Goal: Task Accomplishment & Management: Use online tool/utility

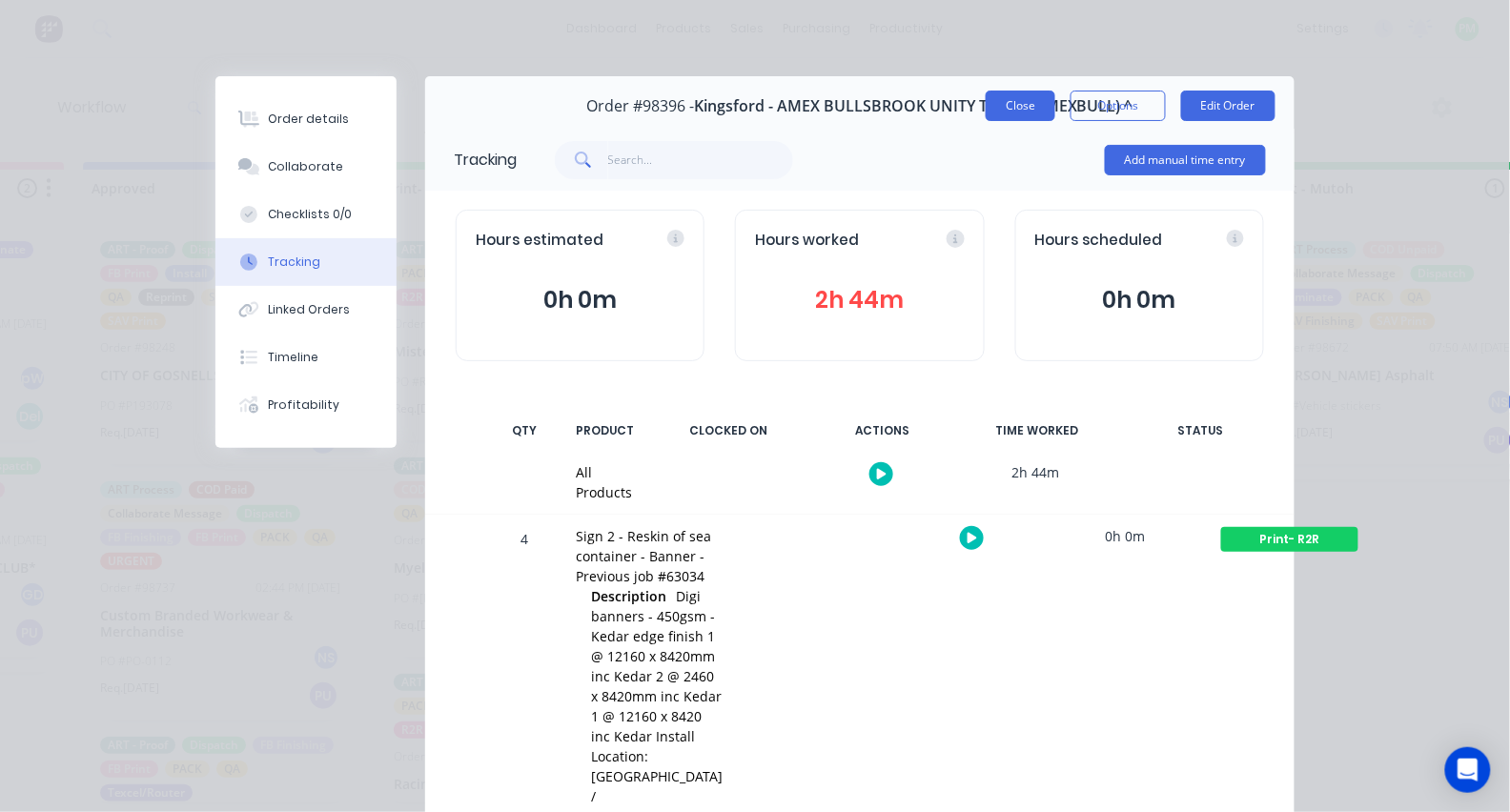
click at [1028, 106] on button "Close" at bounding box center [1020, 106] width 70 height 31
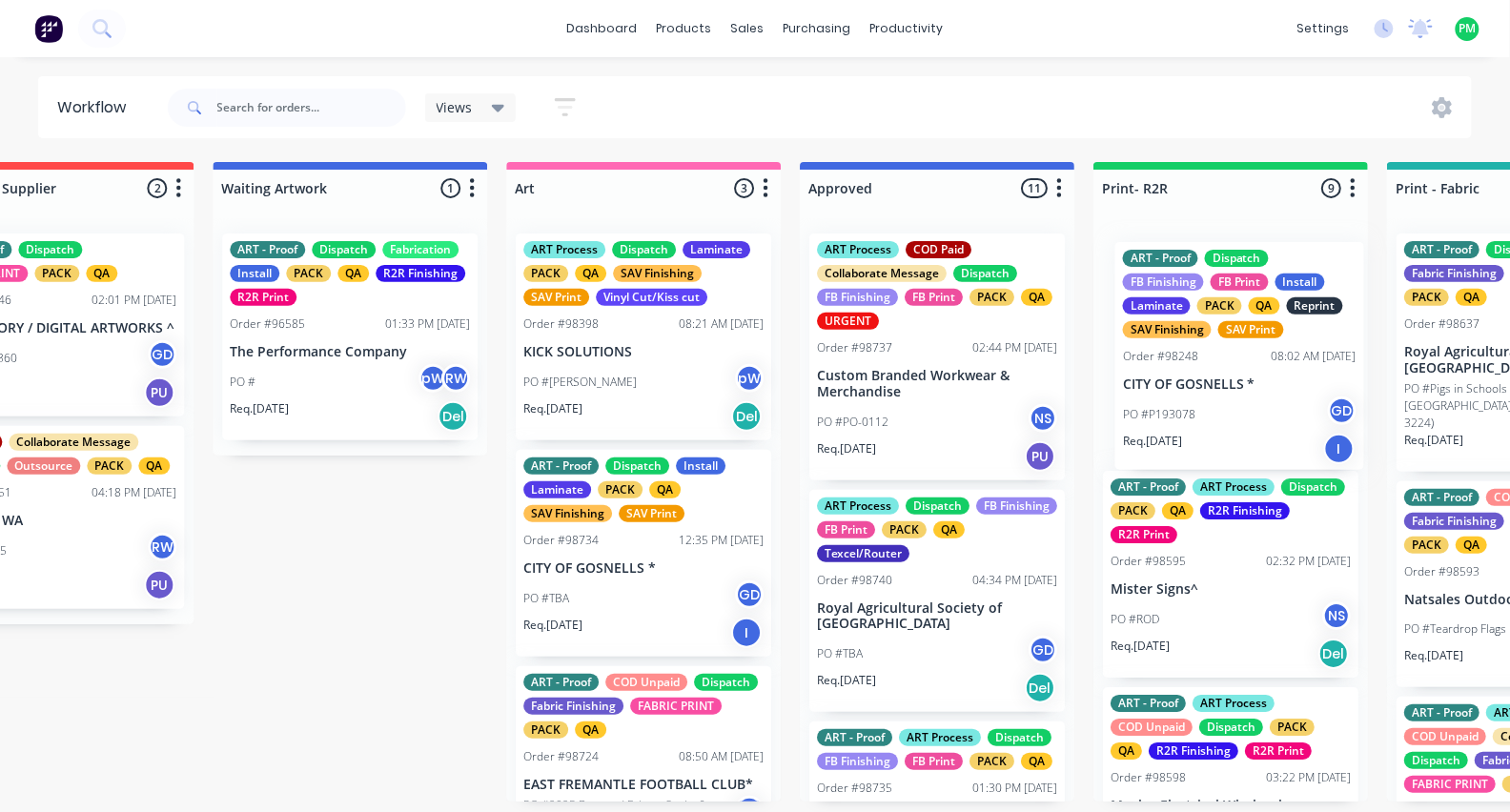
scroll to position [0, 1303]
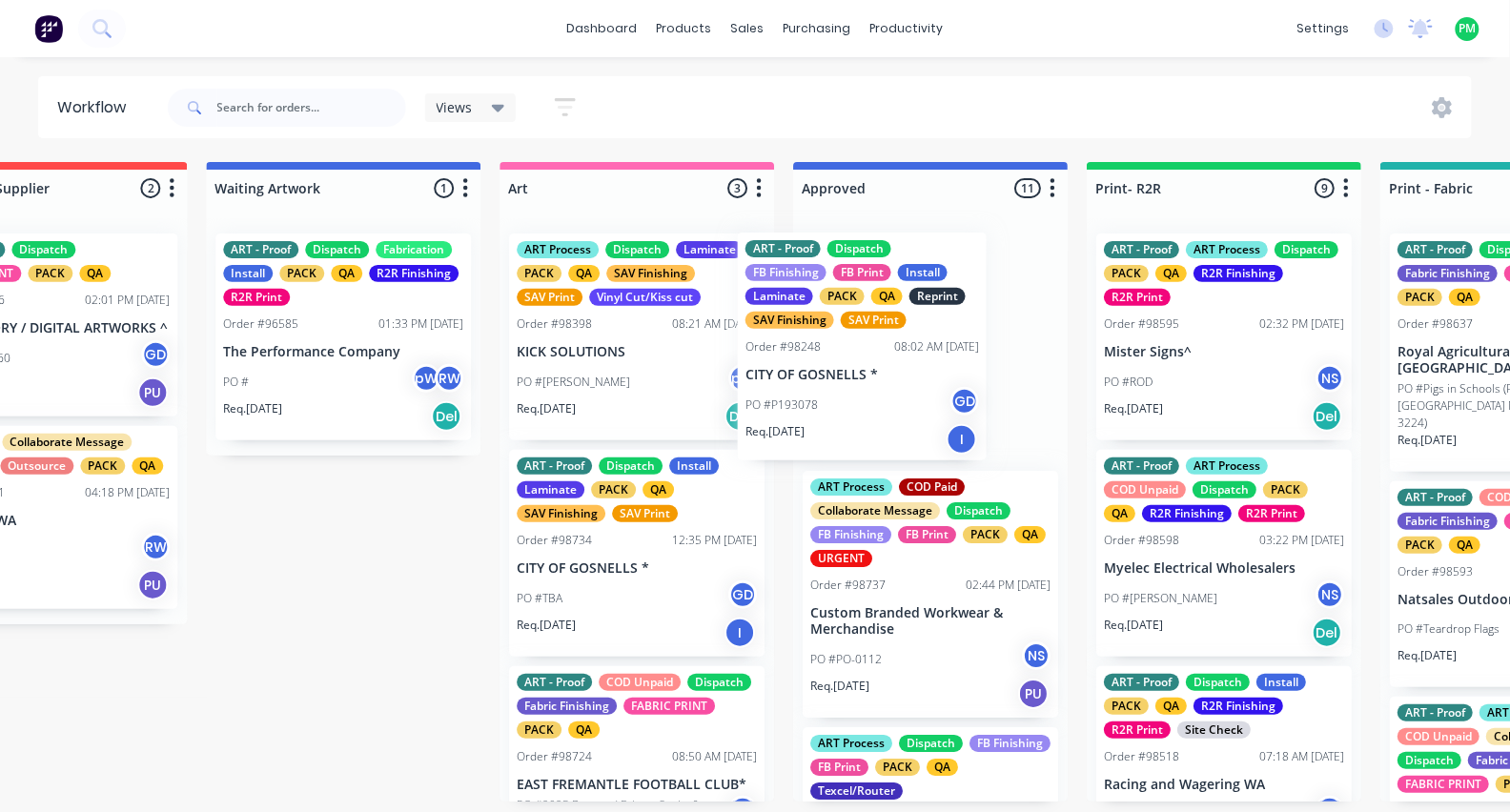
drag, startPoint x: 933, startPoint y: 361, endPoint x: 866, endPoint y: 356, distance: 67.2
click at [866, 356] on div "ART - Proof Dispatch FB Finishing FB Print Install Laminate PACK QA Reprint SAV…" at bounding box center [930, 510] width 274 height 583
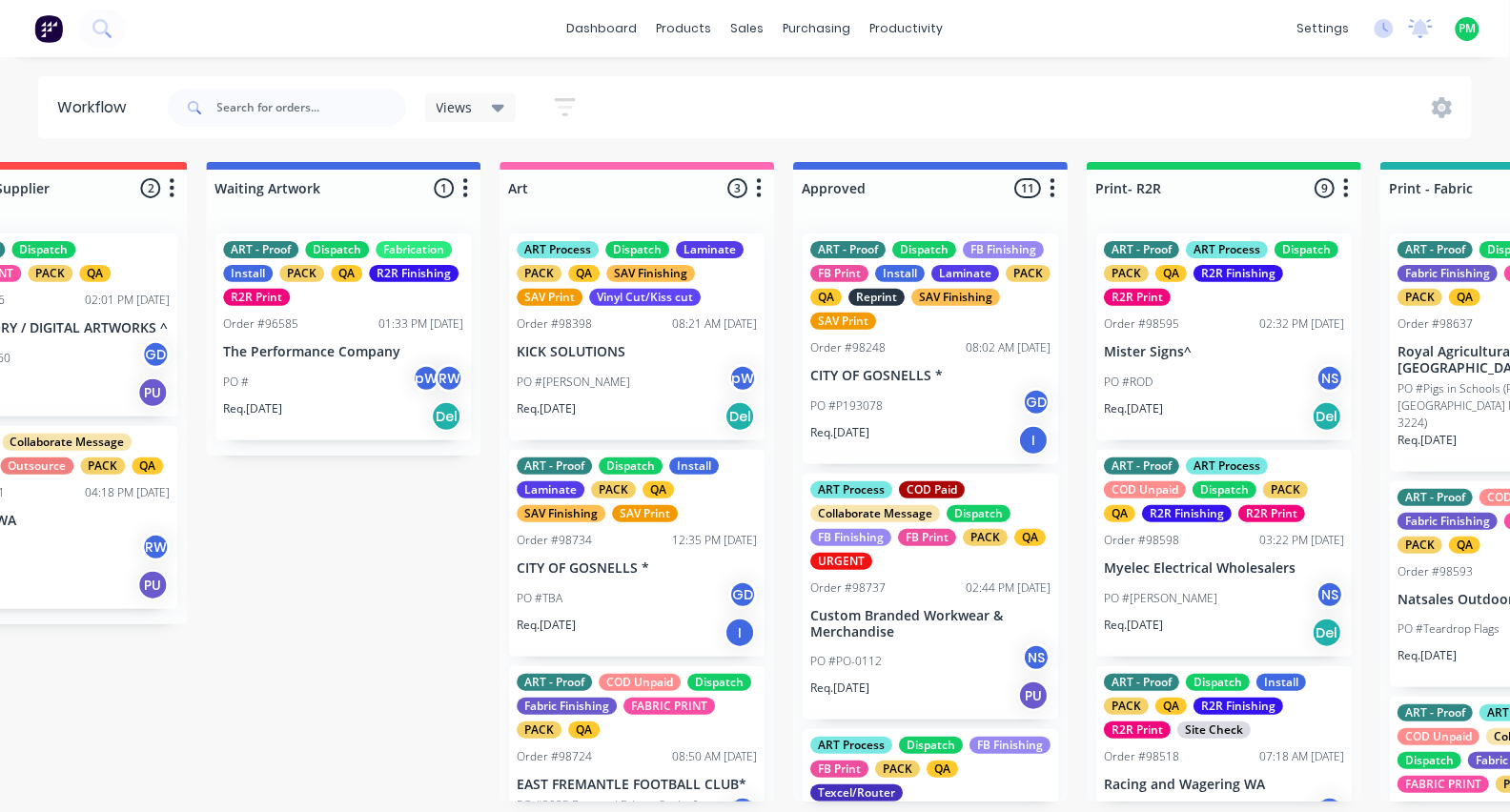
click at [485, 105] on div "Views" at bounding box center [470, 108] width 69 height 17
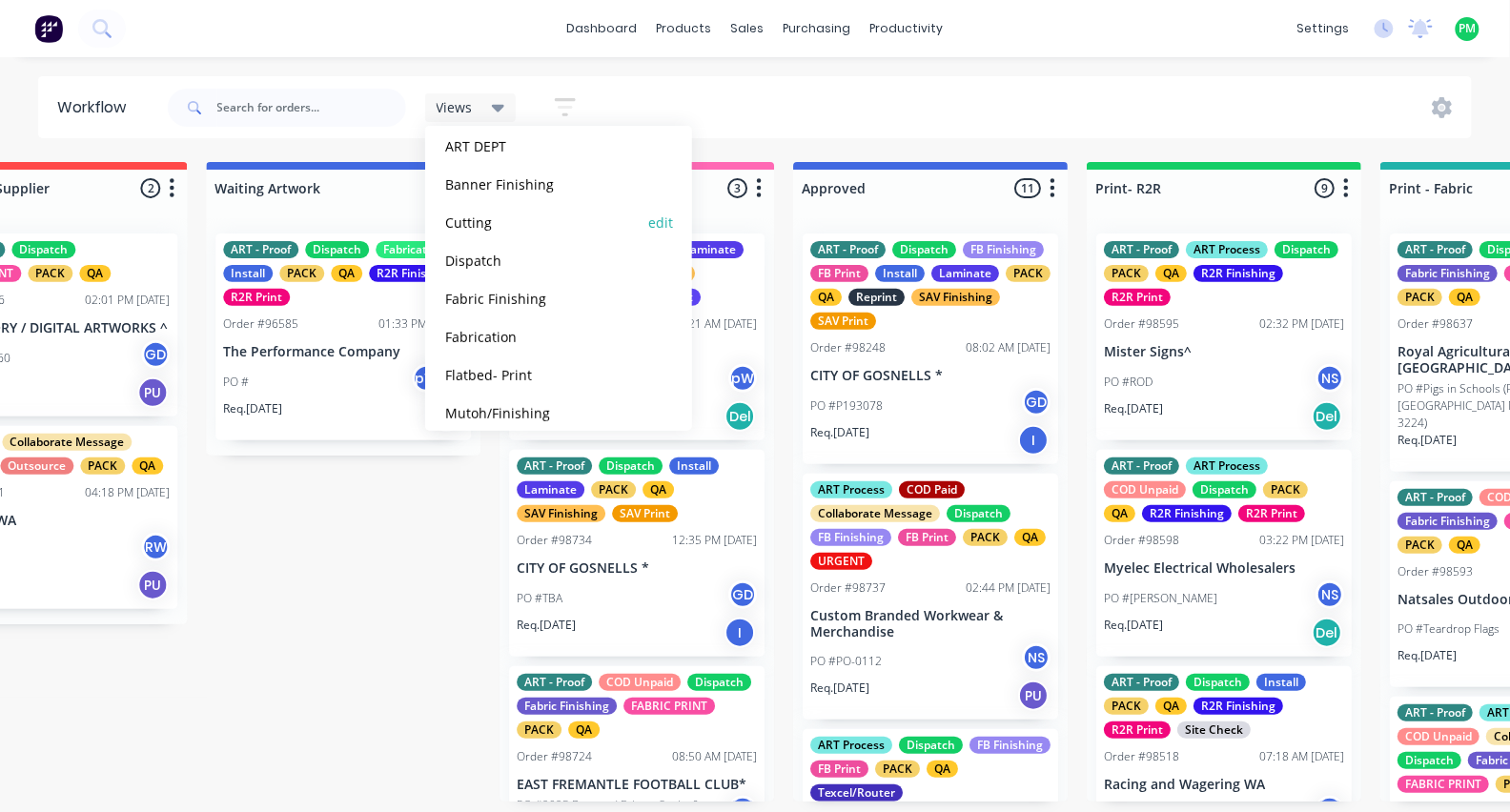
scroll to position [142, 0]
click at [522, 372] on button "Flatbed- Print" at bounding box center [541, 374] width 203 height 22
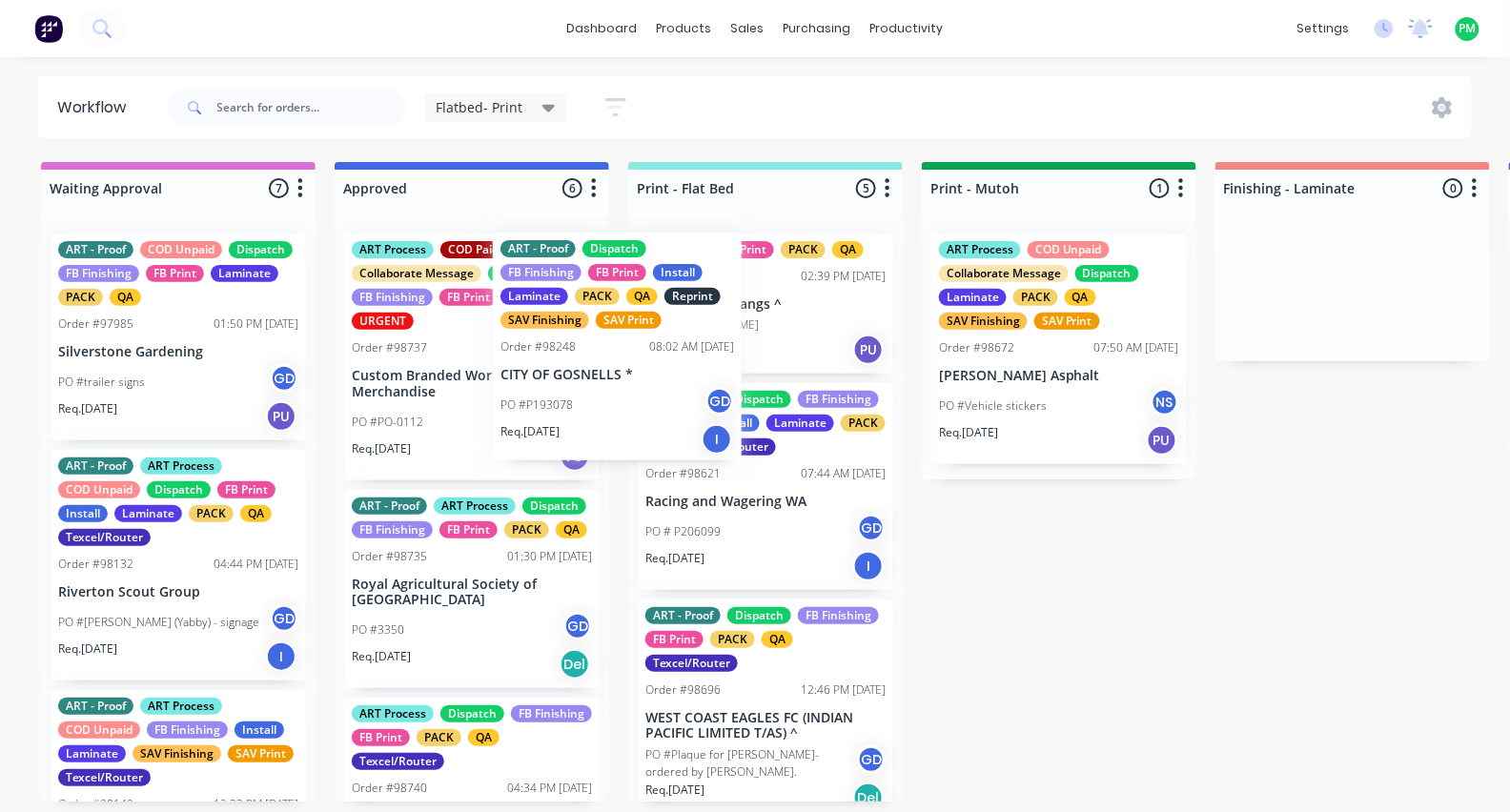
drag, startPoint x: 412, startPoint y: 335, endPoint x: 695, endPoint y: 332, distance: 283.0
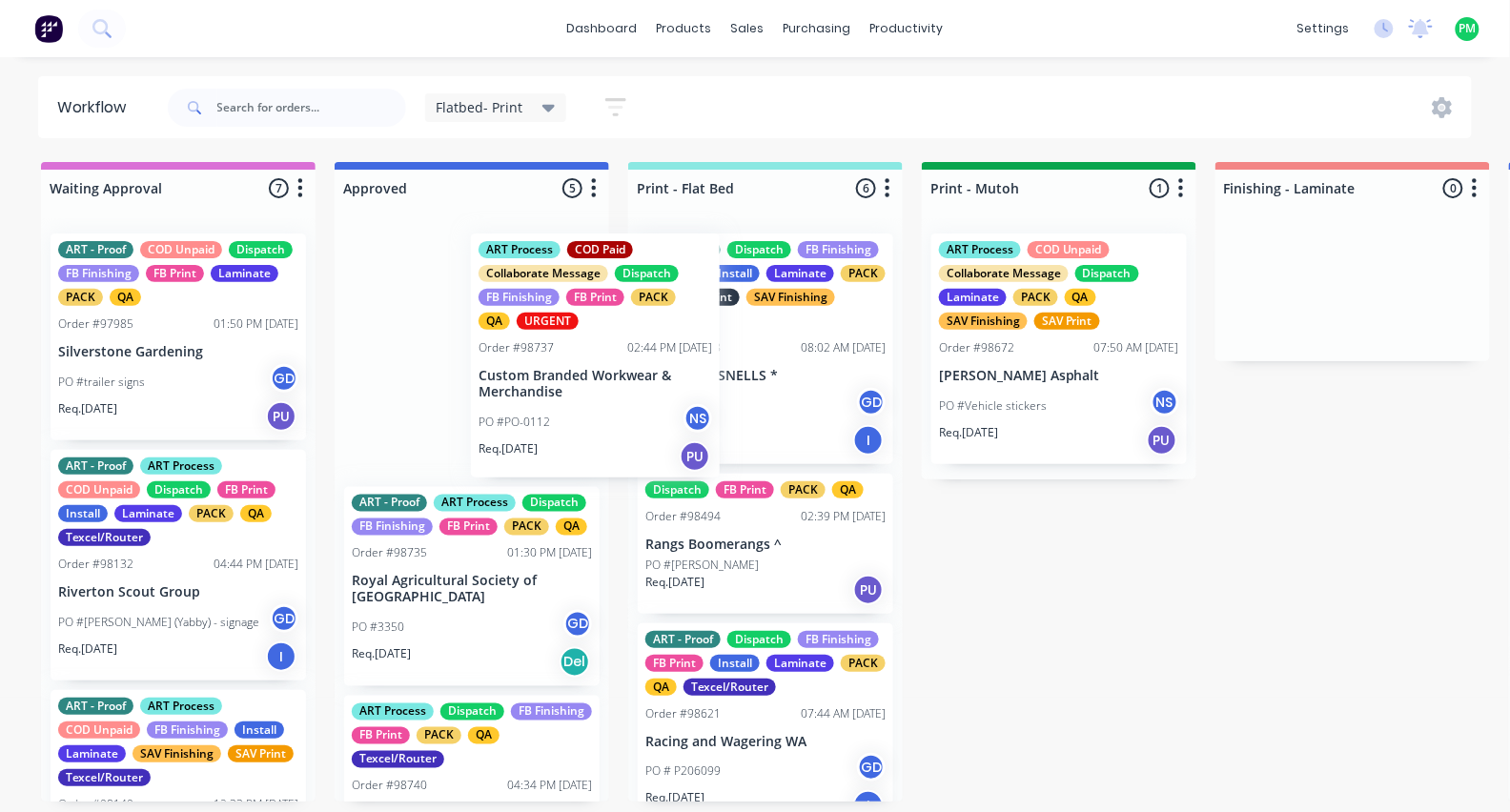
drag, startPoint x: 478, startPoint y: 337, endPoint x: 665, endPoint y: 339, distance: 187.0
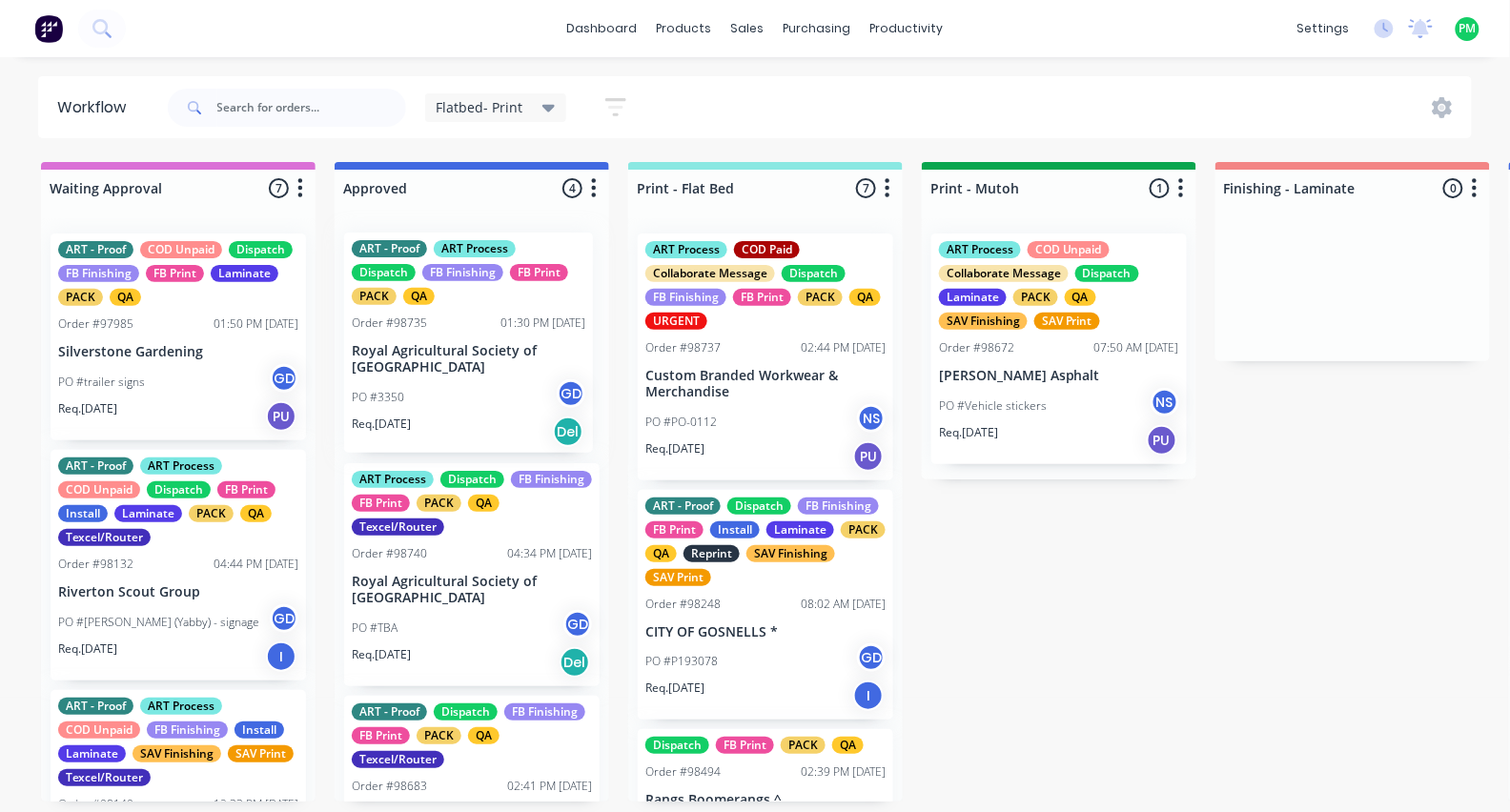
drag, startPoint x: 459, startPoint y: 360, endPoint x: 703, endPoint y: 359, distance: 244.0
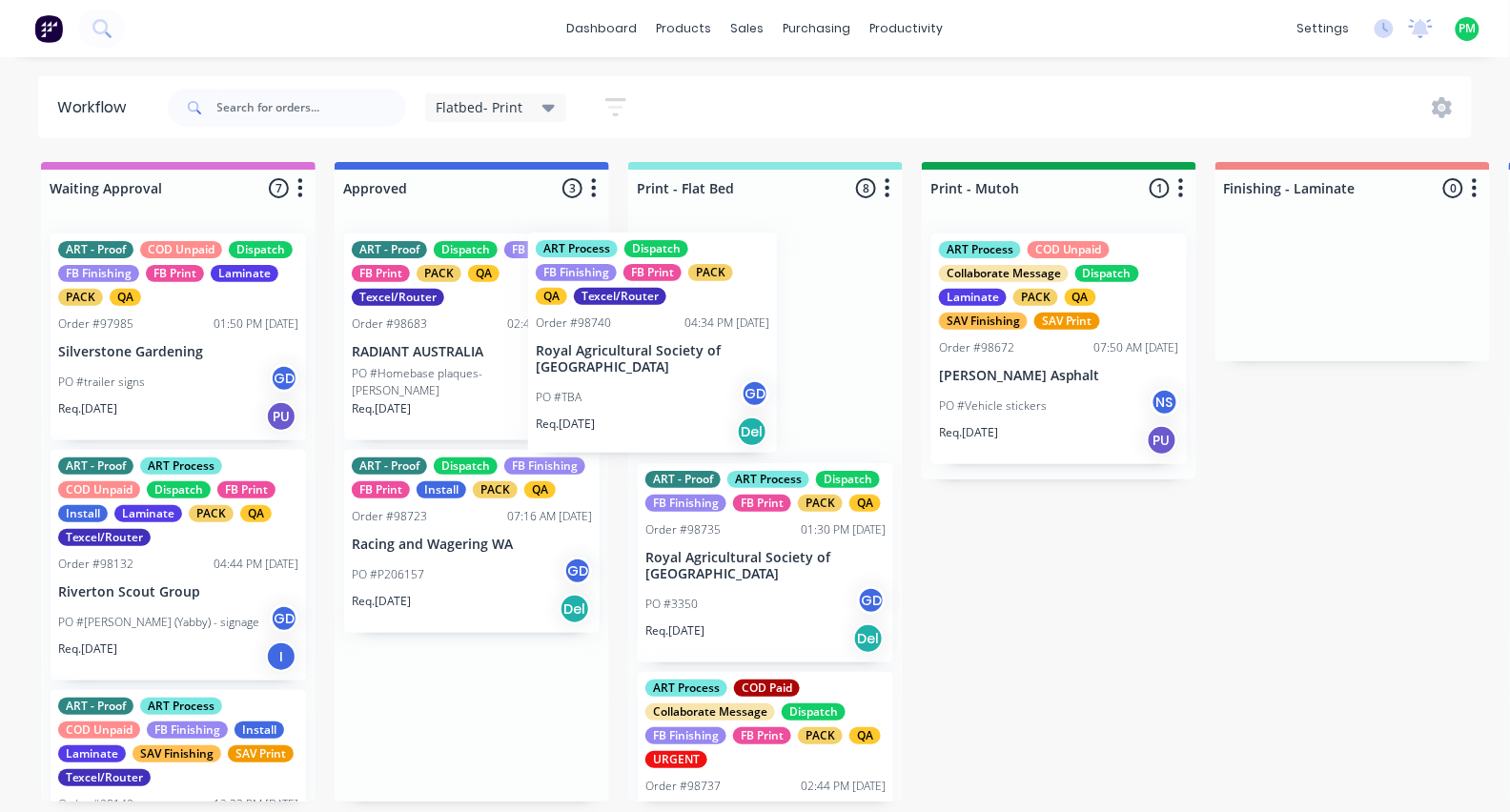
drag, startPoint x: 460, startPoint y: 367, endPoint x: 652, endPoint y: 367, distance: 192.0
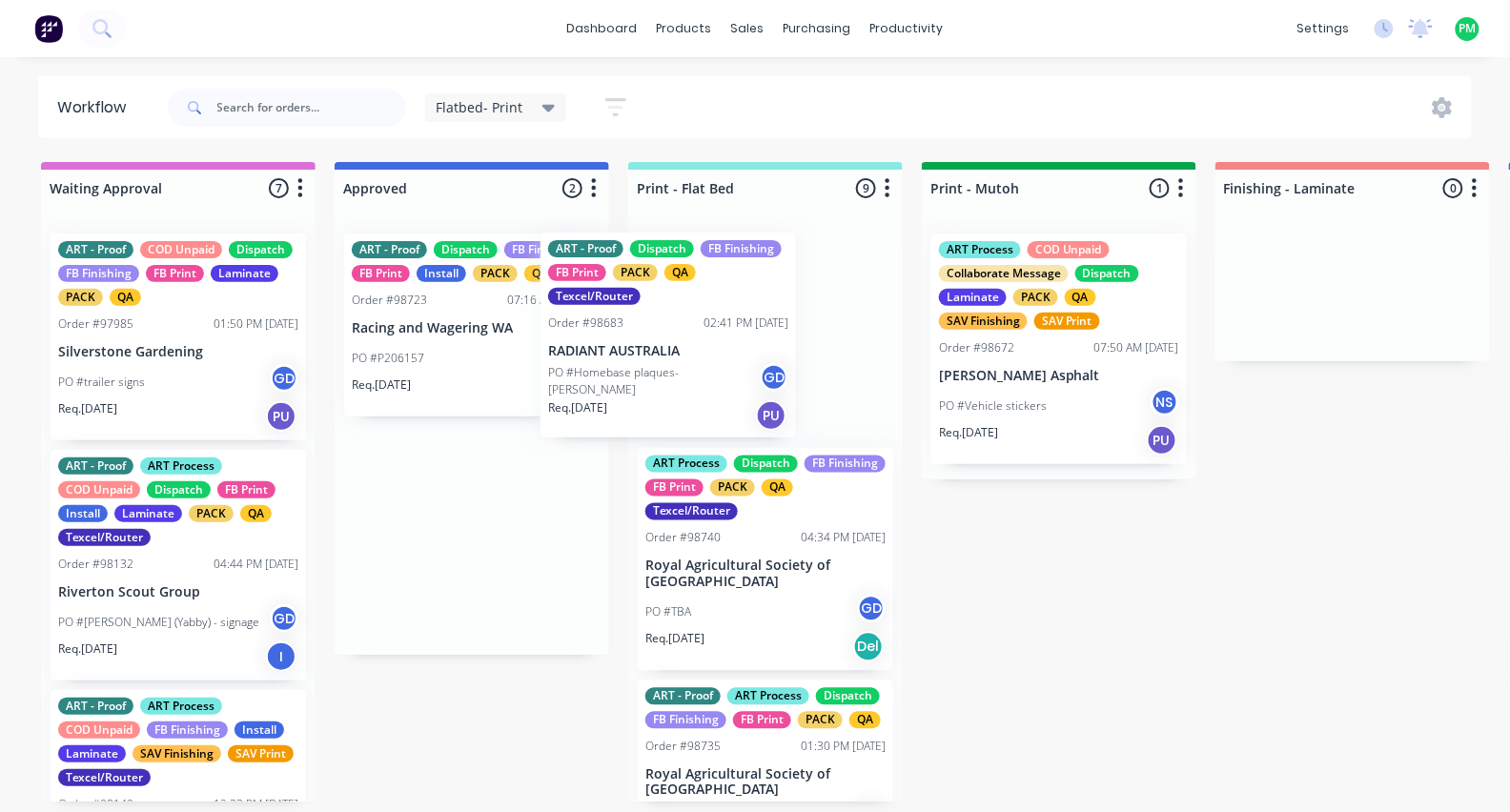
drag, startPoint x: 442, startPoint y: 367, endPoint x: 650, endPoint y: 367, distance: 208.0
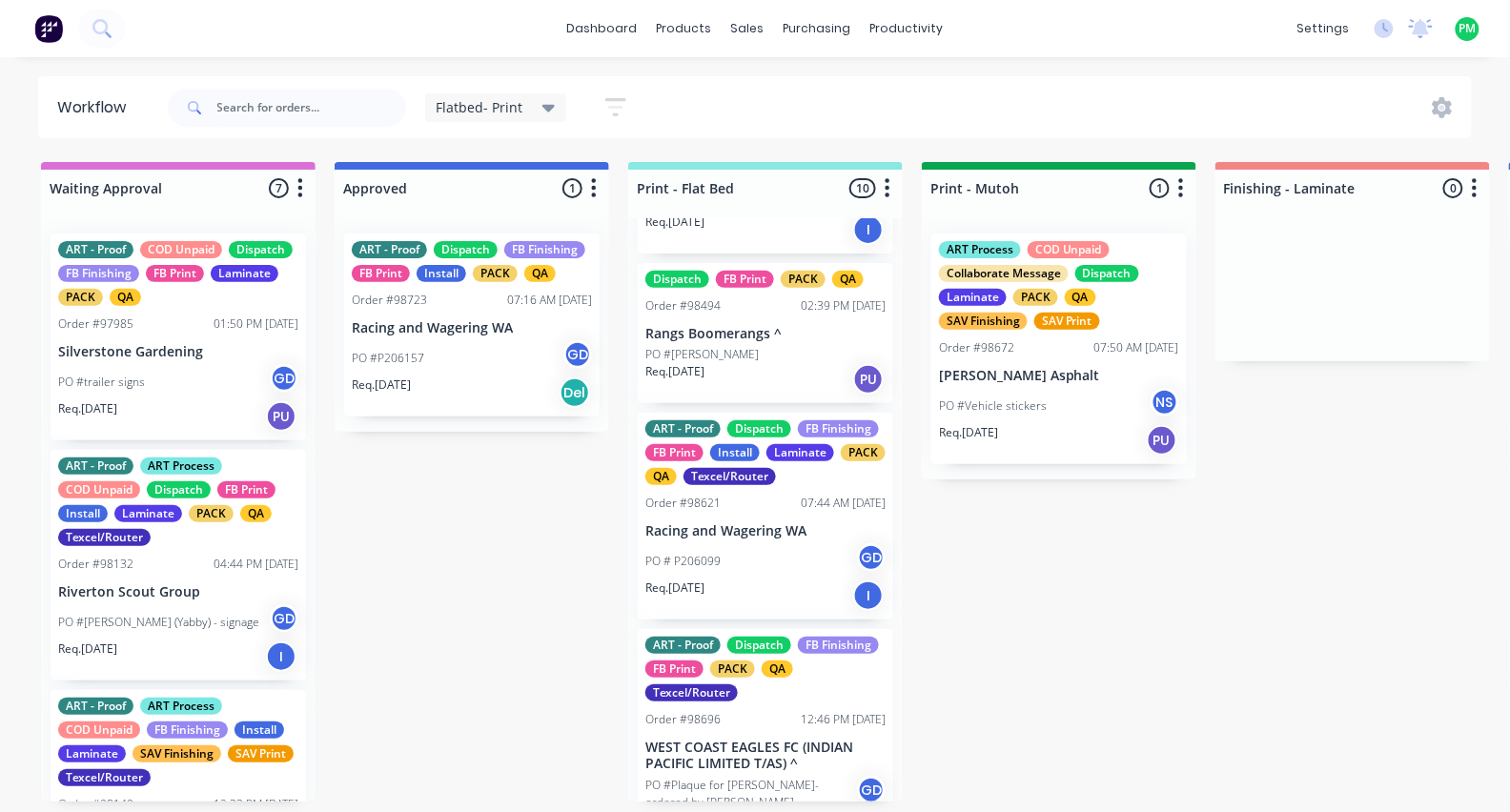
scroll to position [1132, 0]
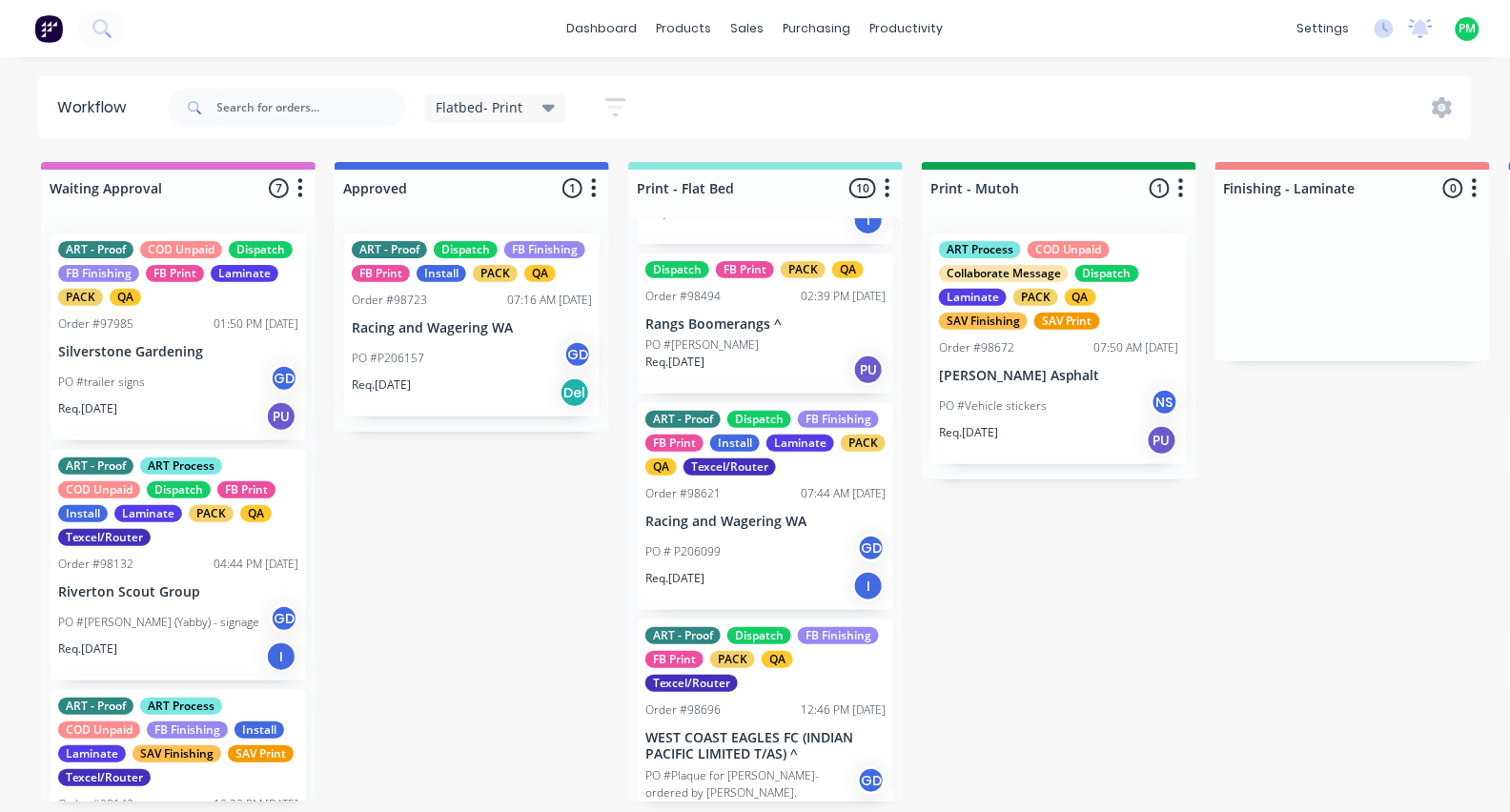
click at [740, 530] on p "Racing and Wagering WA" at bounding box center [765, 521] width 241 height 16
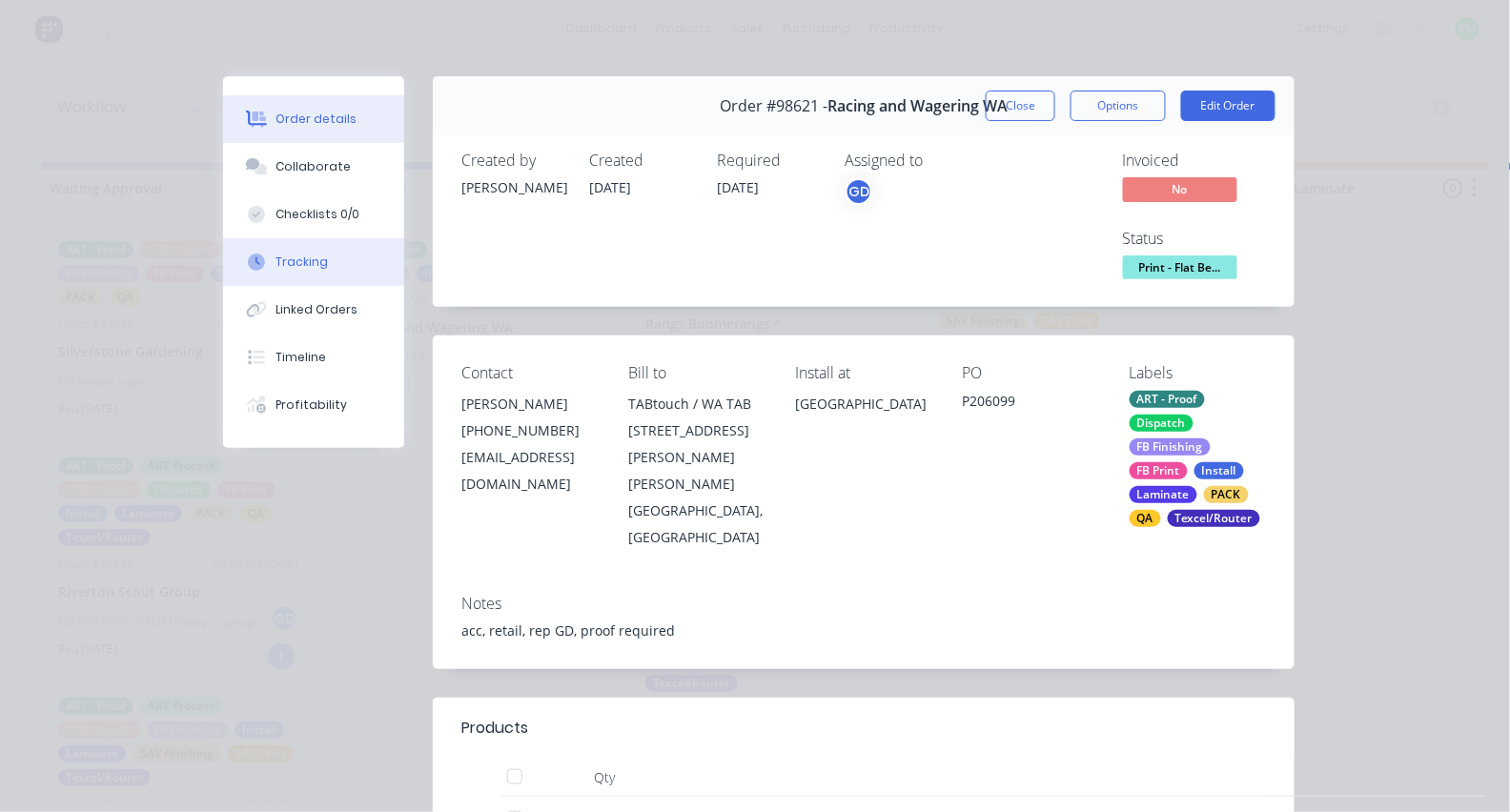
click at [300, 285] on button "Tracking" at bounding box center [313, 262] width 181 height 47
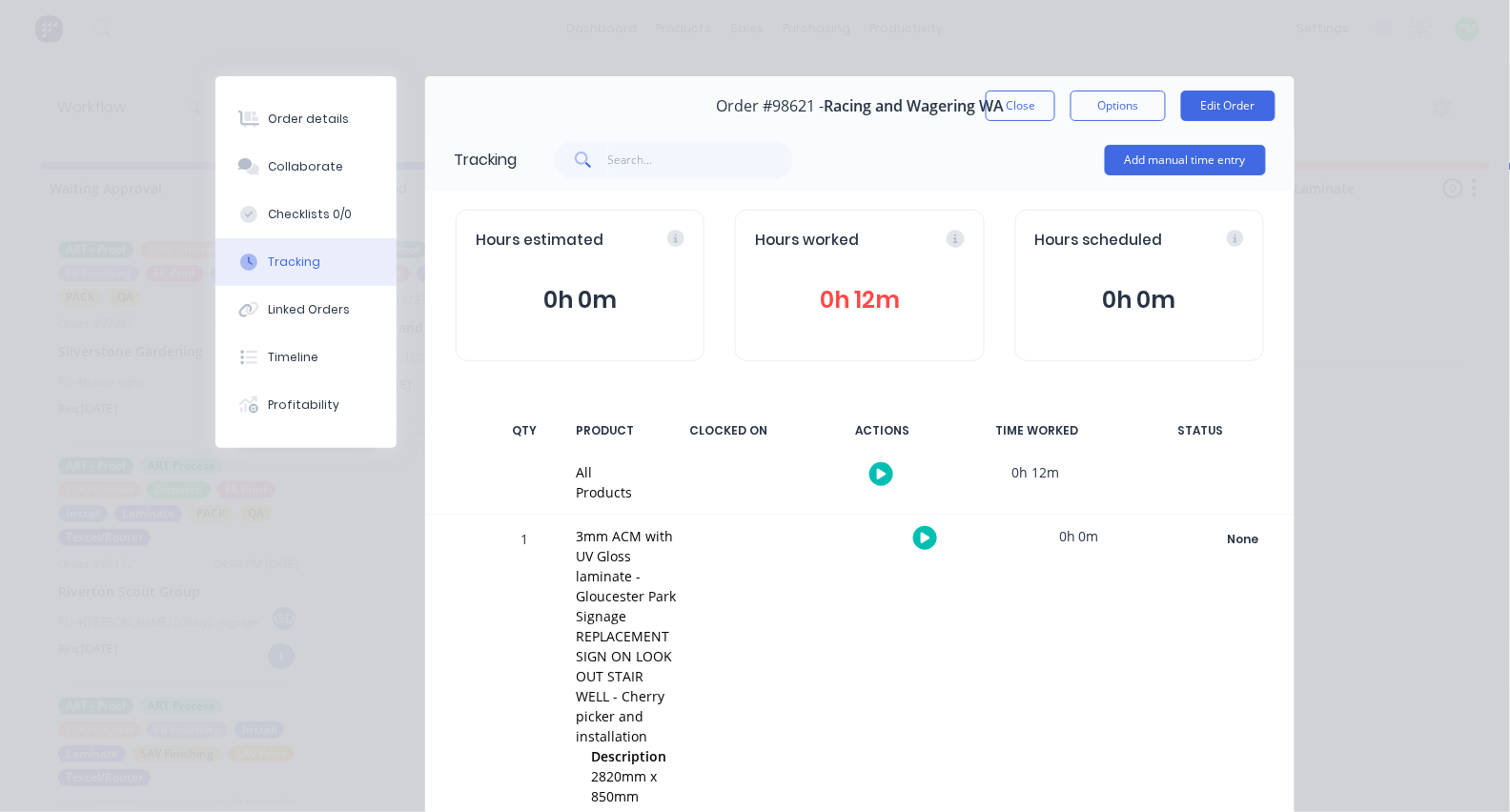
click at [924, 534] on icon "button" at bounding box center [926, 537] width 10 height 11
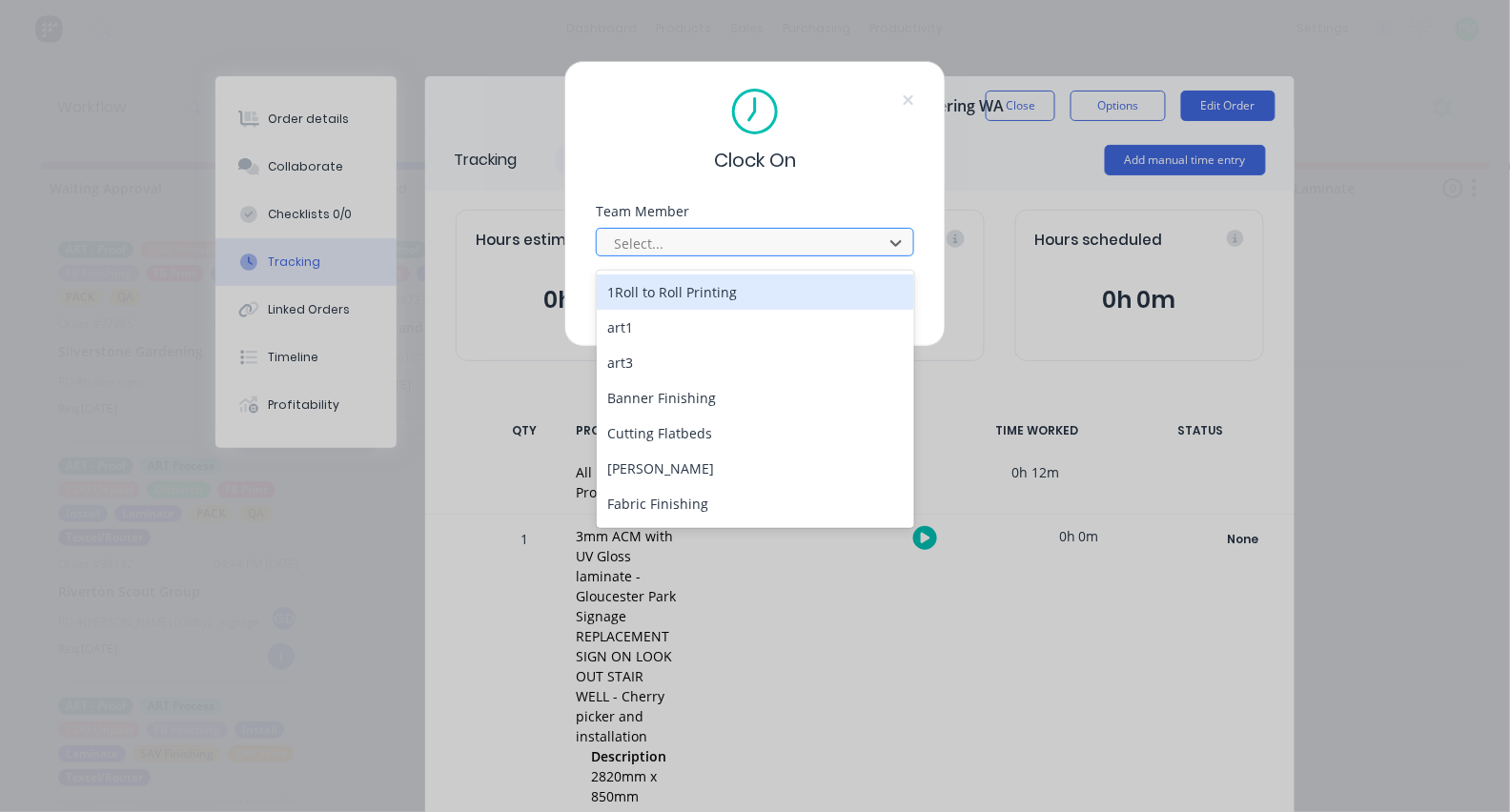
click at [753, 242] on div at bounding box center [742, 243] width 261 height 24
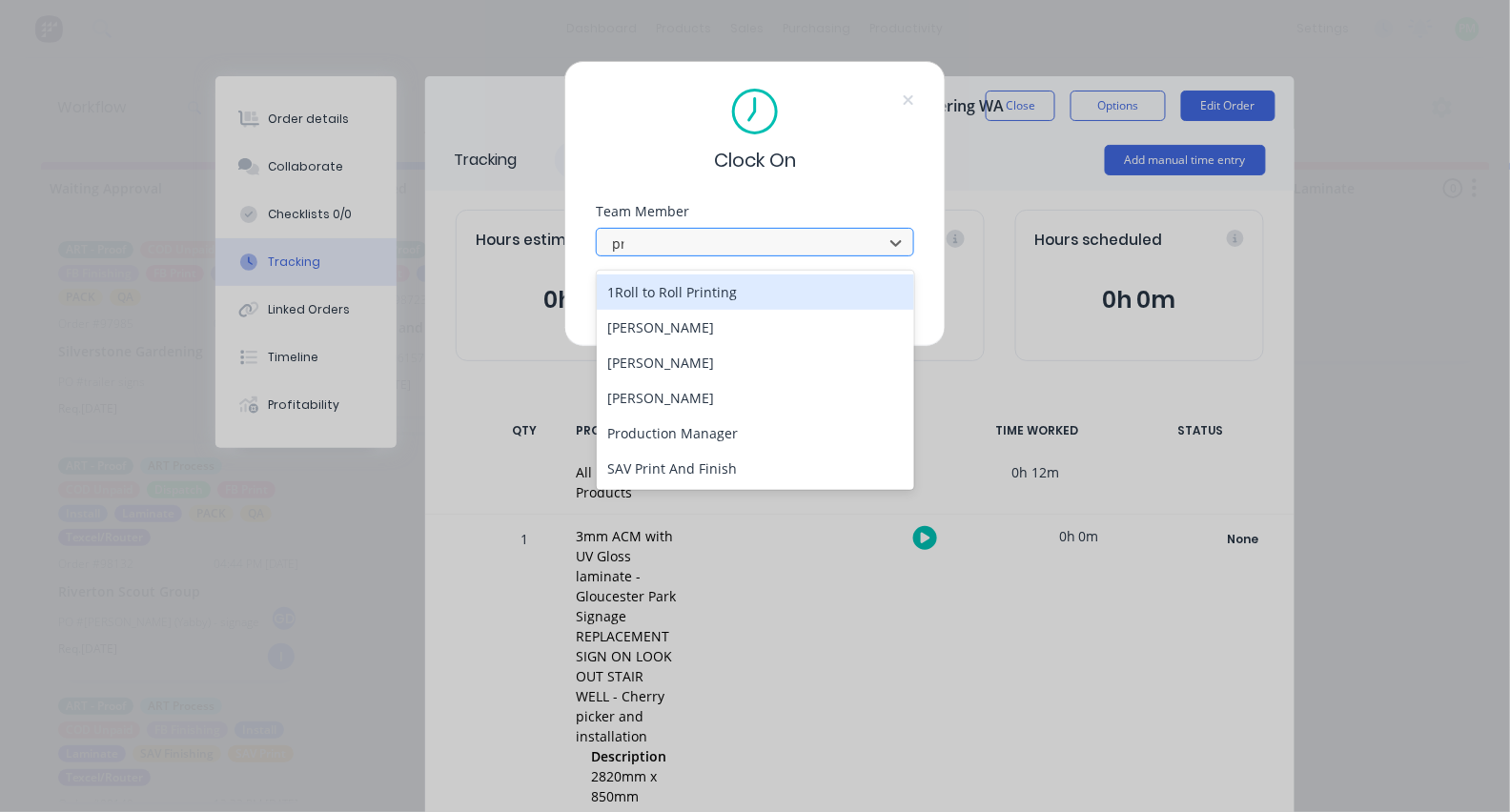
type input "pro"
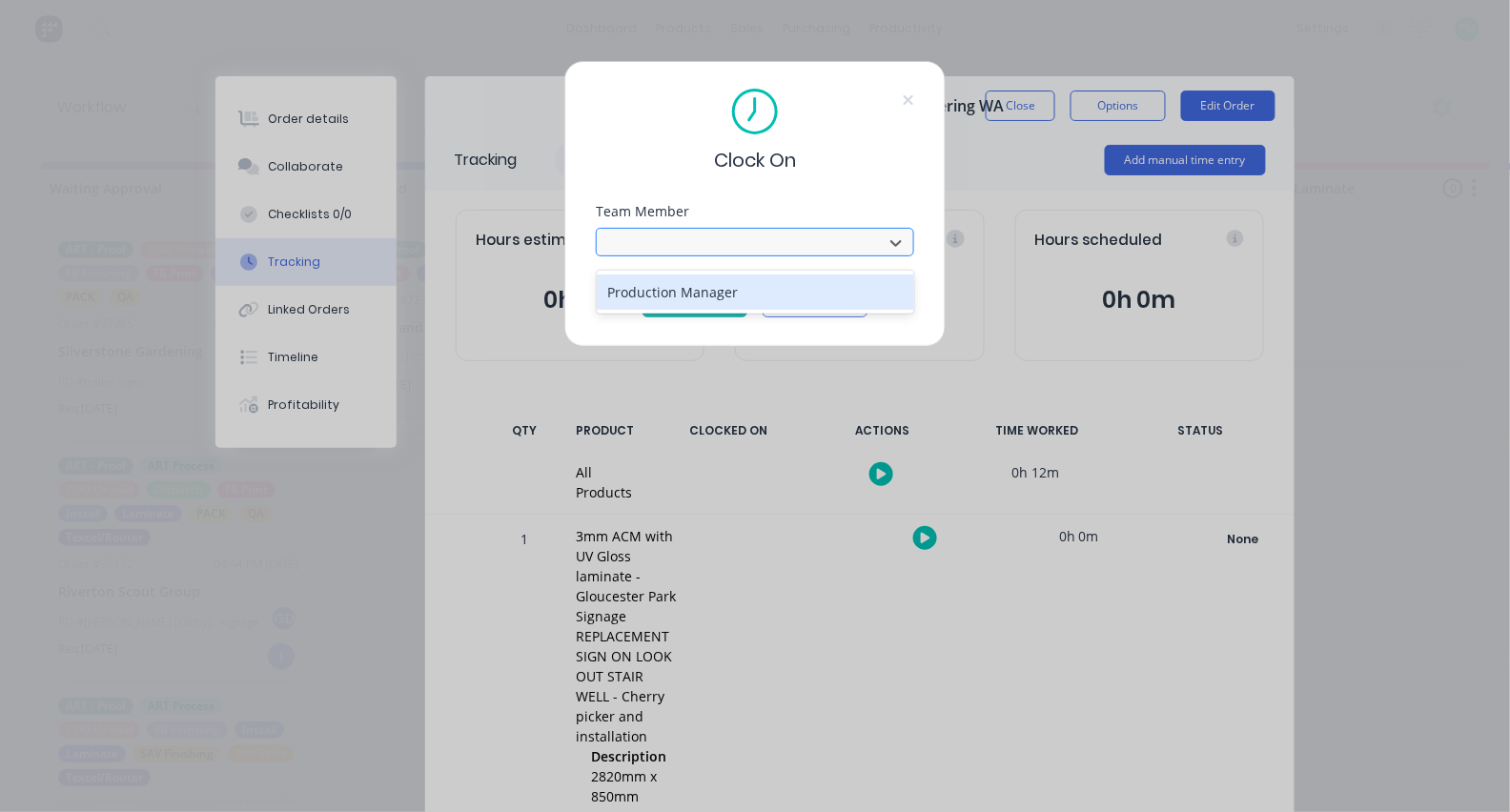
click at [695, 308] on button "Clock On" at bounding box center [695, 302] width 105 height 31
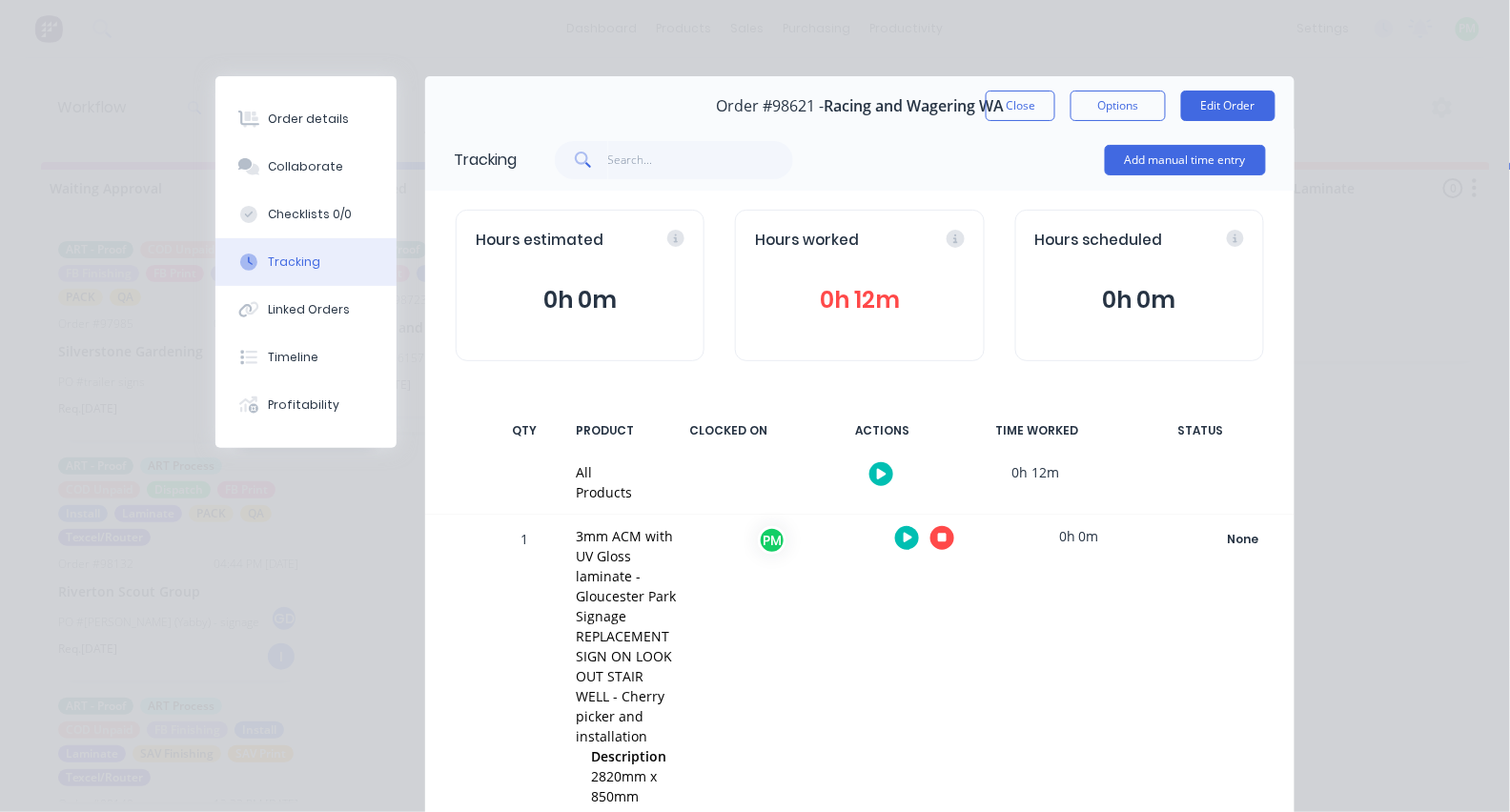
click at [938, 538] on icon "button" at bounding box center [943, 538] width 10 height 10
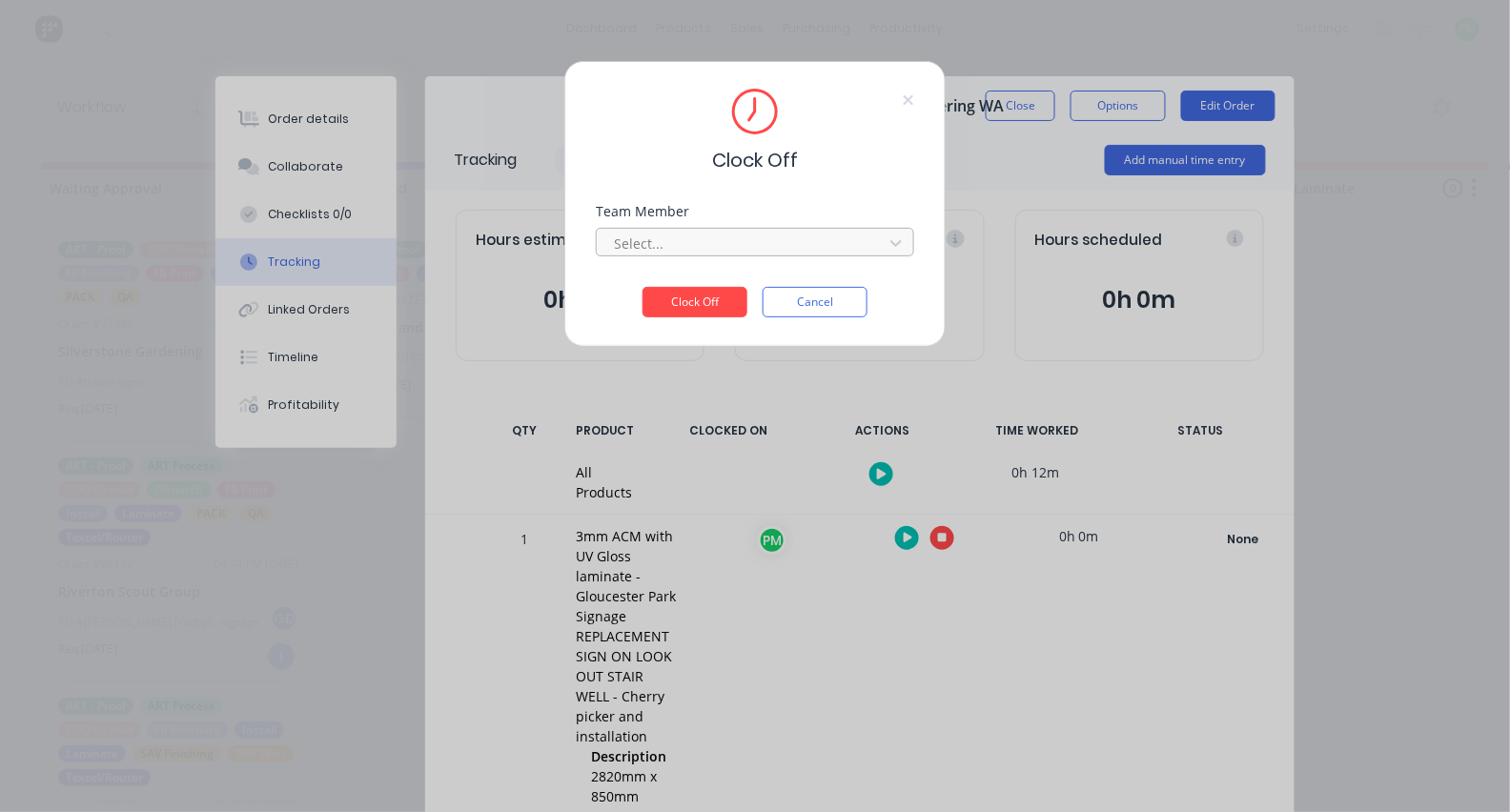
click at [697, 255] on div at bounding box center [742, 243] width 261 height 24
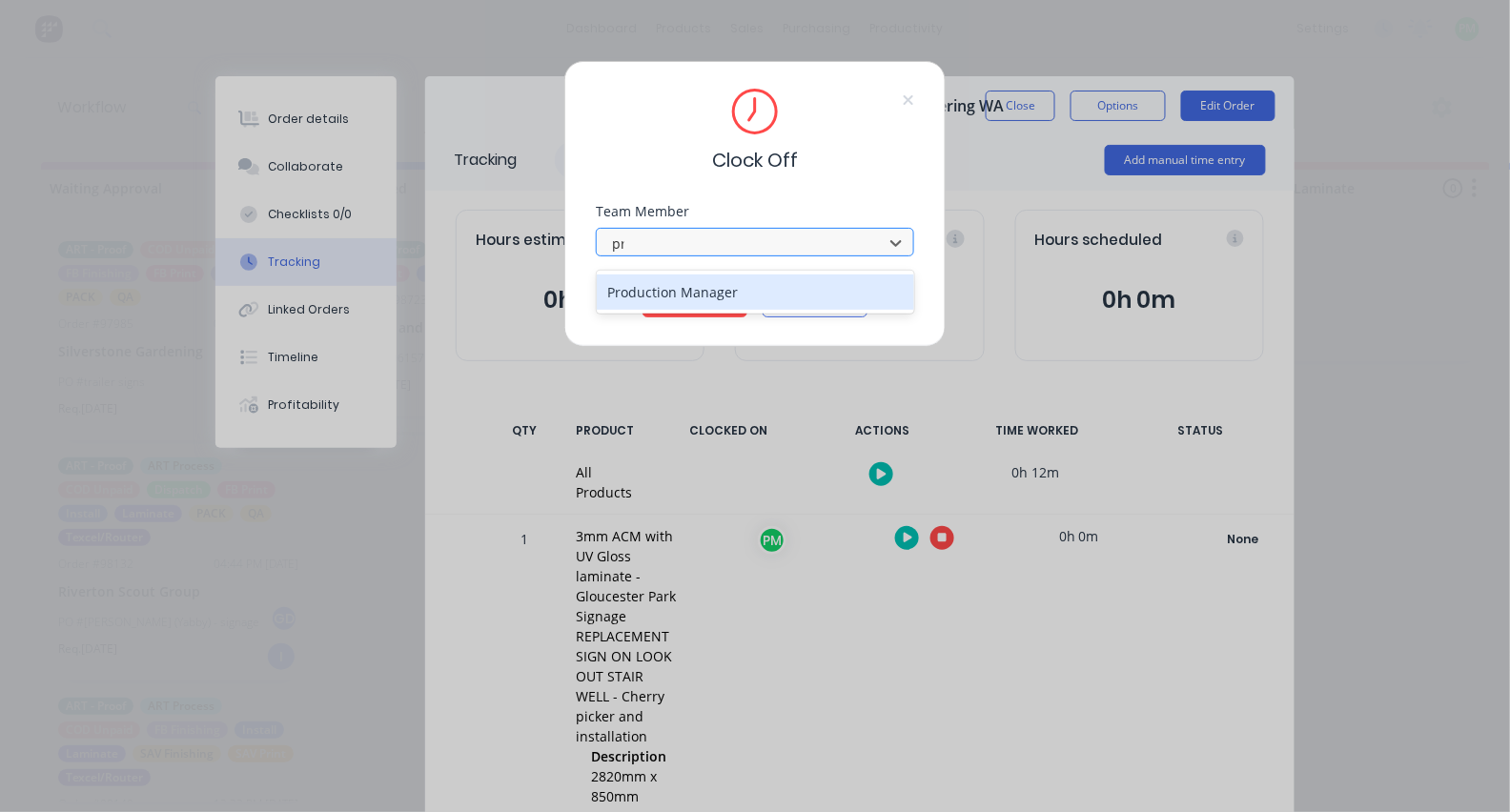
type input "pro"
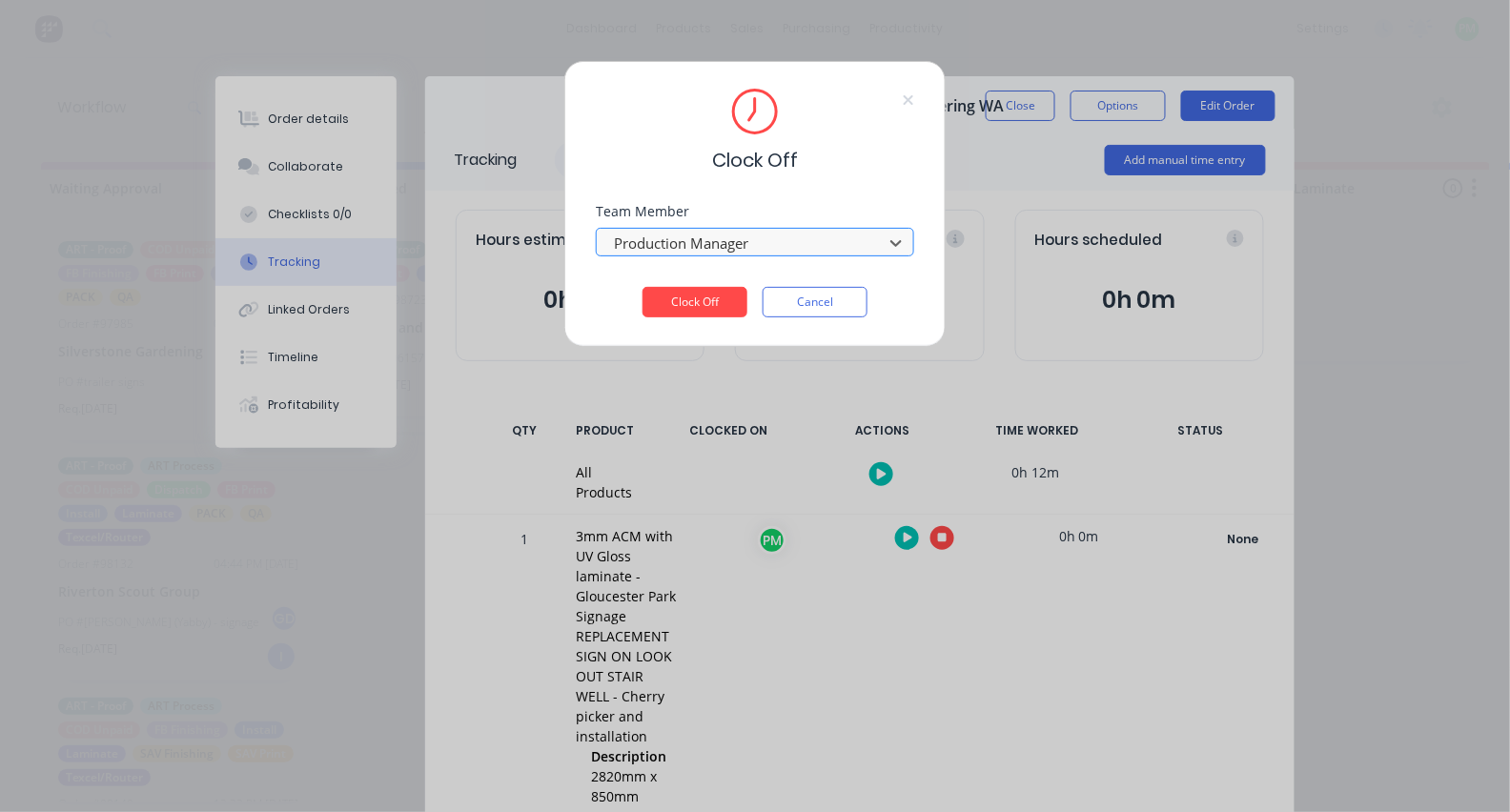
click at [695, 308] on button "Clock Off" at bounding box center [695, 302] width 105 height 31
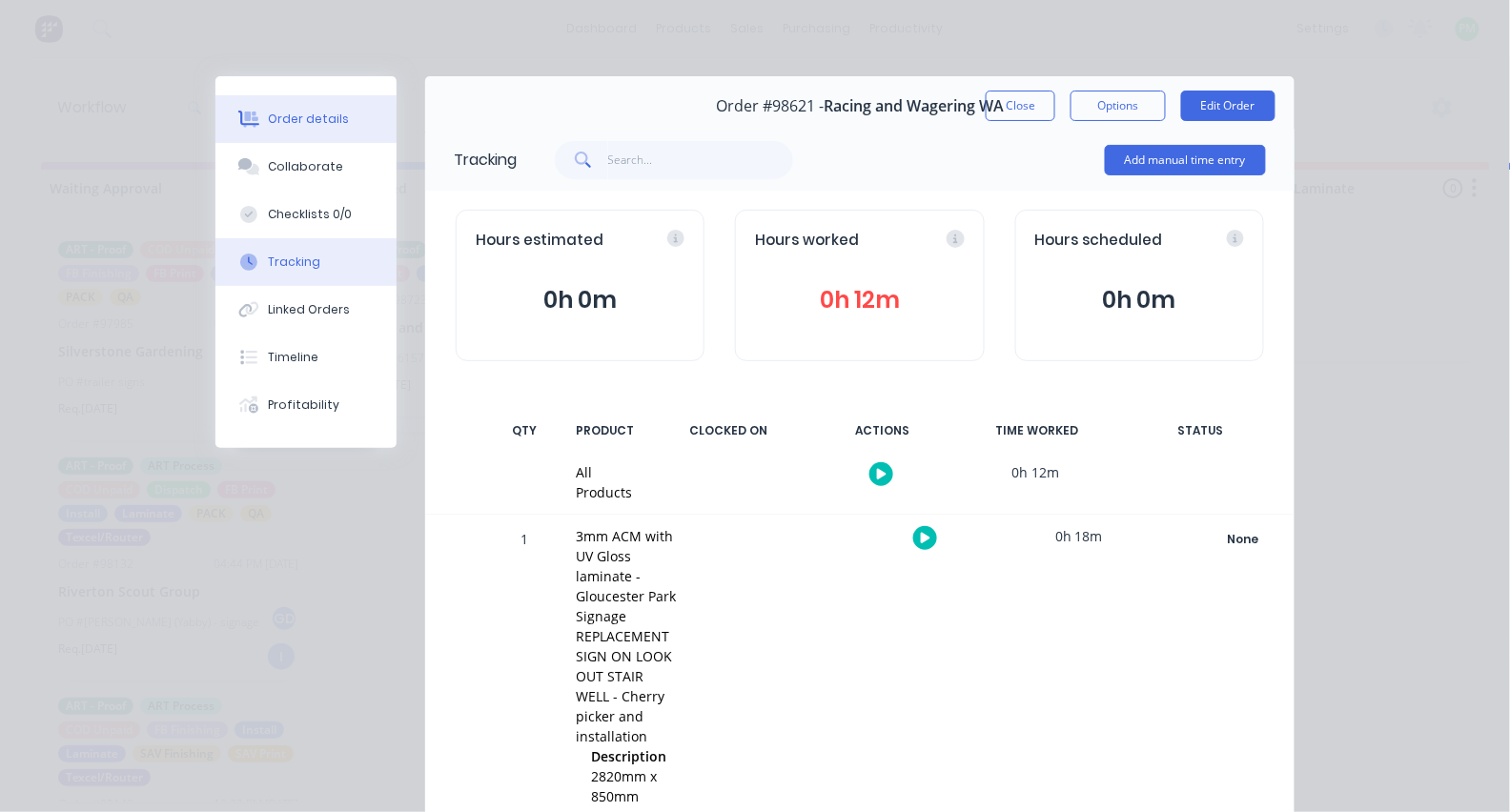
click at [315, 117] on div "Order details" at bounding box center [309, 119] width 81 height 17
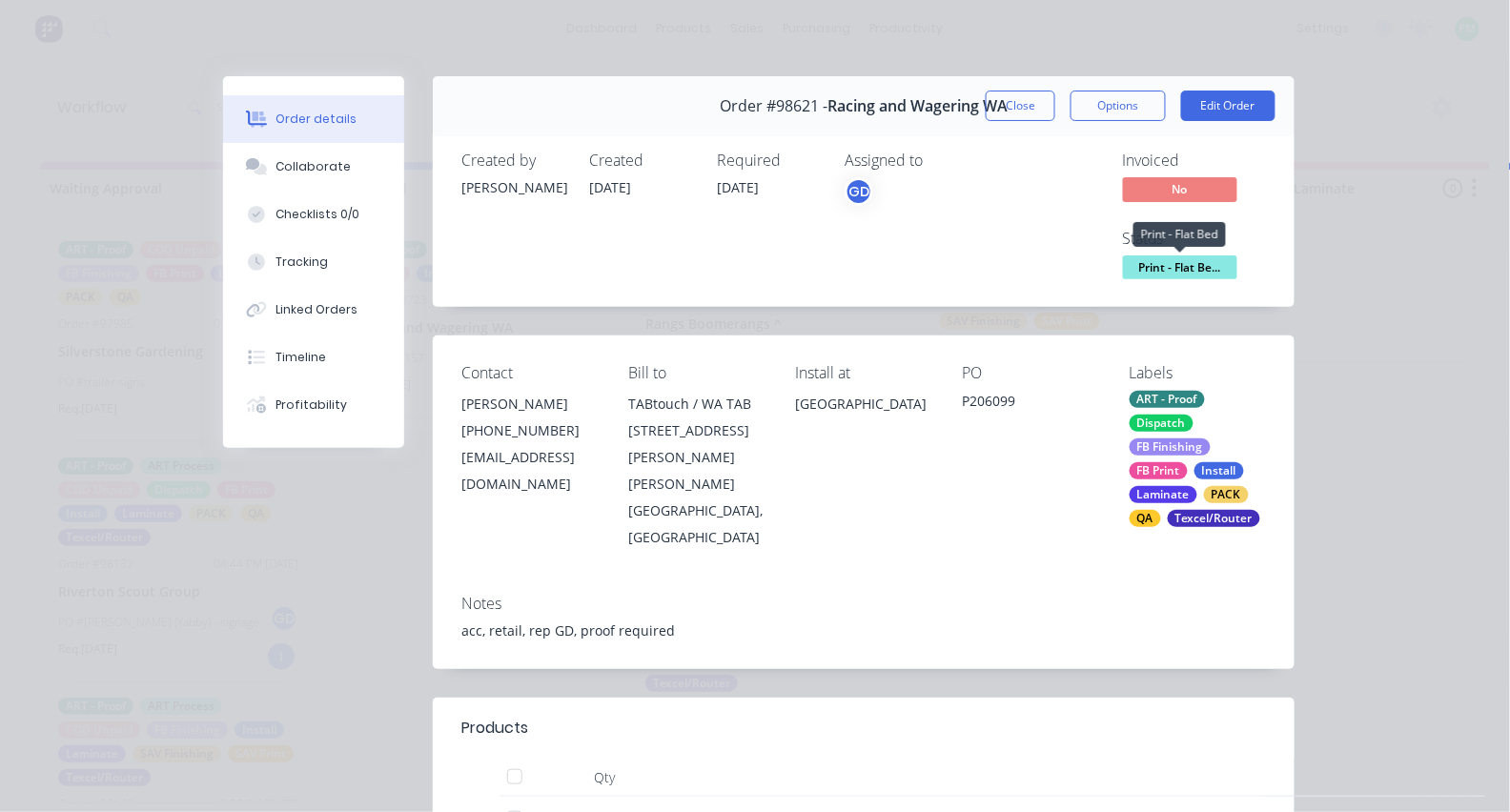
click at [1153, 257] on span "Print - Flat Be..." at bounding box center [1180, 266] width 114 height 24
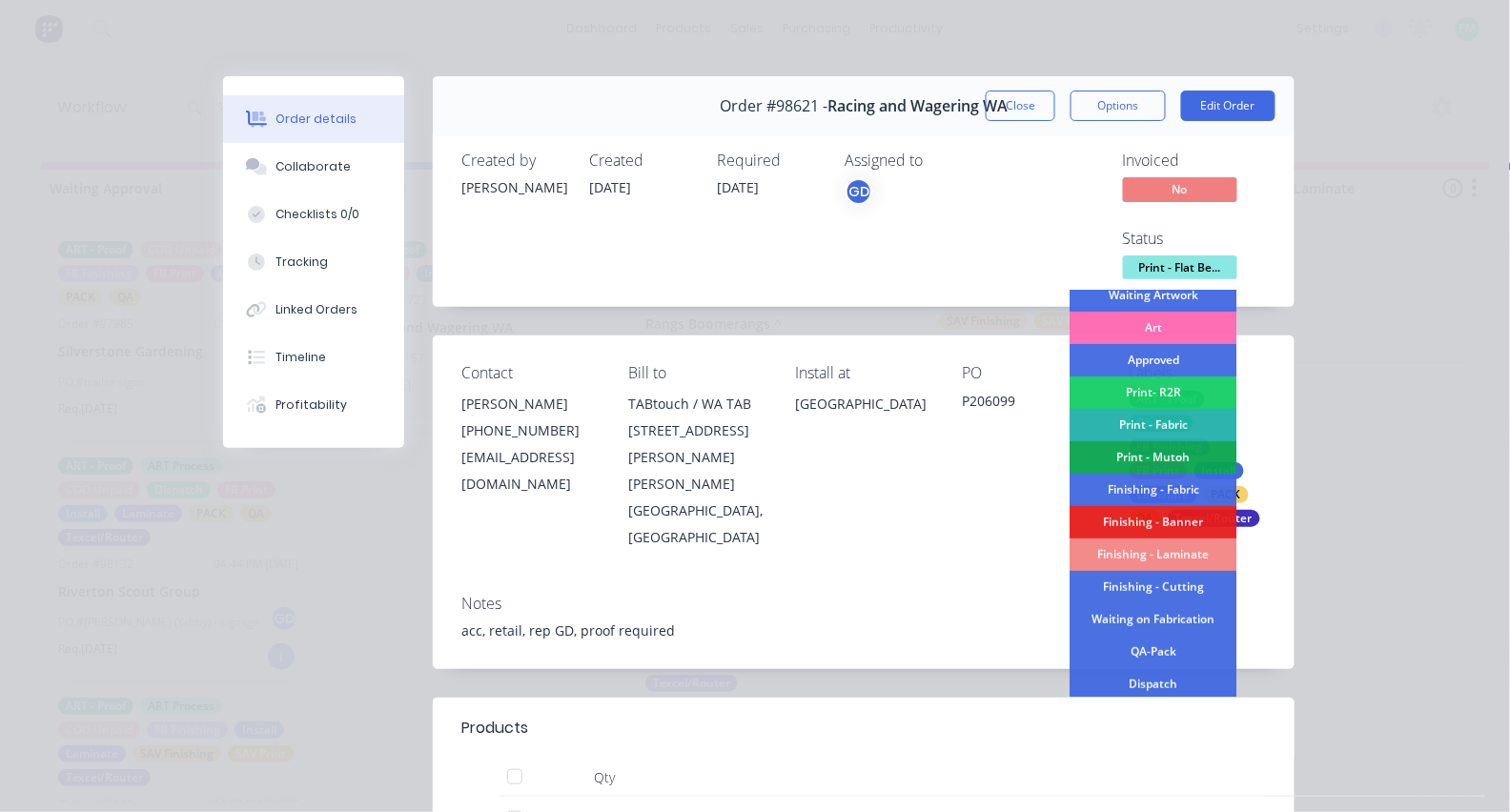
scroll to position [176, 0]
click at [1190, 546] on div "Finishing - Laminate" at bounding box center [1154, 552] width 167 height 33
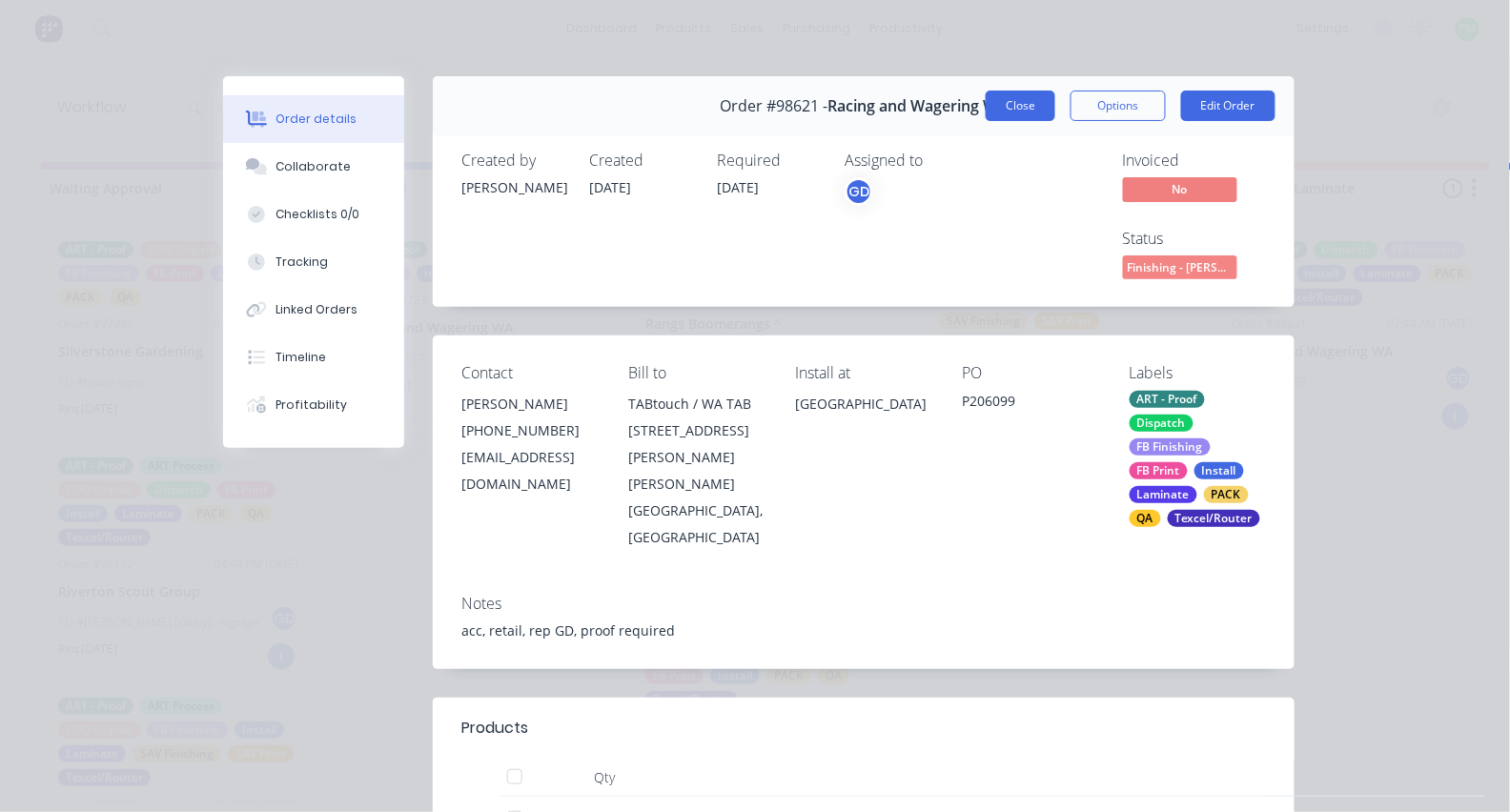
click at [1030, 106] on button "Close" at bounding box center [1020, 106] width 70 height 31
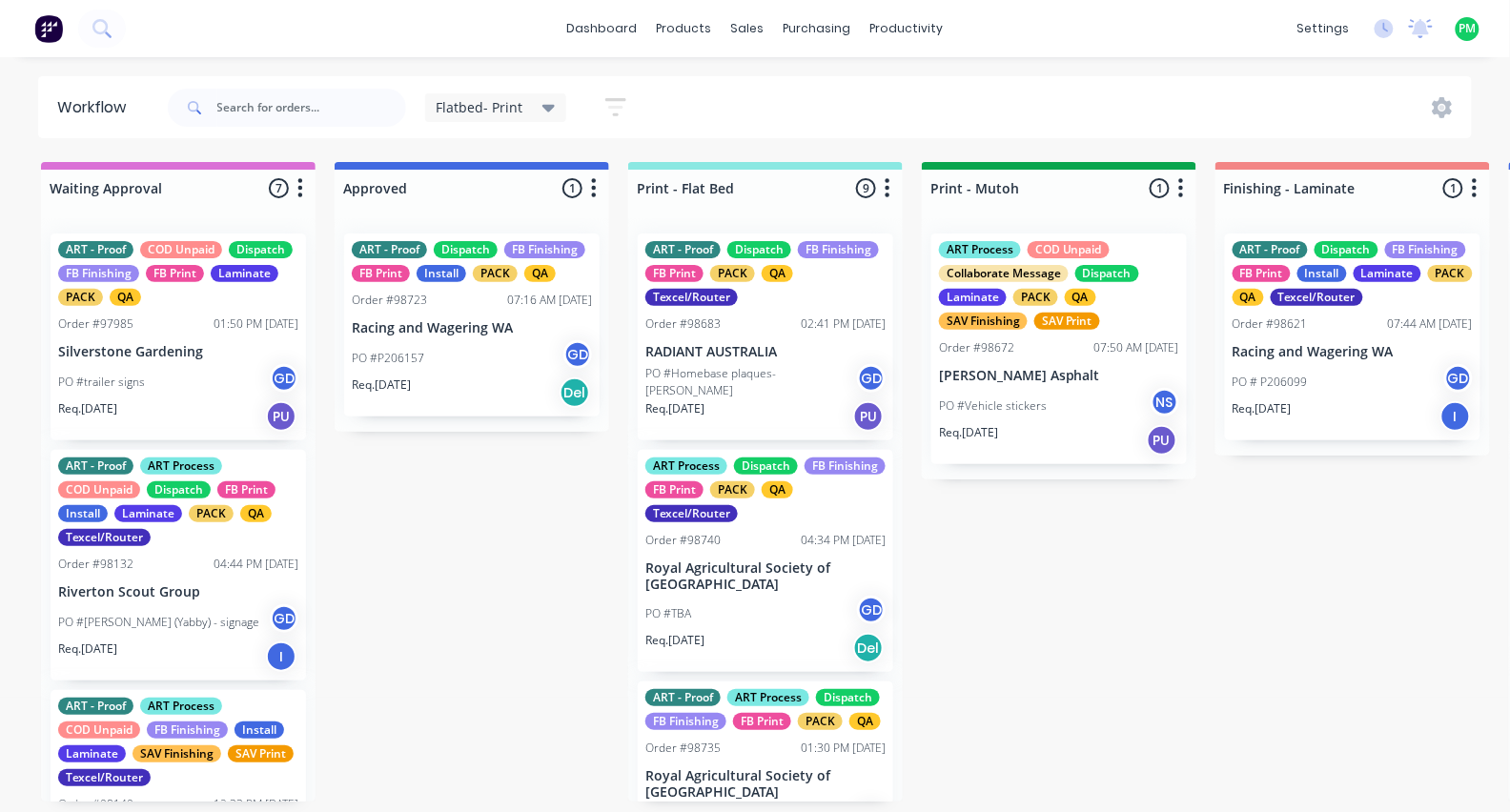
scroll to position [0, 0]
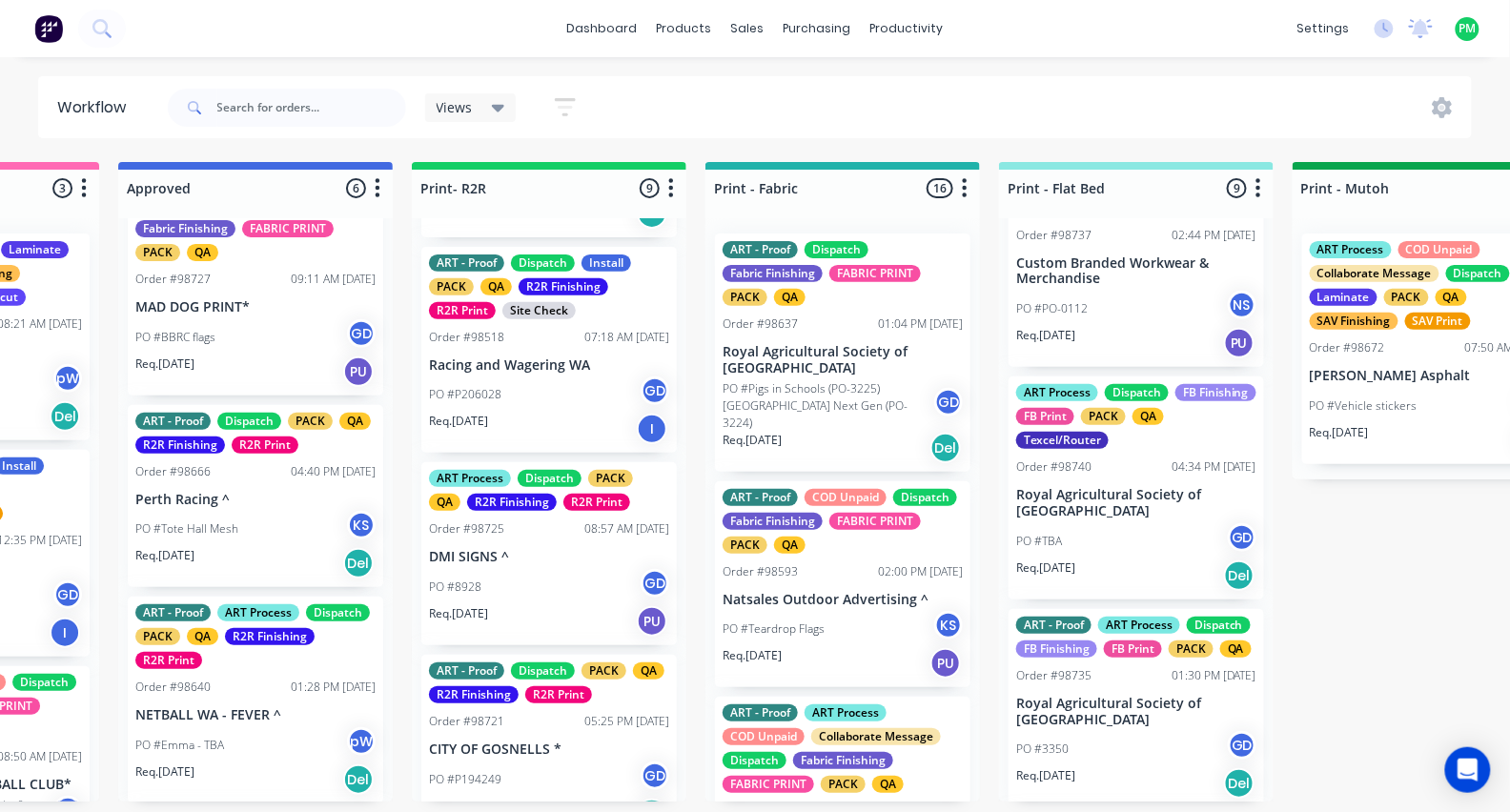
scroll to position [518, 0]
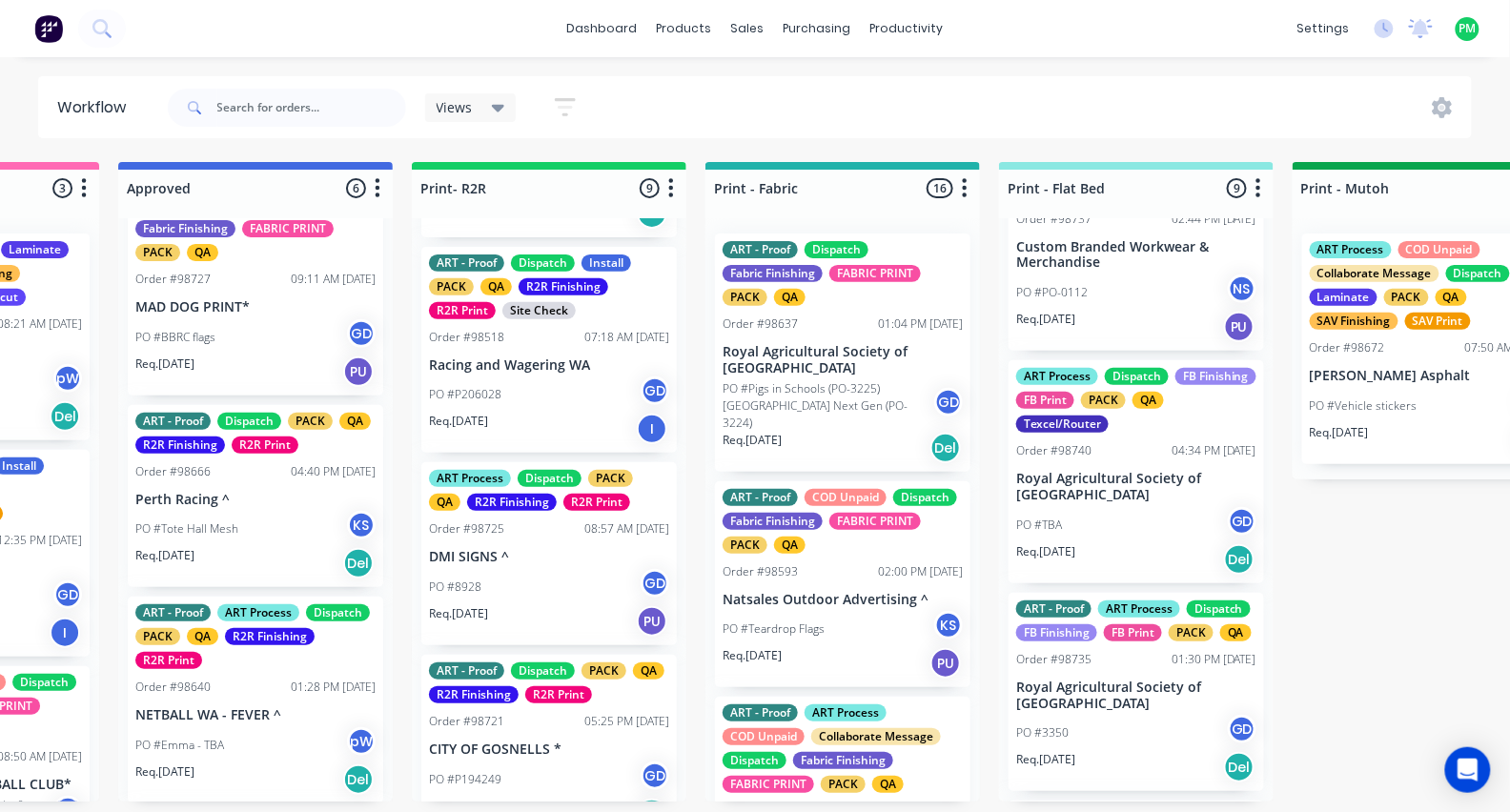
click at [1123, 529] on div "PO #TBA GD" at bounding box center [1136, 524] width 241 height 36
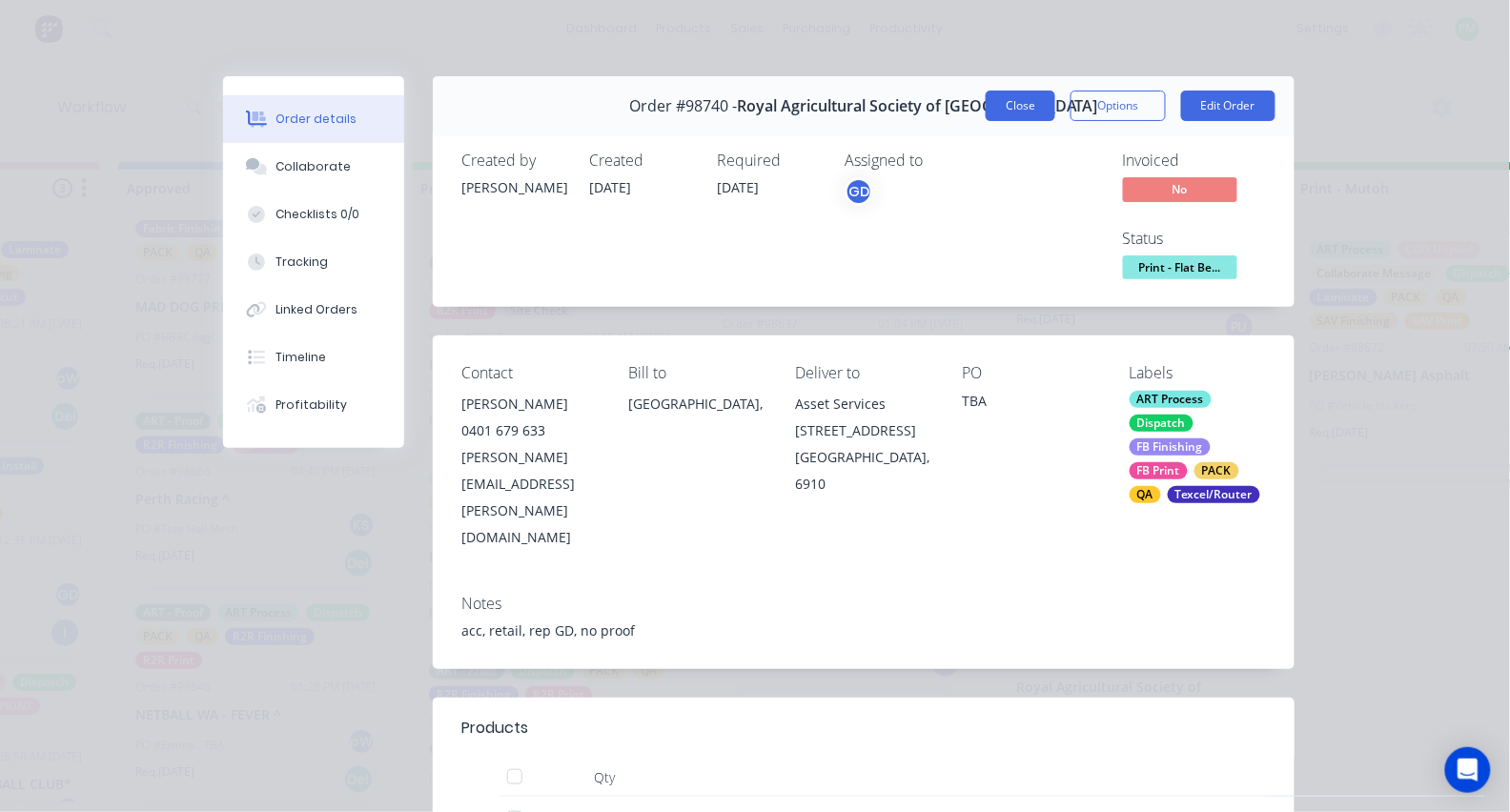
click at [1040, 99] on button "Close" at bounding box center [1020, 106] width 70 height 31
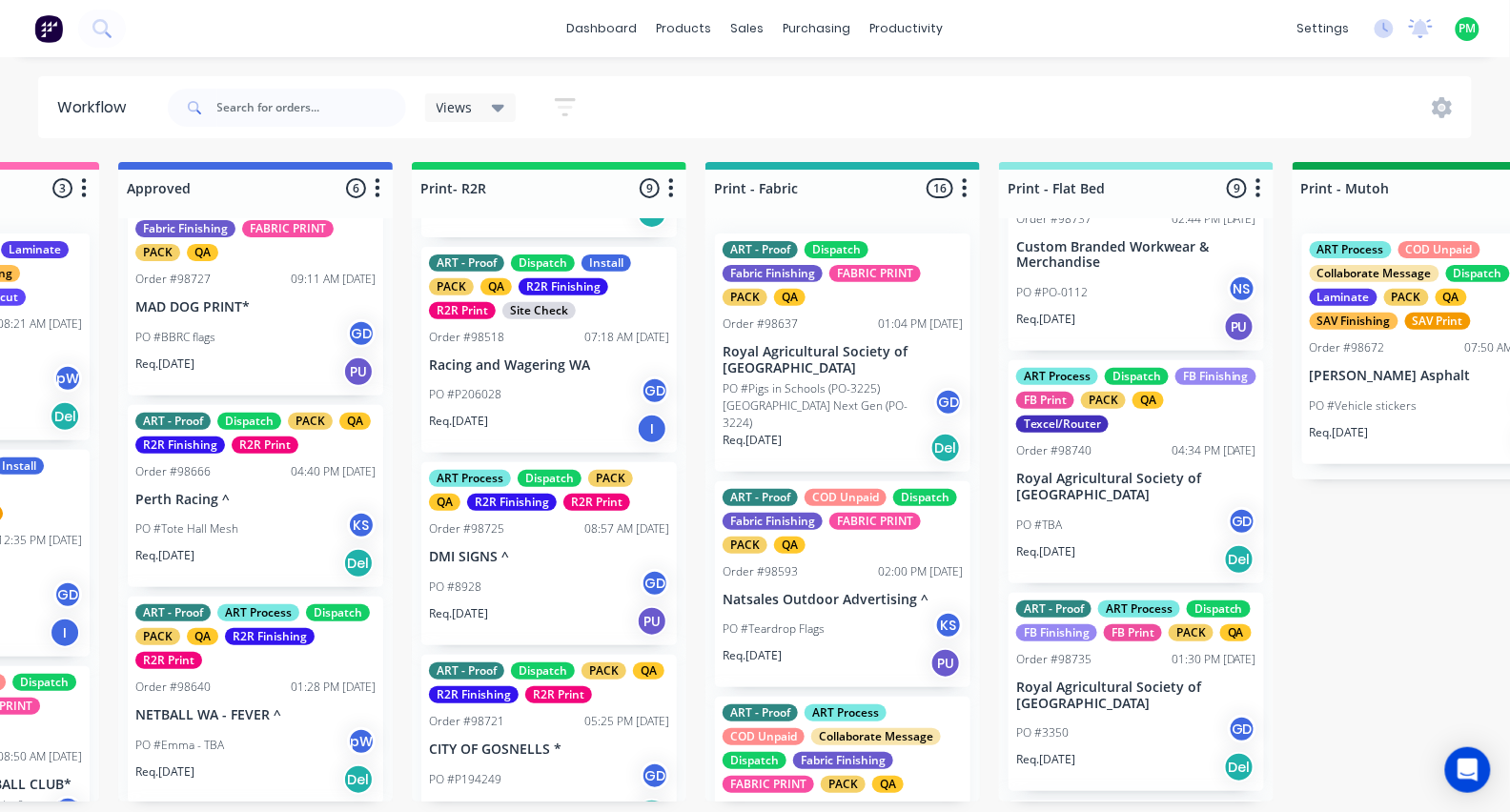
click at [1097, 775] on div "Req. [DATE] Del" at bounding box center [1136, 767] width 241 height 33
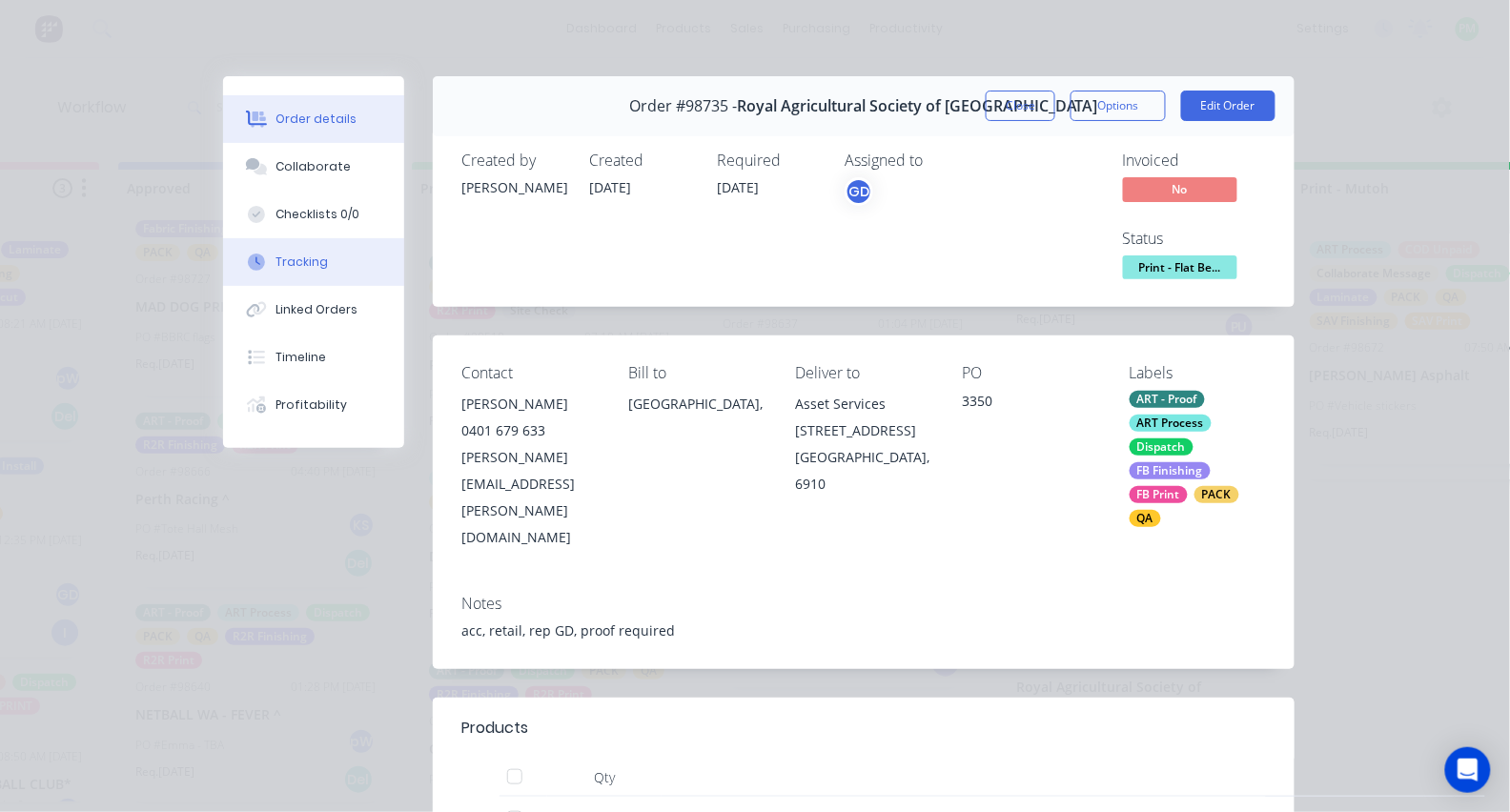
click at [317, 286] on button "Tracking" at bounding box center [313, 262] width 181 height 47
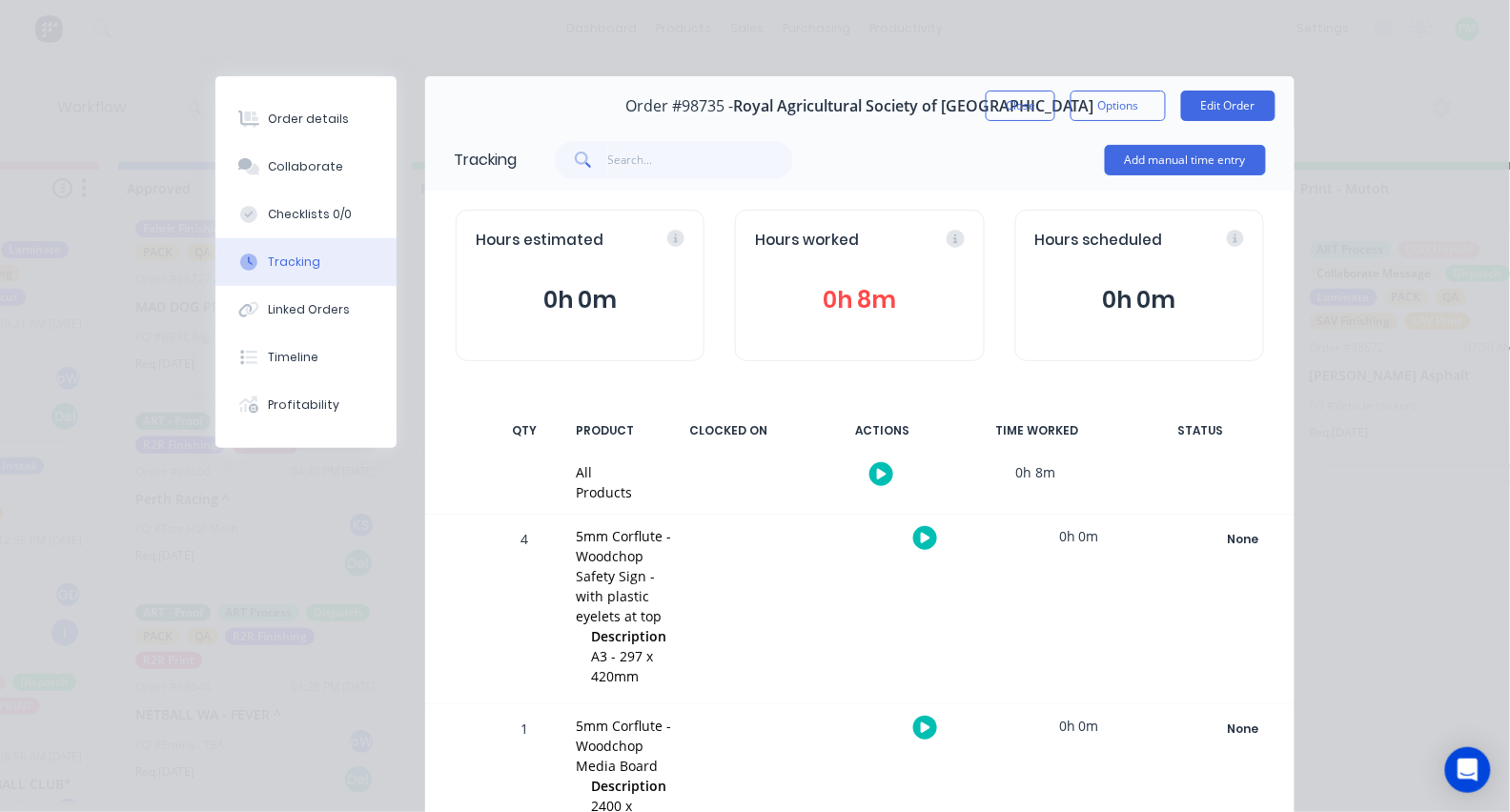
click at [926, 534] on icon "button" at bounding box center [926, 537] width 10 height 13
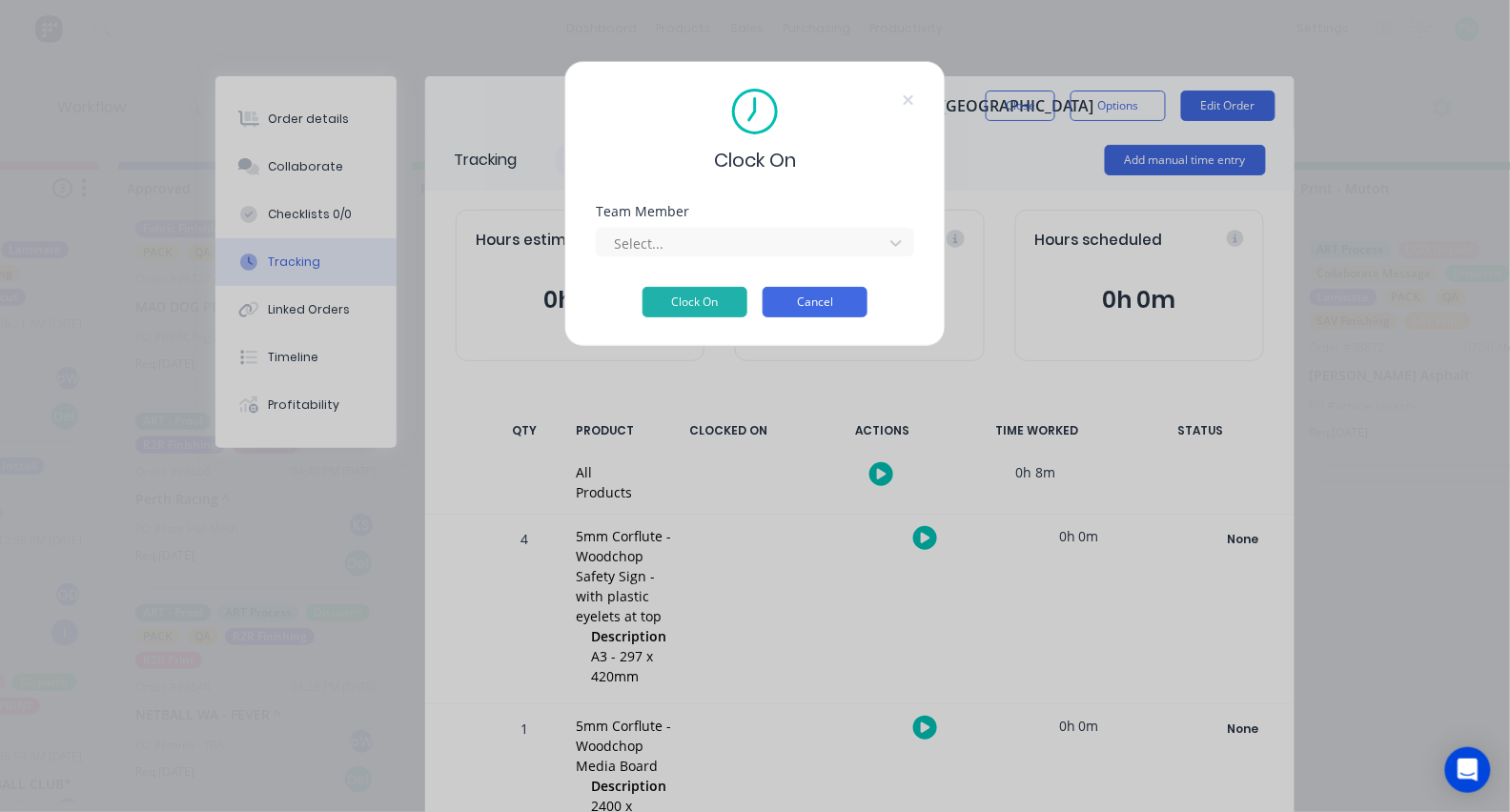
click at [811, 318] on button "Cancel" at bounding box center [814, 302] width 105 height 31
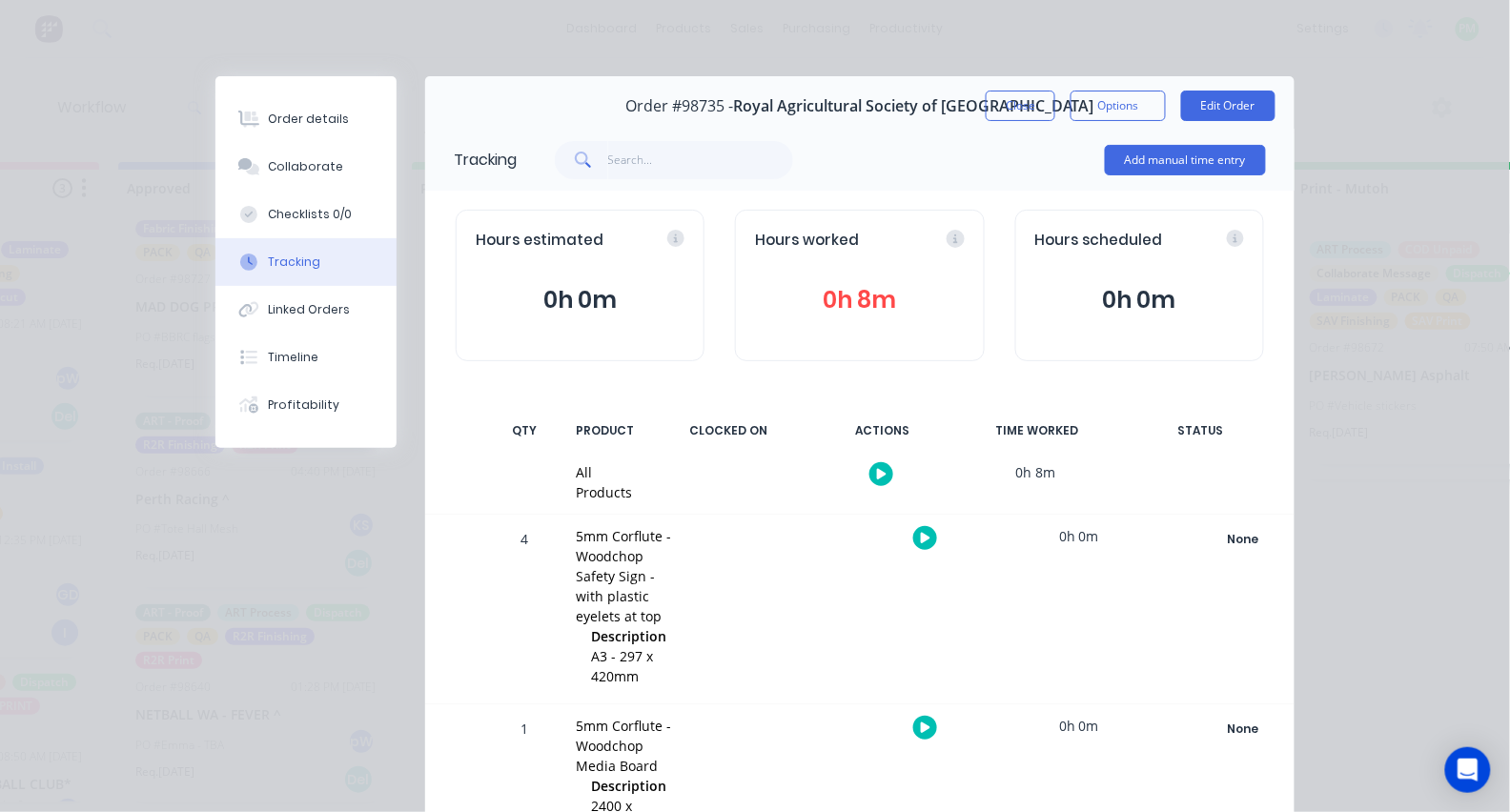
click at [867, 470] on div at bounding box center [881, 474] width 143 height 46
click at [873, 470] on button "button" at bounding box center [881, 473] width 24 height 24
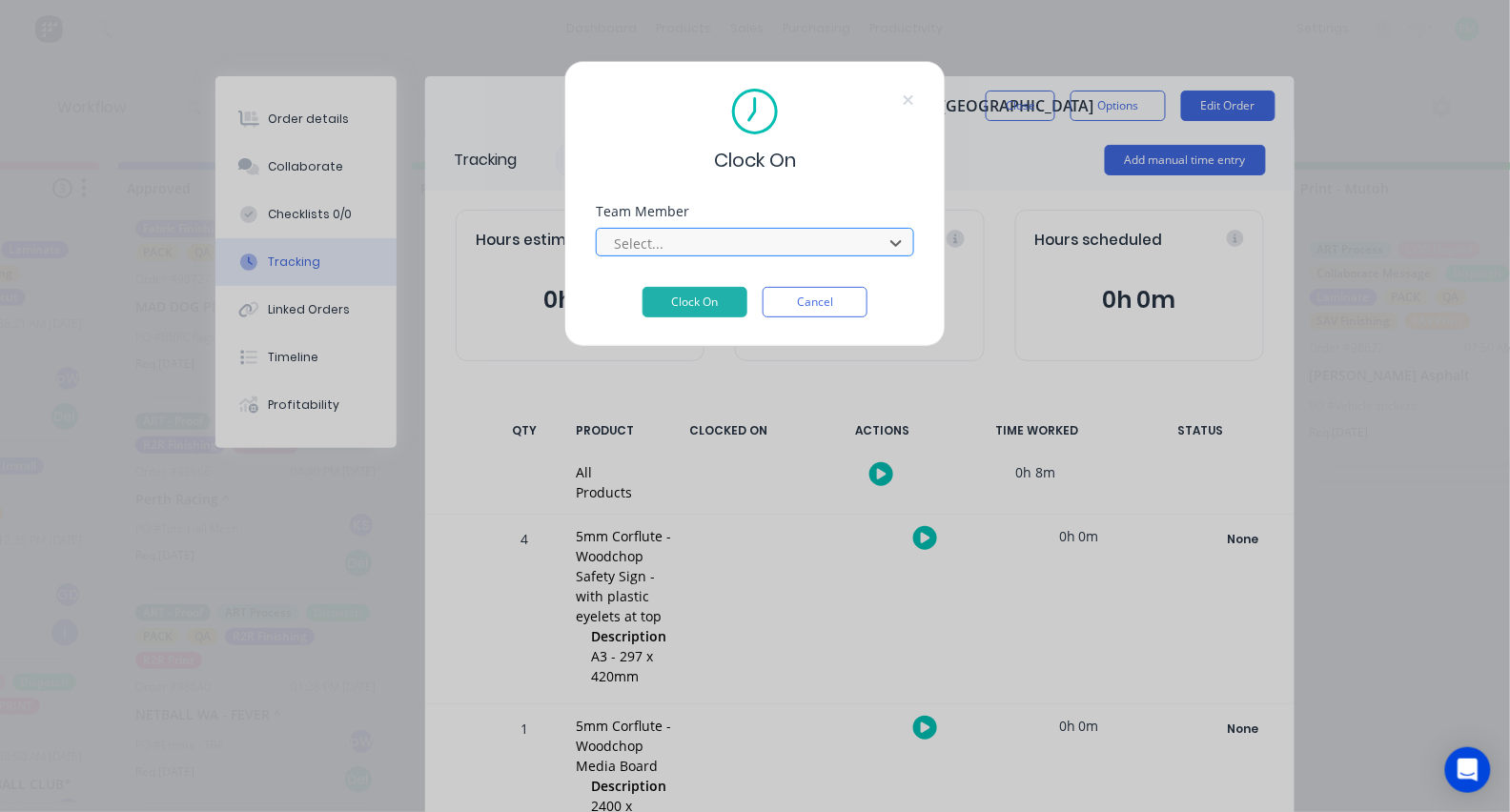
click at [830, 243] on div at bounding box center [742, 243] width 261 height 24
type input "pro"
click at [695, 308] on button "Clock On" at bounding box center [695, 302] width 105 height 31
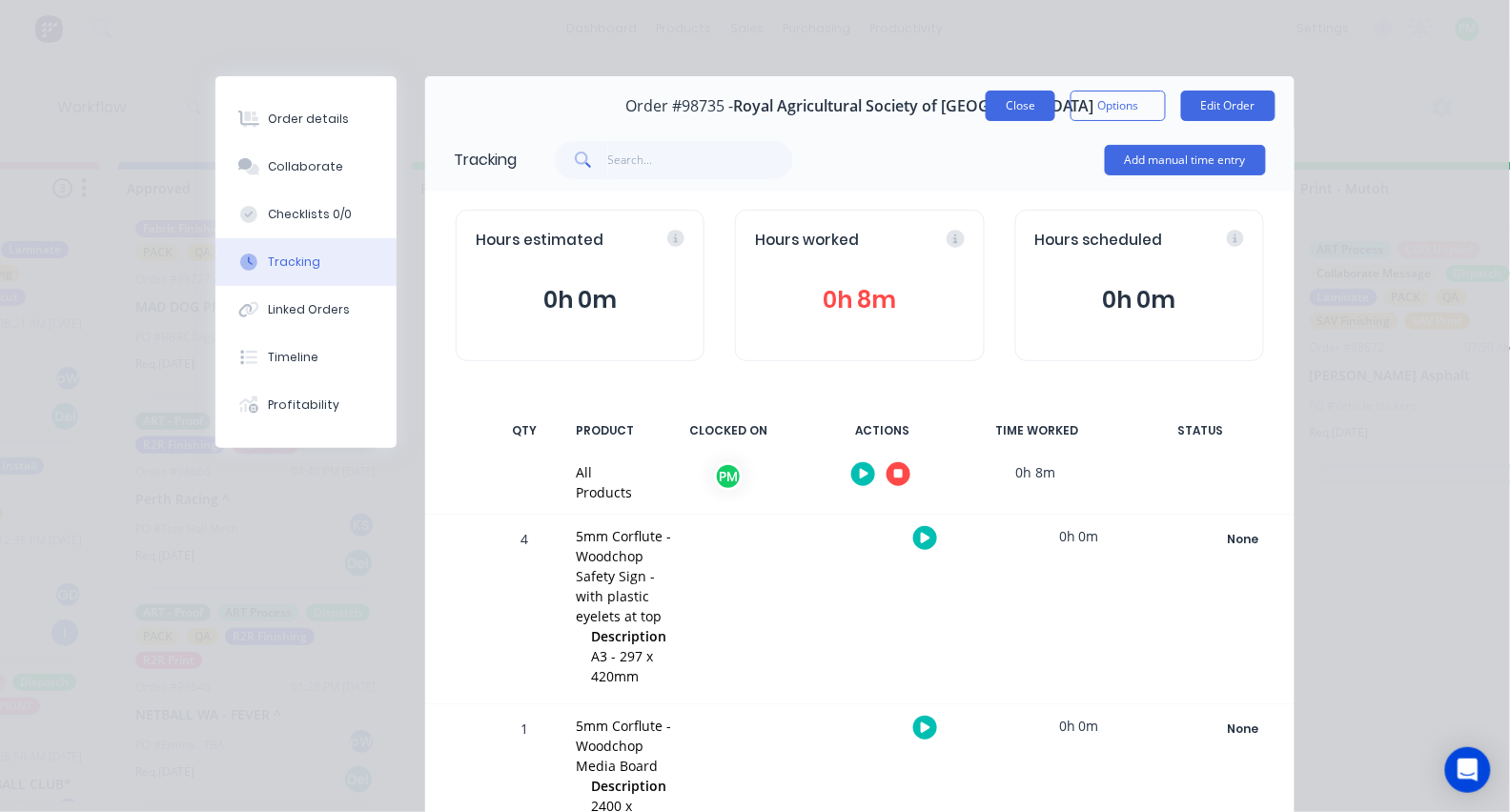
click at [1009, 91] on button "Close" at bounding box center [1020, 106] width 70 height 31
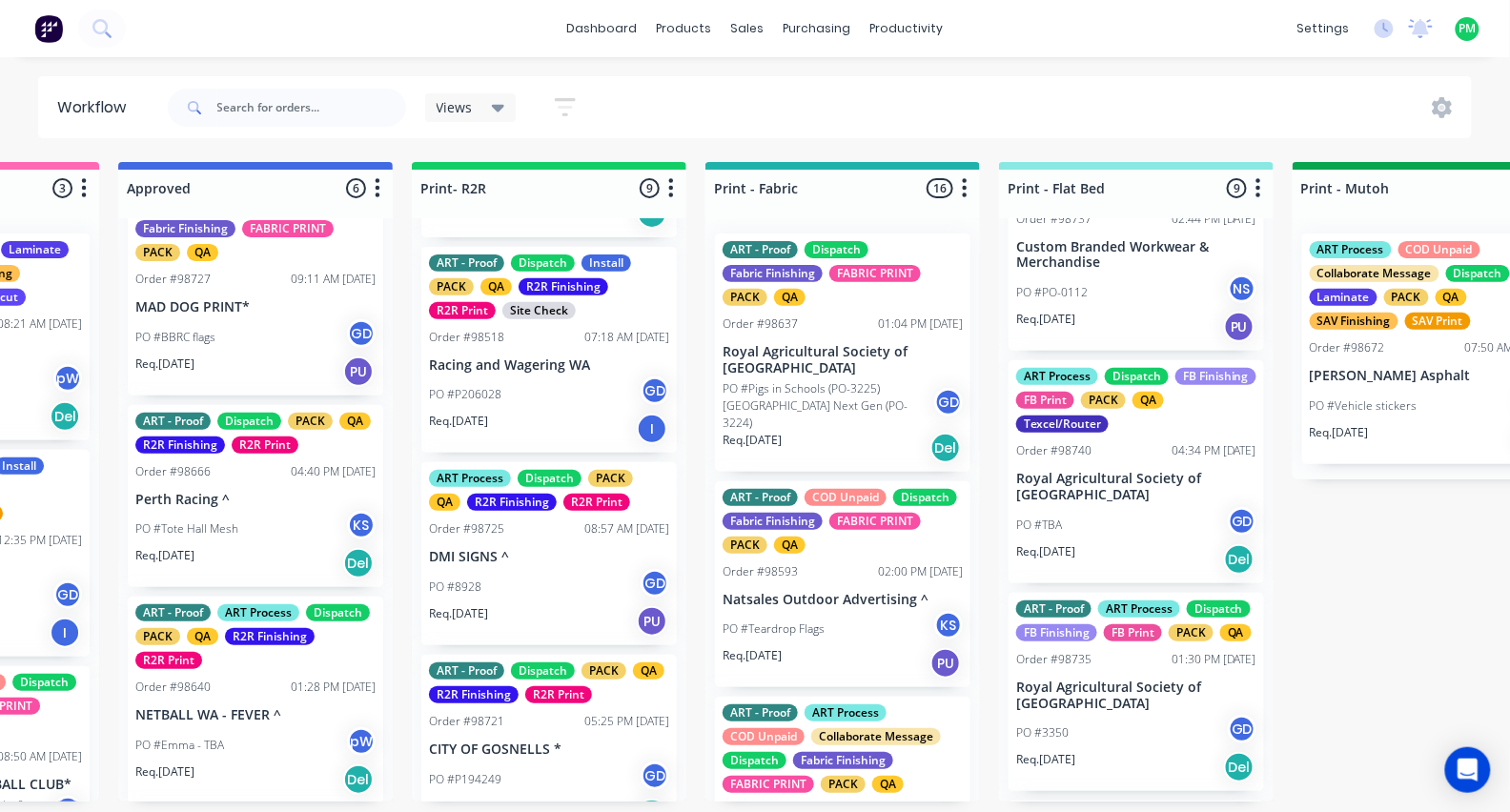
click at [862, 386] on p "PO #Pigs in Schools (PO-3225) [GEOGRAPHIC_DATA] Next Gen (PO-3224)" at bounding box center [828, 406] width 212 height 51
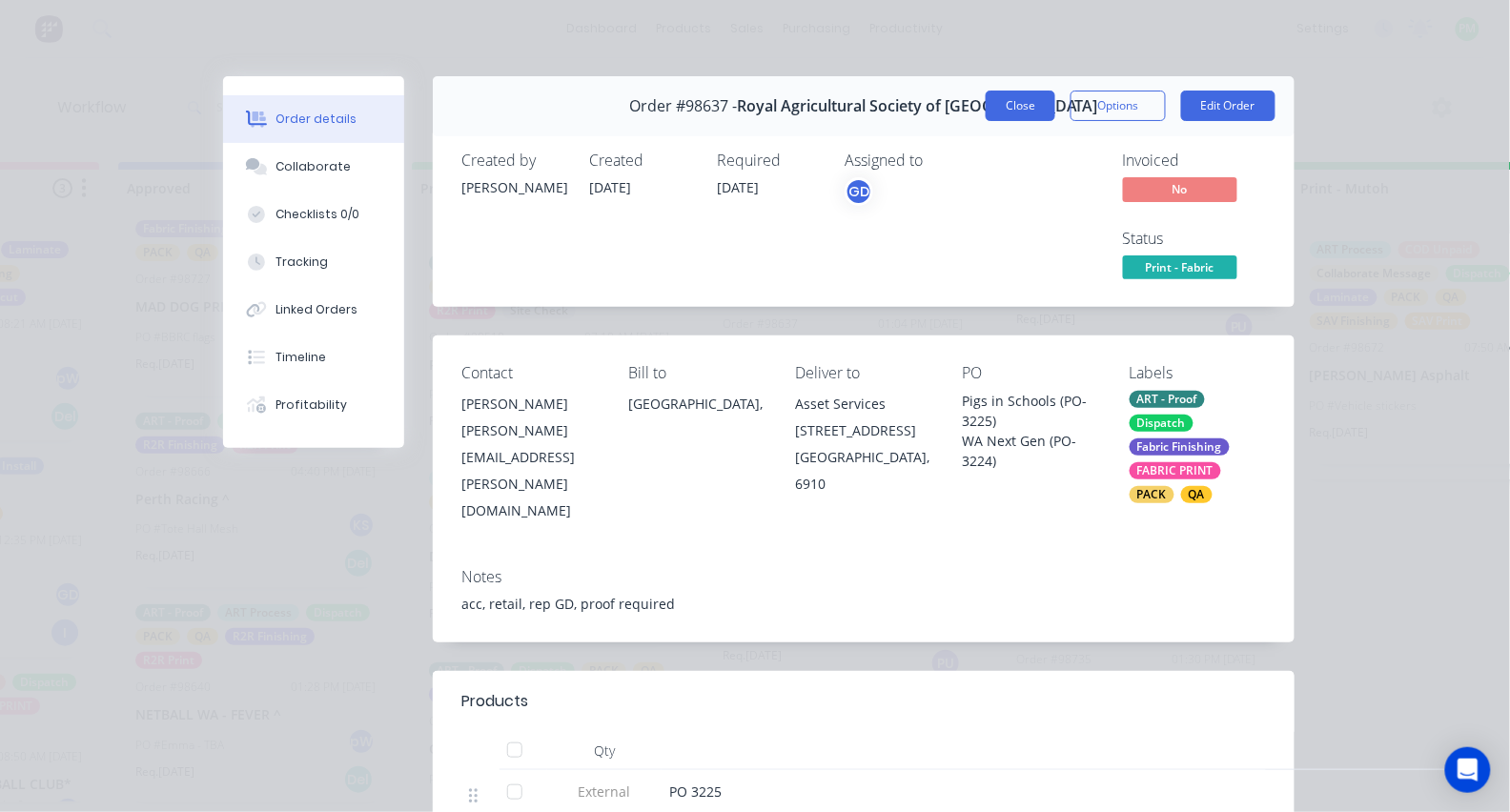
click at [1028, 110] on button "Close" at bounding box center [1020, 106] width 70 height 31
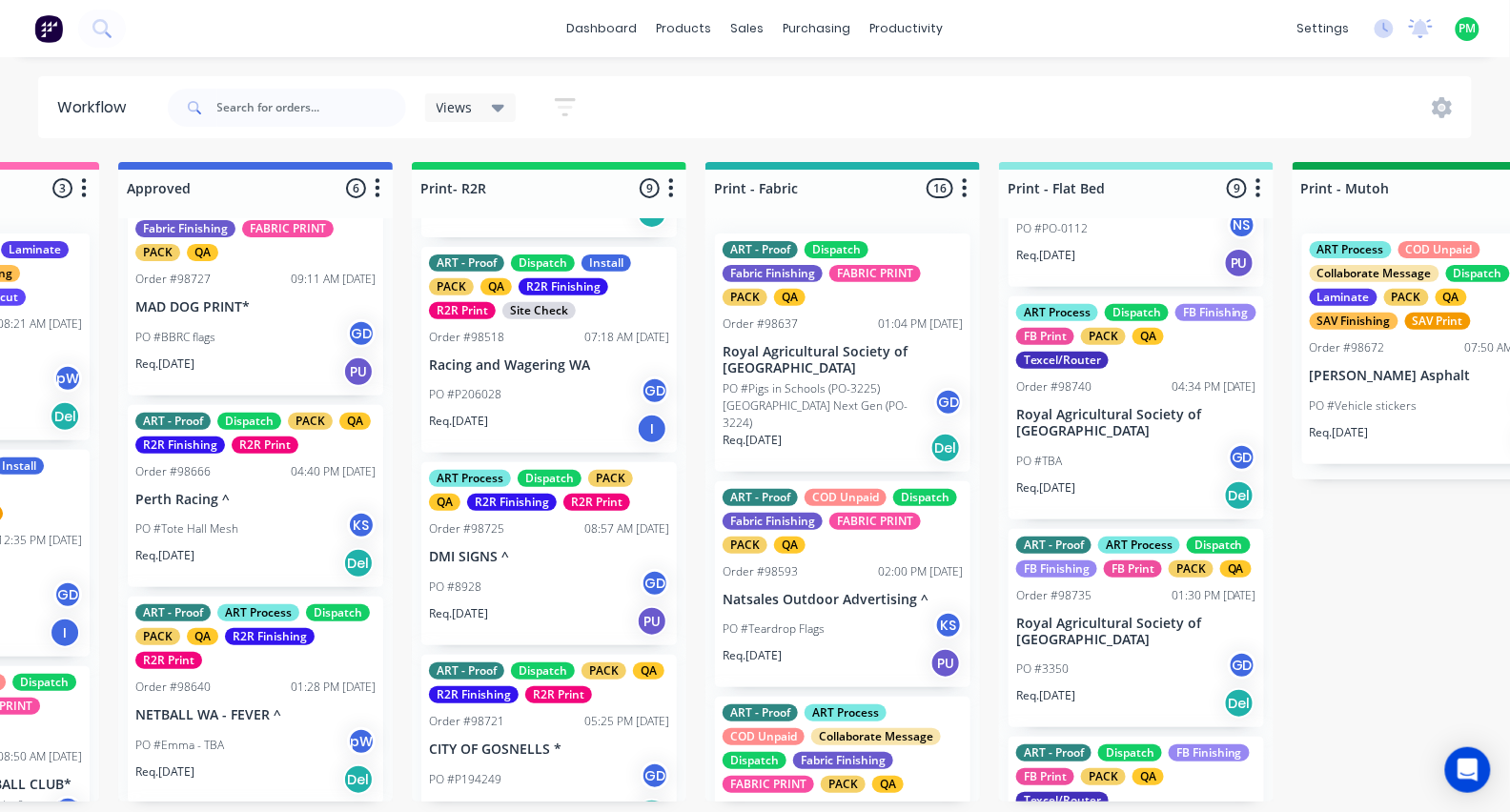
scroll to position [605, 0]
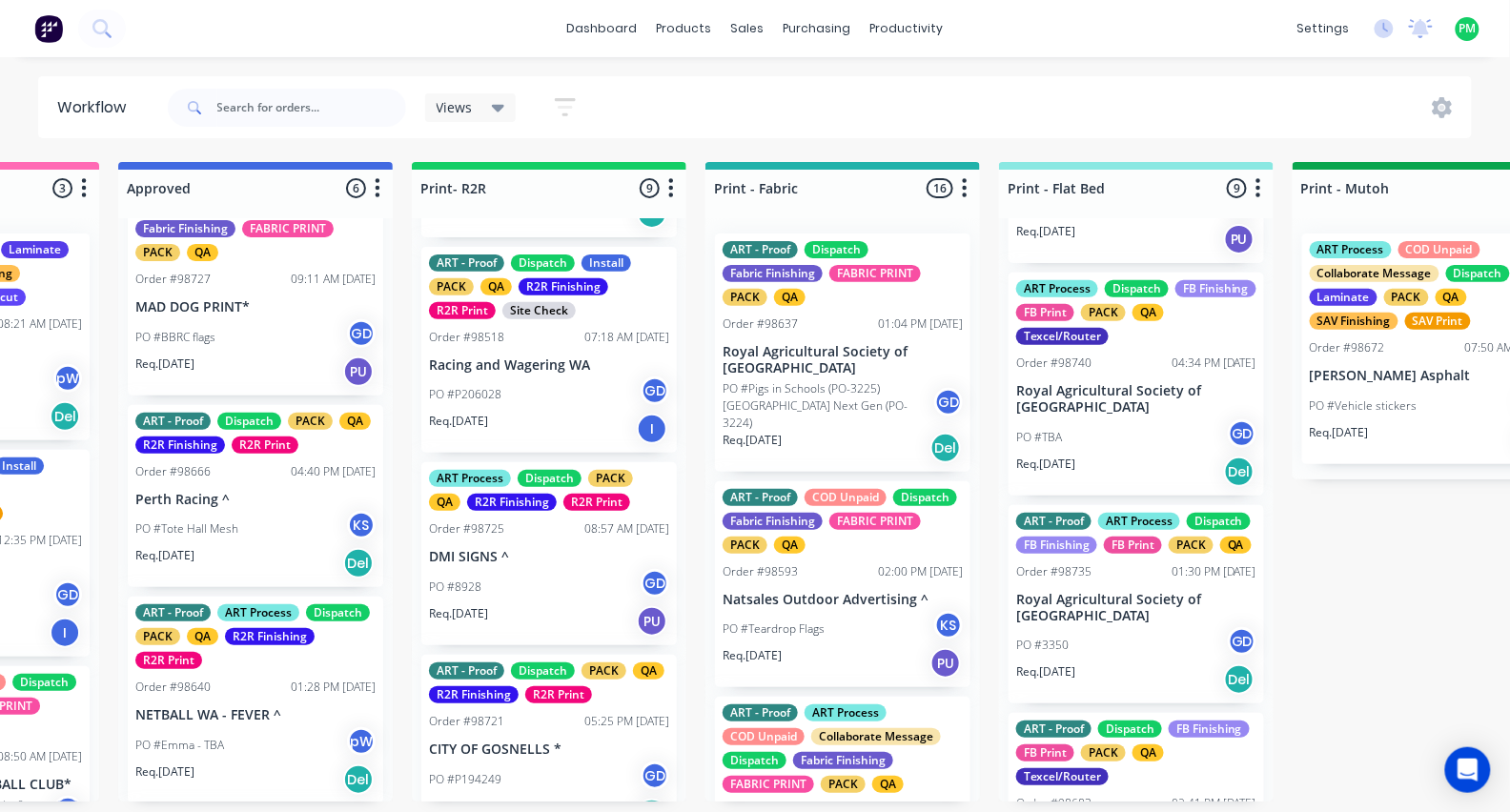
click at [1107, 397] on p "Royal Agricultural Society of [GEOGRAPHIC_DATA]" at bounding box center [1136, 400] width 241 height 33
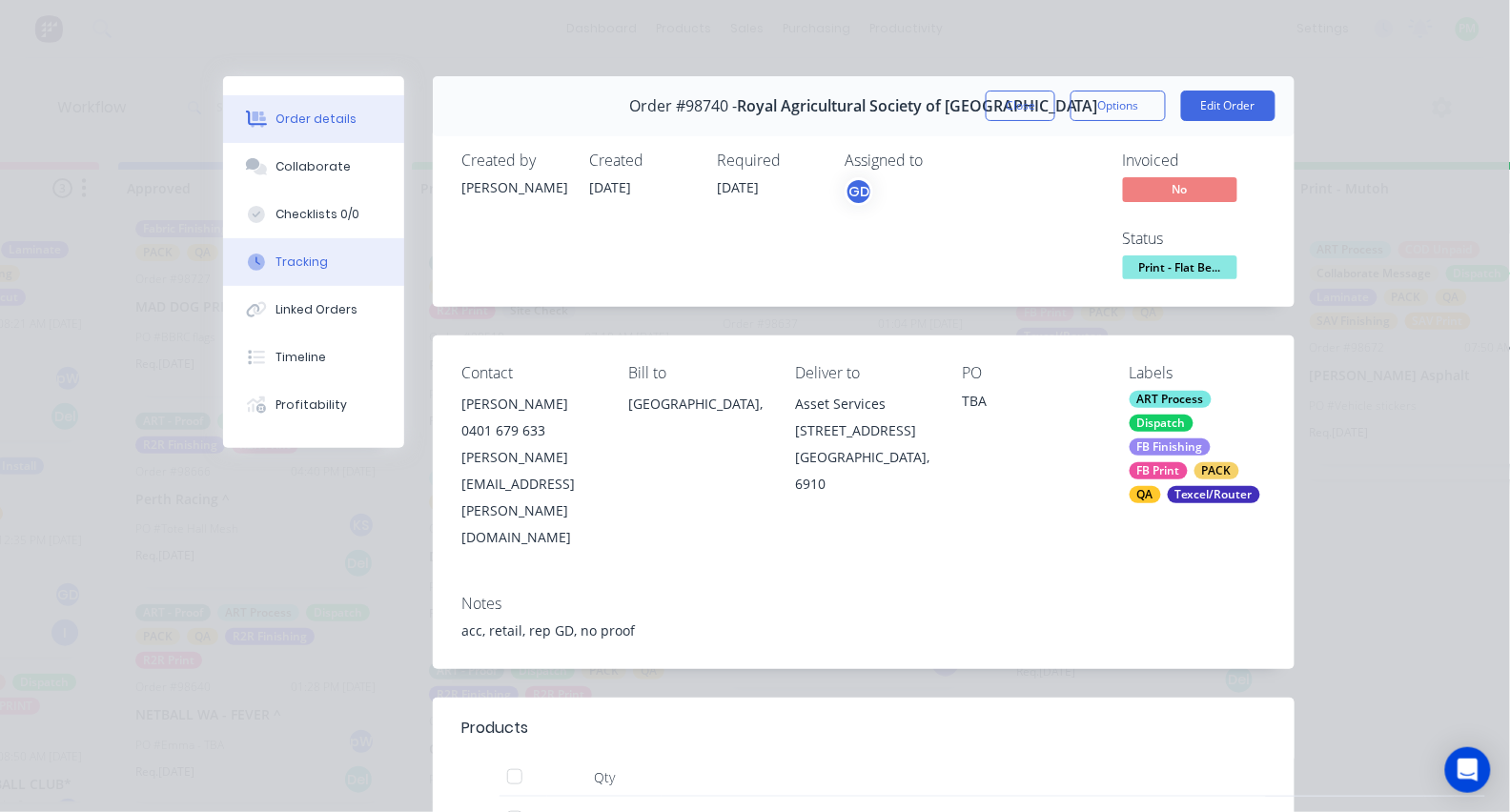
click at [328, 269] on button "Tracking" at bounding box center [313, 262] width 181 height 47
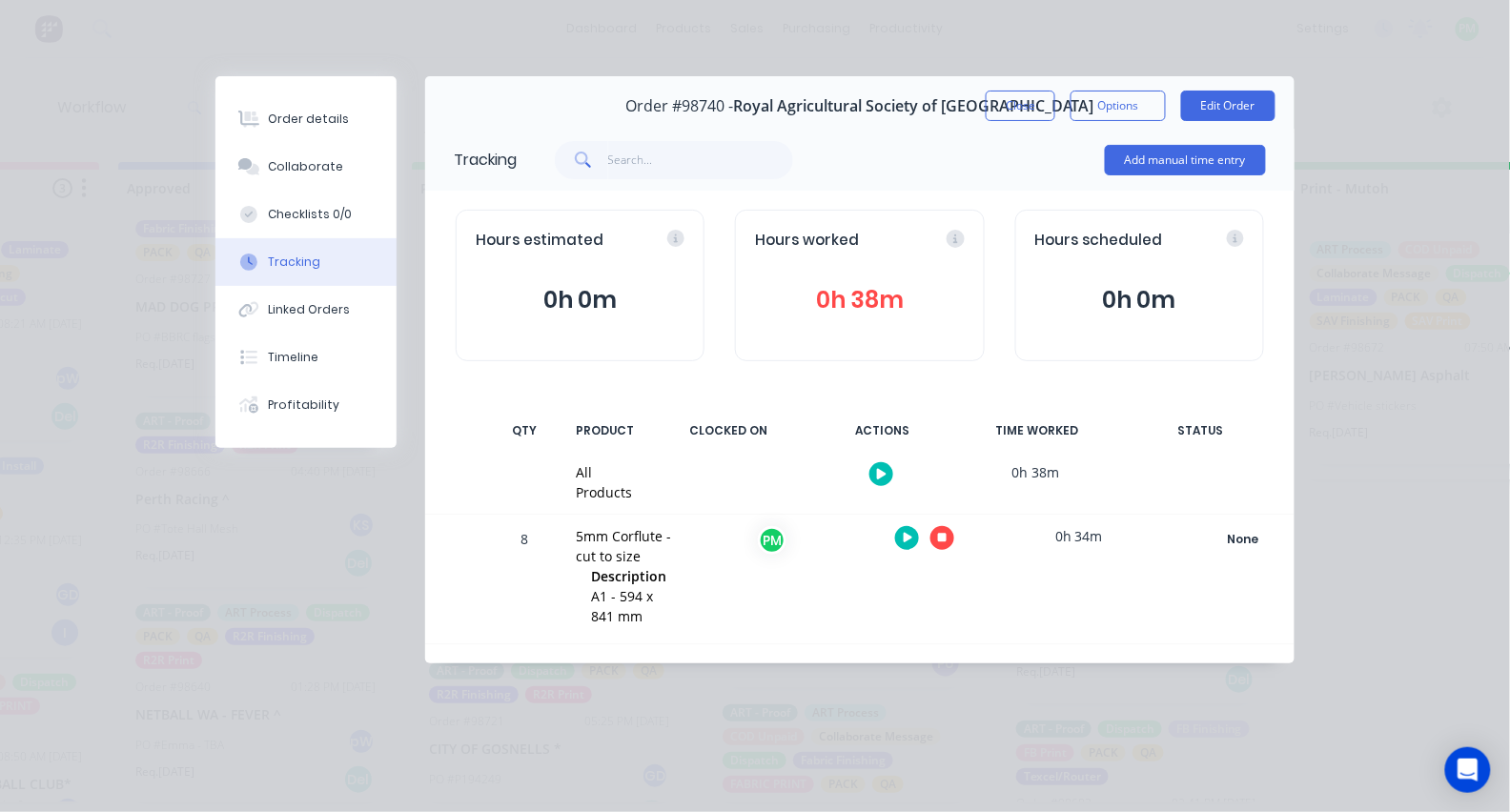
click at [328, 269] on button "Tracking" at bounding box center [305, 262] width 181 height 47
click at [939, 537] on icon "button" at bounding box center [943, 538] width 10 height 10
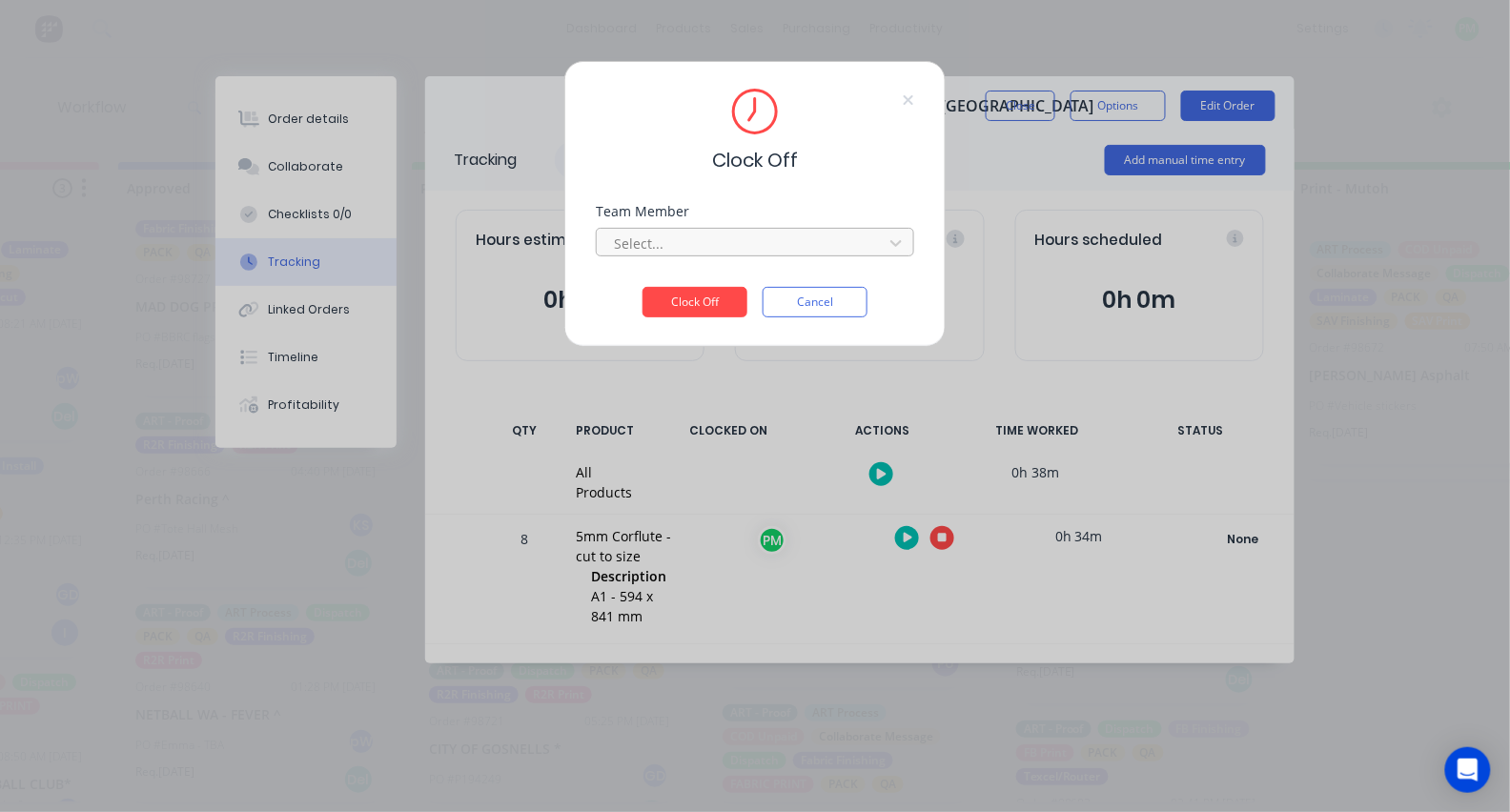
click at [855, 249] on div at bounding box center [742, 243] width 261 height 24
type input "pro"
click at [695, 308] on button "Clock Off" at bounding box center [695, 302] width 105 height 31
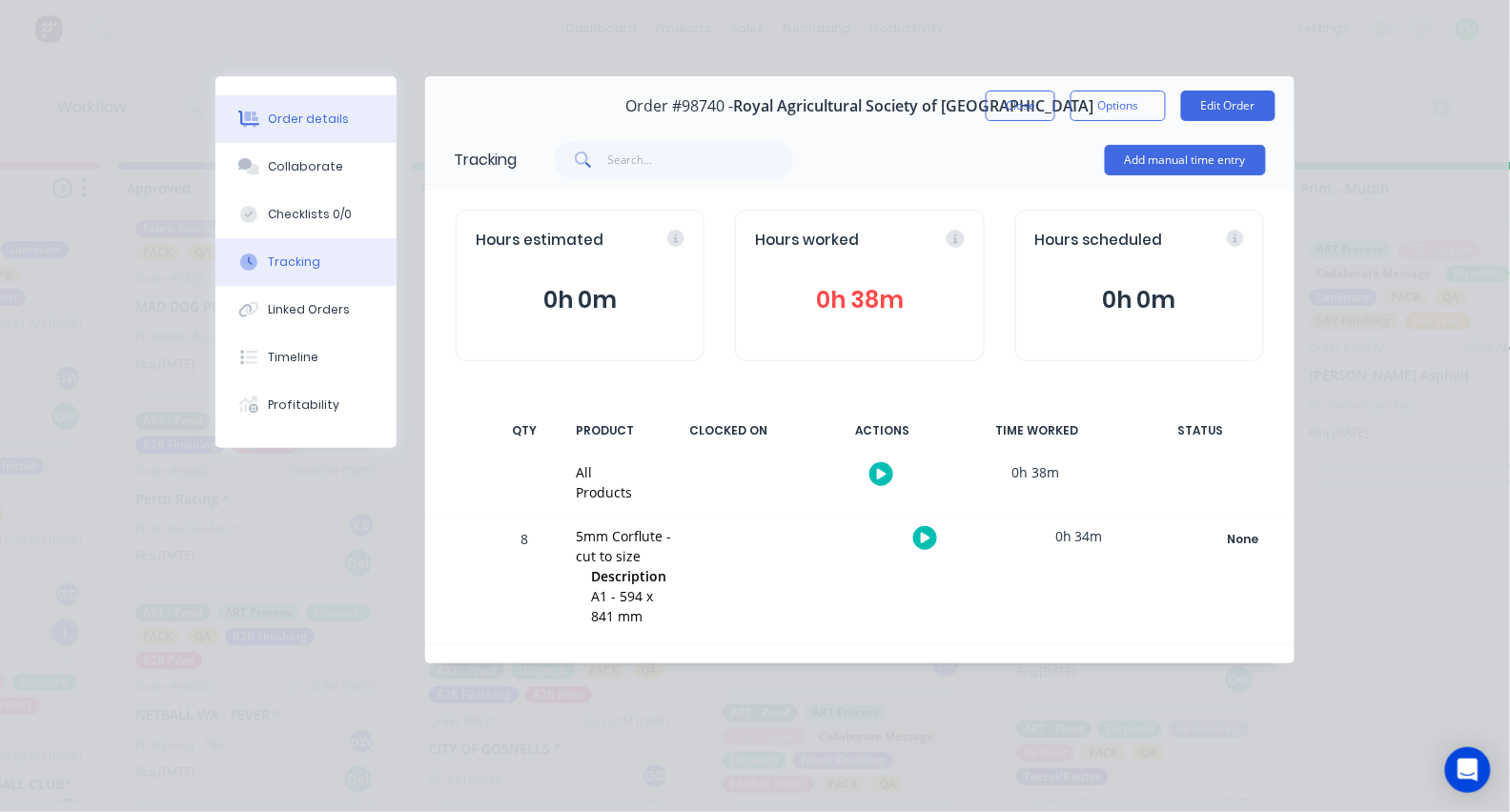
click at [357, 117] on button "Order details" at bounding box center [305, 119] width 181 height 47
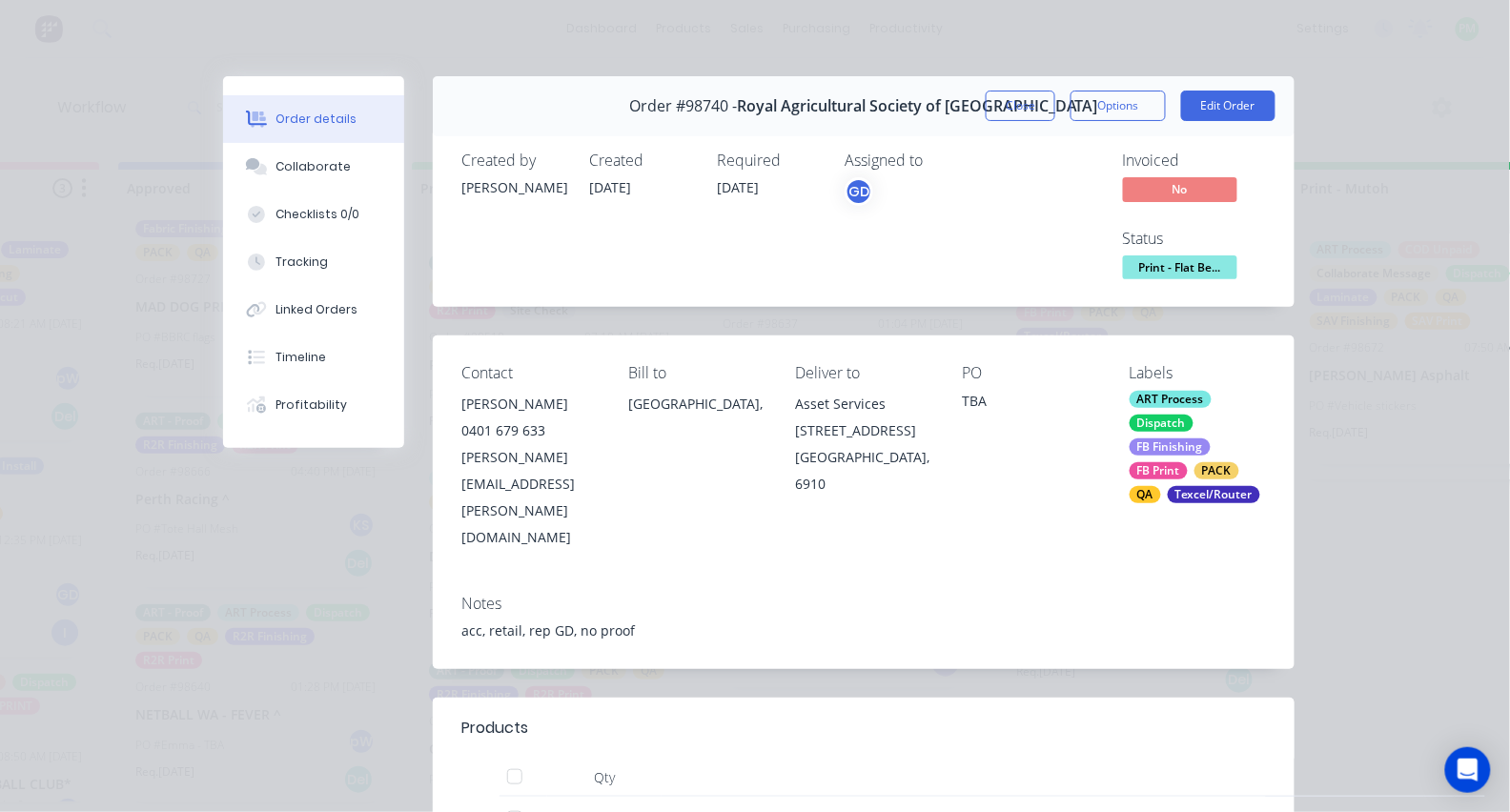
click at [1146, 263] on span "Print - Flat Be..." at bounding box center [1180, 266] width 114 height 24
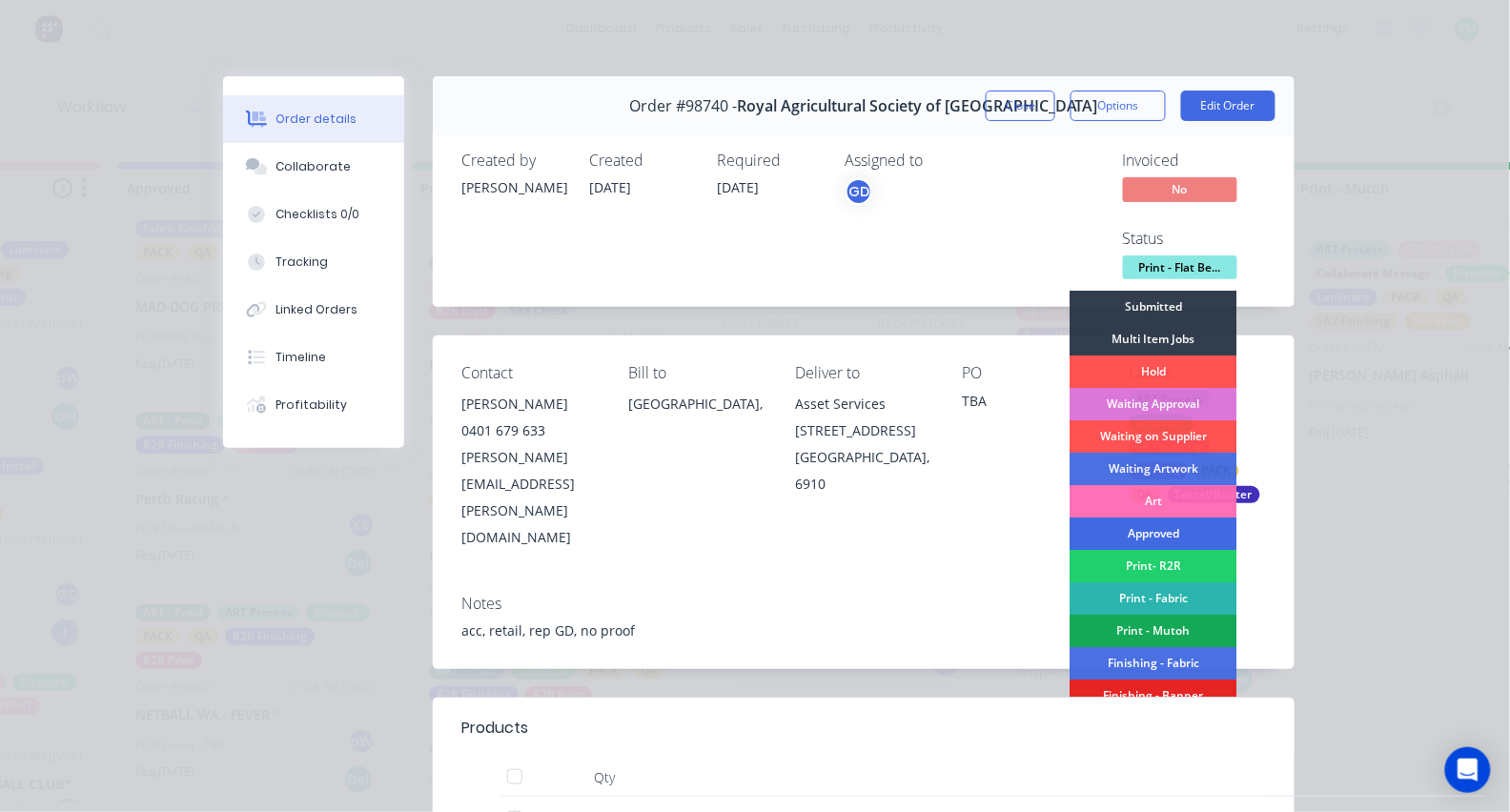
scroll to position [180, 0]
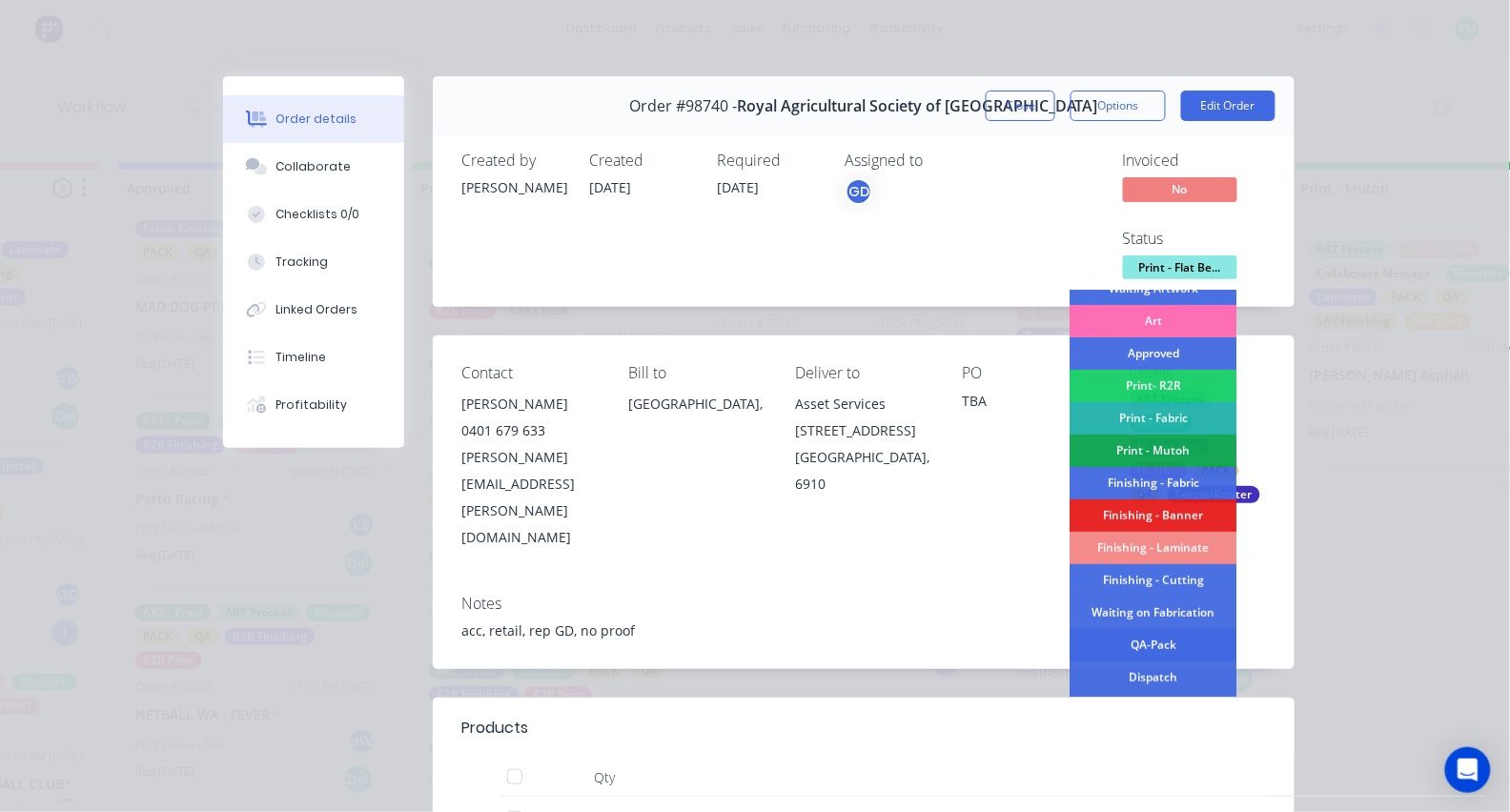
click at [1153, 637] on div "QA-Pack" at bounding box center [1154, 645] width 167 height 33
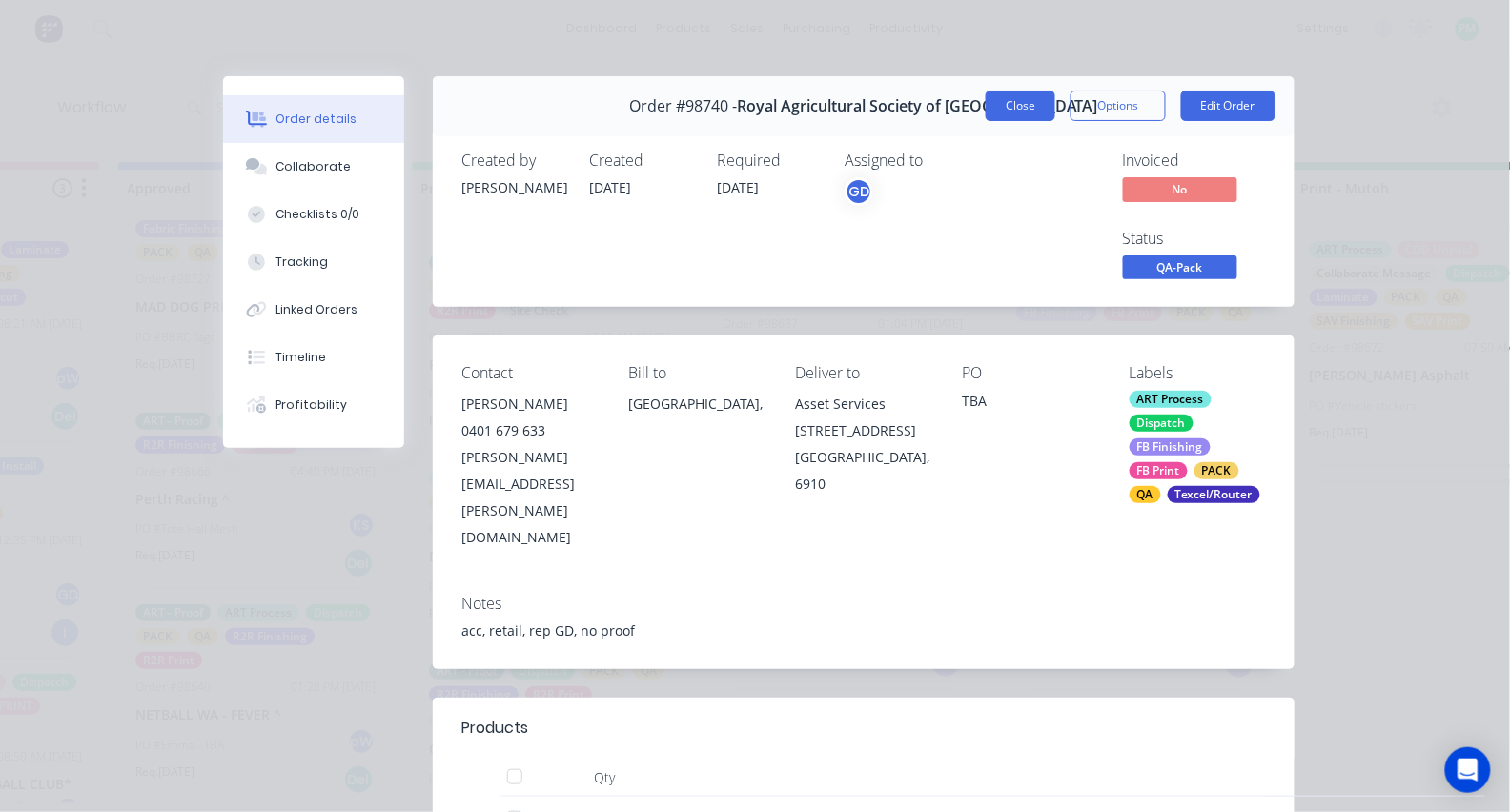
click at [1049, 106] on button "Close" at bounding box center [1020, 106] width 70 height 31
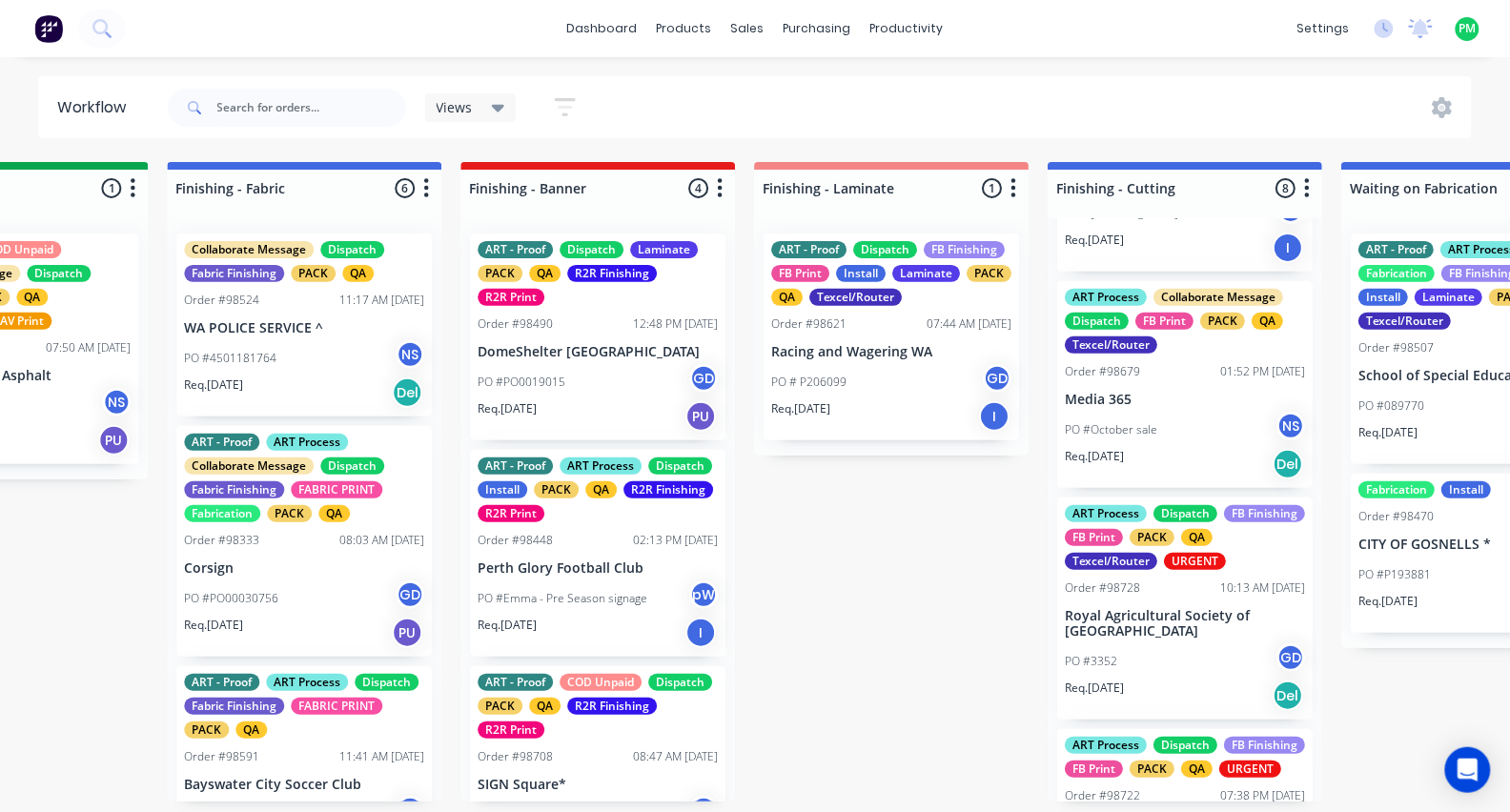
scroll to position [218, 0]
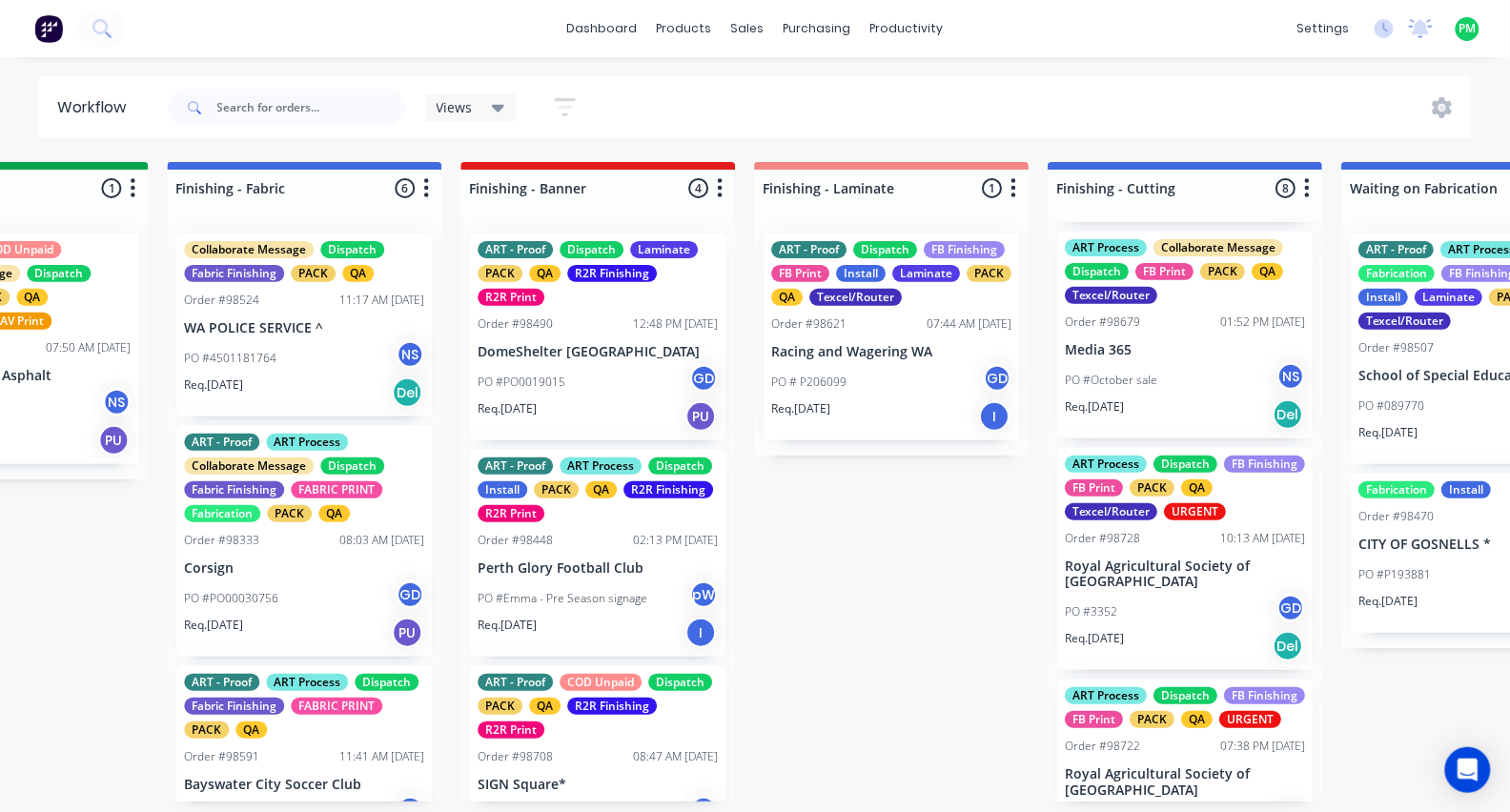
click at [1145, 607] on div "PO #3352 GD" at bounding box center [1184, 611] width 241 height 36
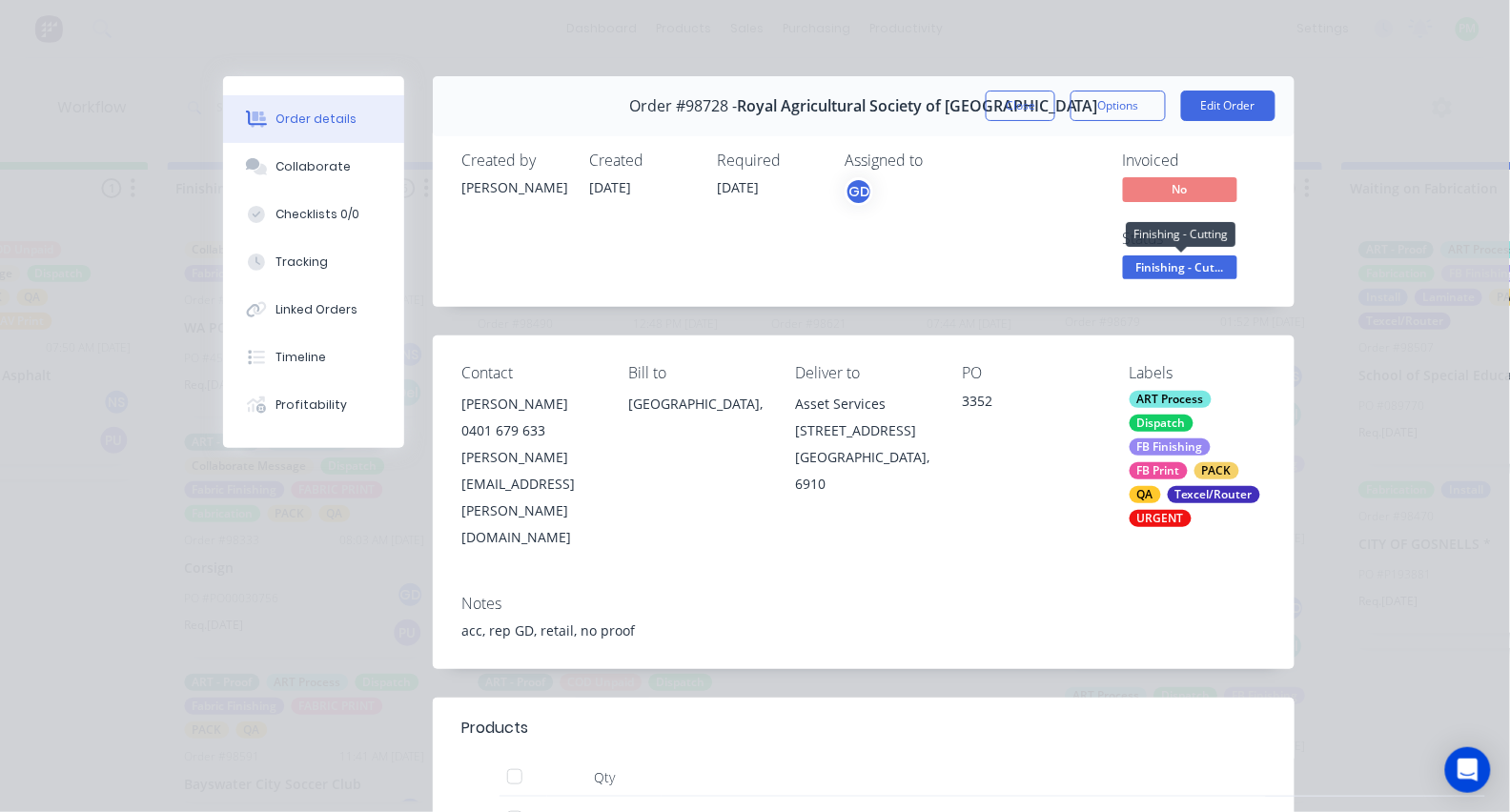
click at [1200, 259] on span "Finishing - Cut..." at bounding box center [1180, 266] width 114 height 24
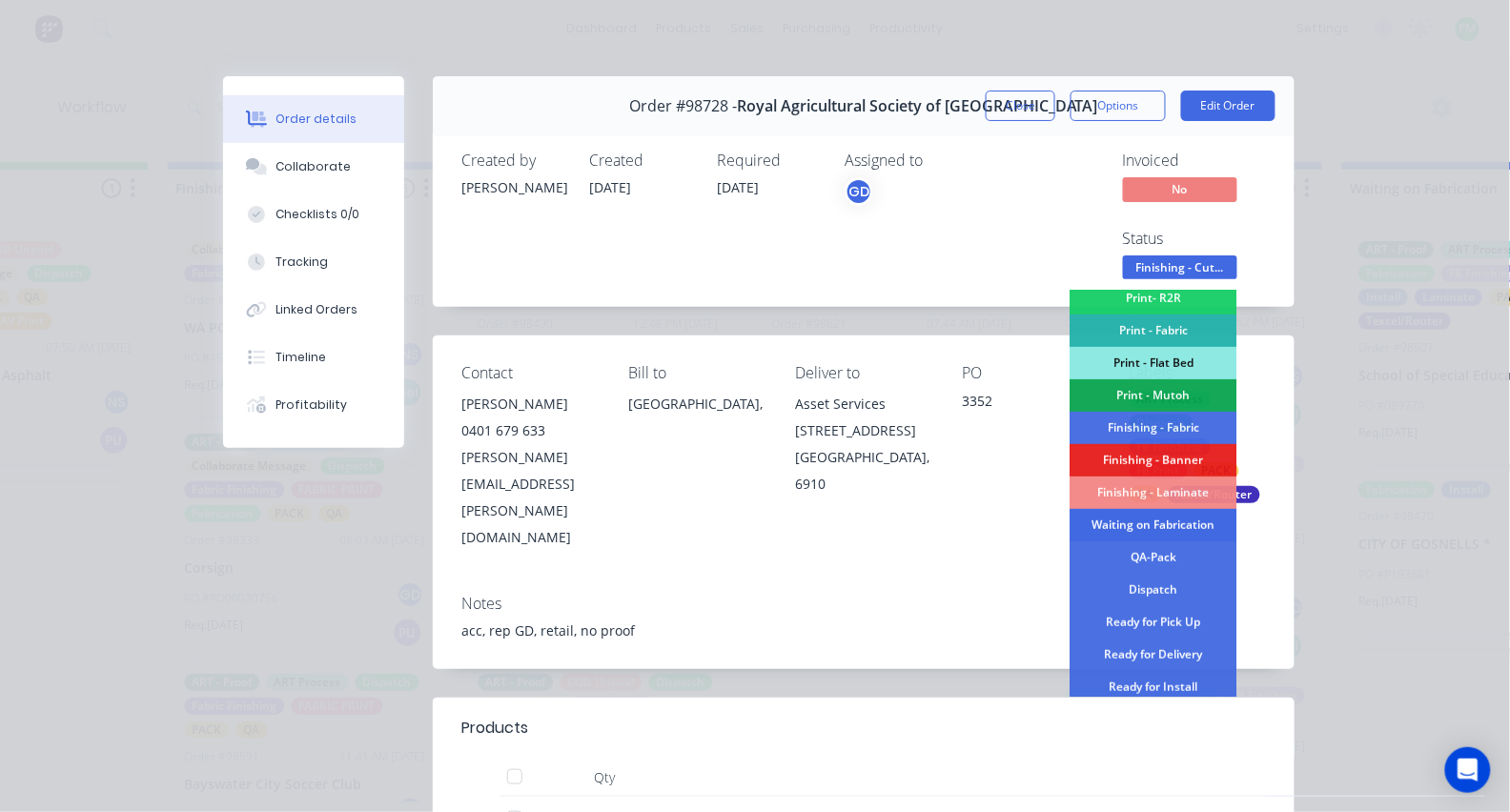
scroll to position [338, 0]
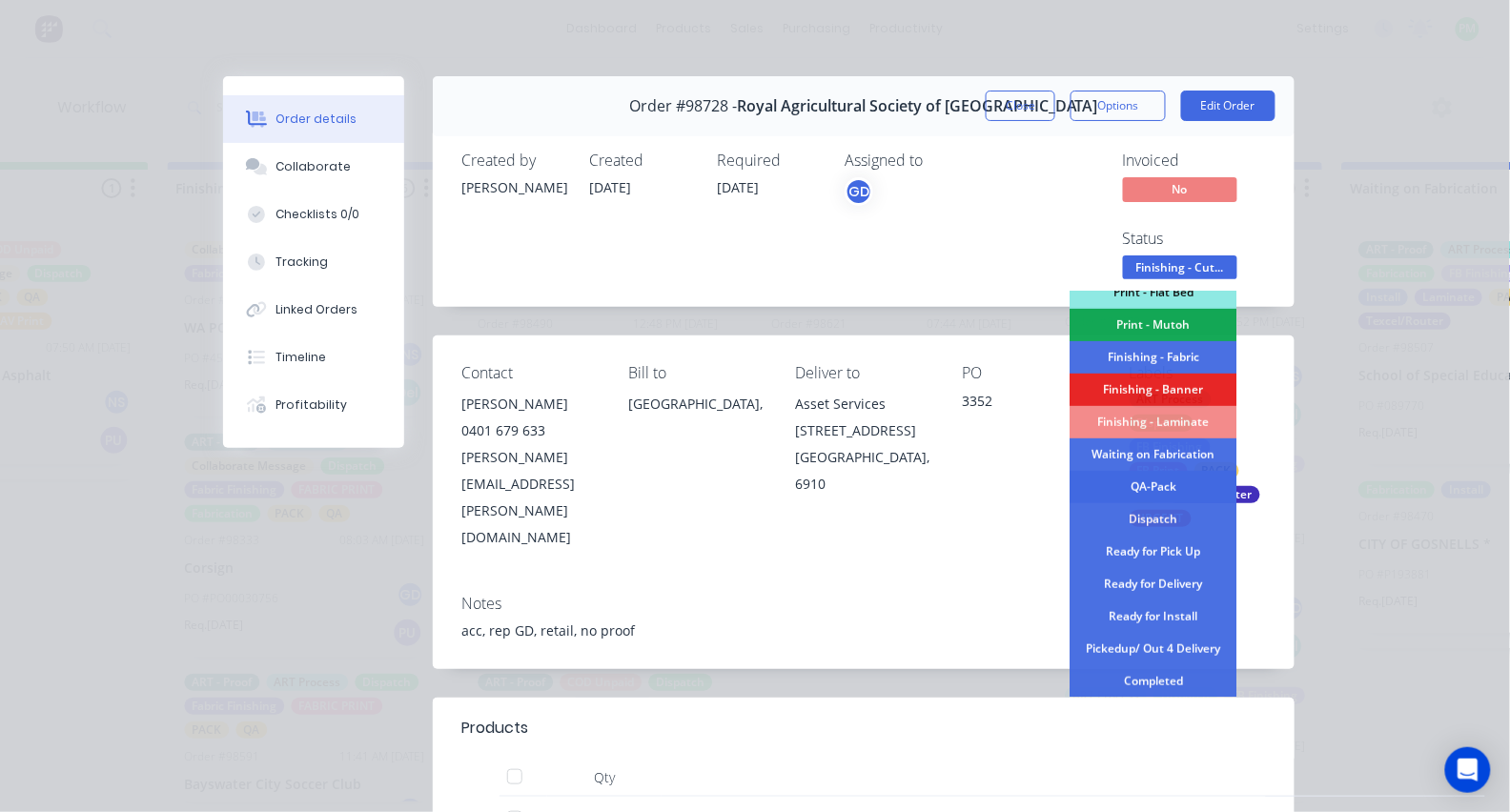
click at [1135, 483] on div "QA-Pack" at bounding box center [1154, 487] width 167 height 33
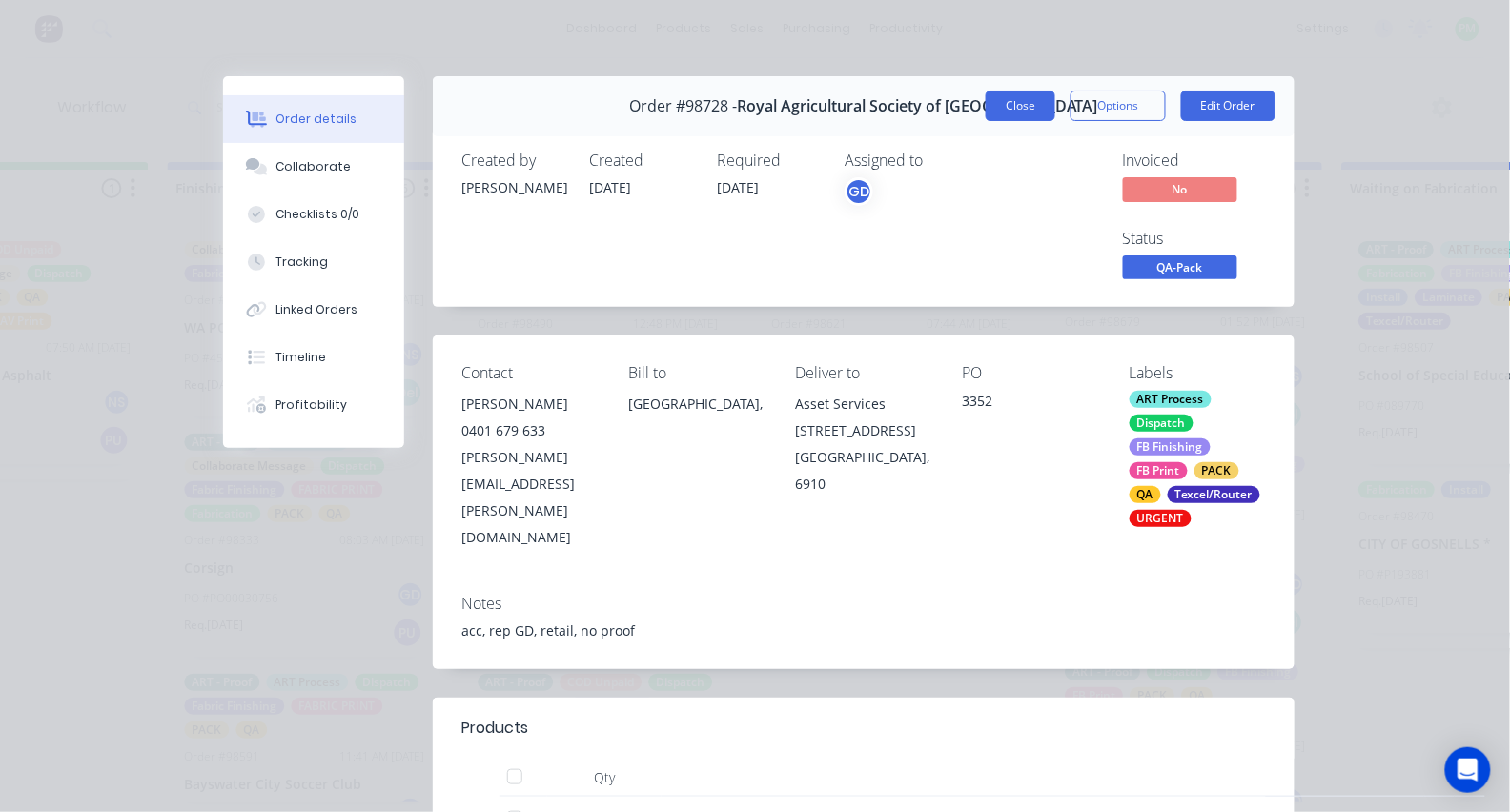
click at [1026, 116] on button "Close" at bounding box center [1020, 106] width 70 height 31
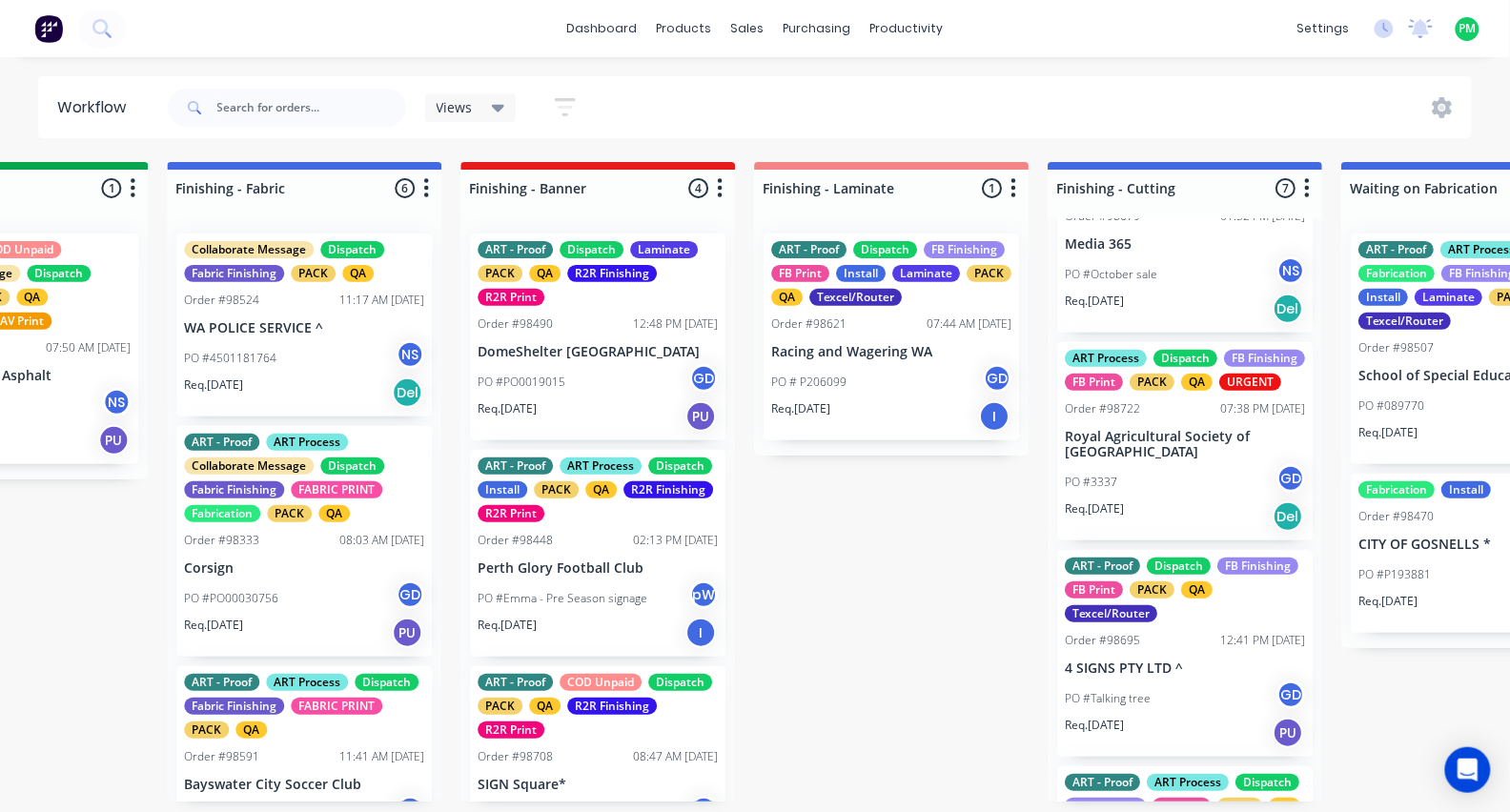
scroll to position [363, 0]
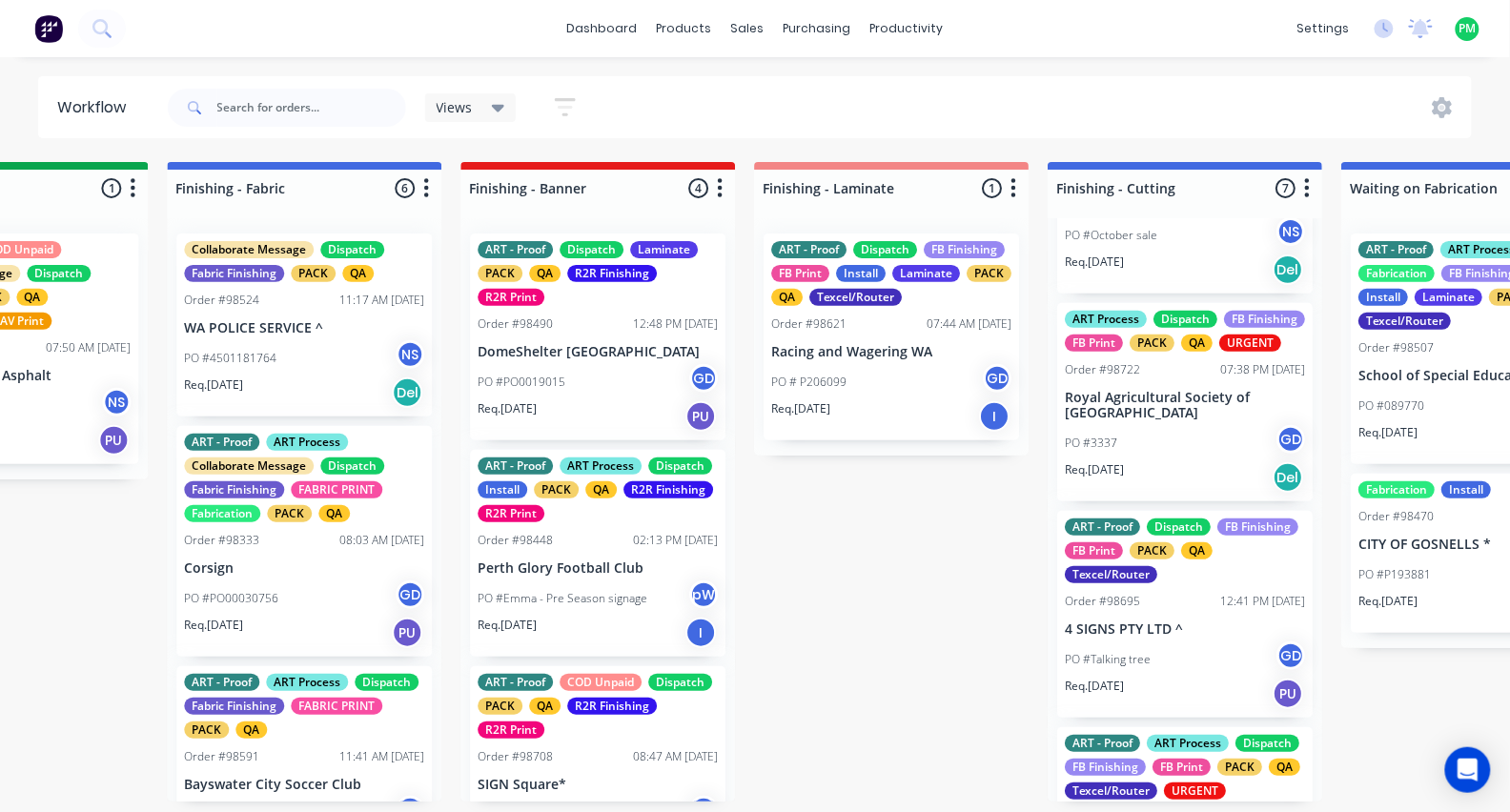
click at [1164, 422] on p "Royal Agricultural Society of [GEOGRAPHIC_DATA]" at bounding box center [1184, 406] width 241 height 33
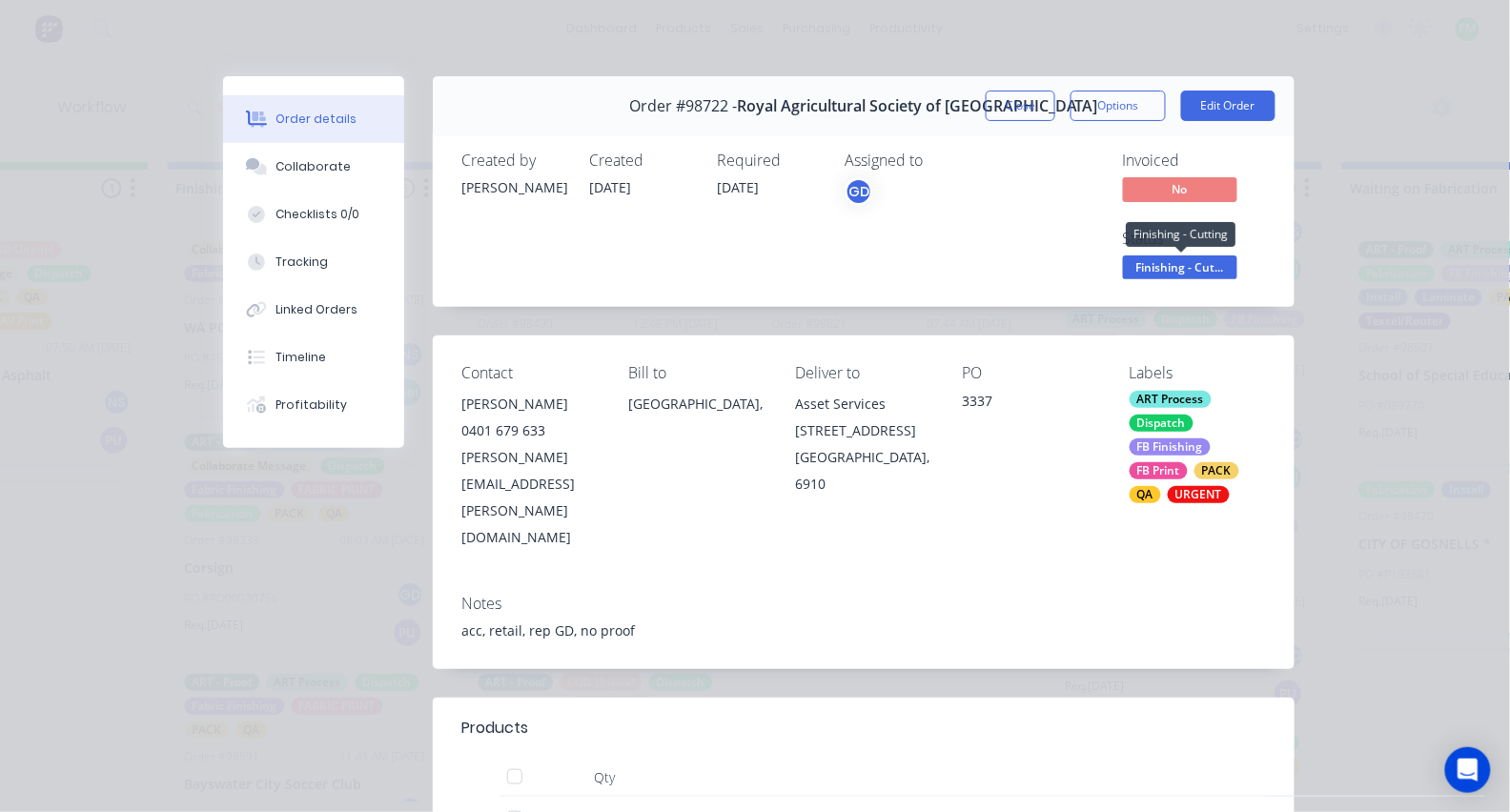
click at [1179, 265] on span "Finishing - Cut..." at bounding box center [1180, 266] width 114 height 24
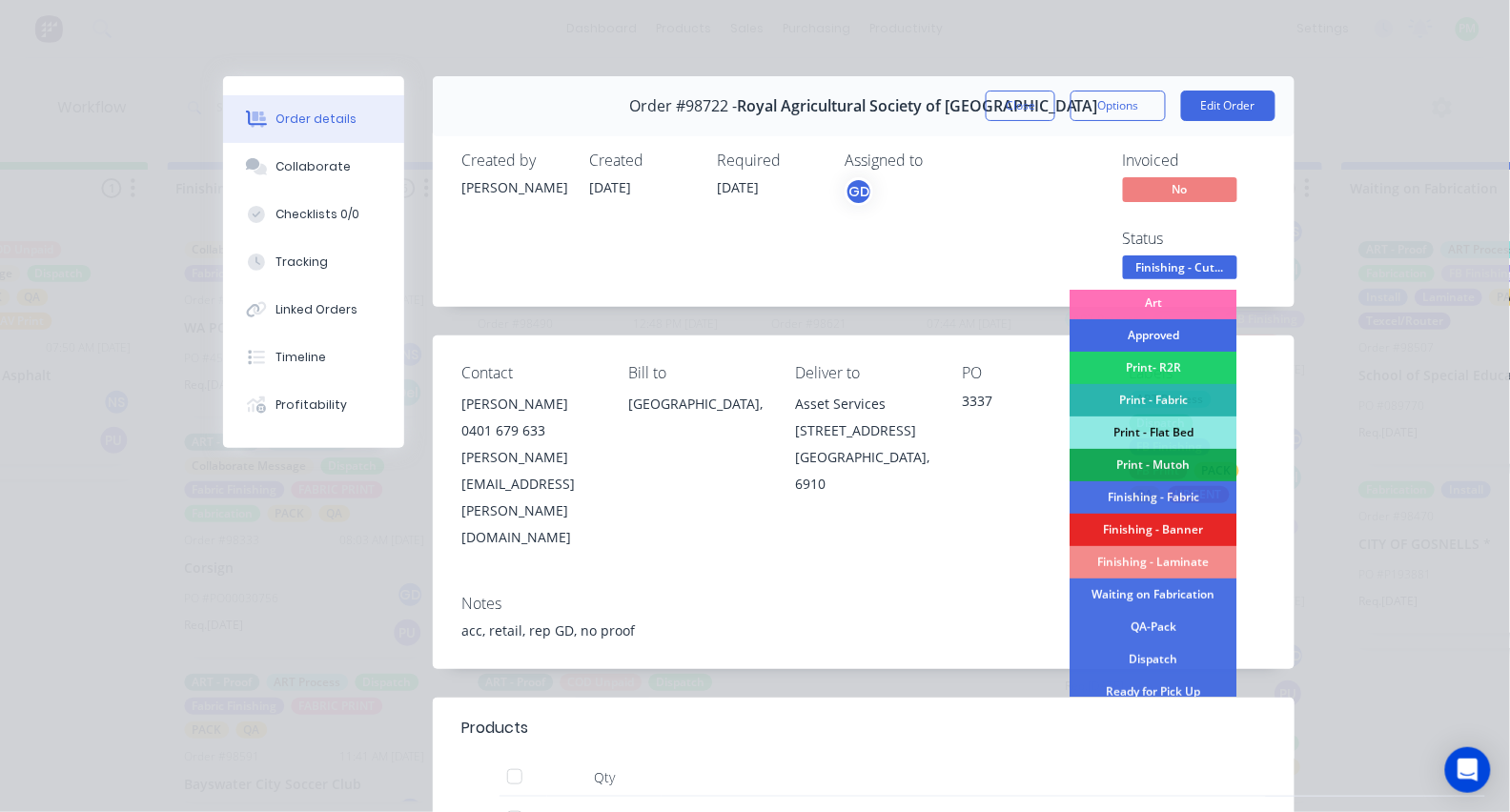
scroll to position [214, 0]
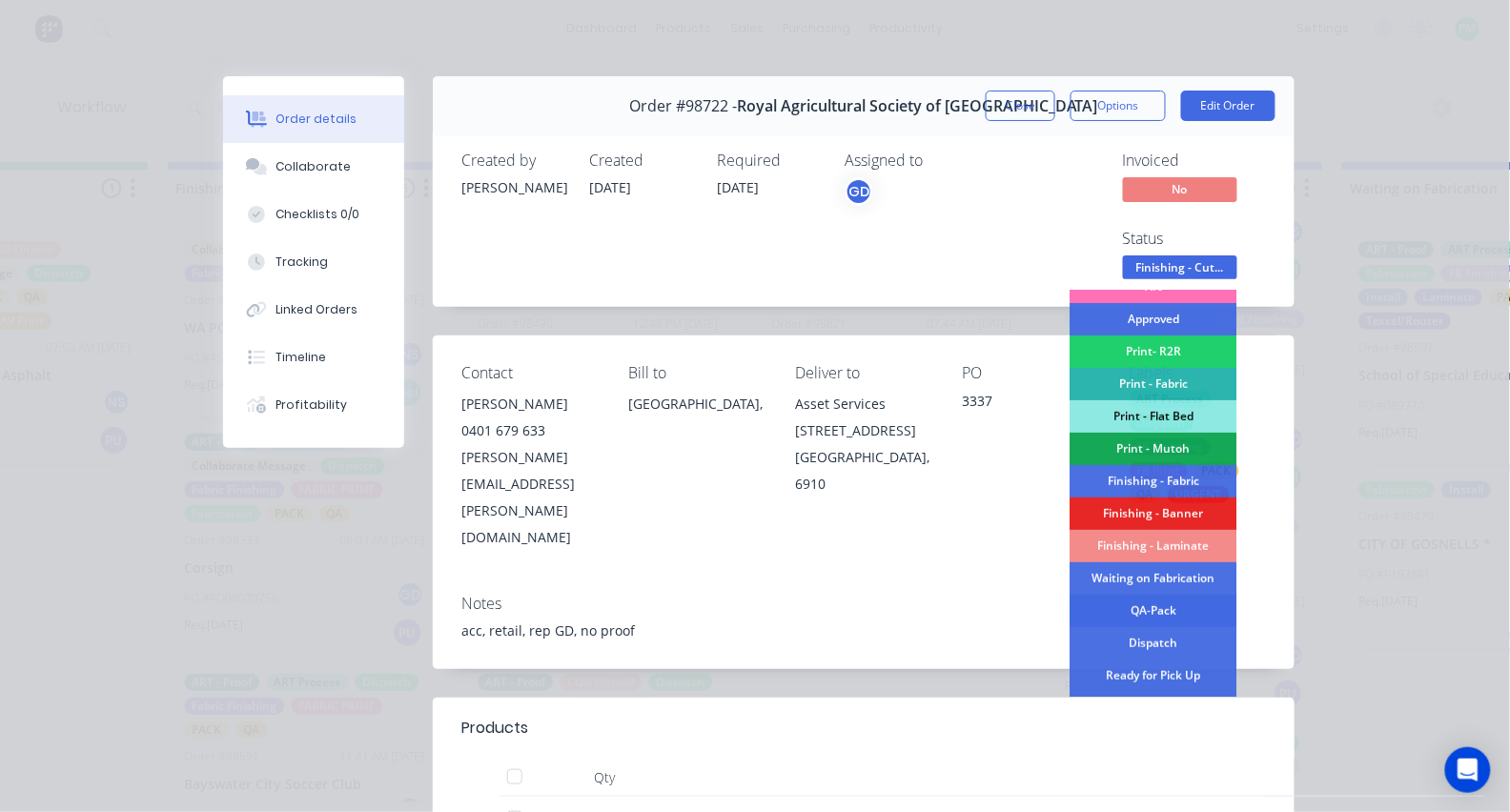
click at [1146, 614] on div "QA-Pack" at bounding box center [1154, 611] width 167 height 33
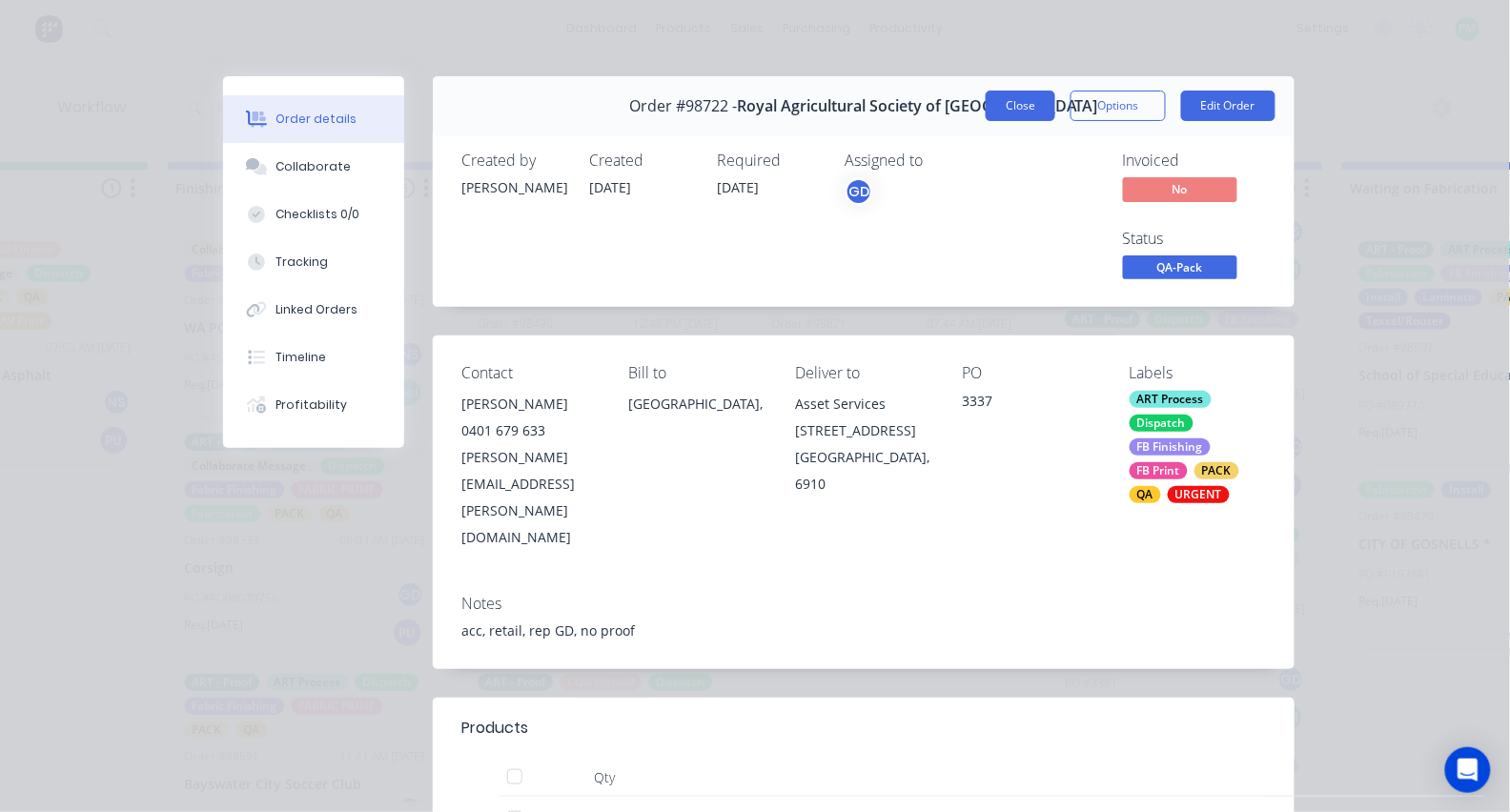
click at [1043, 105] on button "Close" at bounding box center [1020, 106] width 70 height 31
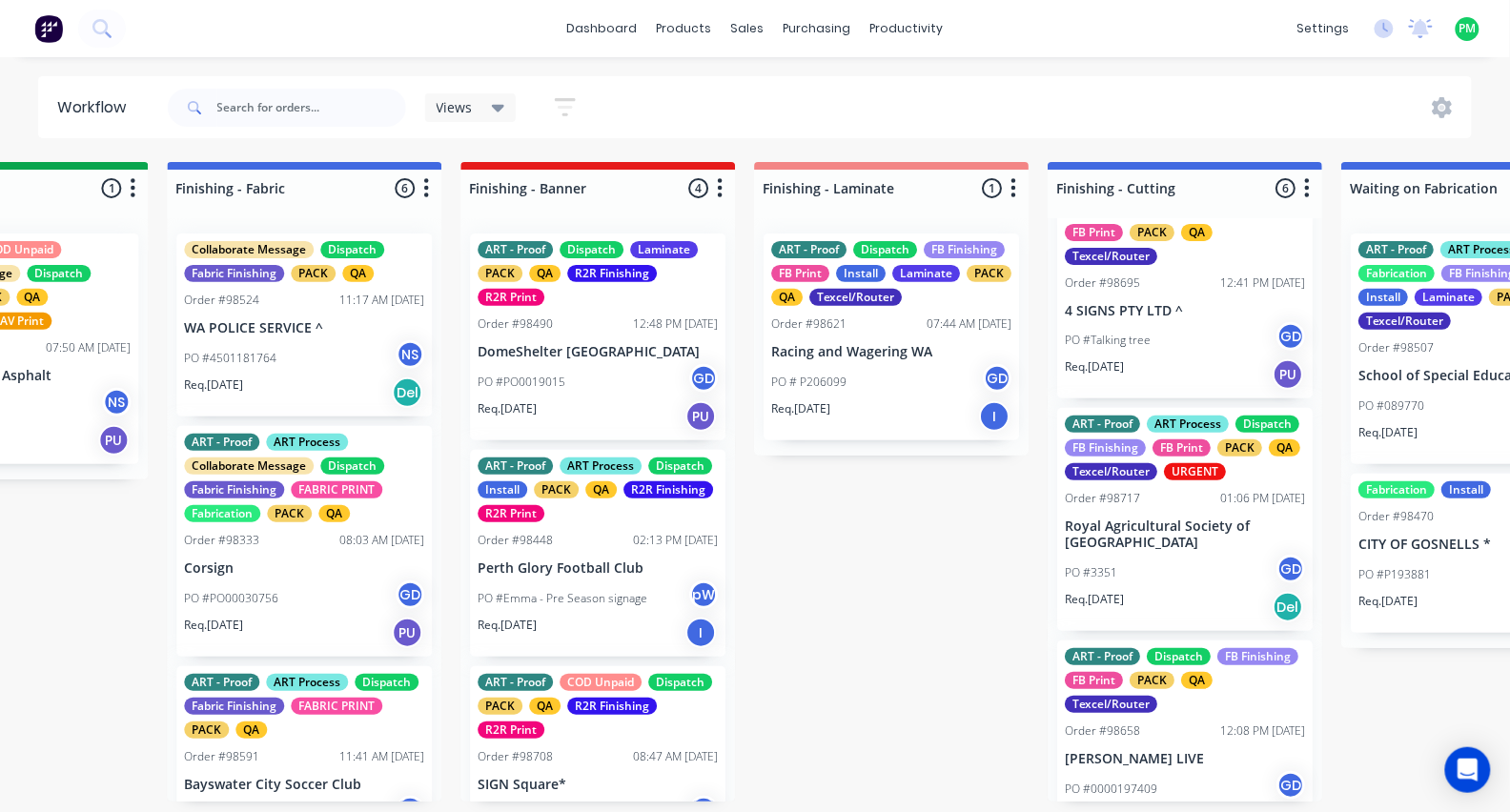
scroll to position [490, 0]
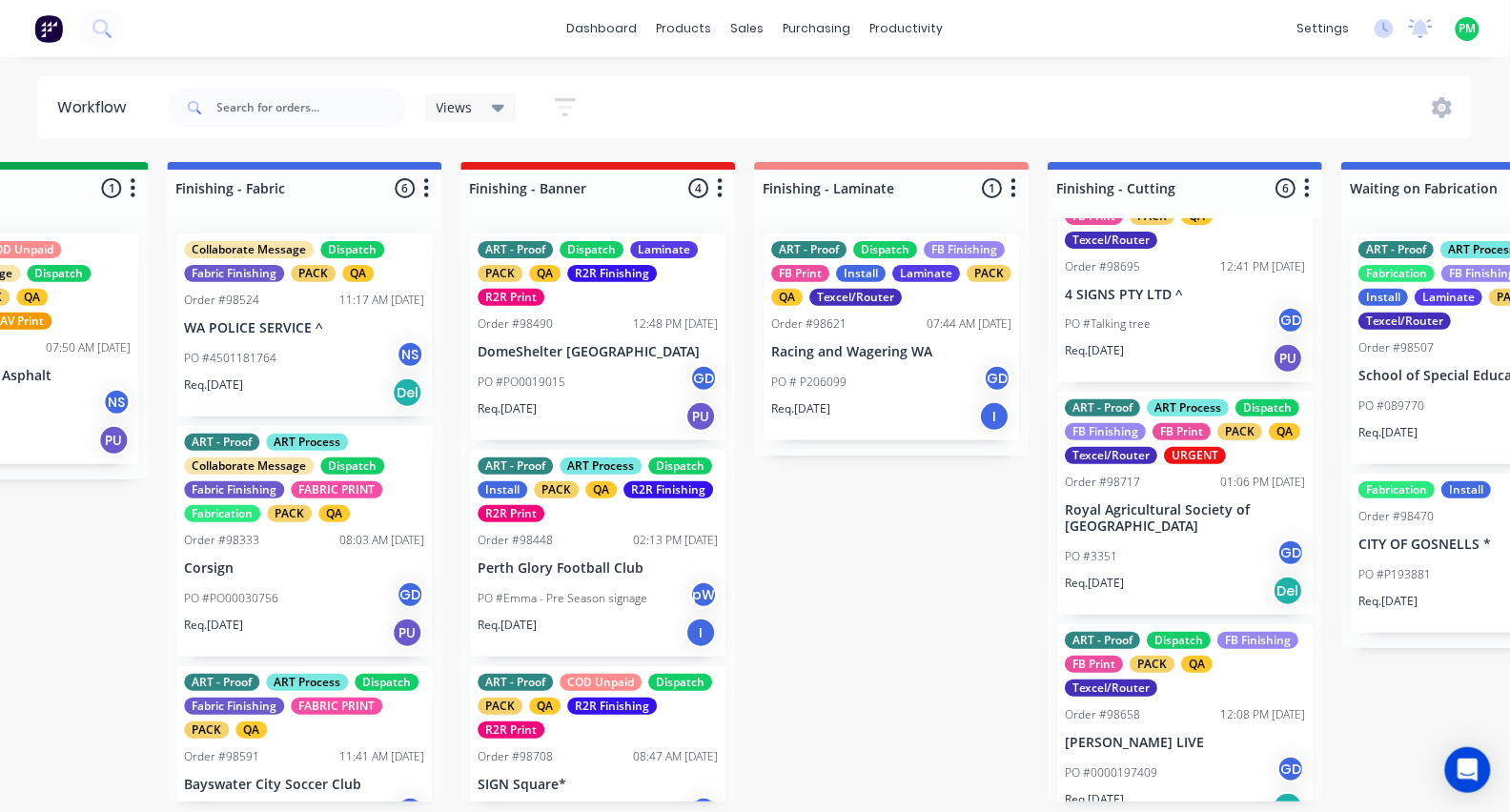
click at [1180, 574] on div "PO #3351 GD" at bounding box center [1184, 555] width 241 height 36
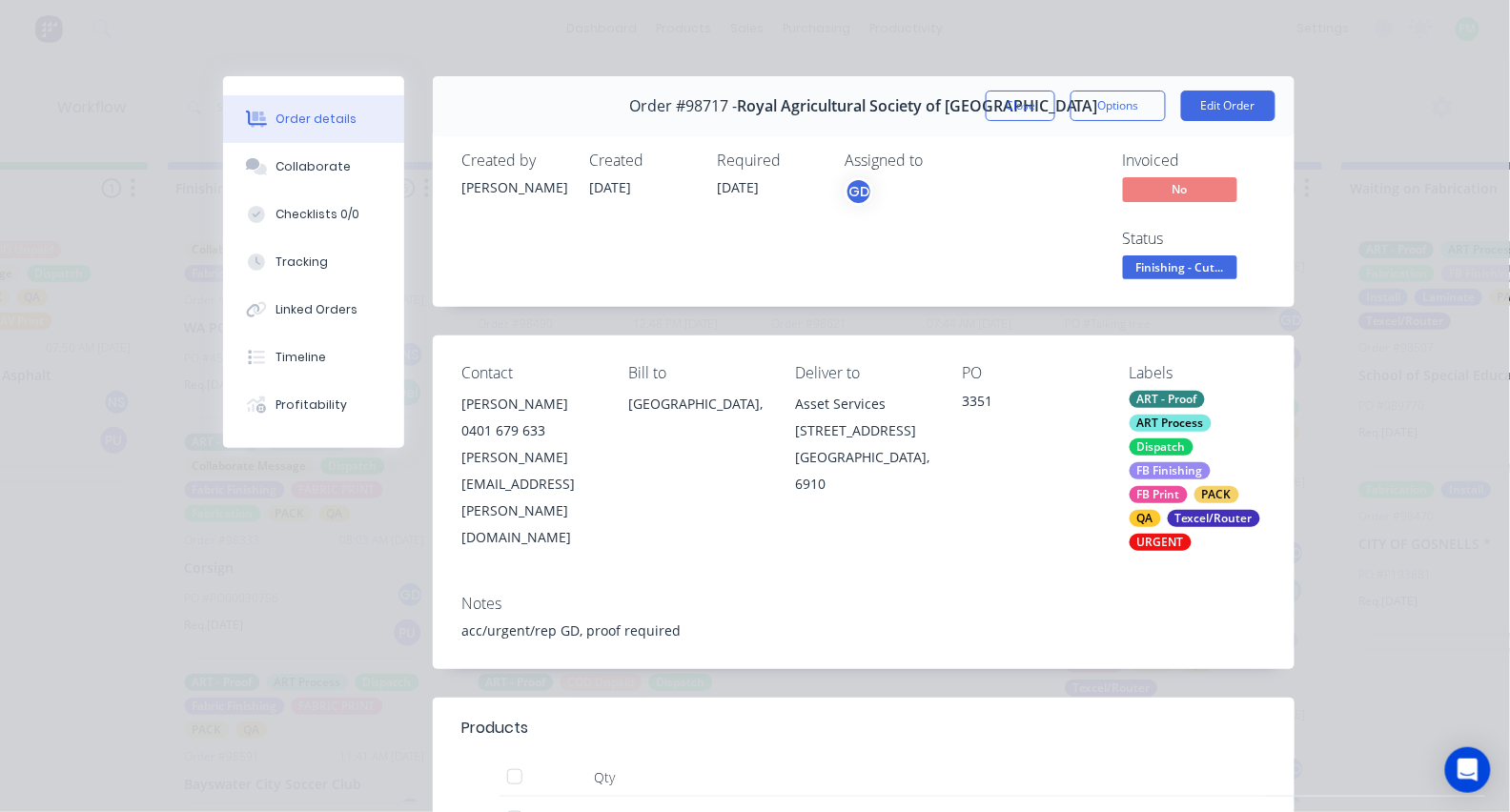
click at [1154, 277] on button "Finishing - Cut..." at bounding box center [1180, 269] width 114 height 29
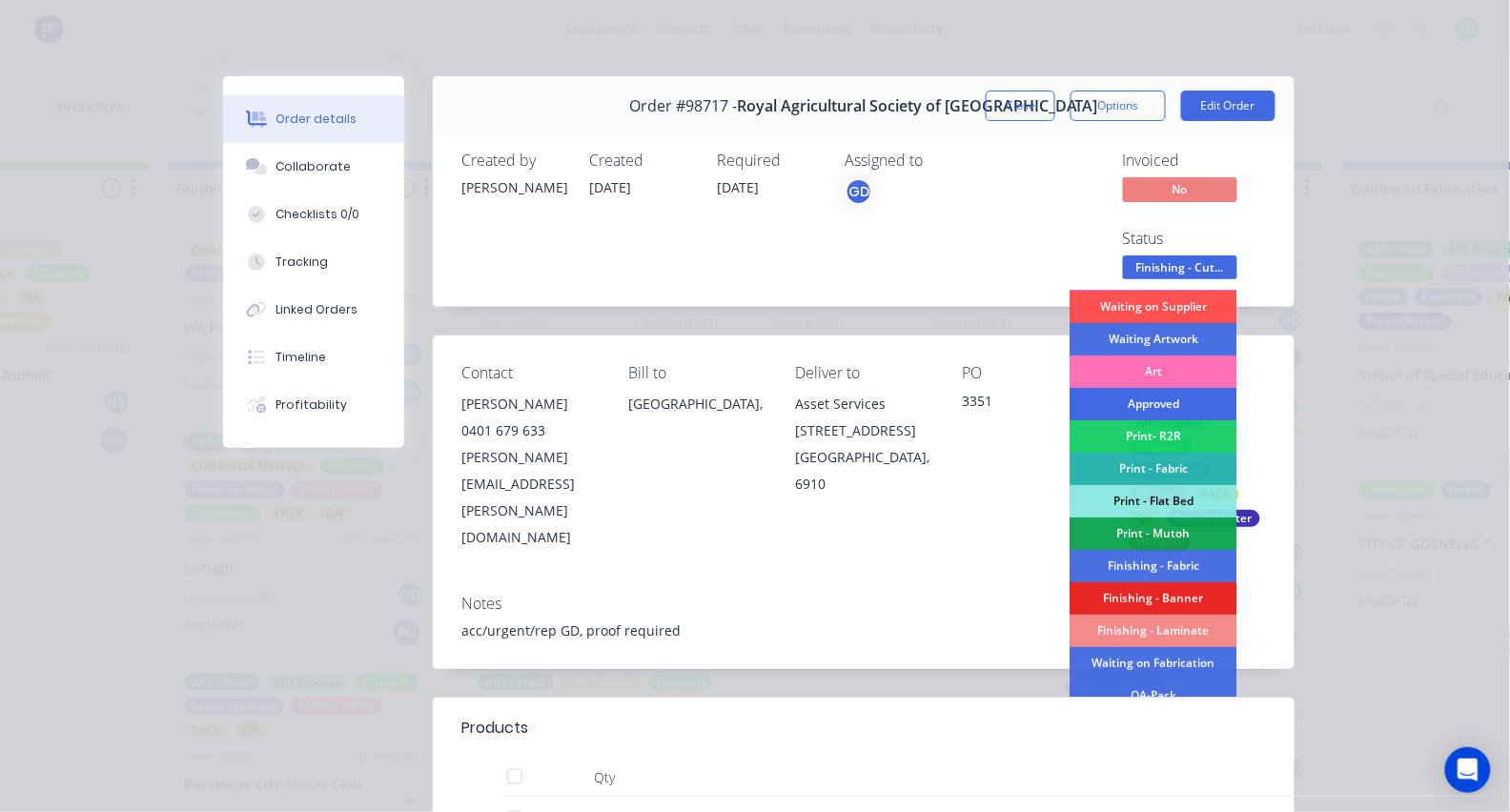
scroll to position [192, 0]
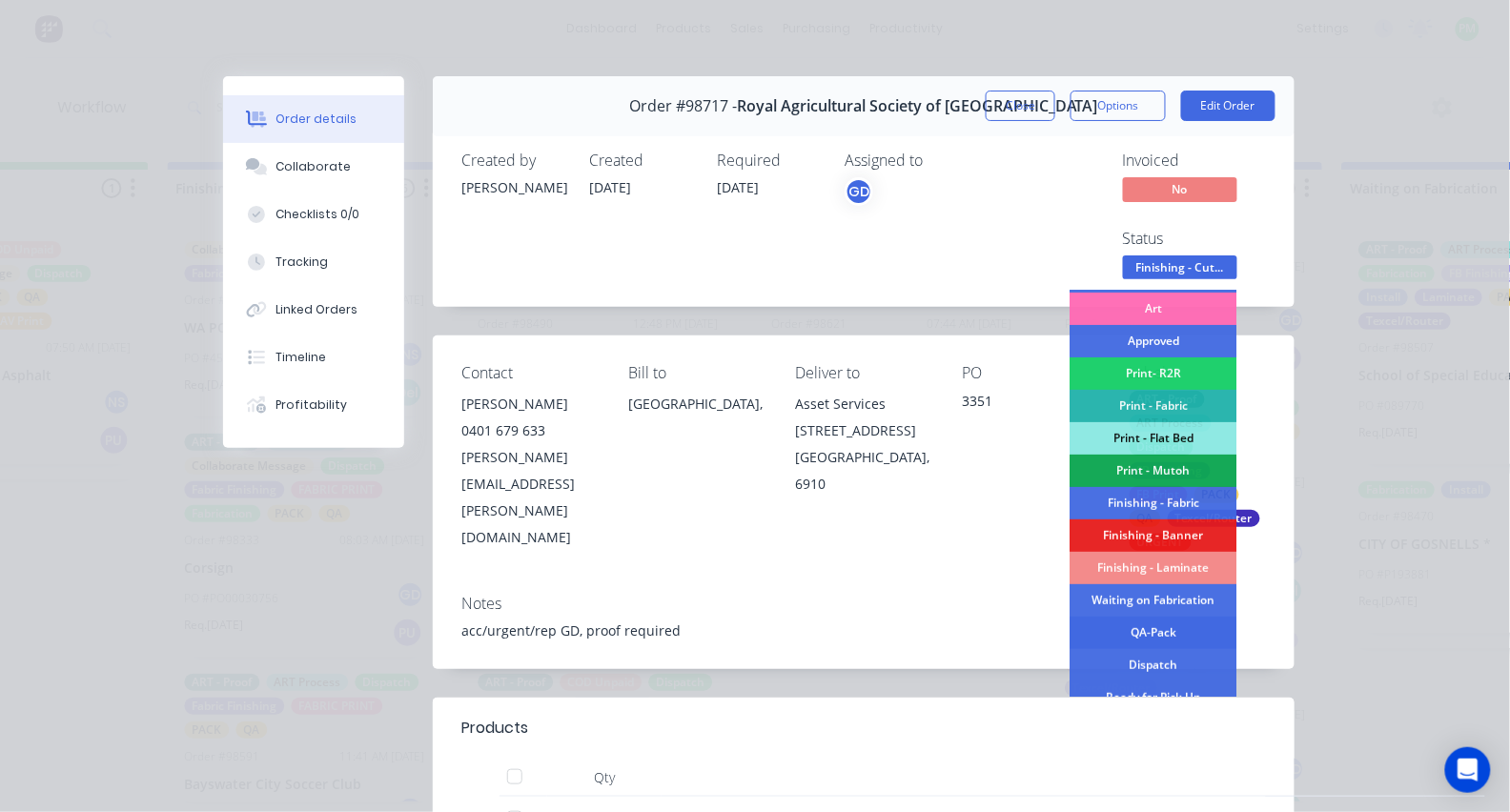
click at [1139, 630] on div "QA-Pack" at bounding box center [1154, 632] width 167 height 33
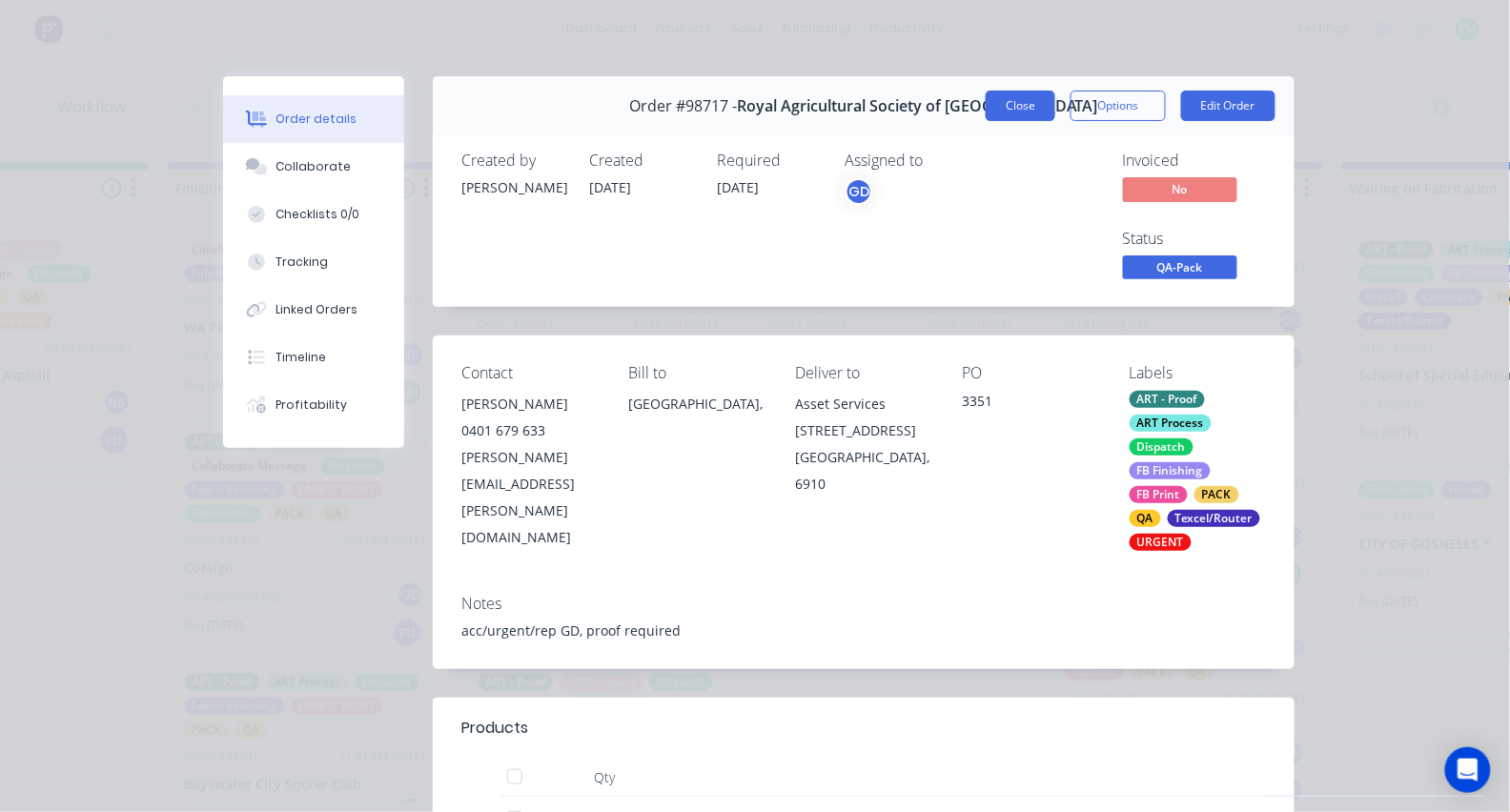
click at [1027, 102] on button "Close" at bounding box center [1020, 106] width 70 height 31
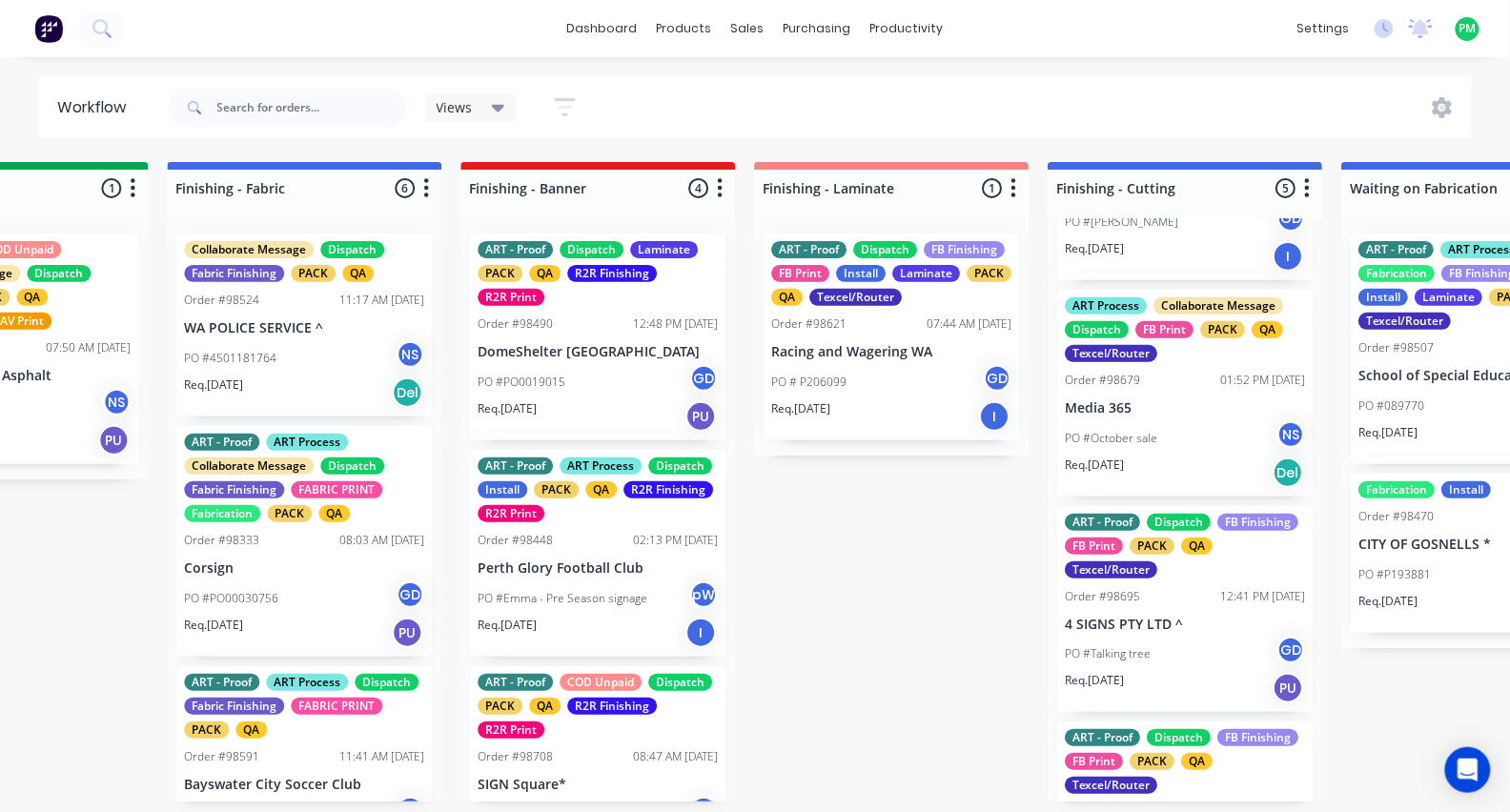
scroll to position [147, 0]
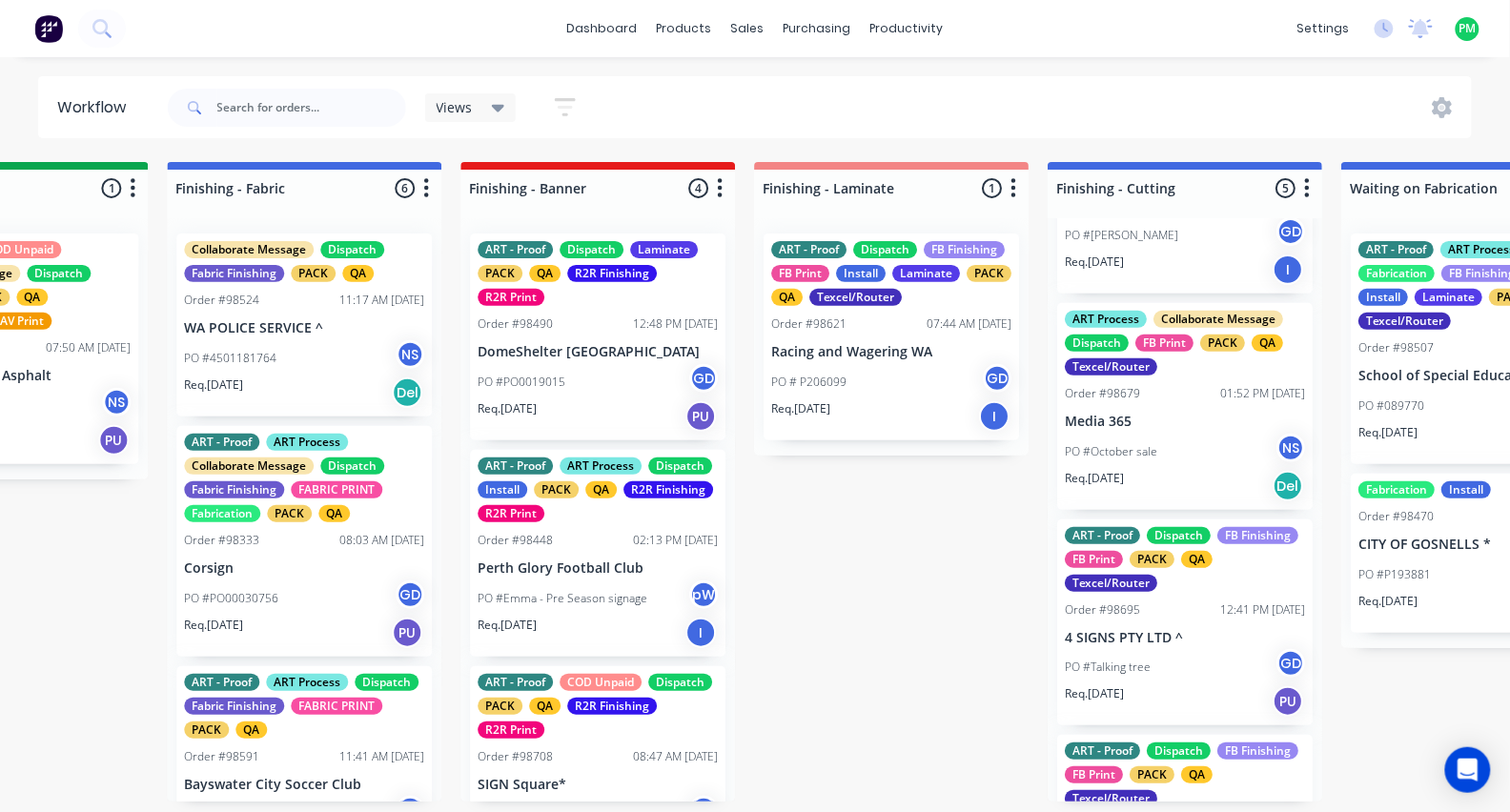
click at [1170, 618] on div "Order #98695 12:41 PM [DATE]" at bounding box center [1184, 610] width 241 height 17
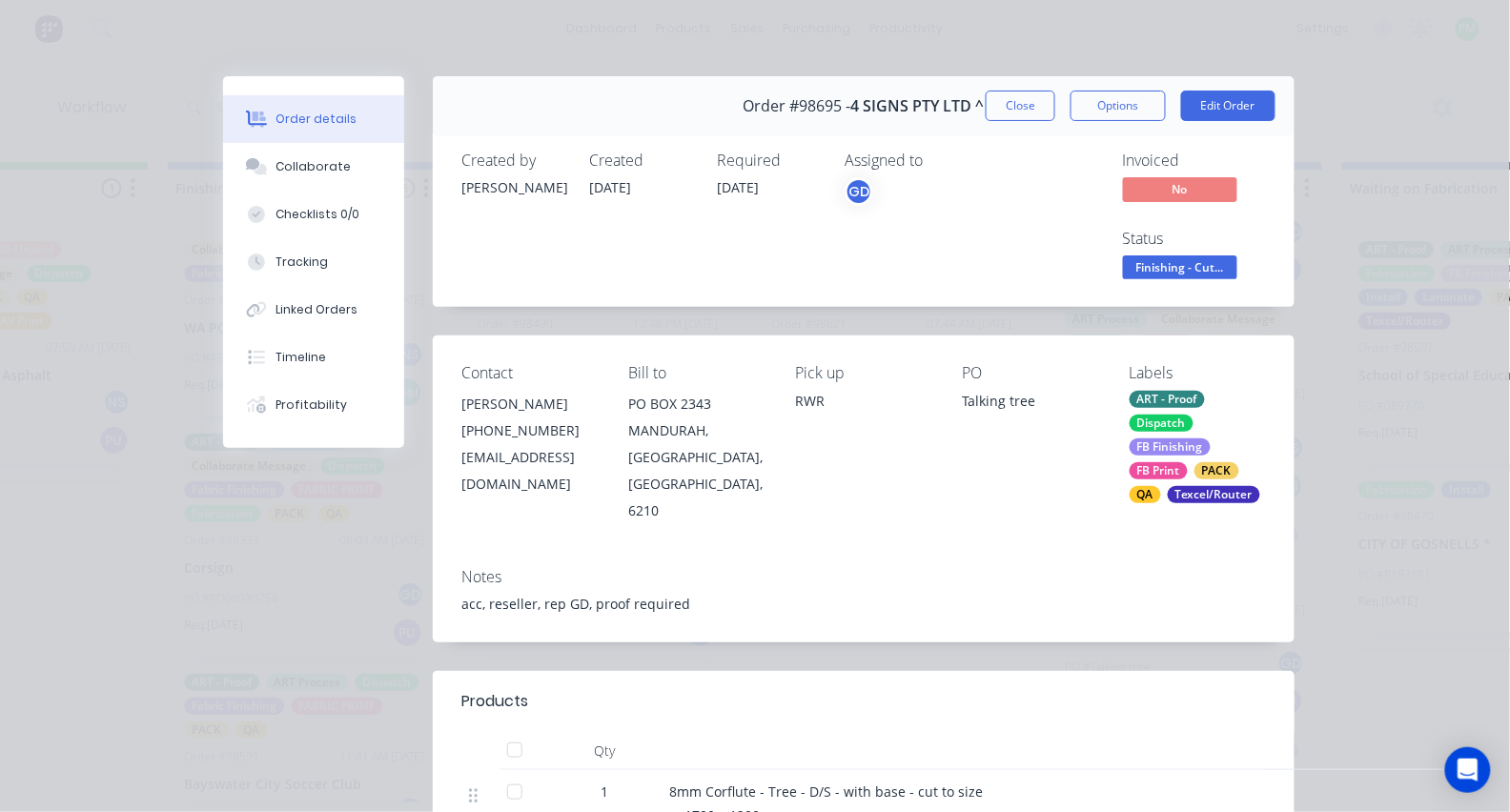
click at [1196, 248] on div "Status Finishing - Cut..." at bounding box center [1194, 257] width 143 height 55
click at [1195, 264] on span "Finishing - Cut..." at bounding box center [1180, 266] width 114 height 24
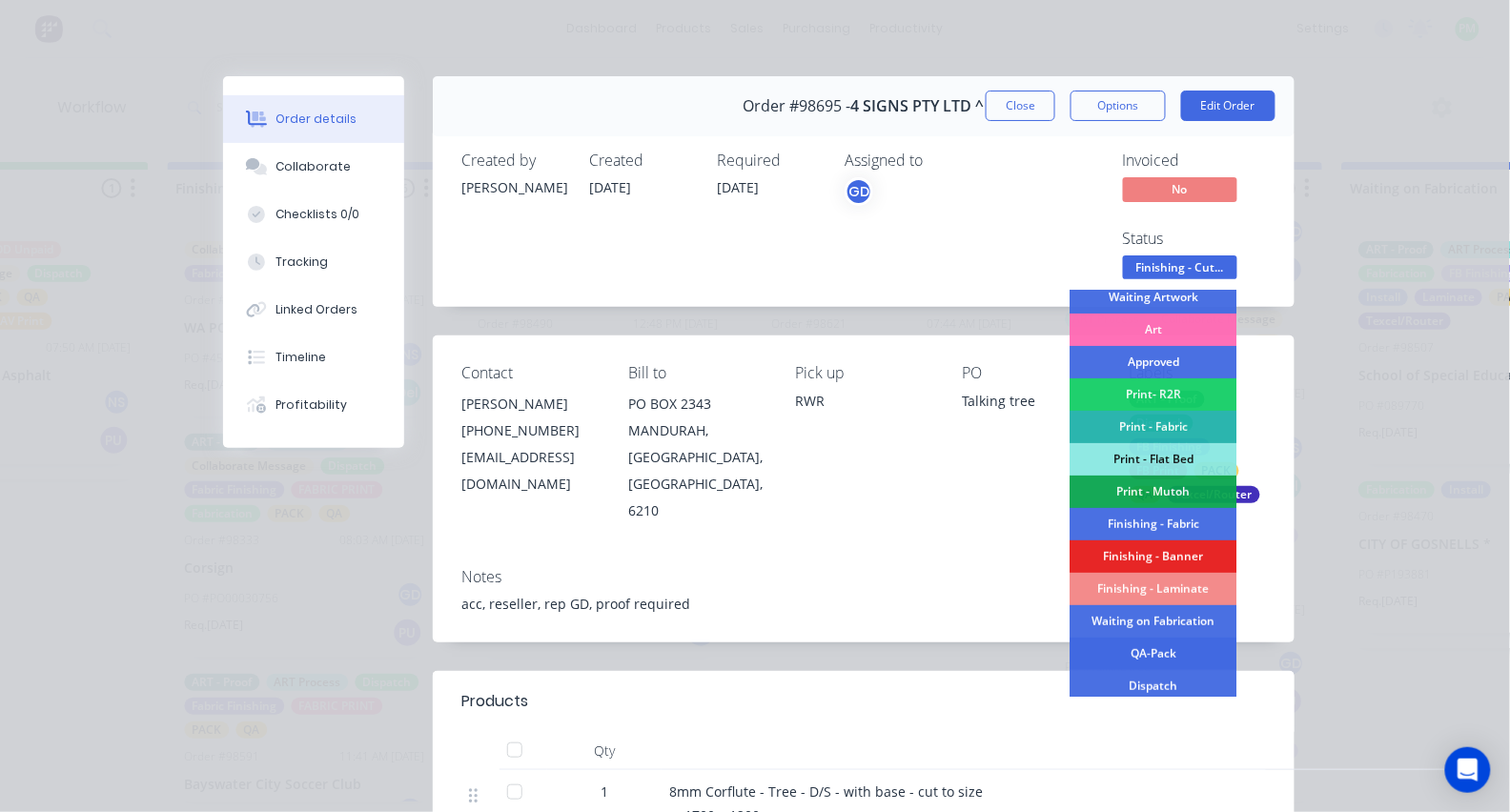
scroll to position [269, 0]
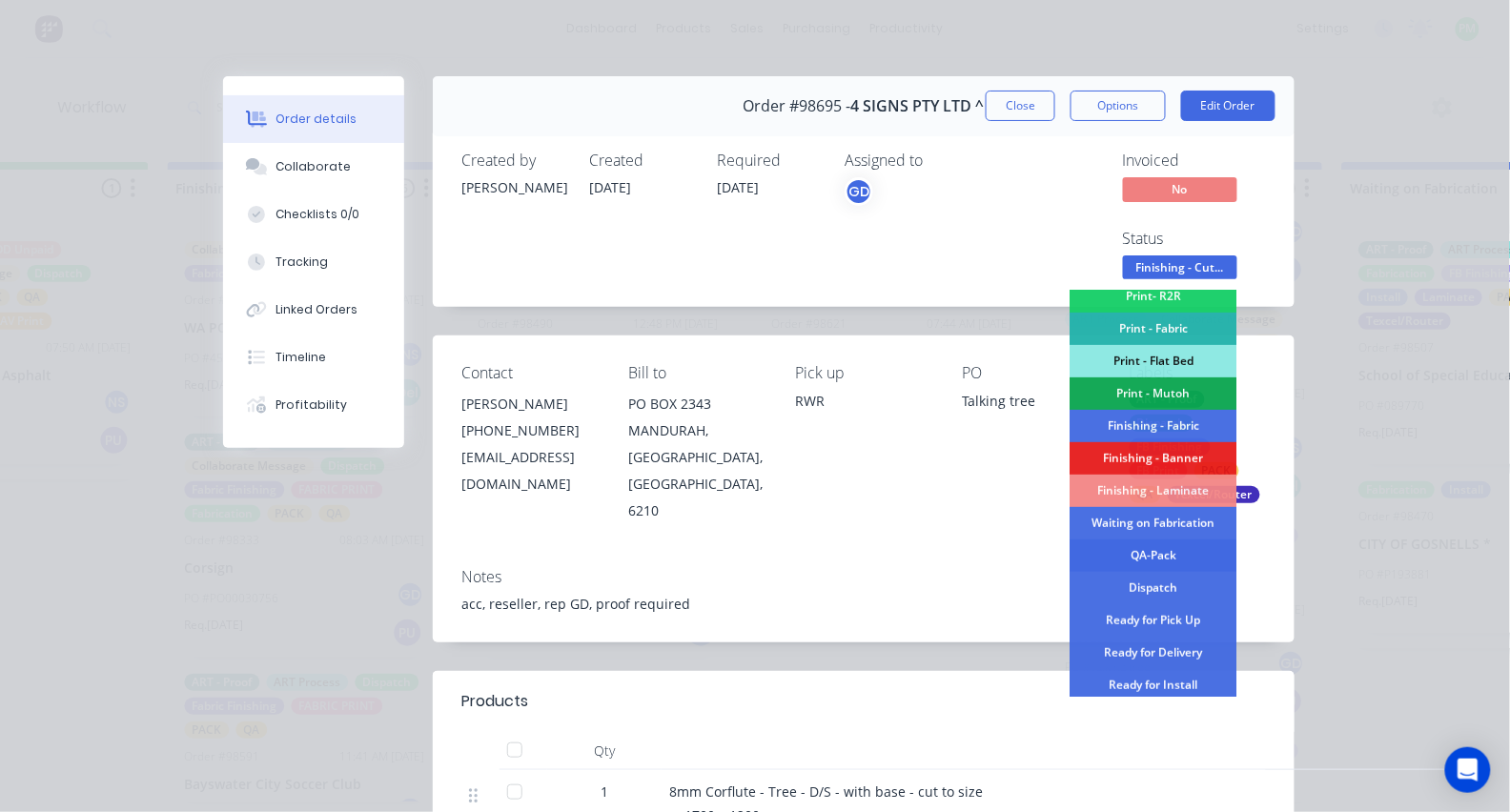
click at [1134, 570] on div "QA-Pack" at bounding box center [1154, 555] width 167 height 33
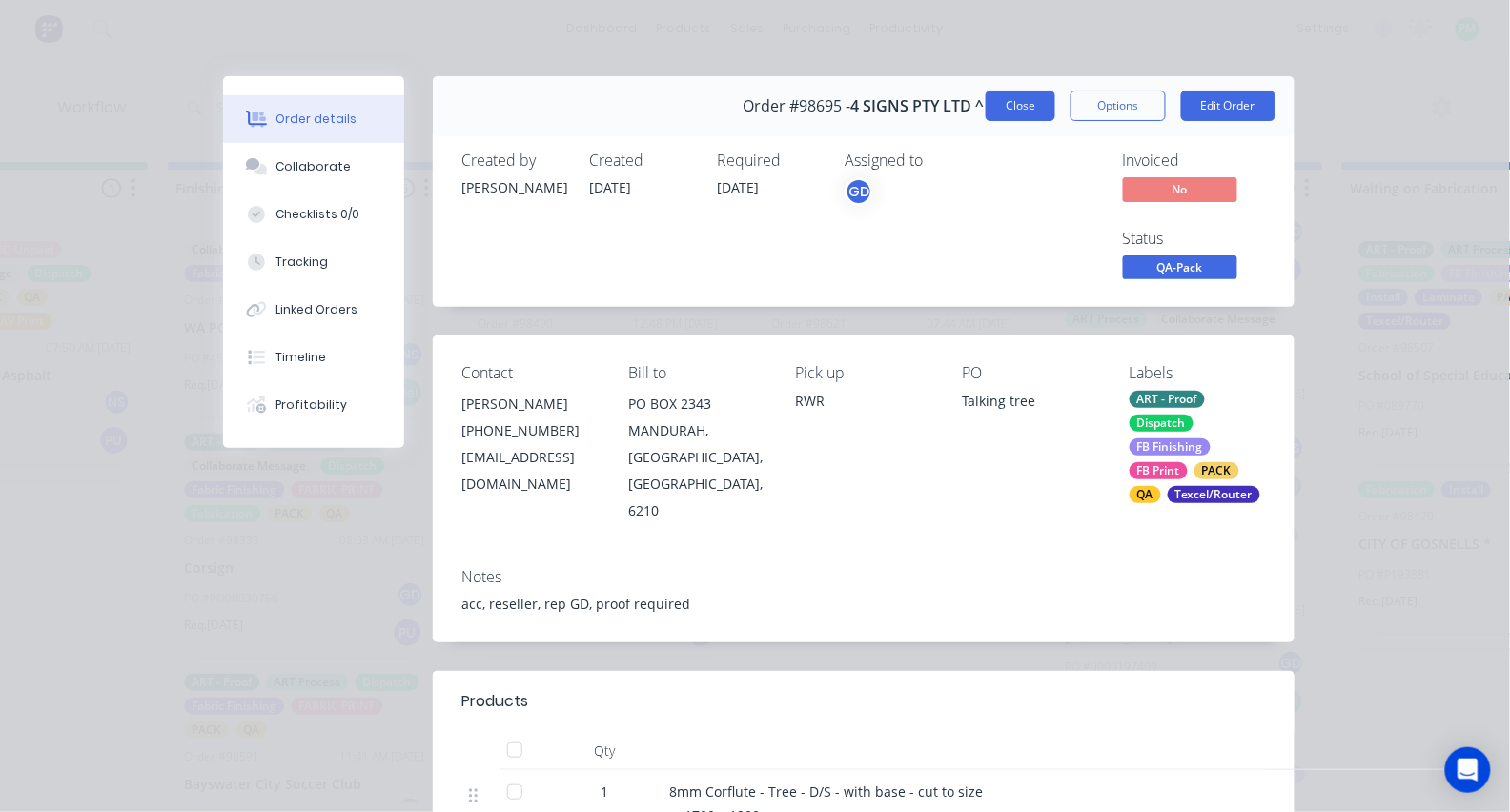
click at [1028, 100] on button "Close" at bounding box center [1020, 106] width 70 height 31
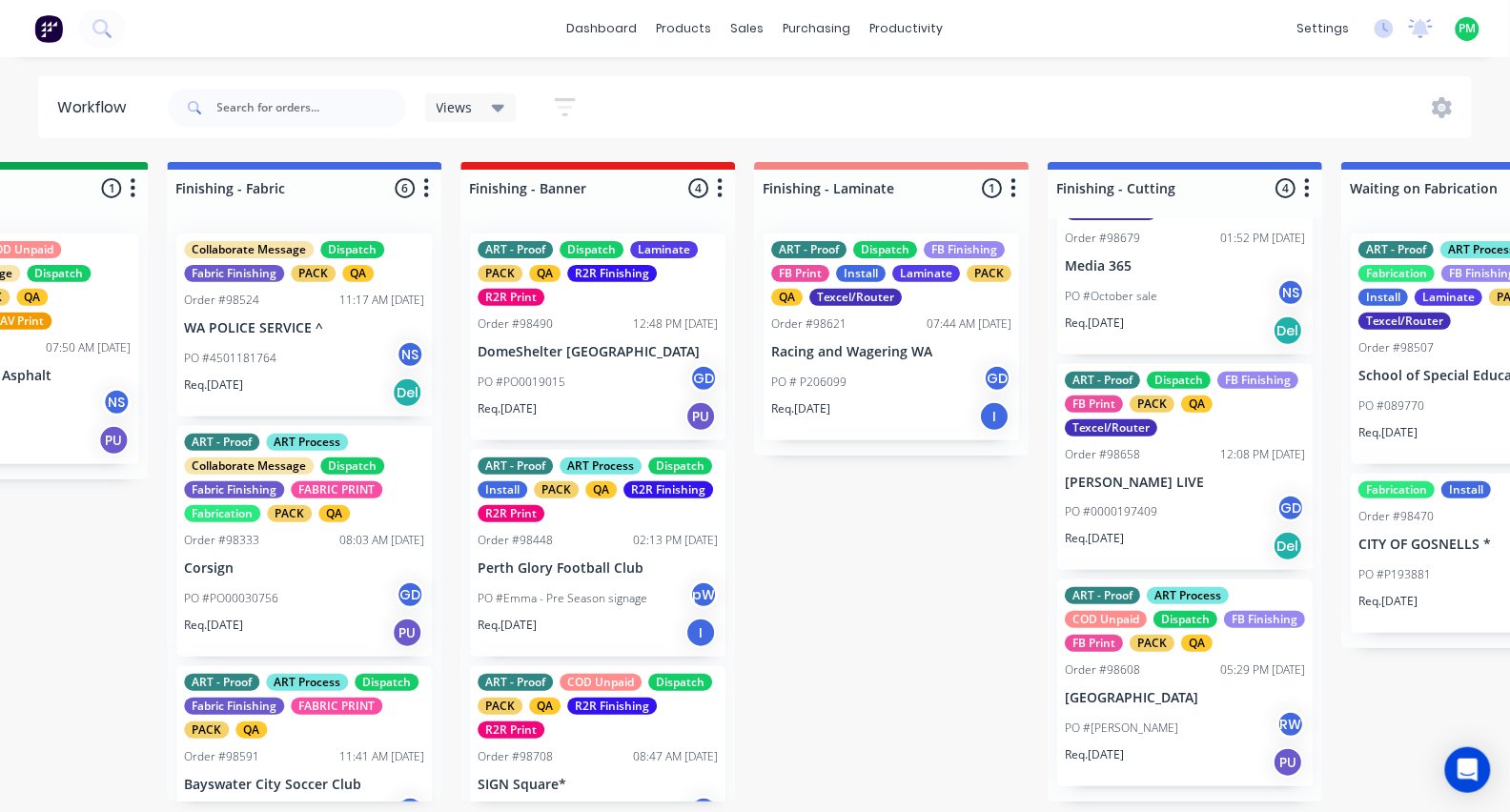
scroll to position [339, 0]
click at [1177, 372] on div "ART - Proof Dispatch FB Finishing FB Print PACK QA Texcel/Router" at bounding box center [1184, 404] width 241 height 65
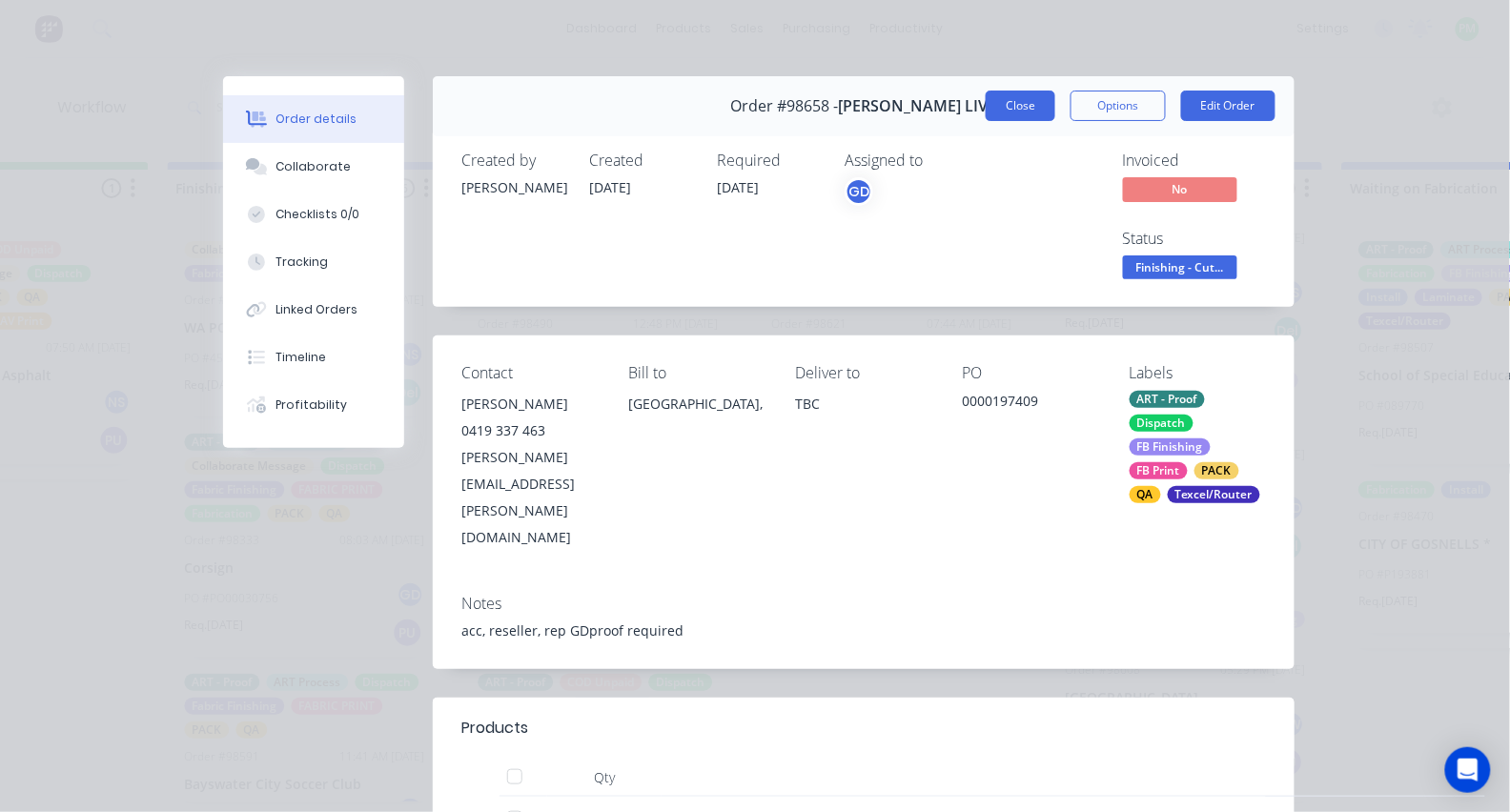
click at [1026, 105] on button "Close" at bounding box center [1020, 106] width 70 height 31
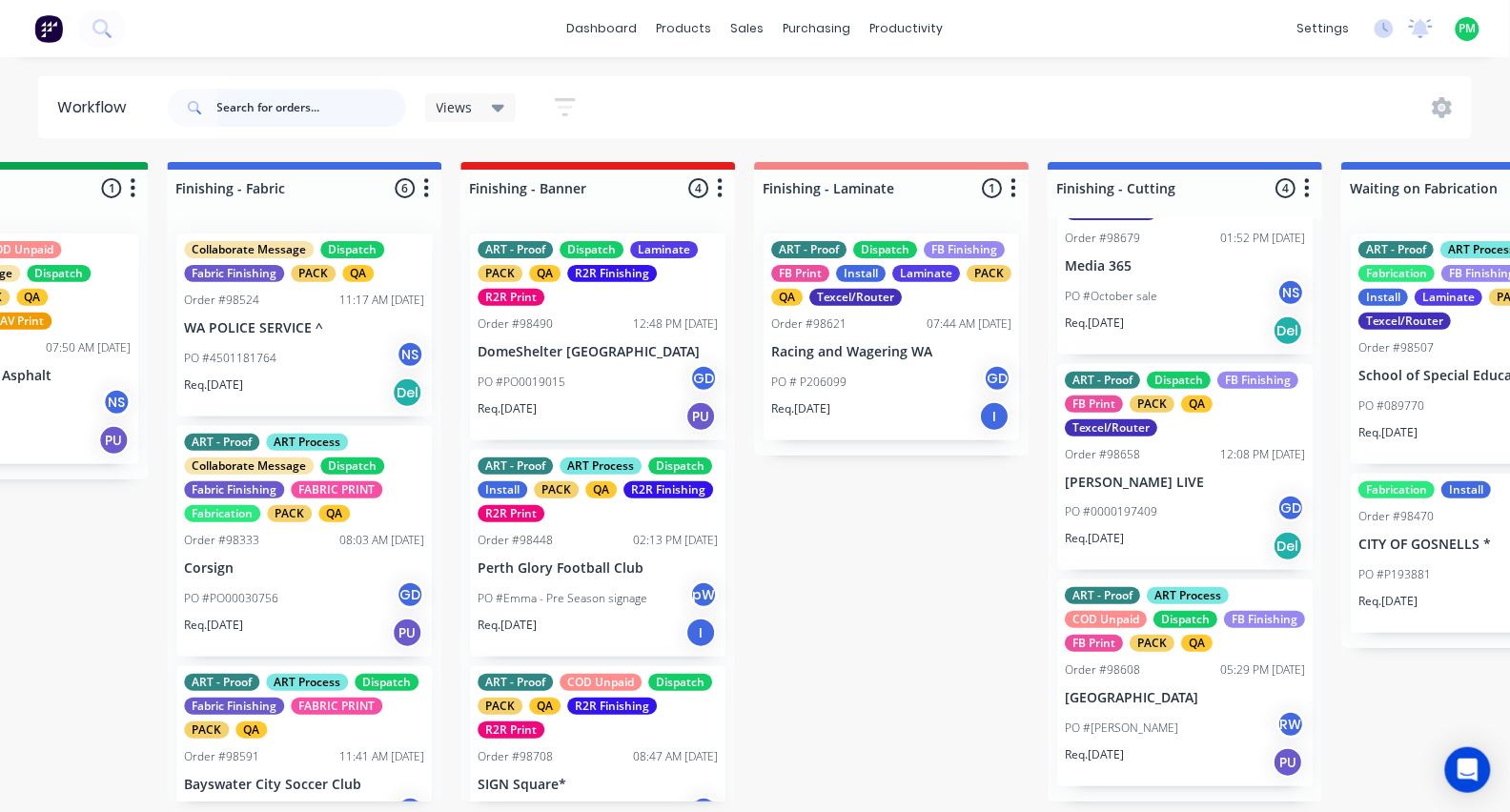
click at [297, 122] on input "text" at bounding box center [311, 107] width 188 height 38
type input "city"
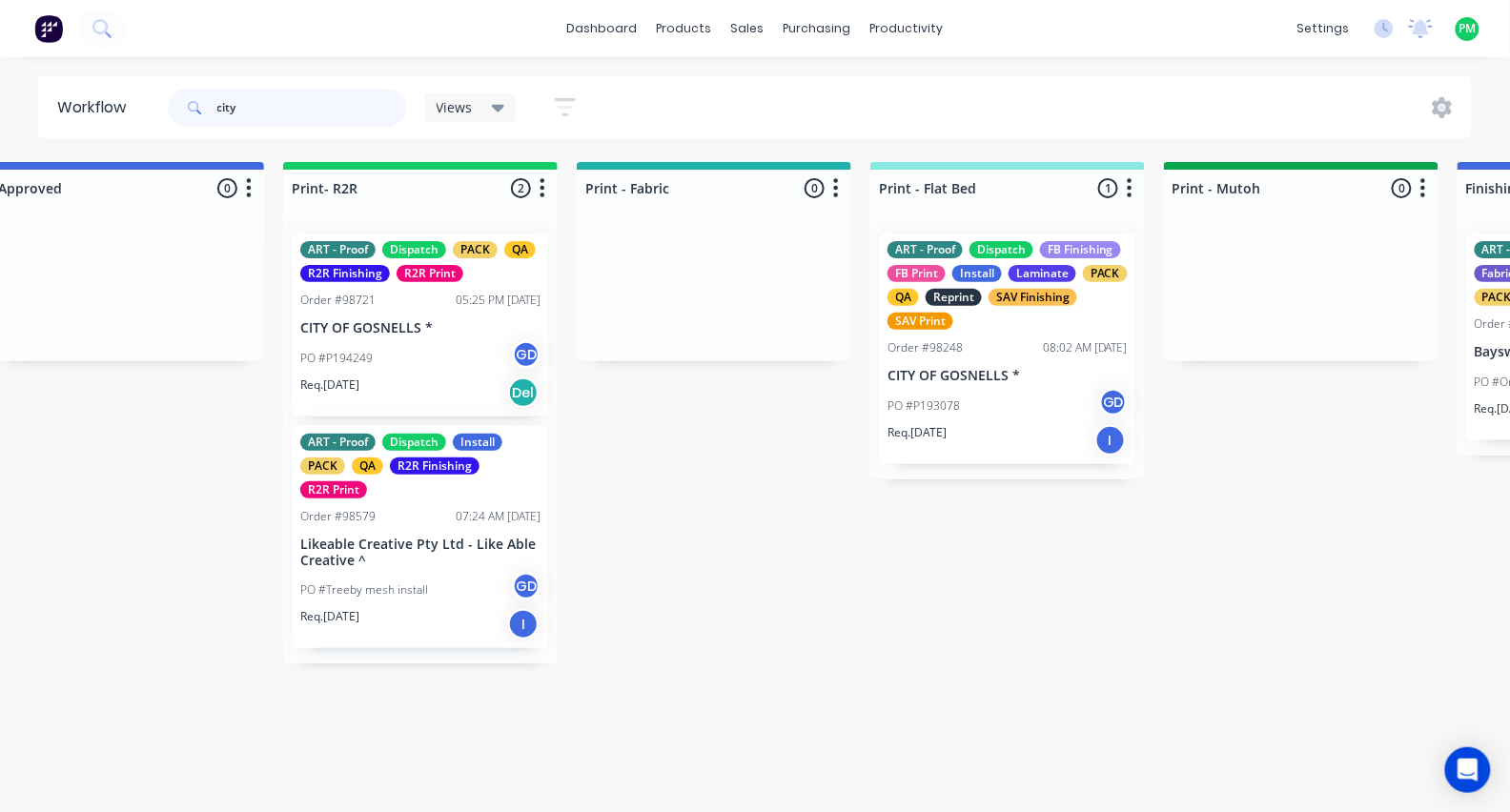
scroll to position [0, 2152]
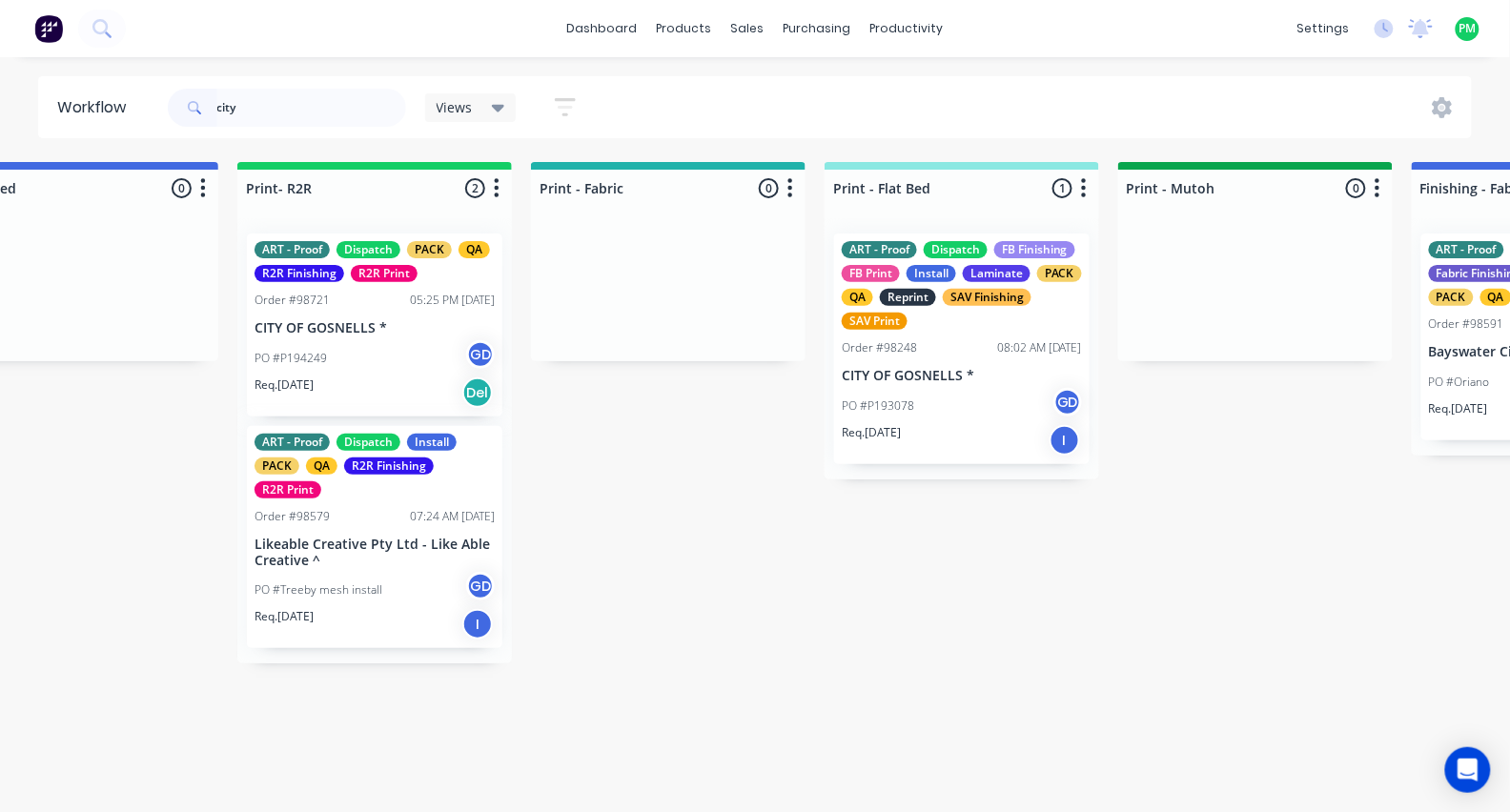
click at [962, 392] on div "PO #P193078 GD" at bounding box center [961, 406] width 241 height 36
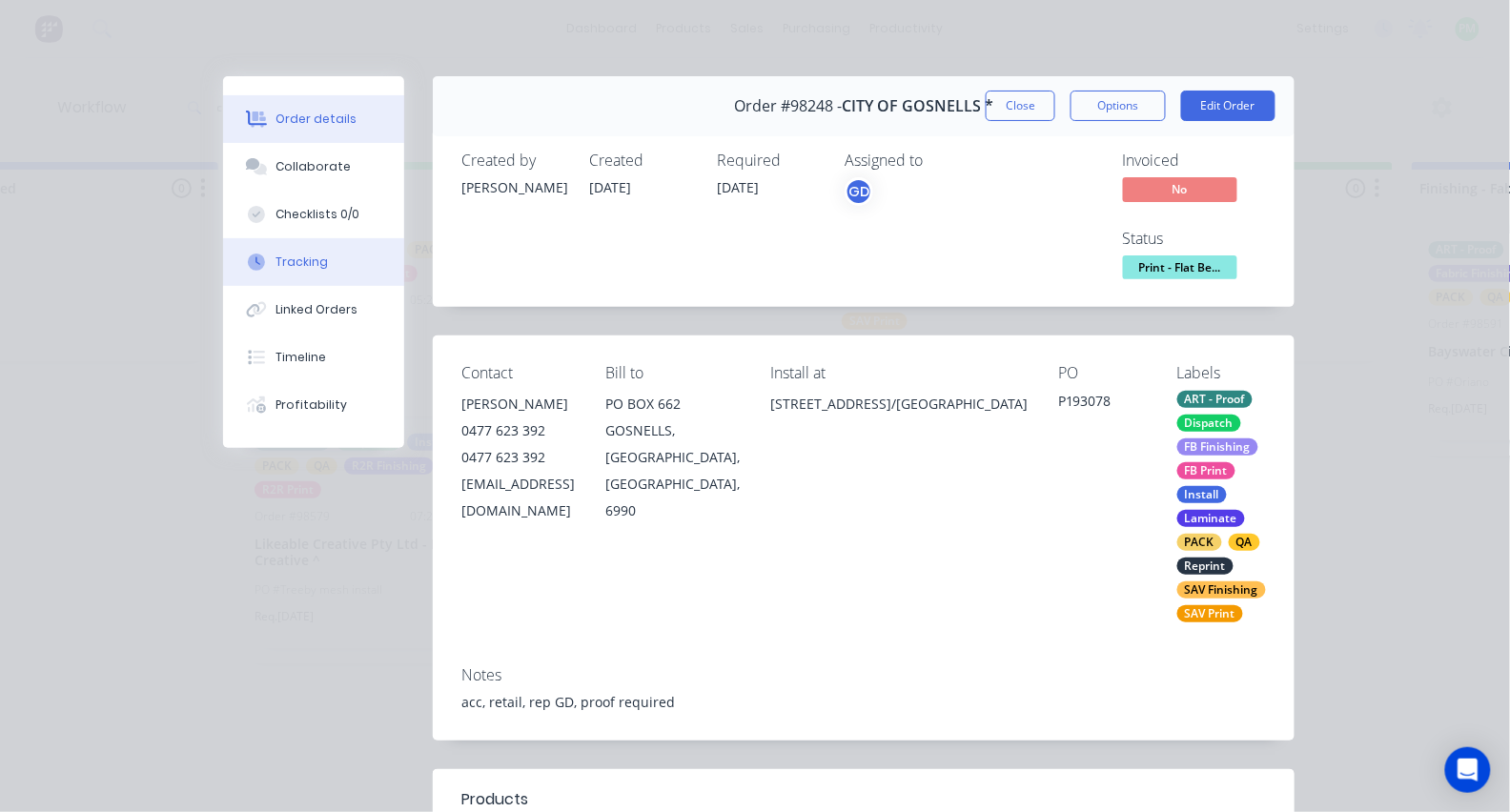
click at [317, 261] on button "Tracking" at bounding box center [313, 262] width 181 height 47
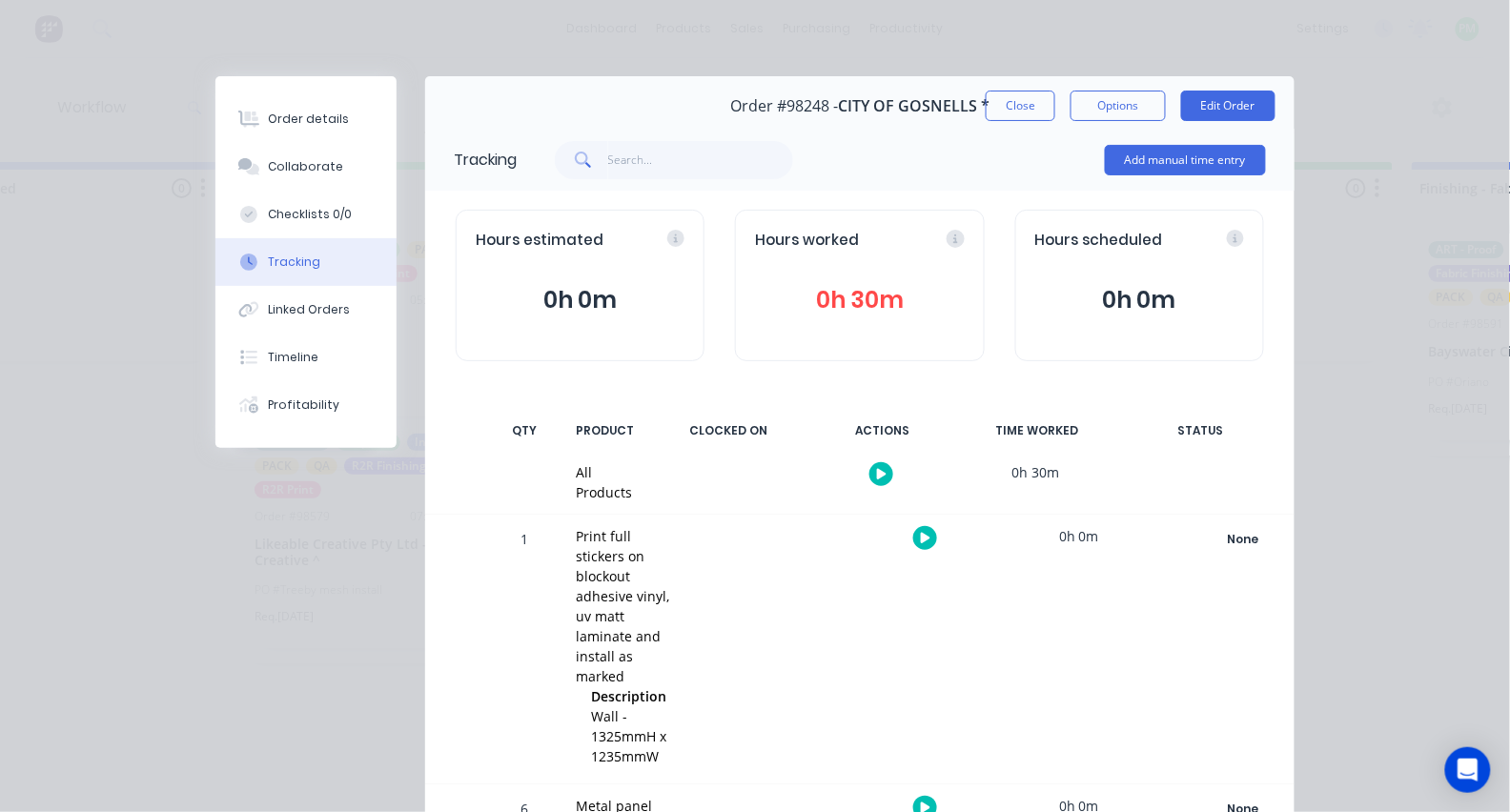
click at [917, 541] on button "button" at bounding box center [925, 538] width 24 height 24
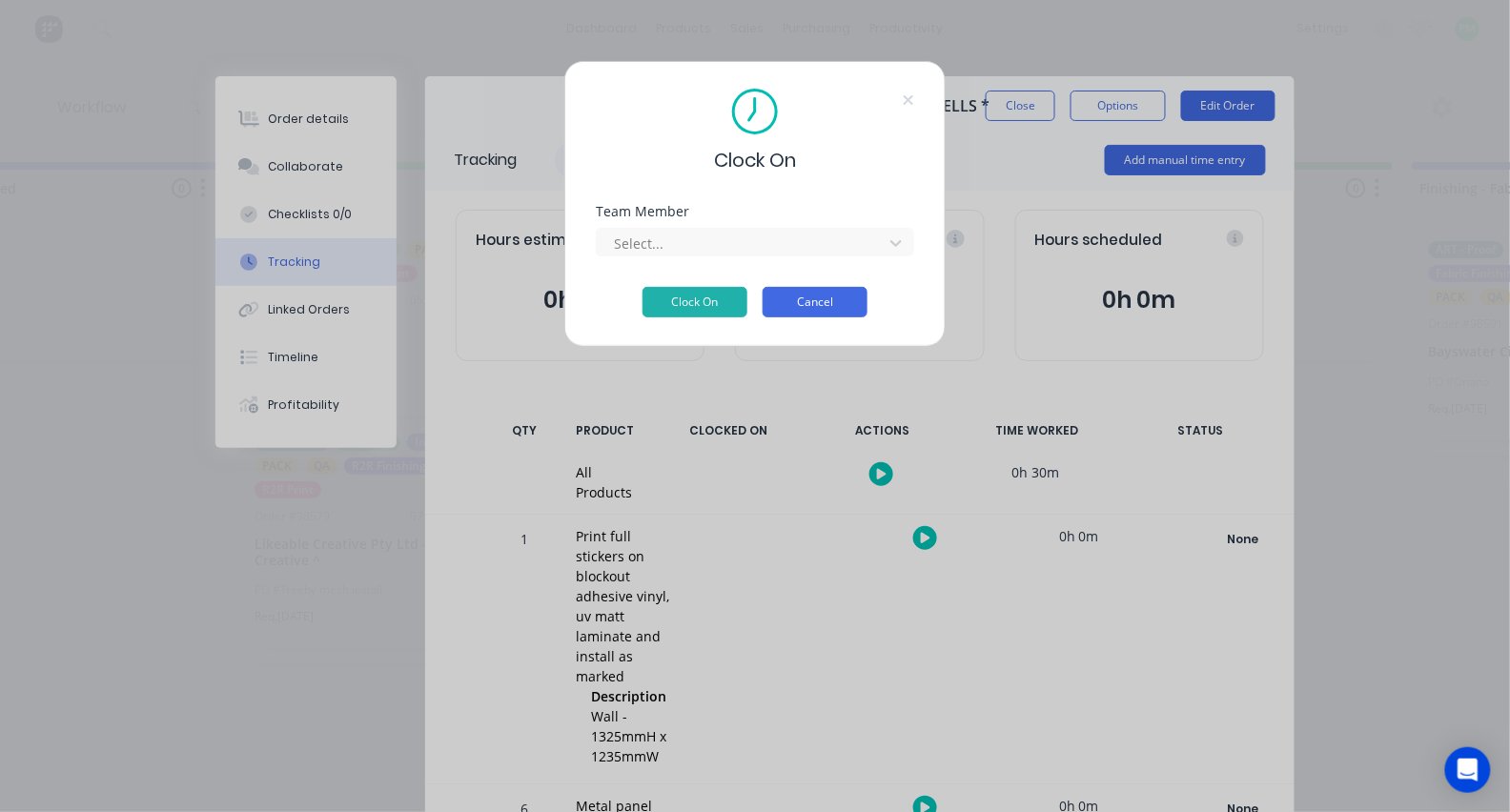
click at [837, 306] on button "Cancel" at bounding box center [814, 302] width 105 height 31
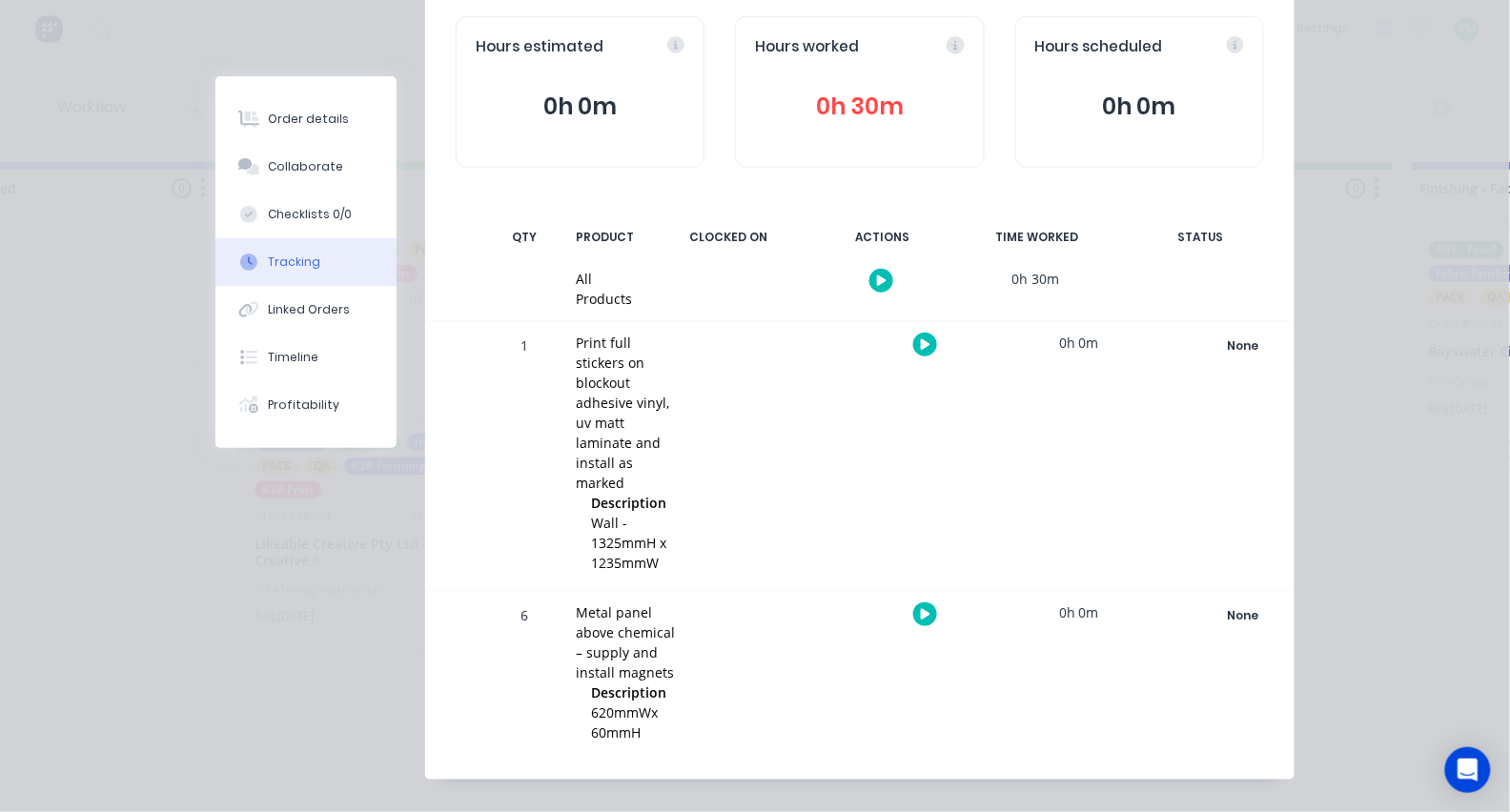
scroll to position [197, 0]
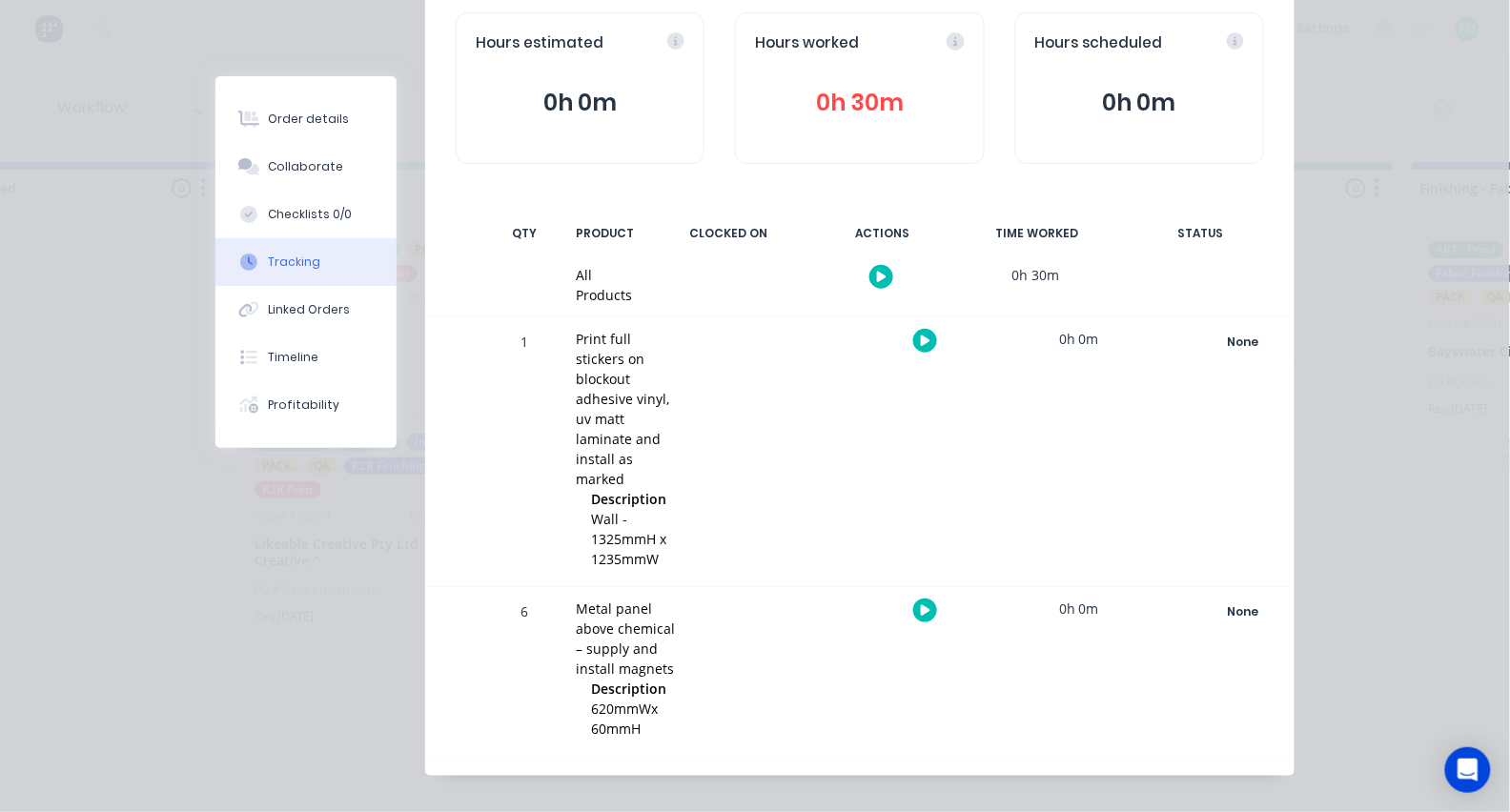
click at [928, 603] on icon "button" at bounding box center [926, 609] width 10 height 13
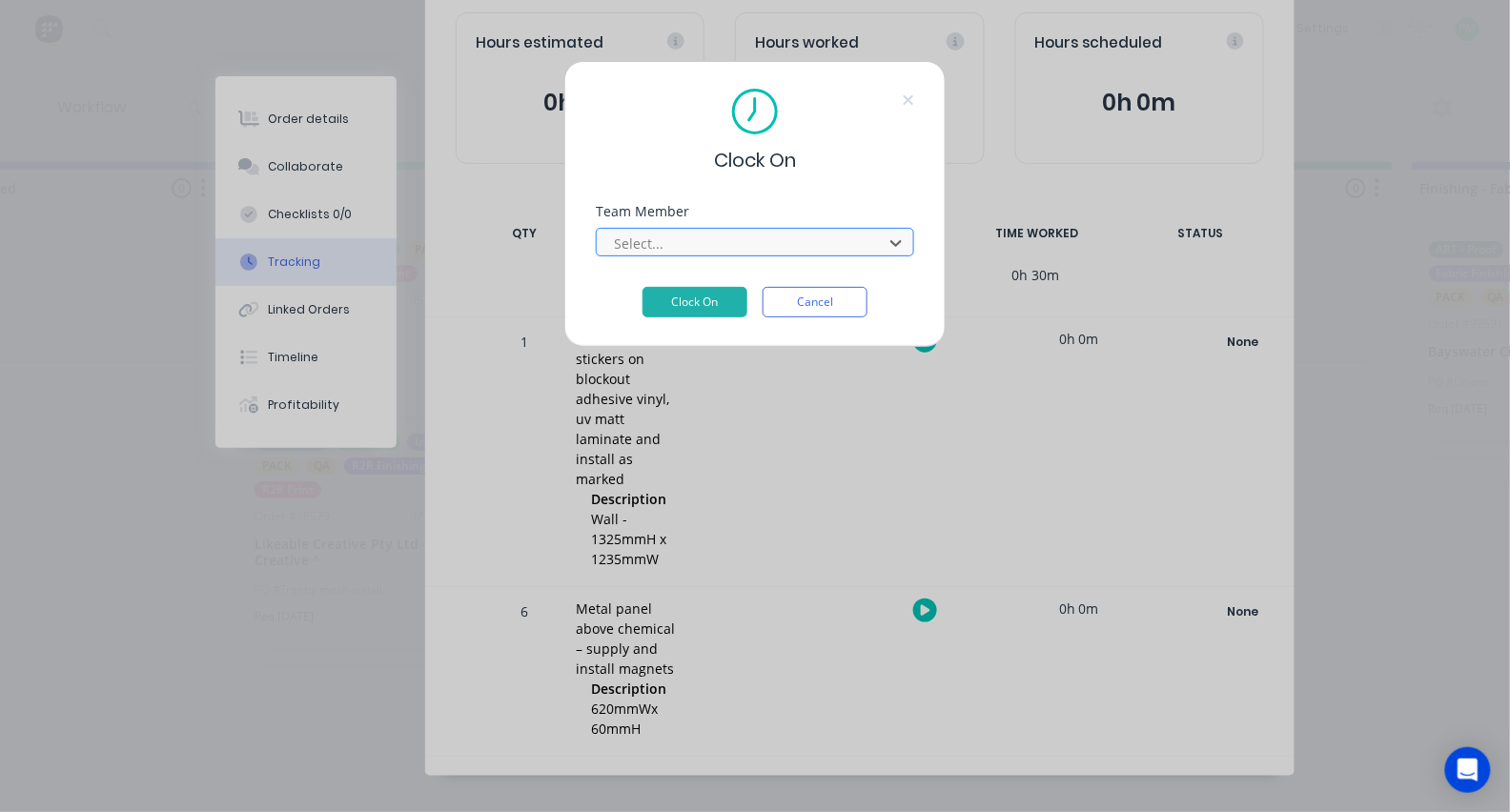
click at [720, 239] on div at bounding box center [742, 243] width 261 height 24
click at [695, 308] on button "Clock On" at bounding box center [695, 302] width 105 height 31
type input "pro"
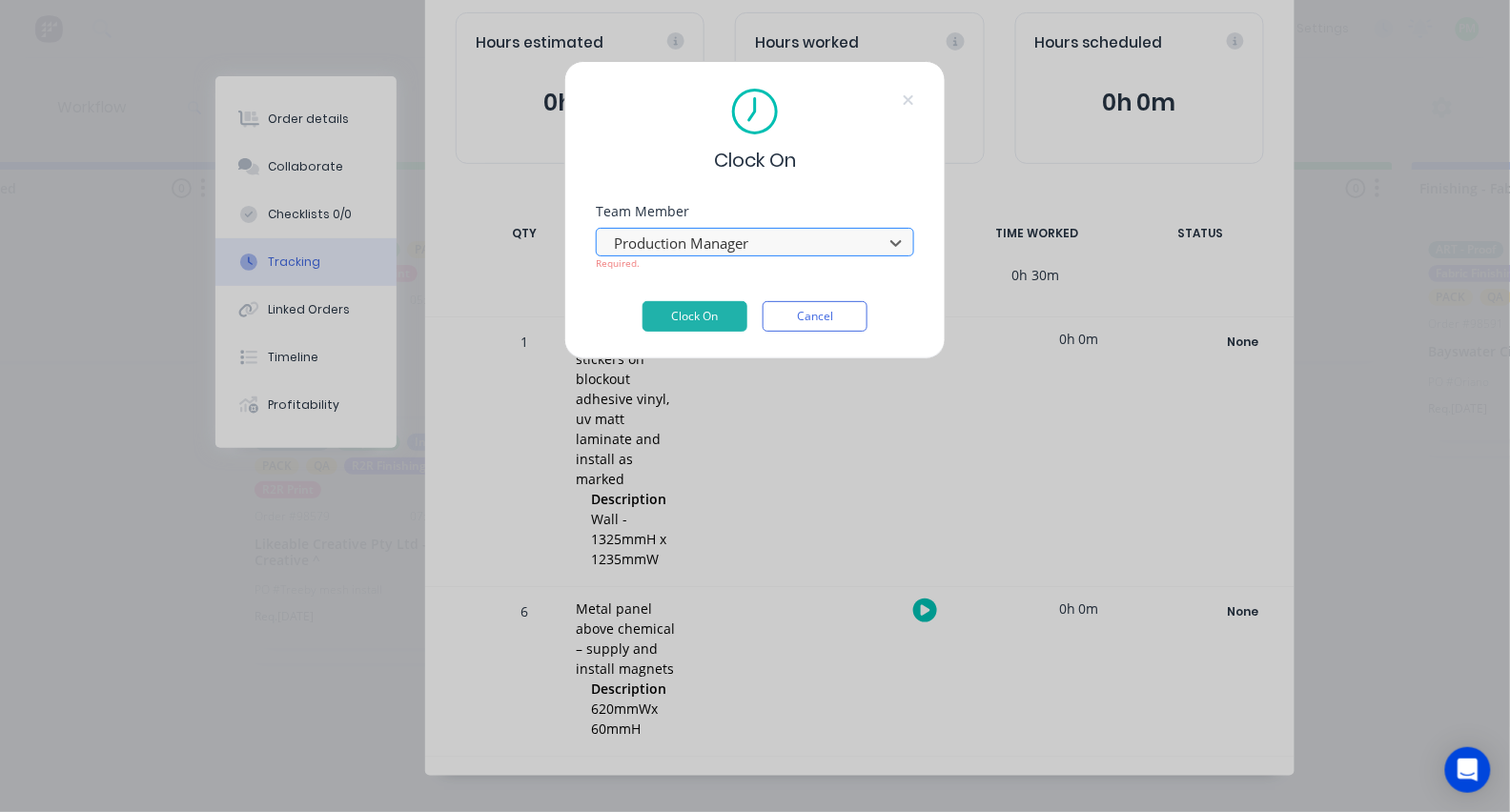
click at [695, 322] on button "Clock On" at bounding box center [695, 317] width 105 height 31
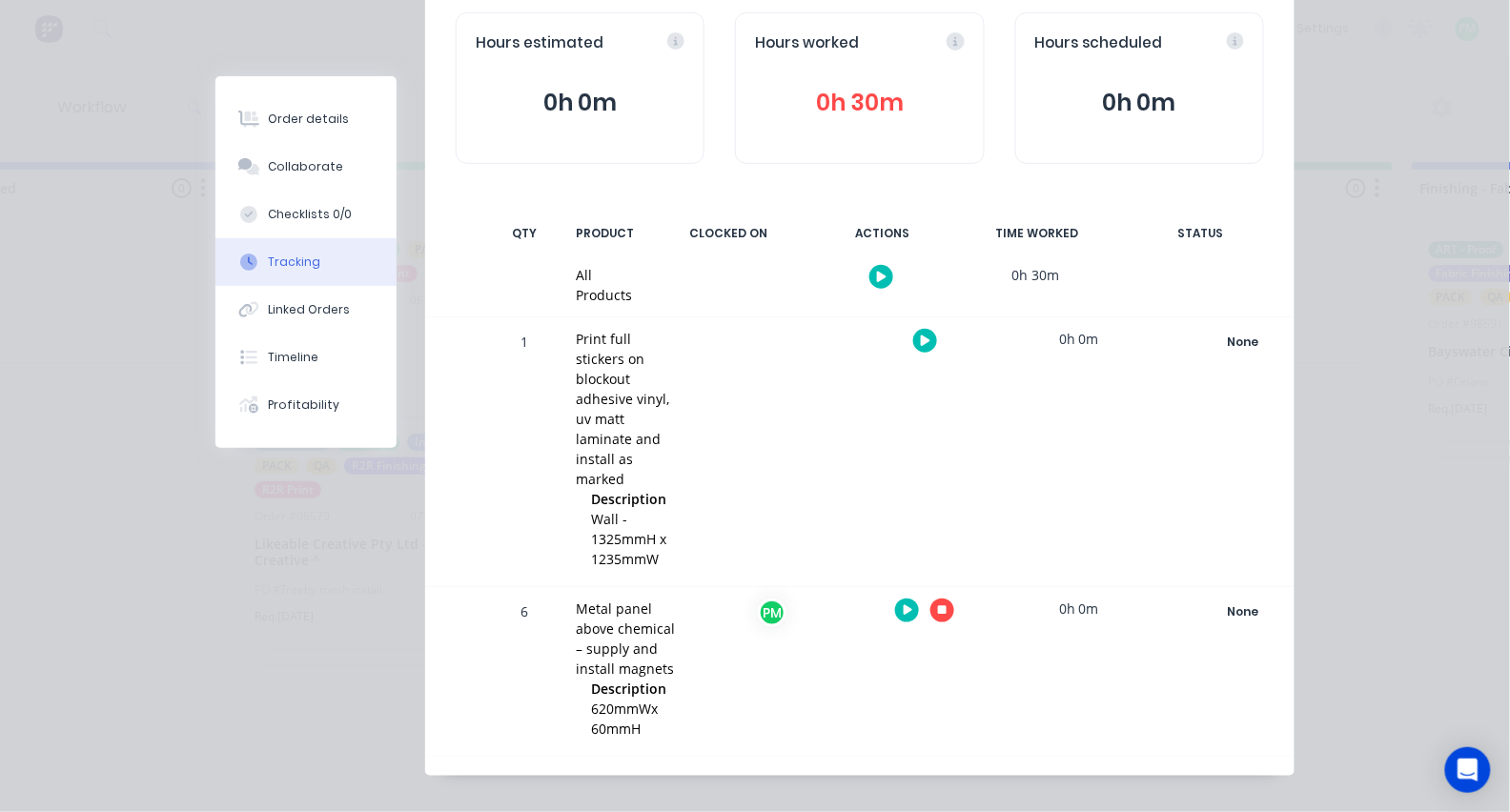
click at [945, 605] on button "button" at bounding box center [942, 610] width 24 height 24
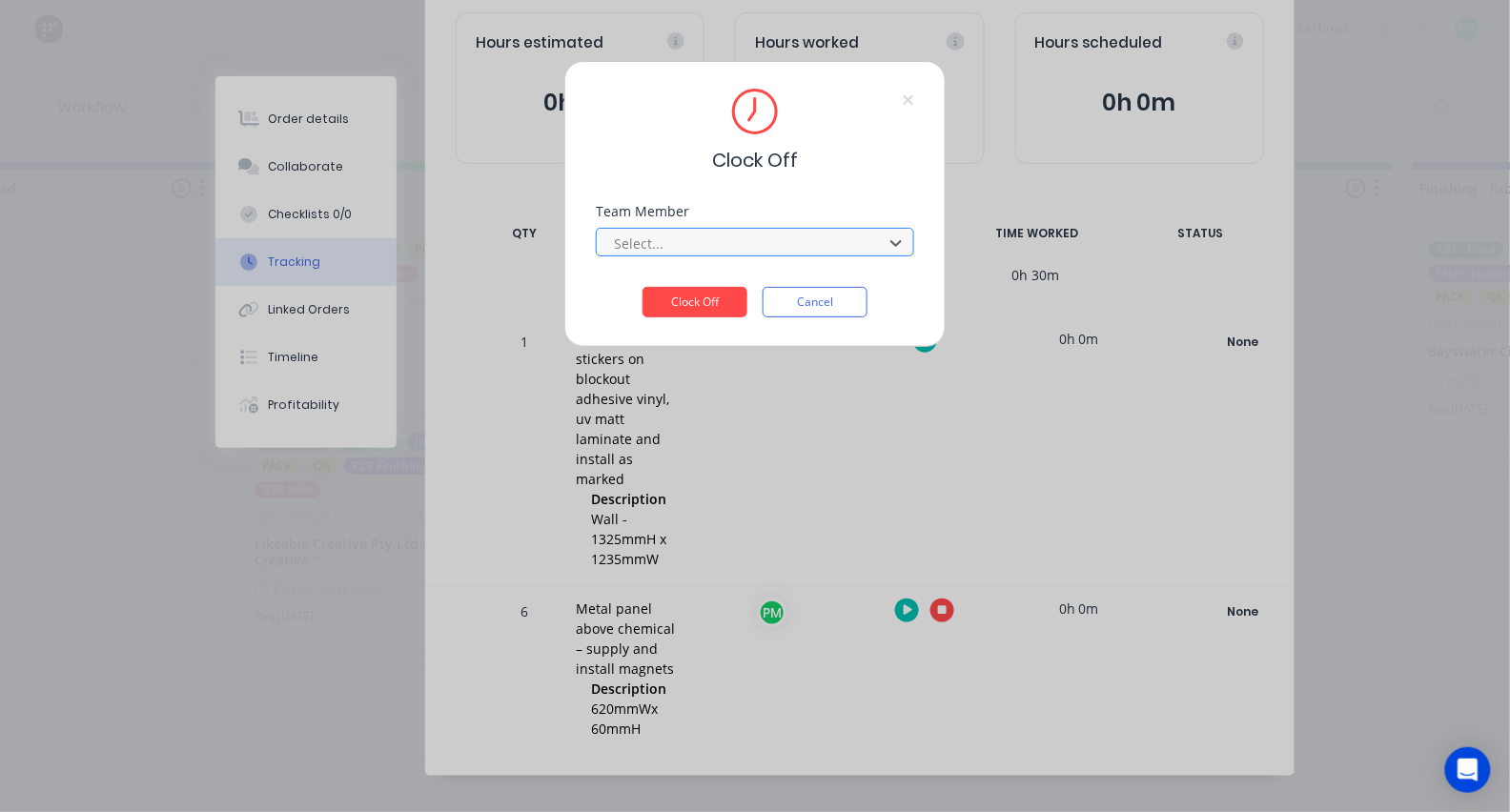
click at [653, 257] on div "Select..." at bounding box center [742, 243] width 272 height 29
type input "pro"
click at [695, 308] on button "Clock Off" at bounding box center [695, 302] width 105 height 31
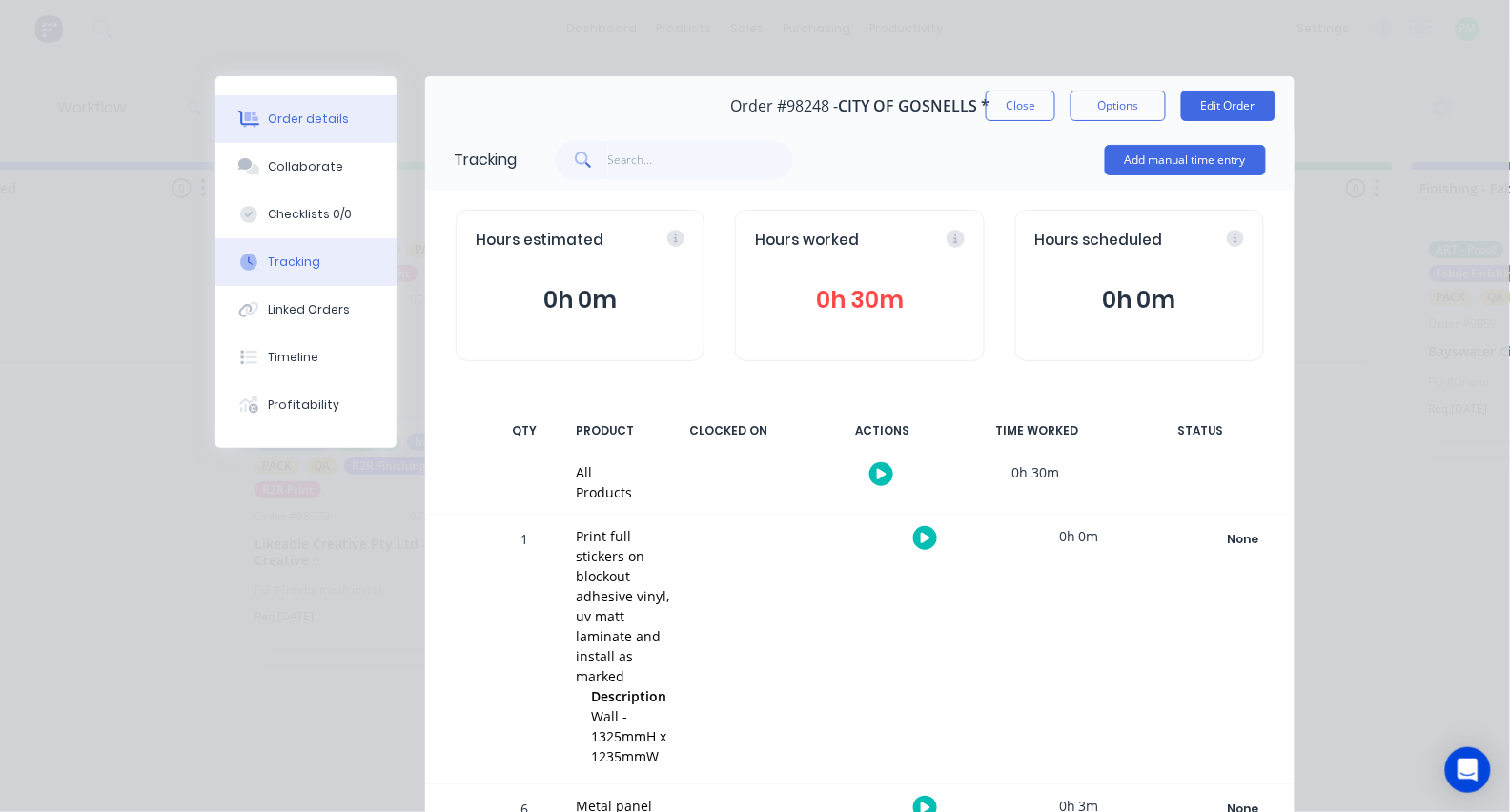
scroll to position [0, 0]
click at [310, 143] on button "Order details" at bounding box center [305, 119] width 181 height 47
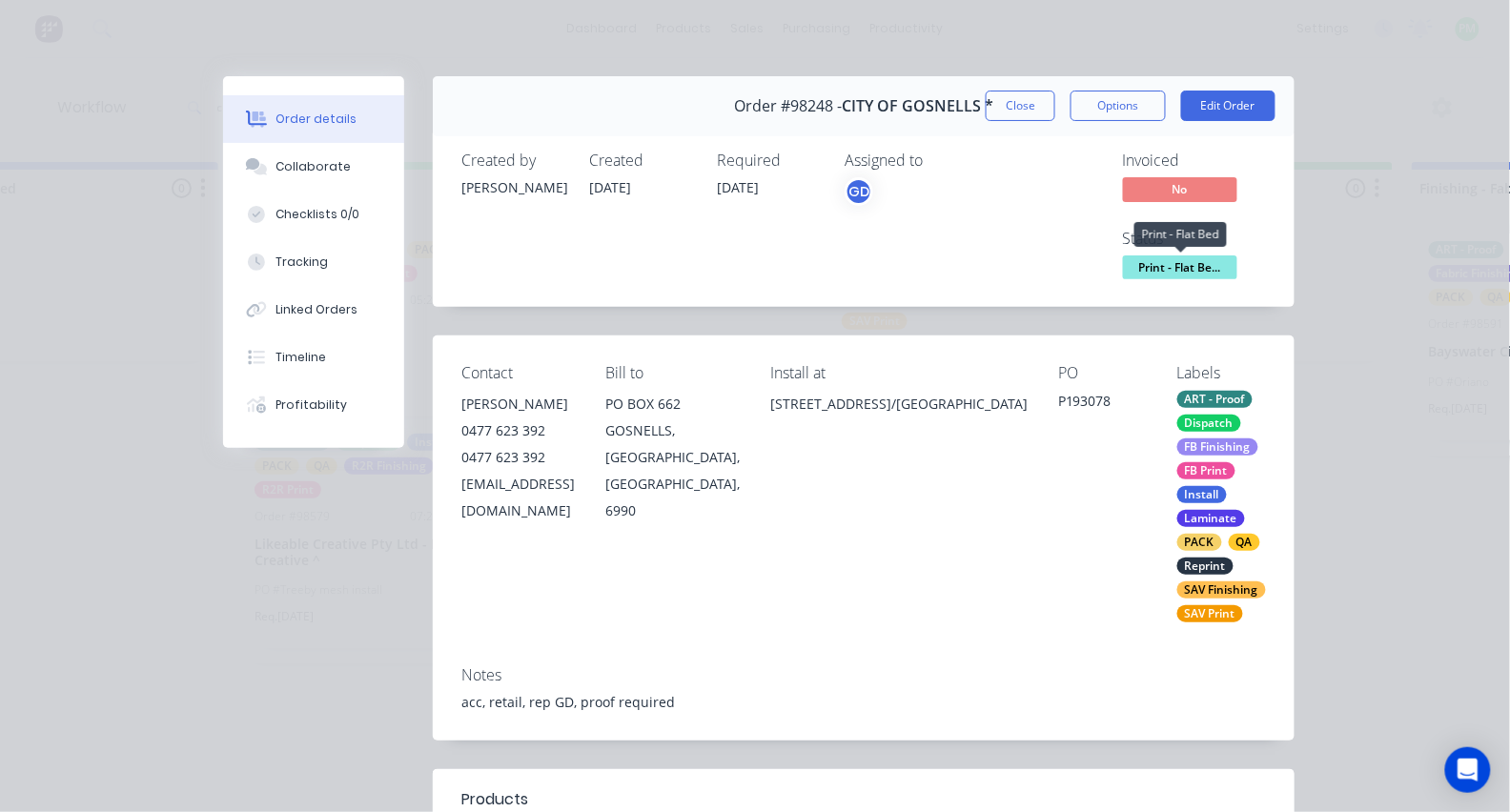
click at [1146, 264] on span "Print - Flat Be..." at bounding box center [1180, 266] width 114 height 24
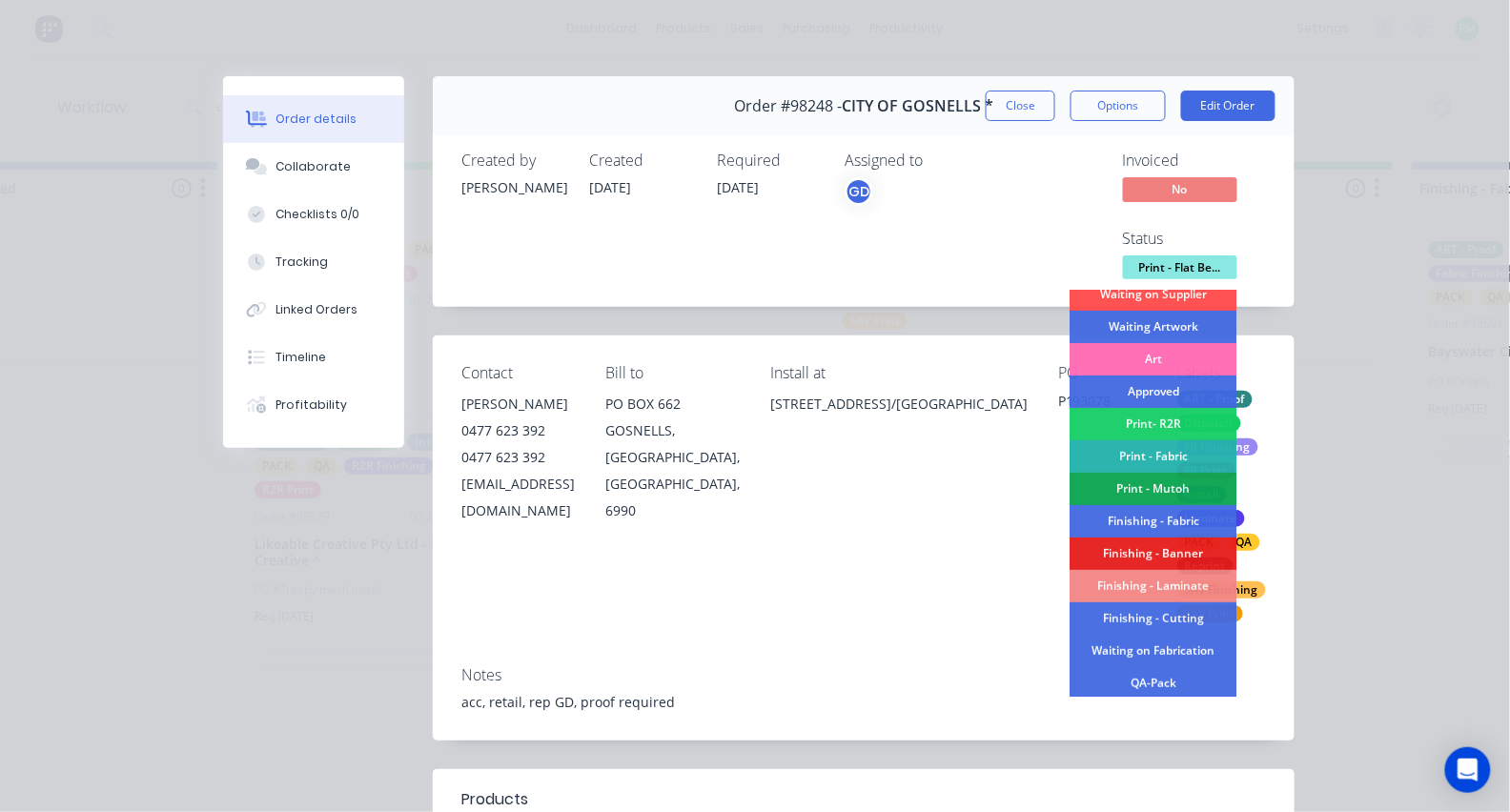
scroll to position [148, 0]
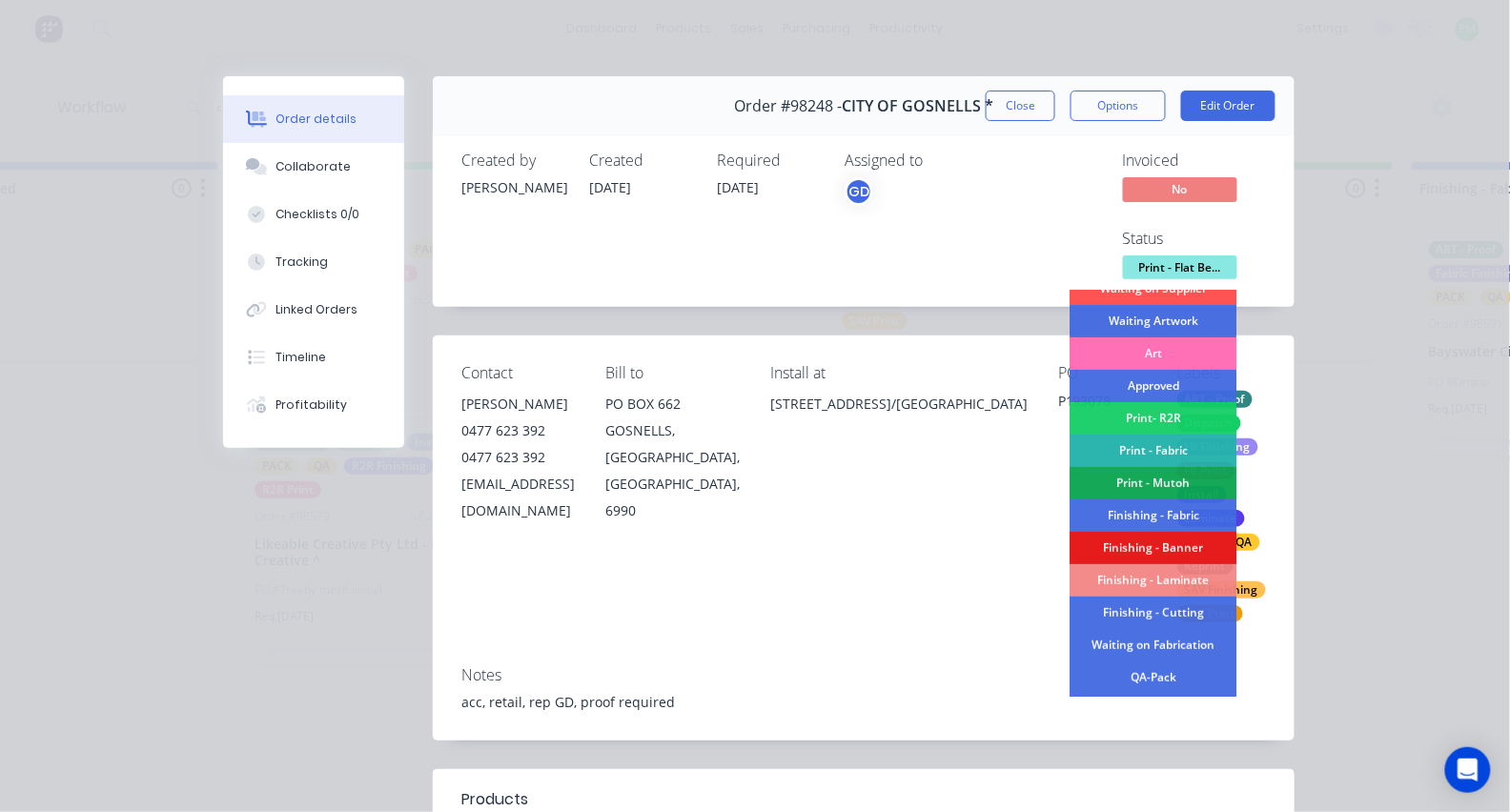
click at [1189, 561] on div "Finishing - Banner" at bounding box center [1154, 547] width 167 height 33
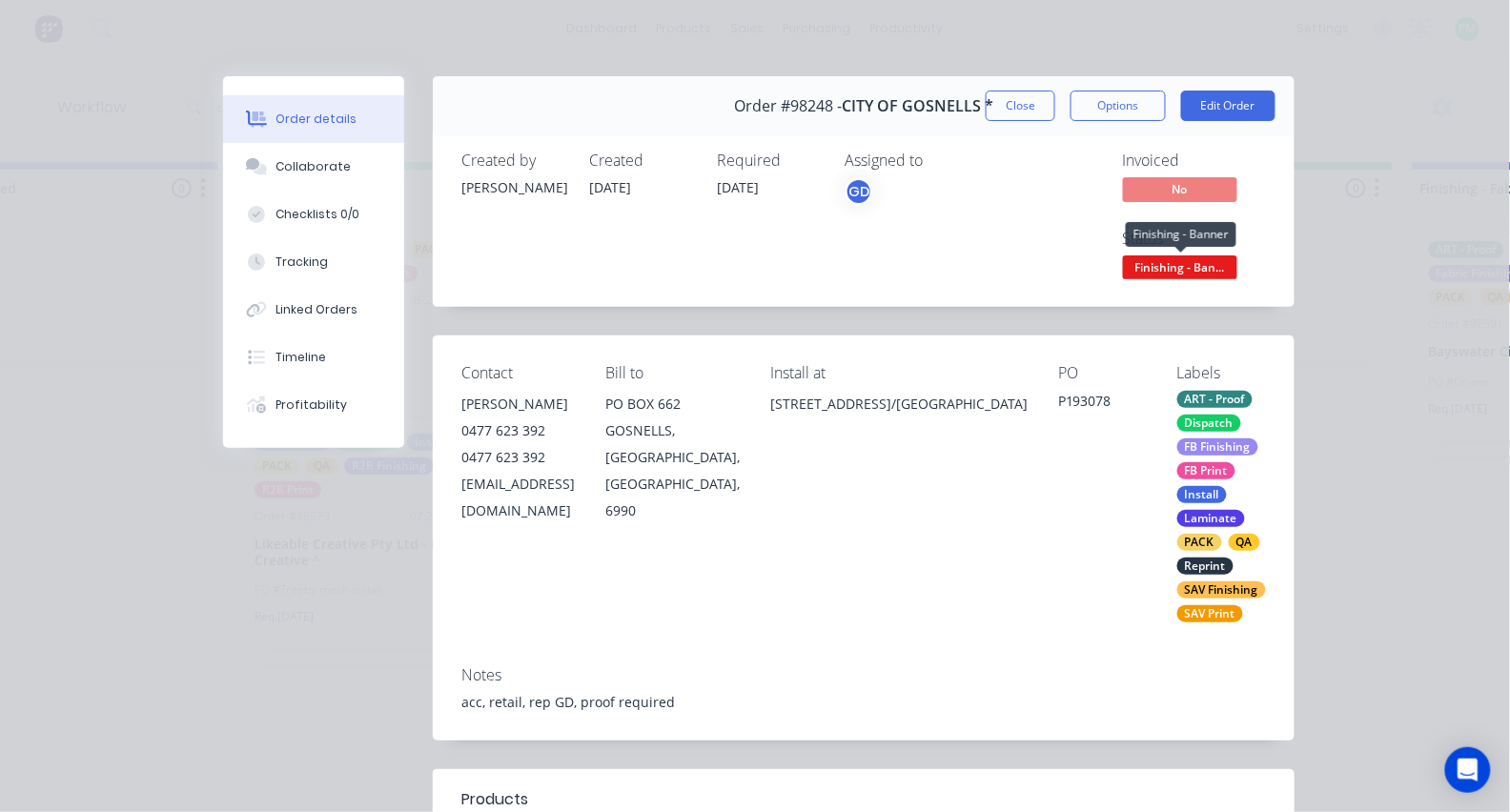
click at [1172, 268] on span "Finishing - Ban..." at bounding box center [1180, 266] width 114 height 24
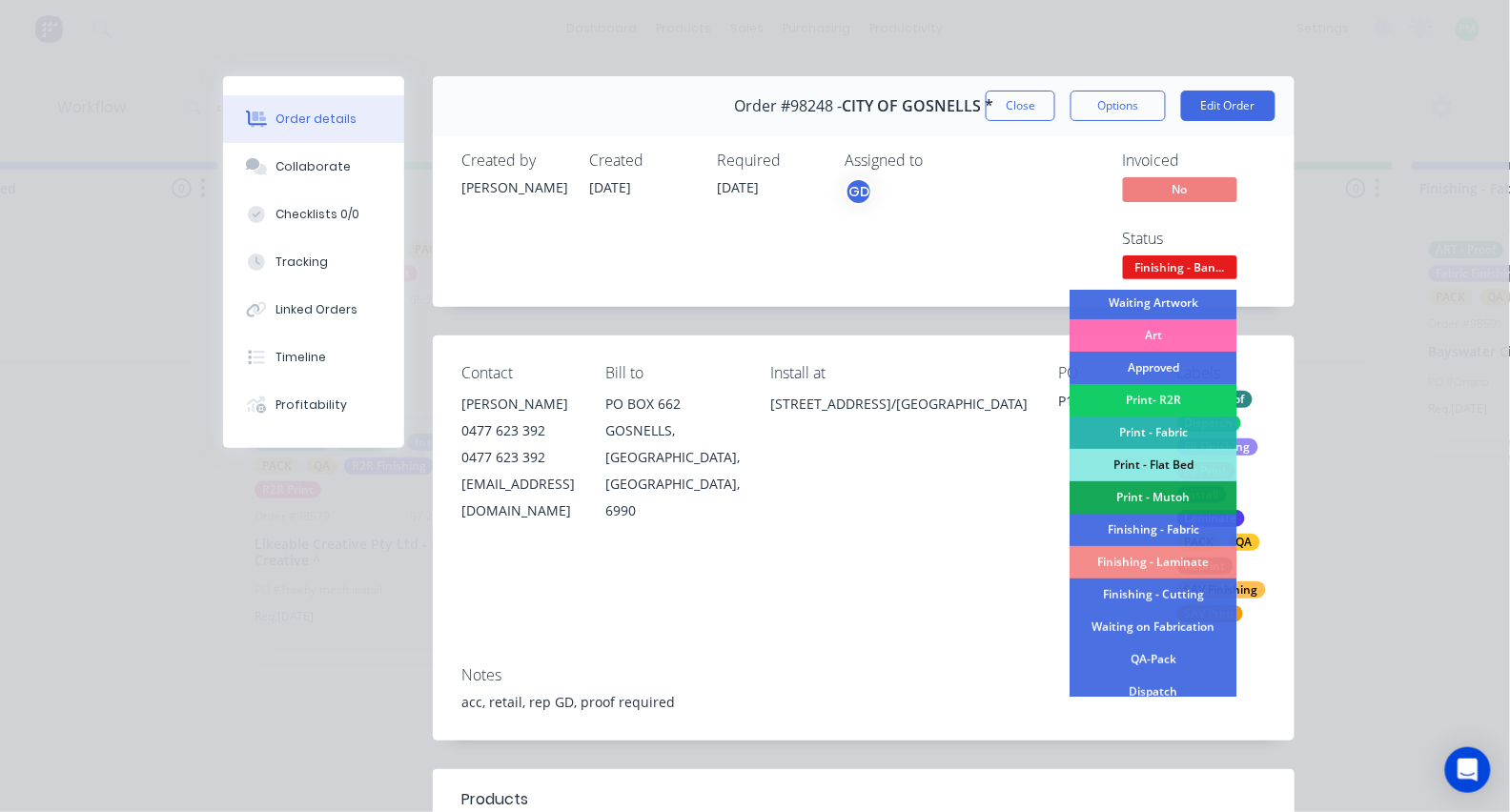
scroll to position [176, 0]
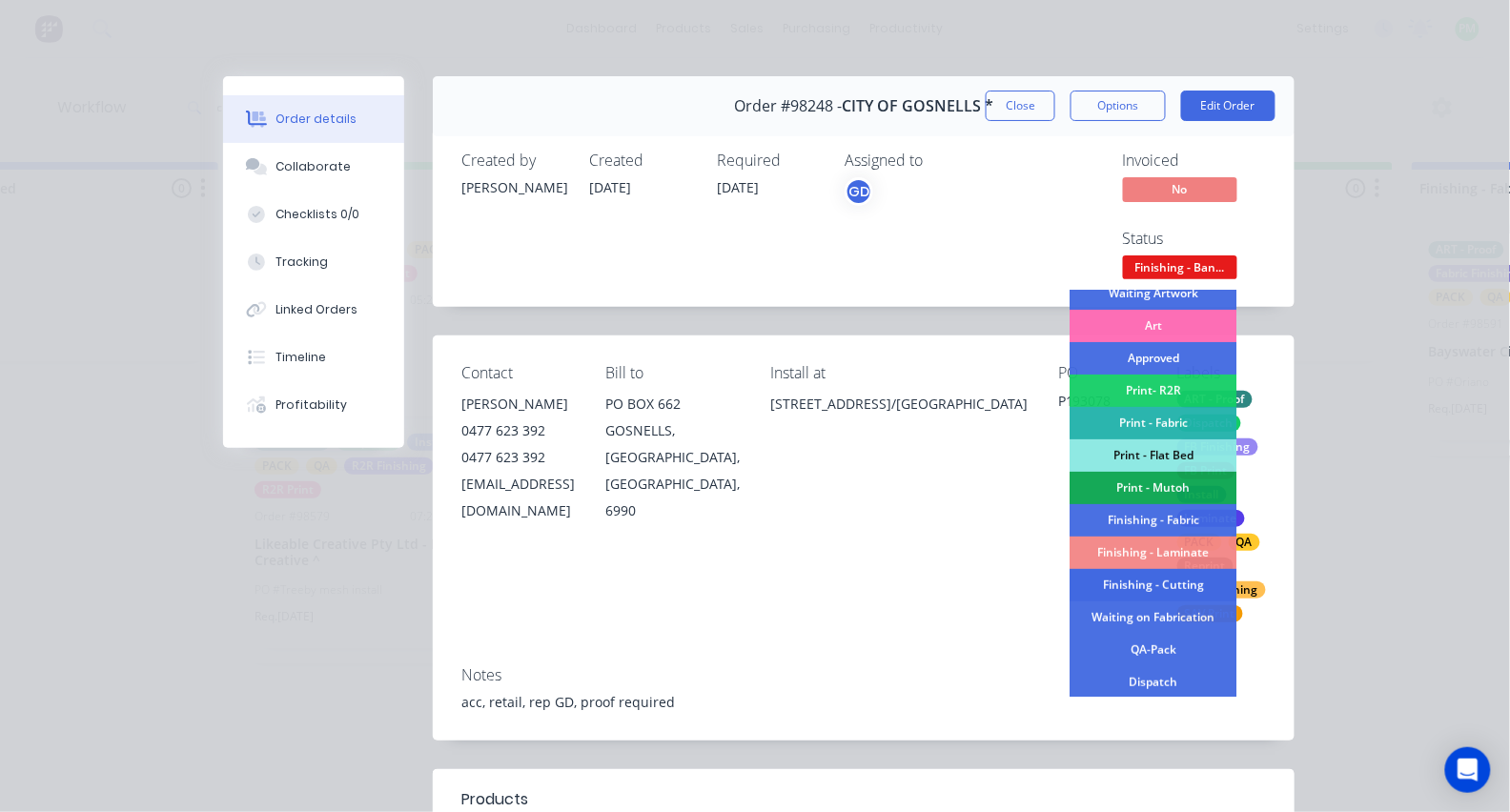
click at [1173, 594] on div "Finishing - Cutting" at bounding box center [1154, 585] width 167 height 33
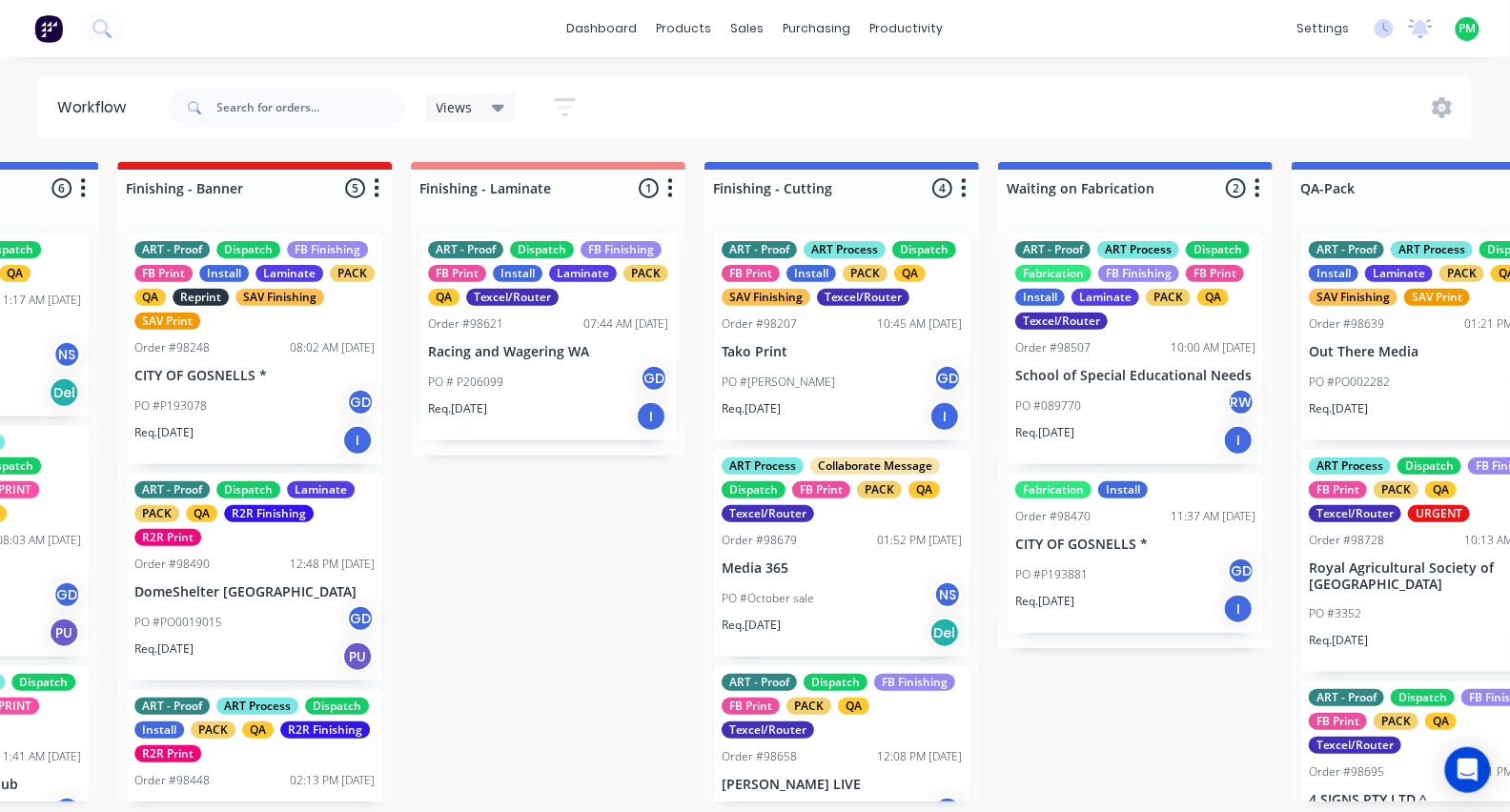
scroll to position [0, 3834]
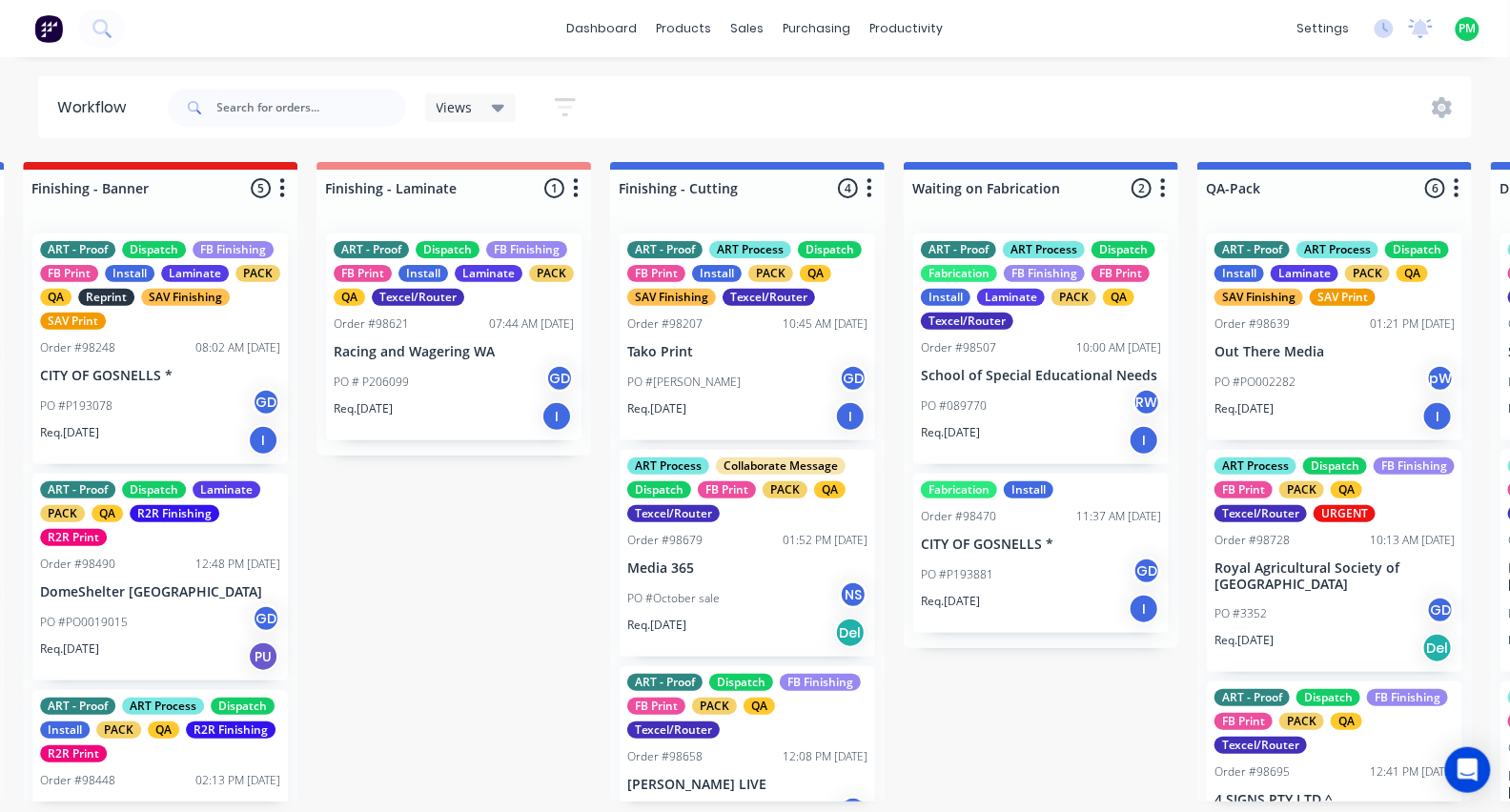
click at [149, 345] on div "Order #98248 08:02 AM 14/08/25" at bounding box center [159, 348] width 241 height 17
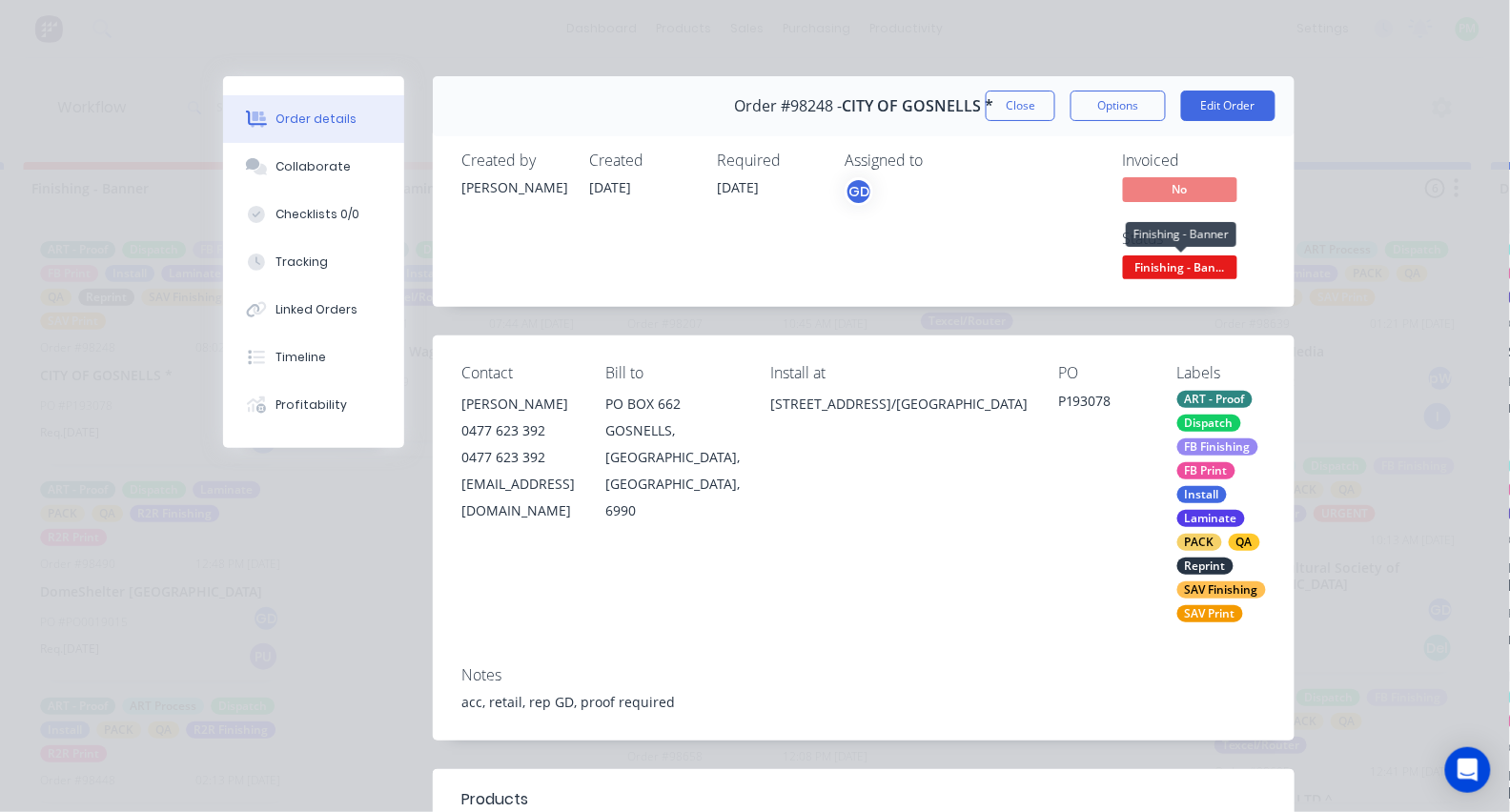
click at [1228, 256] on span "Finishing - Ban..." at bounding box center [1180, 266] width 114 height 24
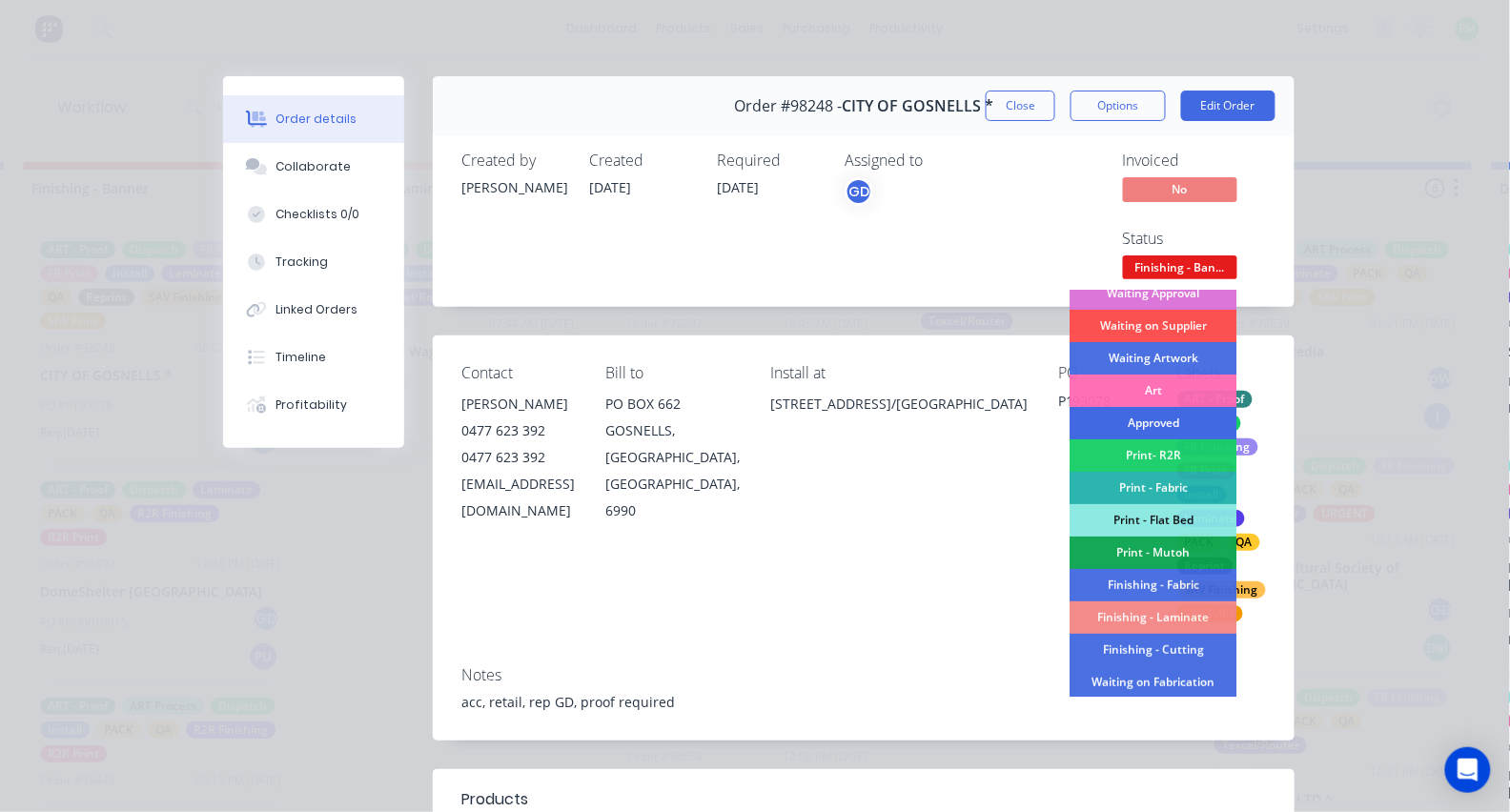
scroll to position [111, 0]
click at [1164, 645] on div "Finishing - Cutting" at bounding box center [1154, 649] width 167 height 33
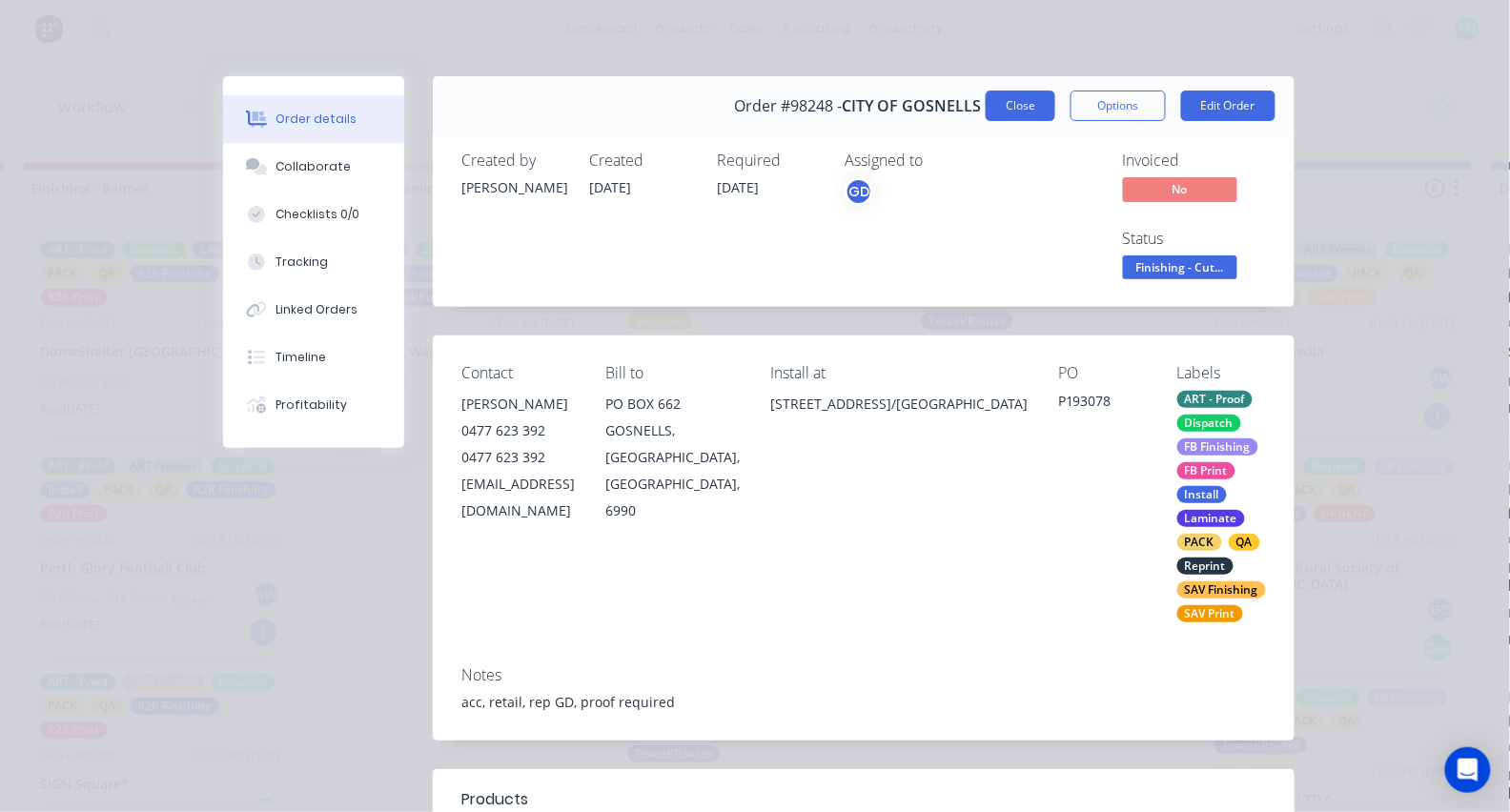
click at [1000, 102] on button "Close" at bounding box center [1020, 106] width 70 height 31
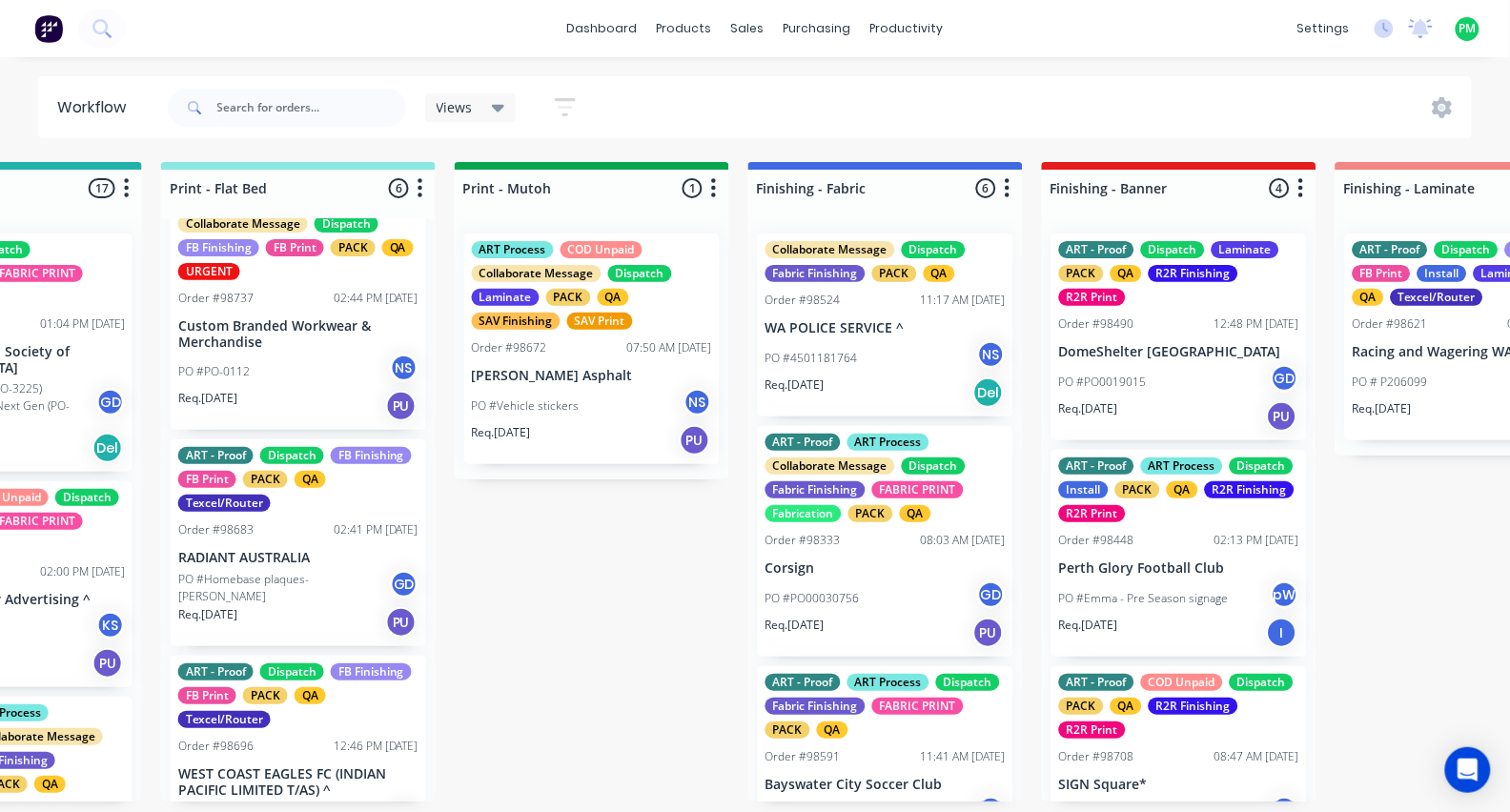
scroll to position [204, 0]
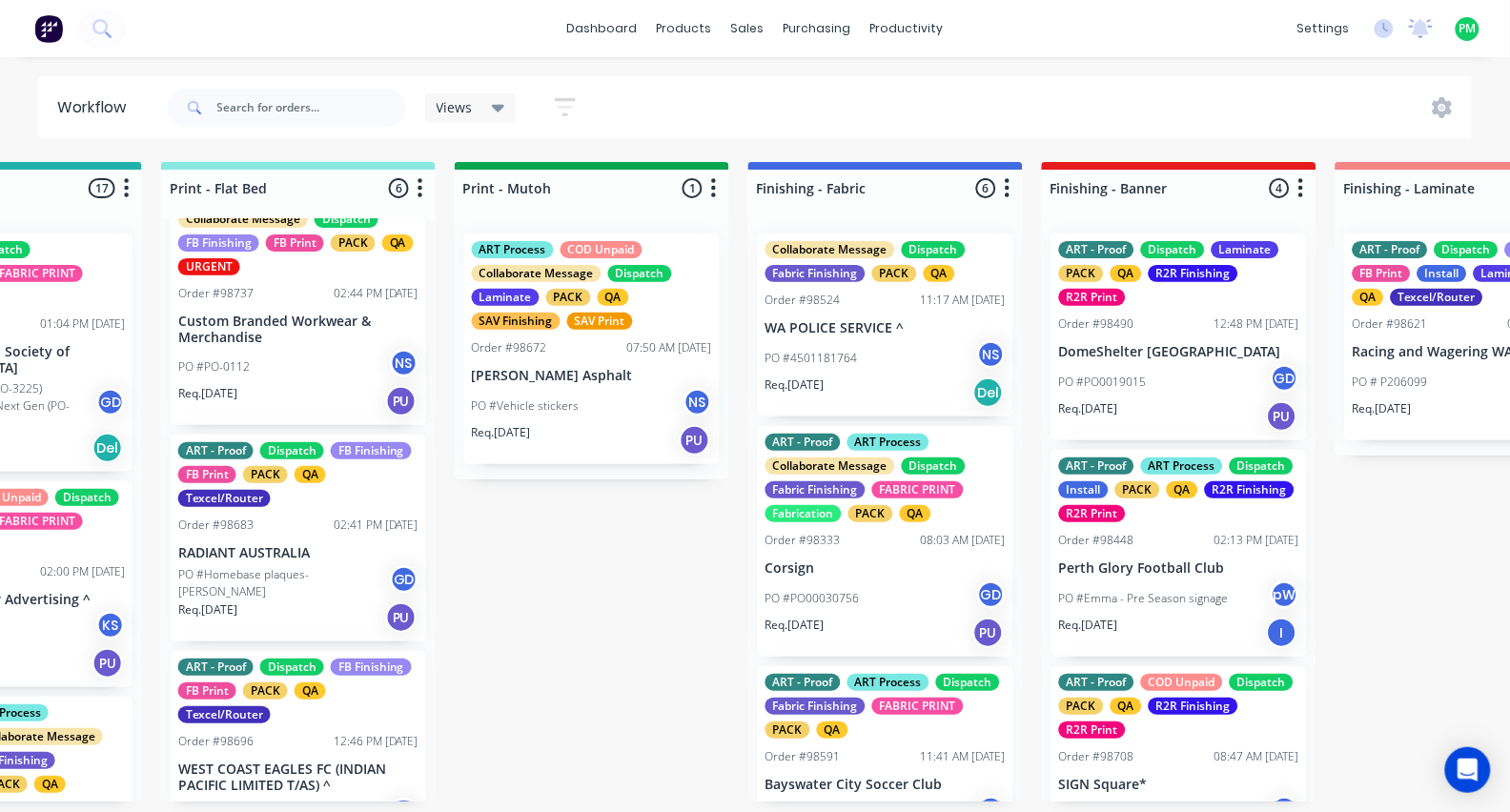
click at [288, 550] on p "RADIANT AUSTRALIA" at bounding box center [298, 552] width 241 height 16
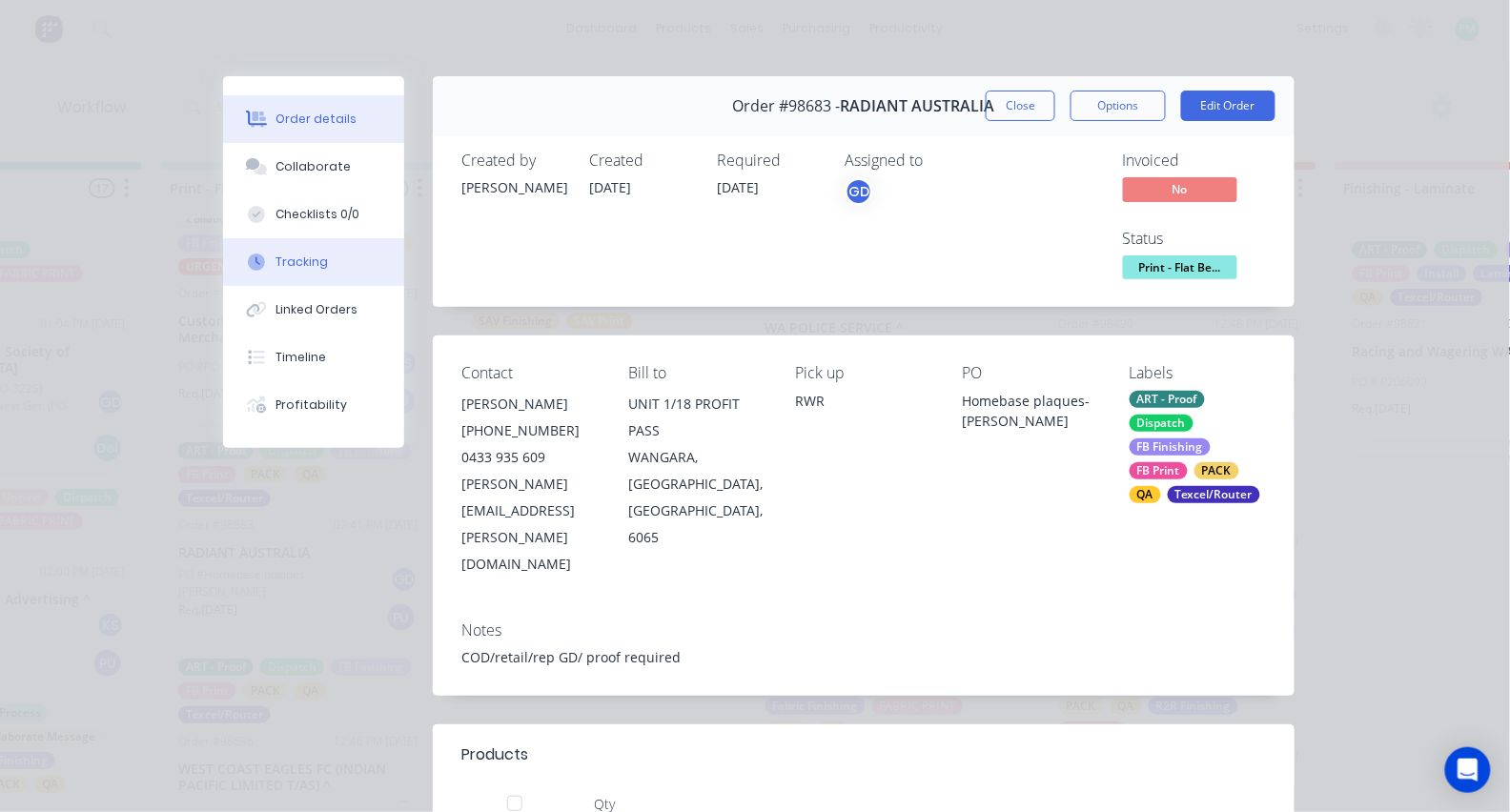
click at [301, 280] on button "Tracking" at bounding box center [313, 262] width 181 height 47
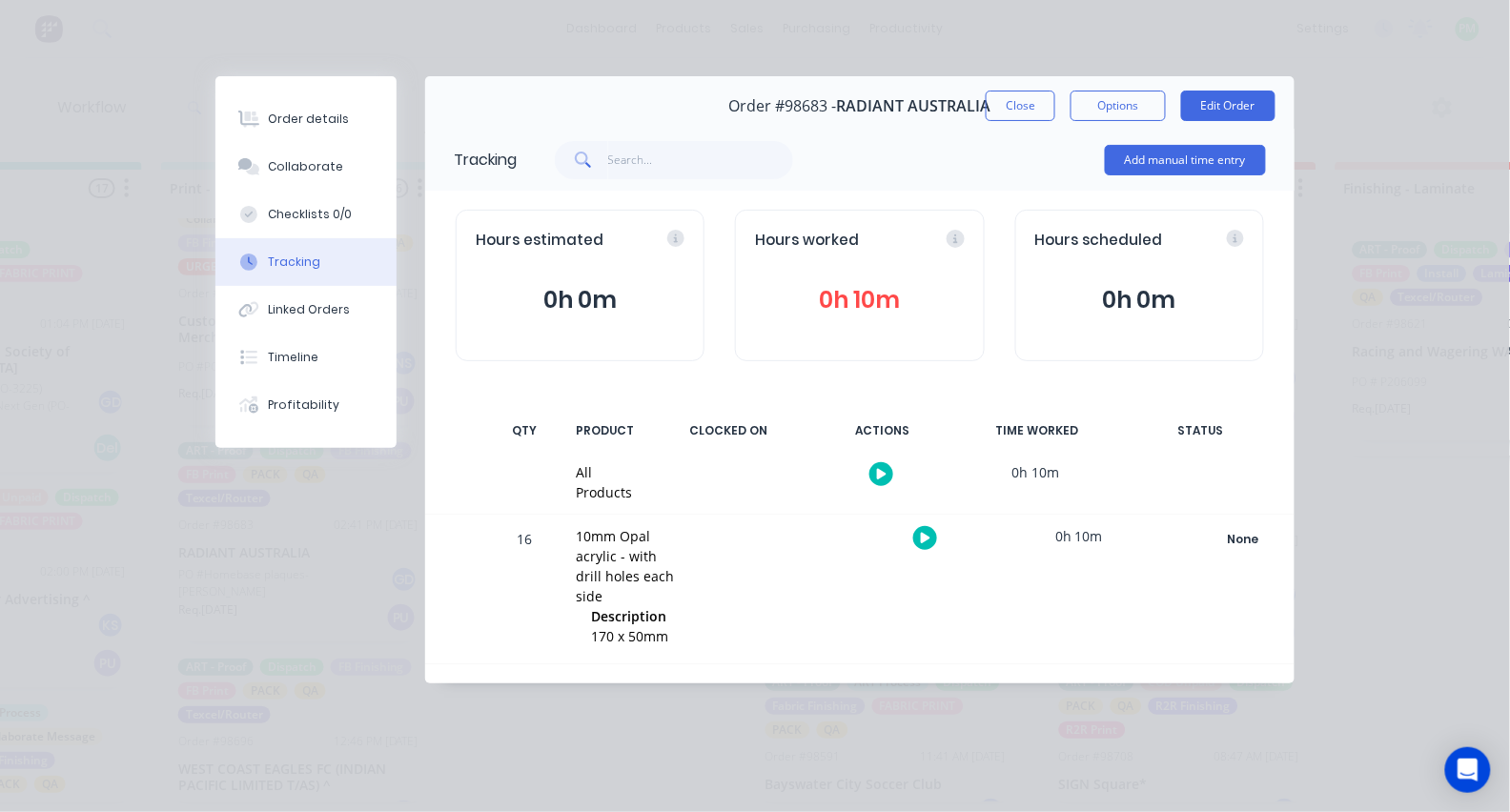
click at [923, 534] on icon "button" at bounding box center [926, 537] width 10 height 11
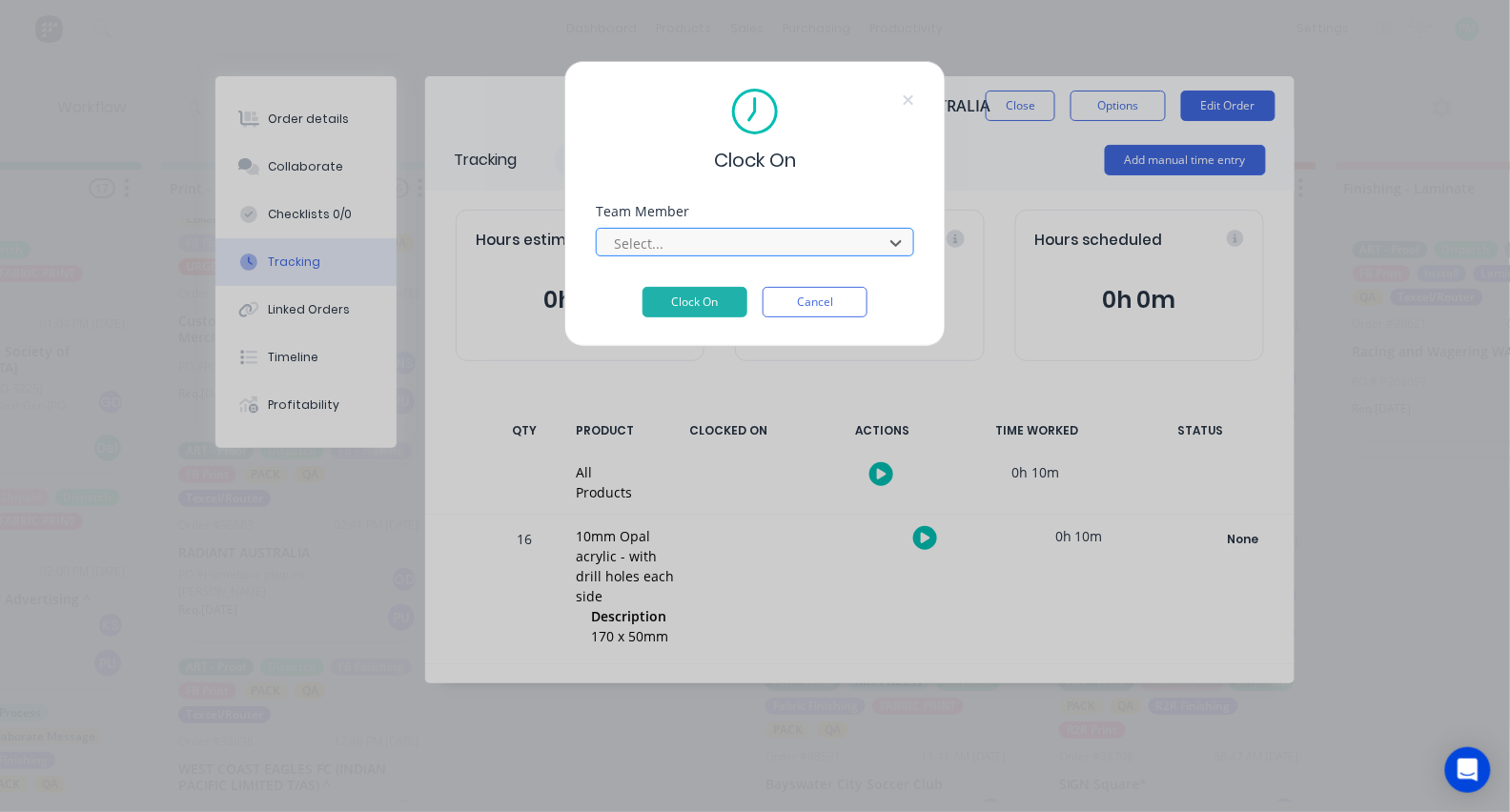
click at [804, 251] on div at bounding box center [742, 243] width 261 height 24
click at [695, 308] on button "Clock On" at bounding box center [695, 302] width 105 height 31
click at [695, 322] on button "Clock On" at bounding box center [695, 317] width 105 height 31
type input "pro"
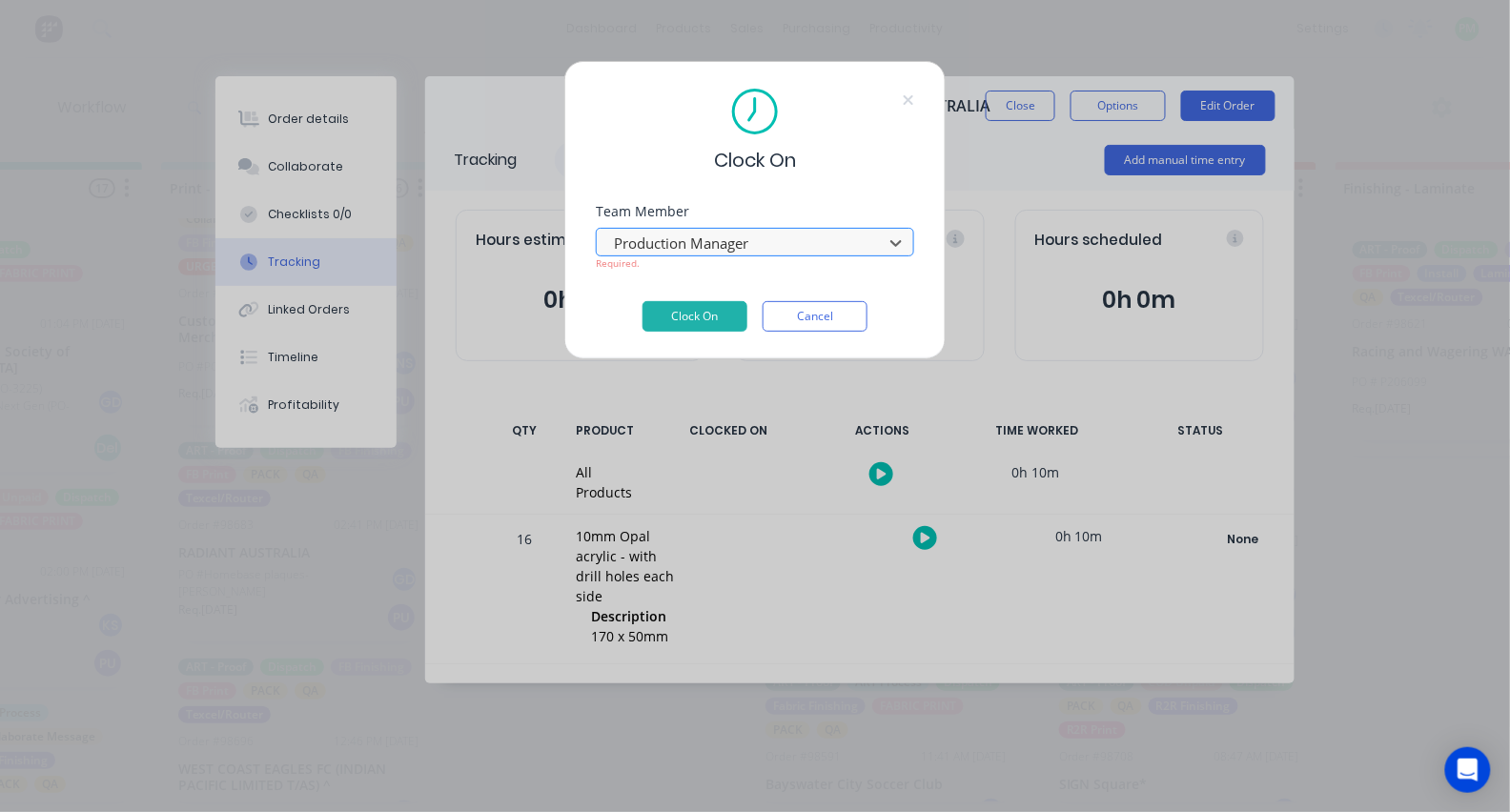
click at [695, 322] on button "Clock On" at bounding box center [695, 317] width 105 height 31
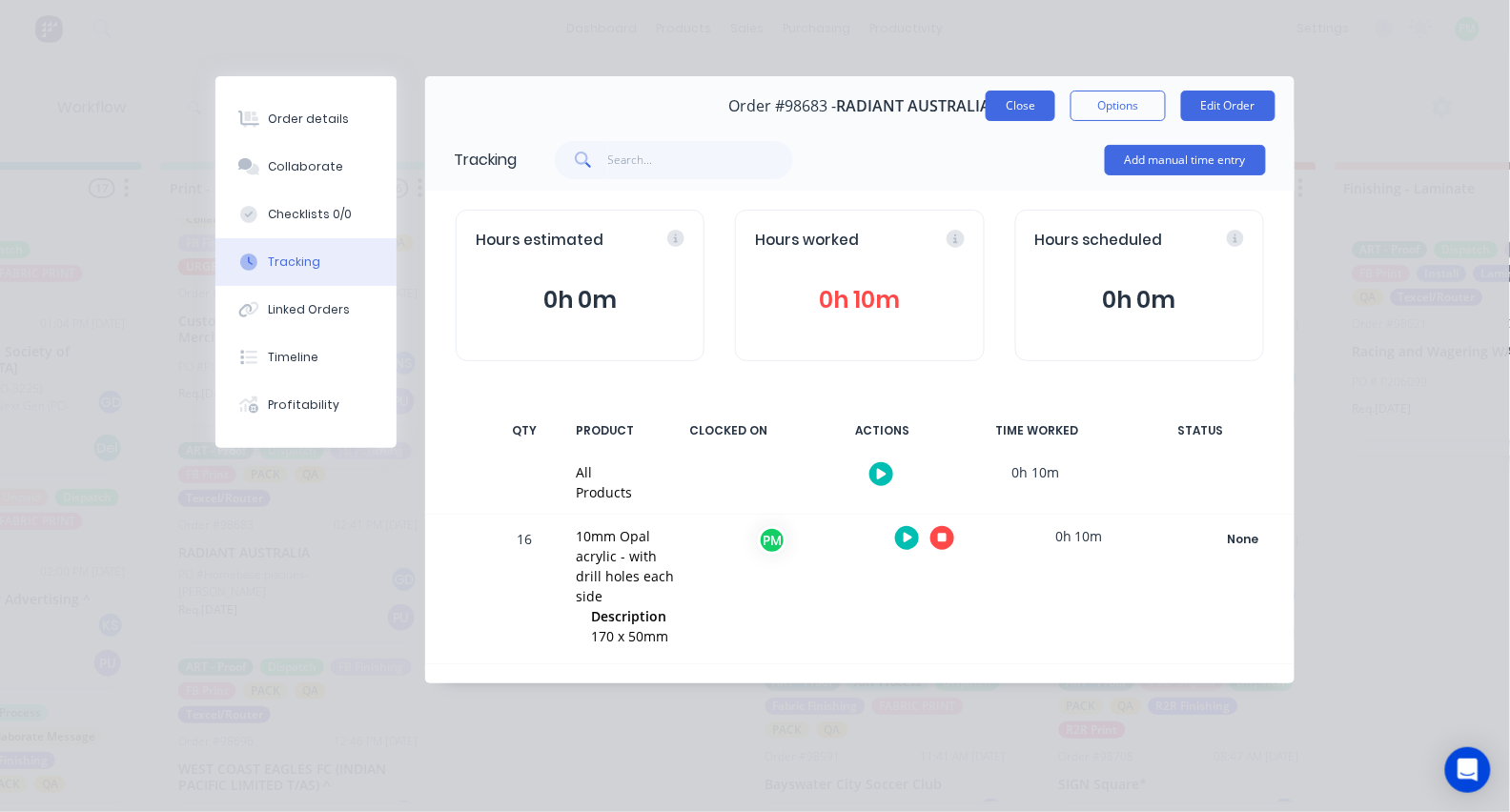
click at [1034, 106] on button "Close" at bounding box center [1020, 106] width 70 height 31
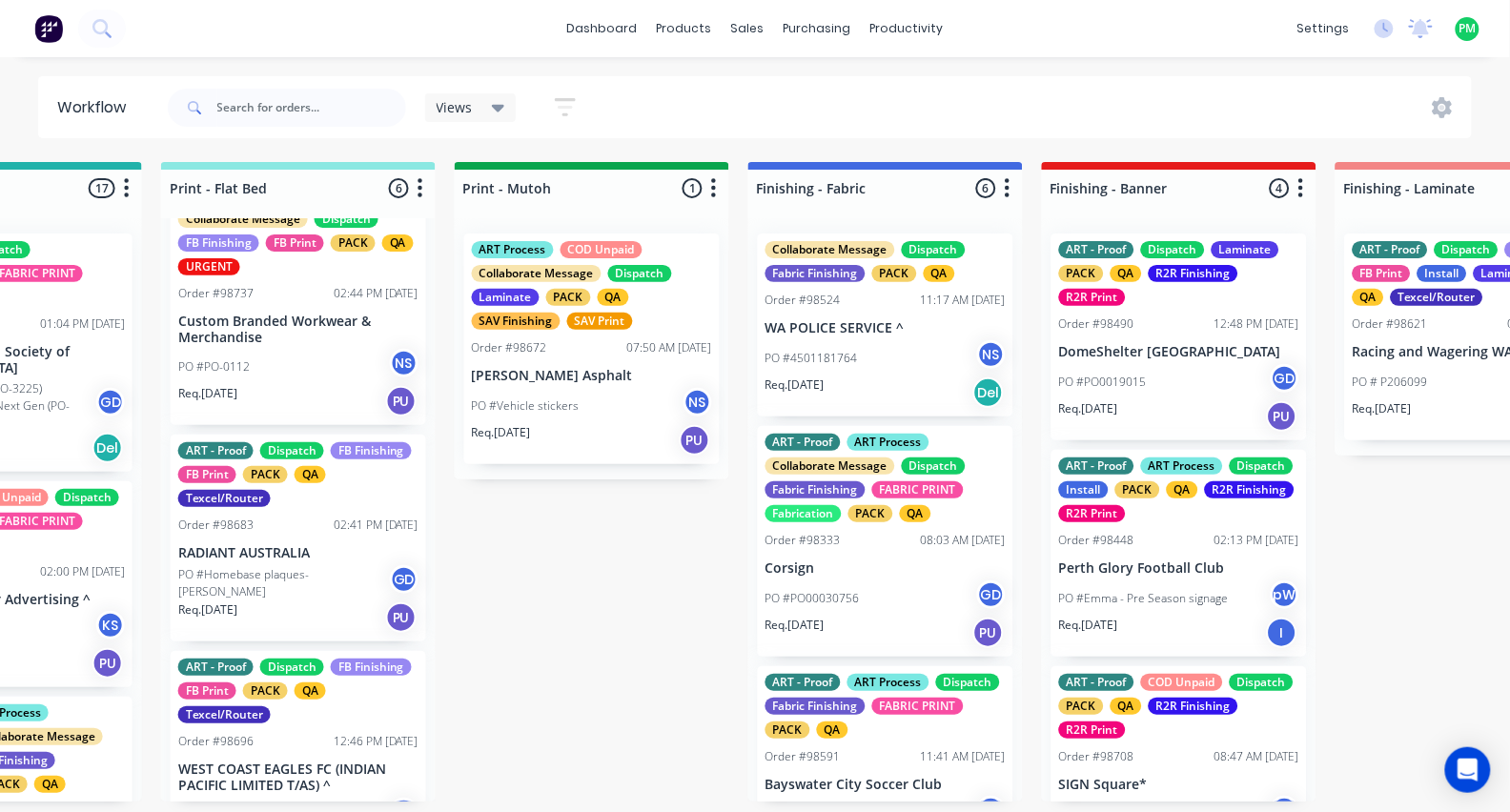
click at [284, 377] on div "PO #PO-0112 NS" at bounding box center [298, 366] width 241 height 36
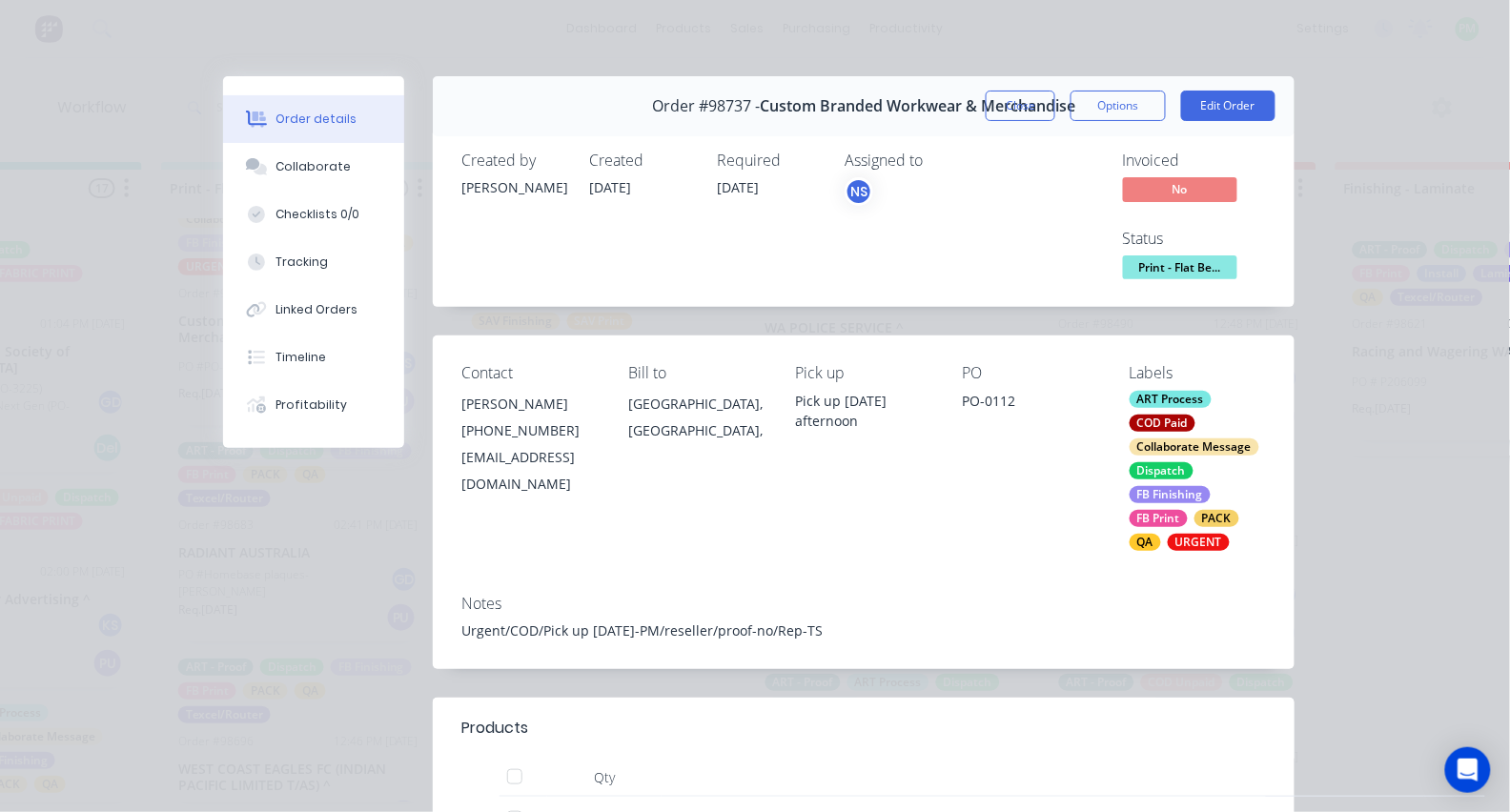
scroll to position [0, 0]
click at [1190, 276] on span "Print - Flat Be..." at bounding box center [1180, 266] width 114 height 24
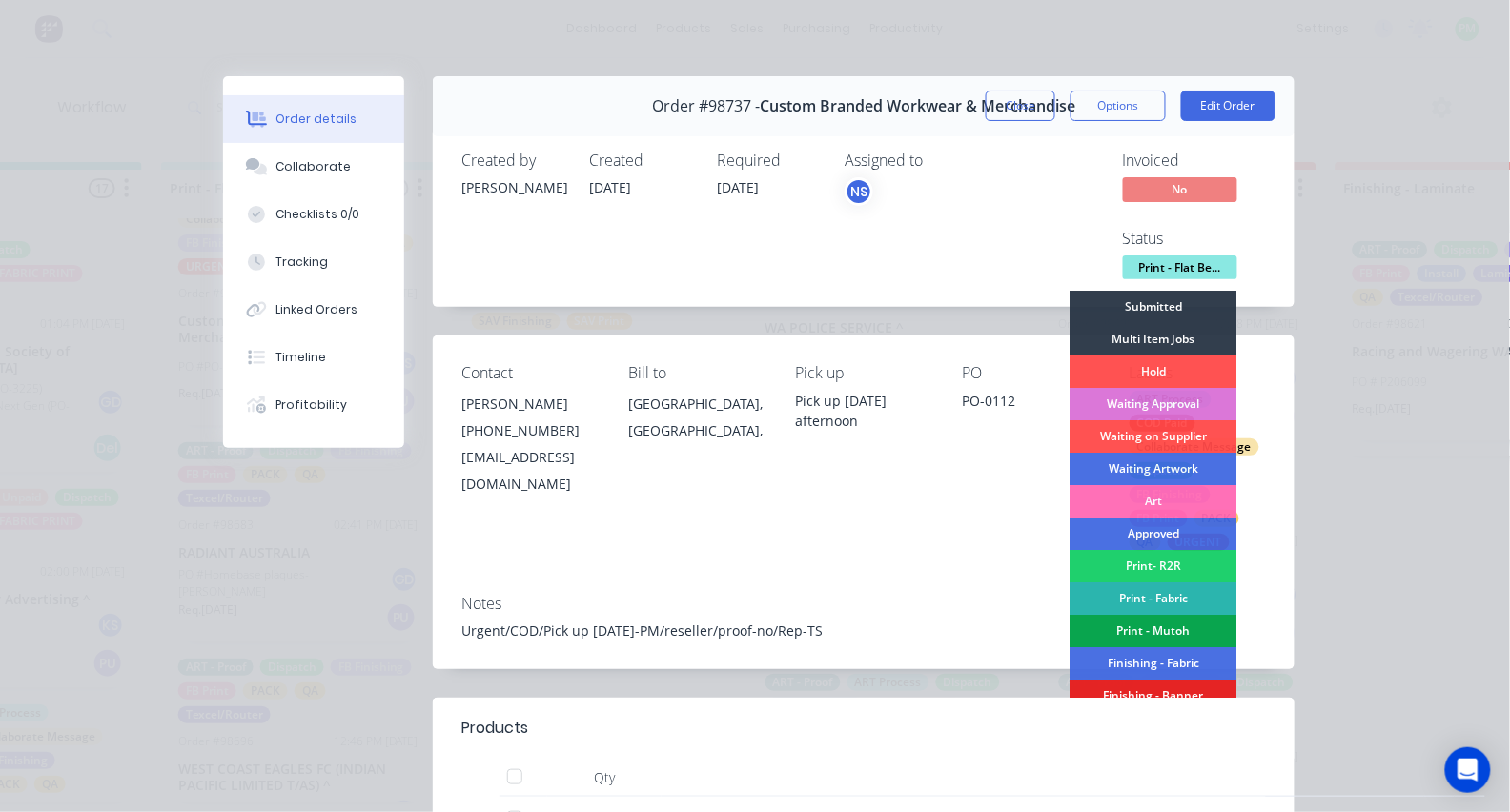
click at [1183, 621] on div "Print - Mutoh" at bounding box center [1154, 631] width 167 height 33
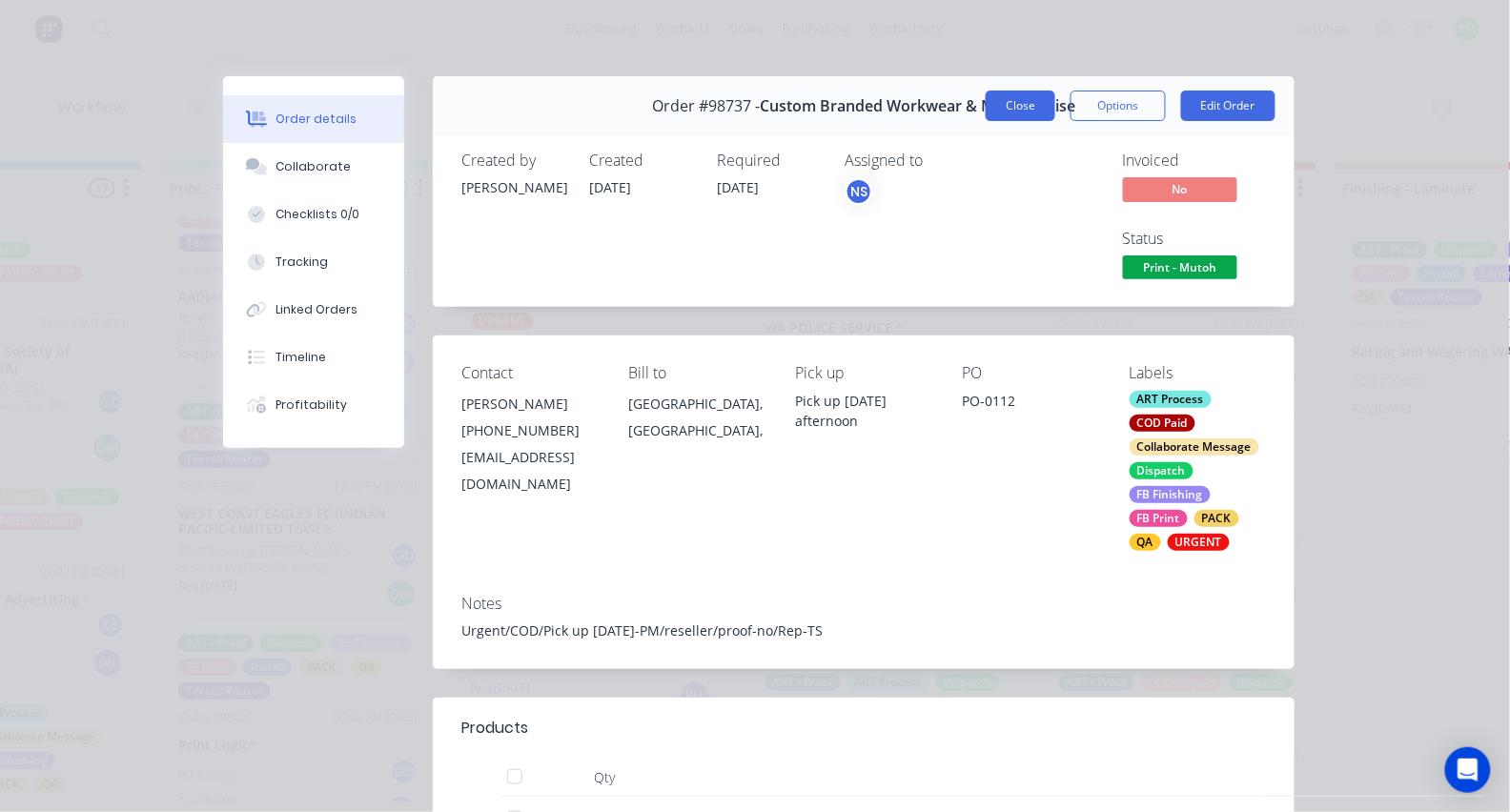
click at [1026, 108] on button "Close" at bounding box center [1020, 106] width 70 height 31
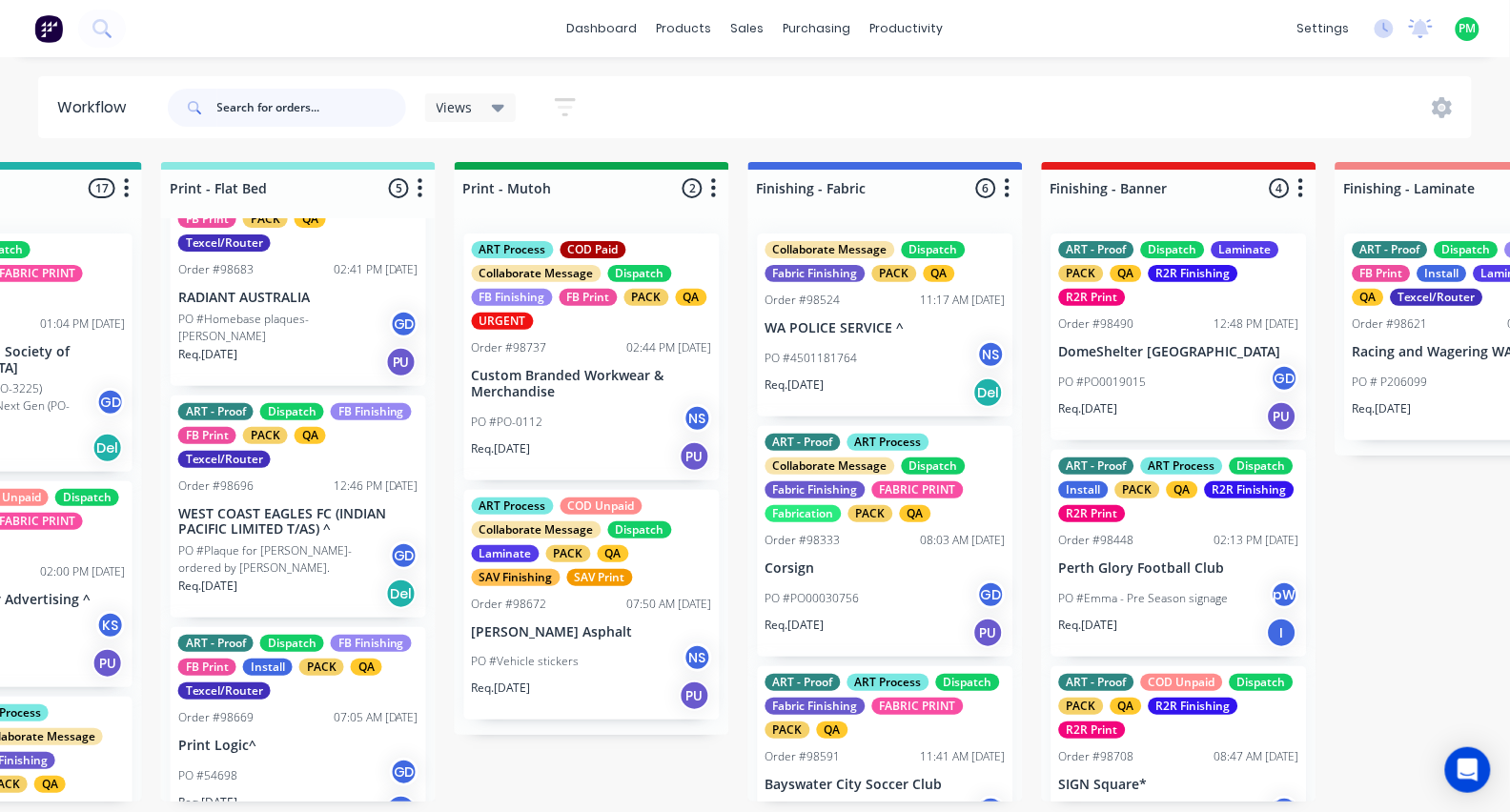
click at [280, 95] on input "text" at bounding box center [311, 107] width 188 height 38
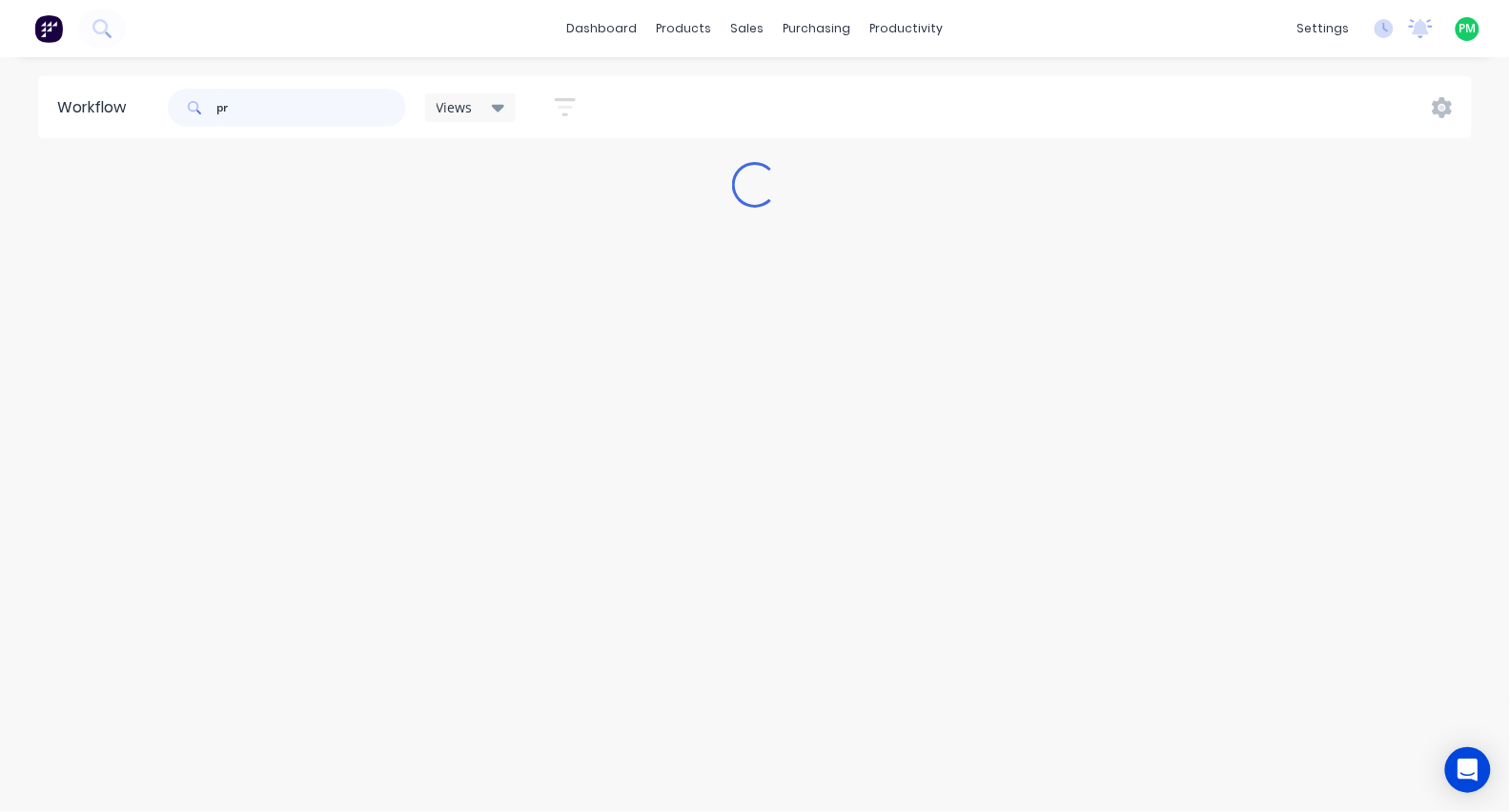
type input "p"
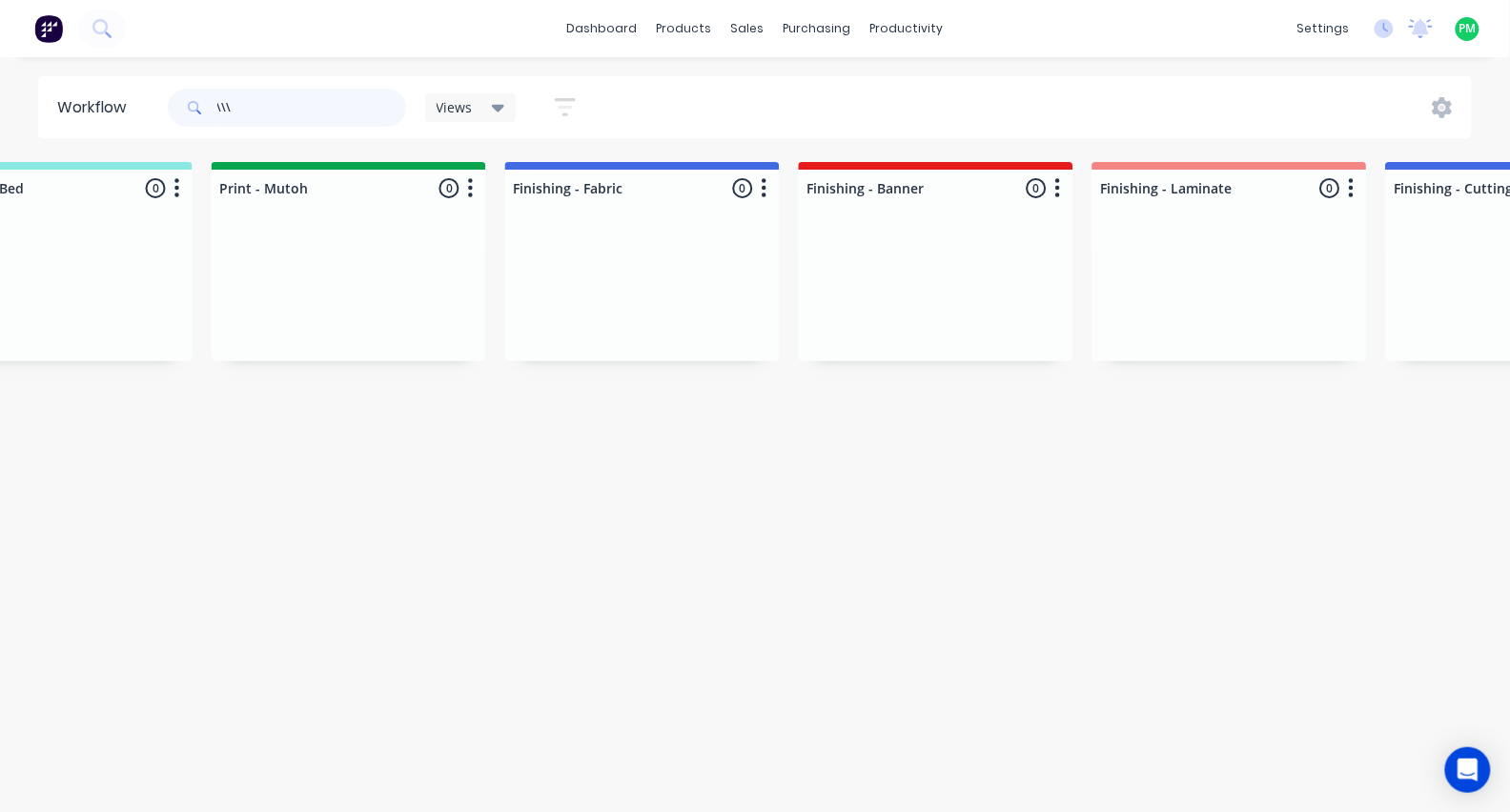
scroll to position [0, 3059]
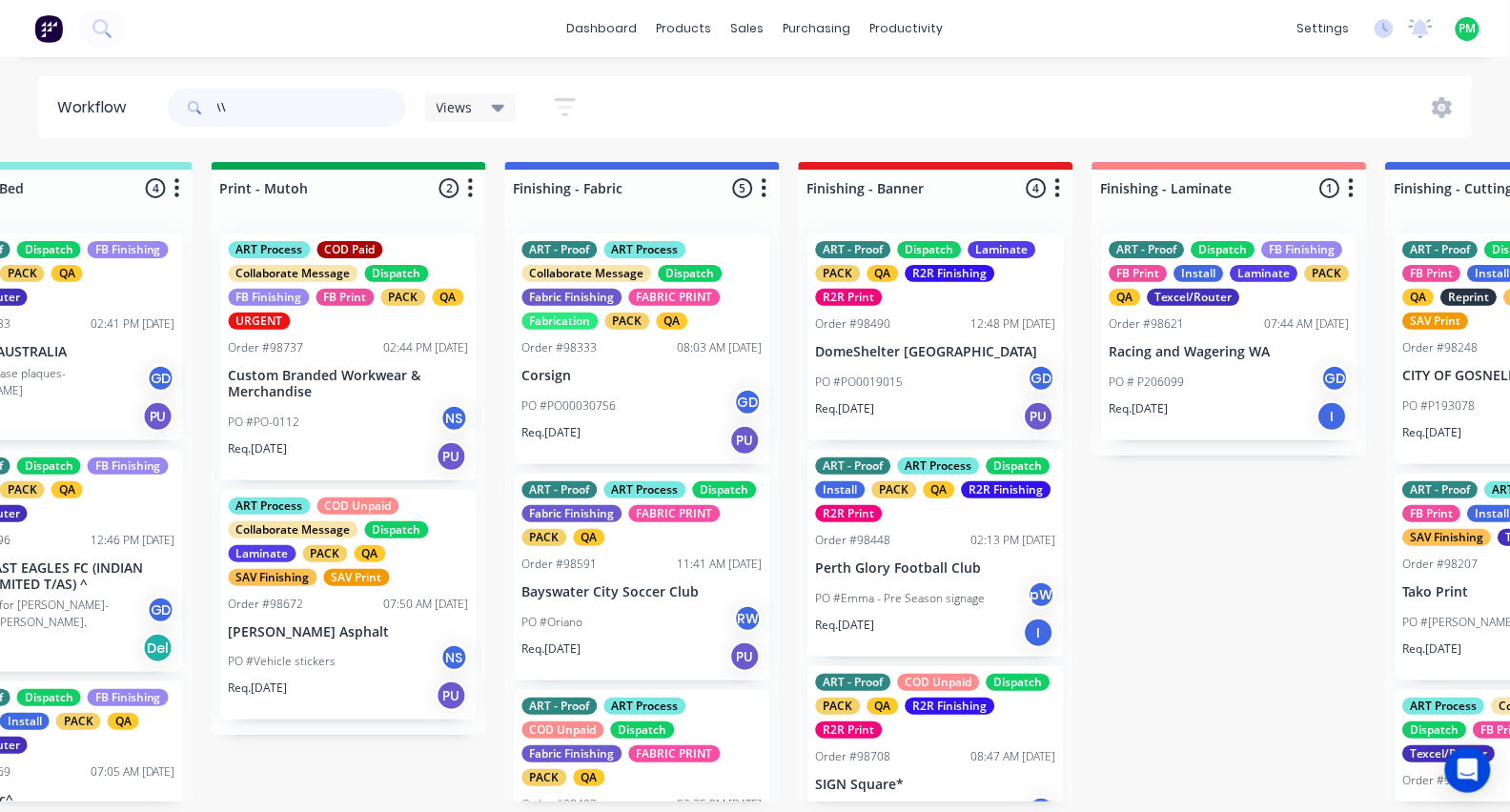
type input "\"
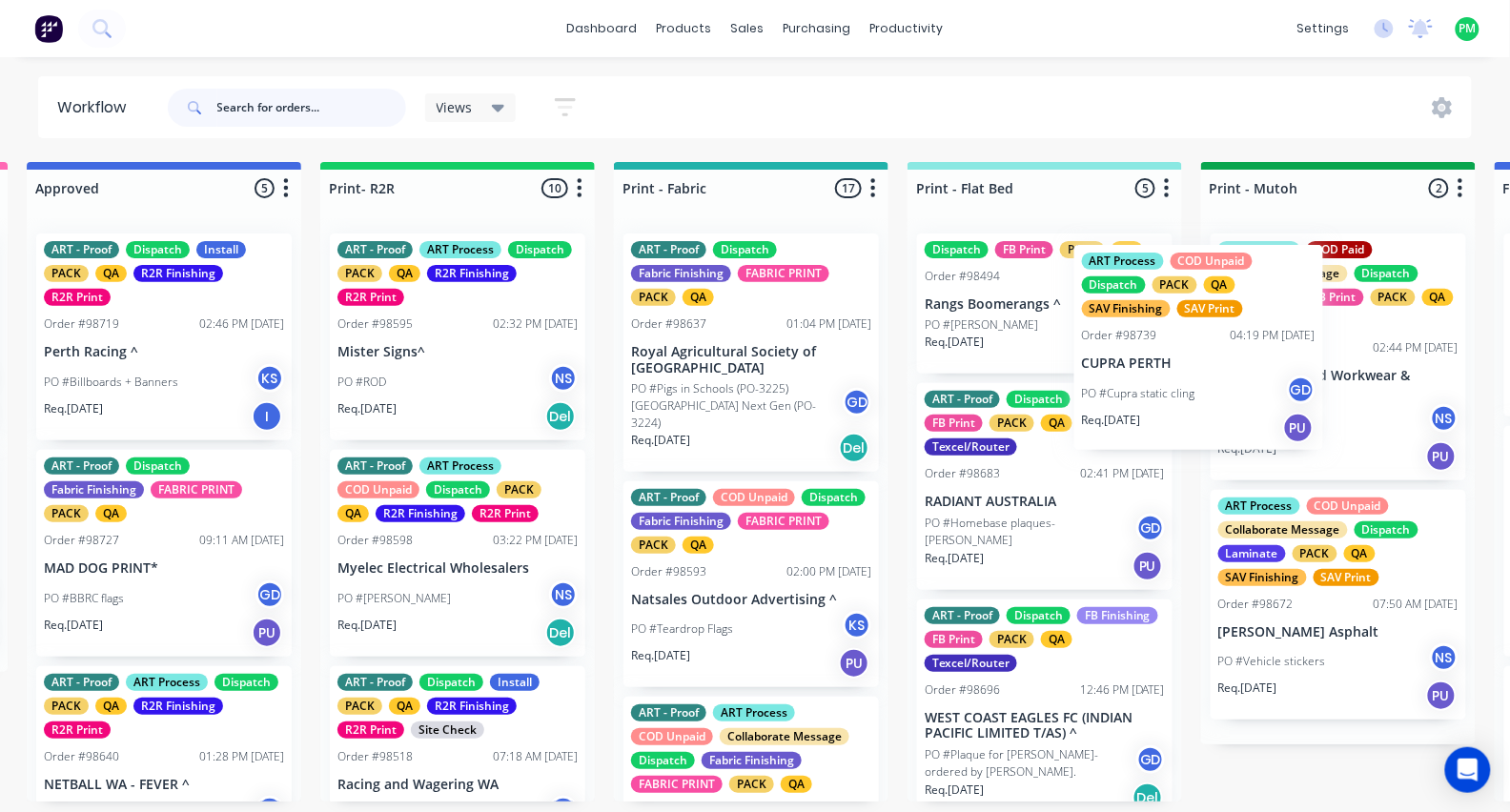
scroll to position [0, 2070]
drag, startPoint x: 488, startPoint y: 367, endPoint x: 1158, endPoint y: 379, distance: 670.1
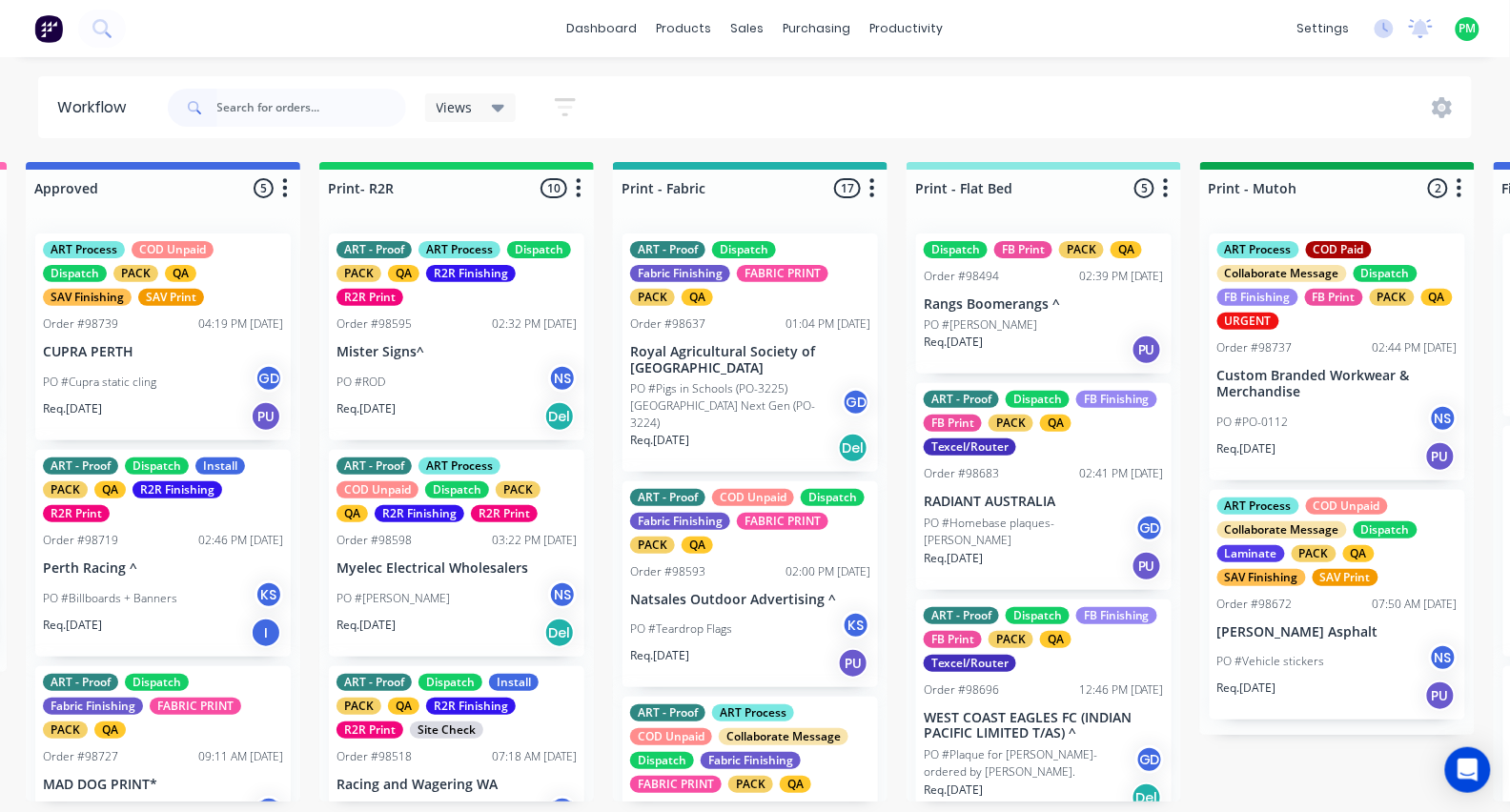
click at [84, 320] on div "Order #98739" at bounding box center [80, 324] width 75 height 17
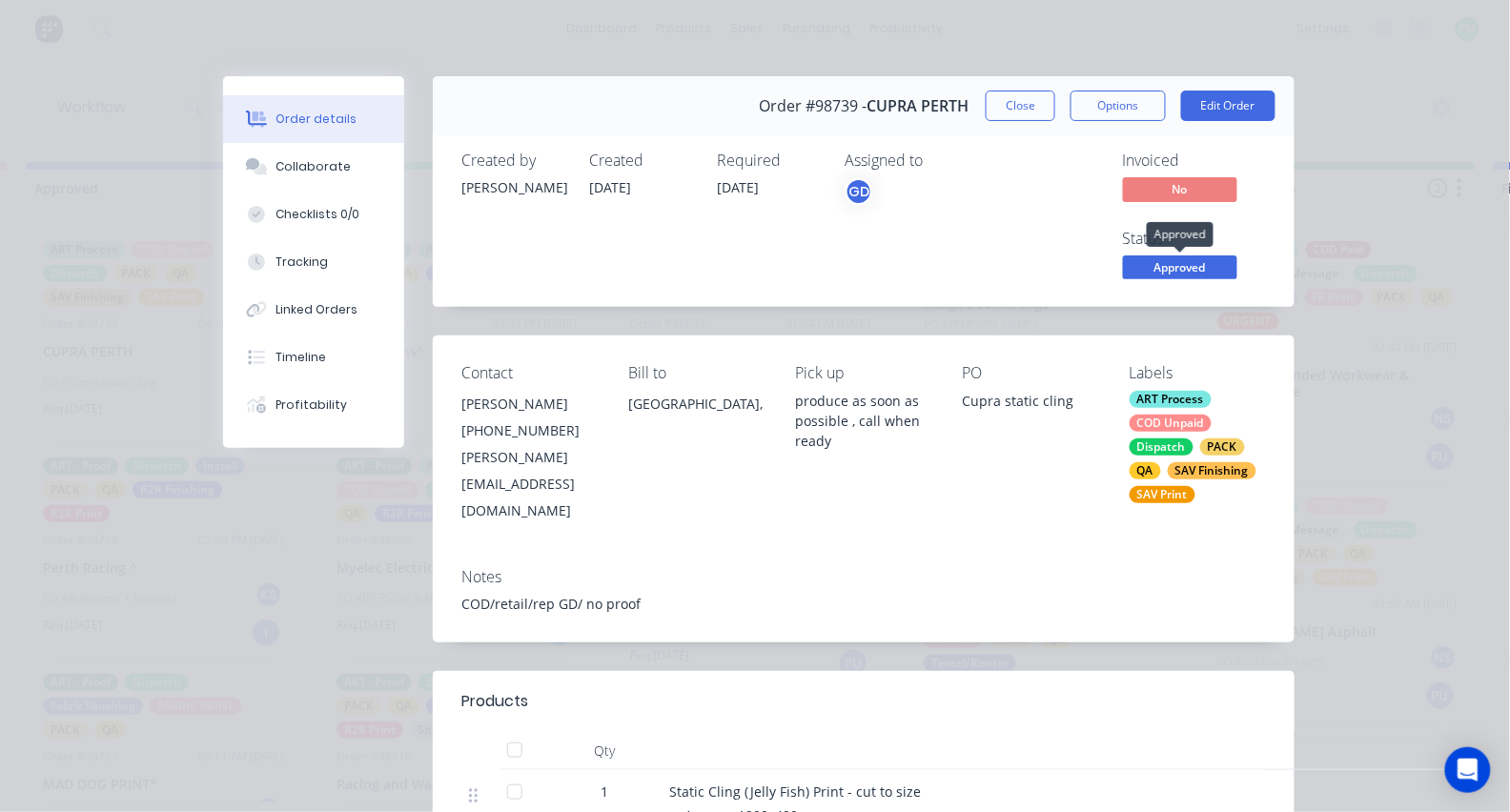
click at [1172, 262] on span "Approved" at bounding box center [1180, 266] width 114 height 24
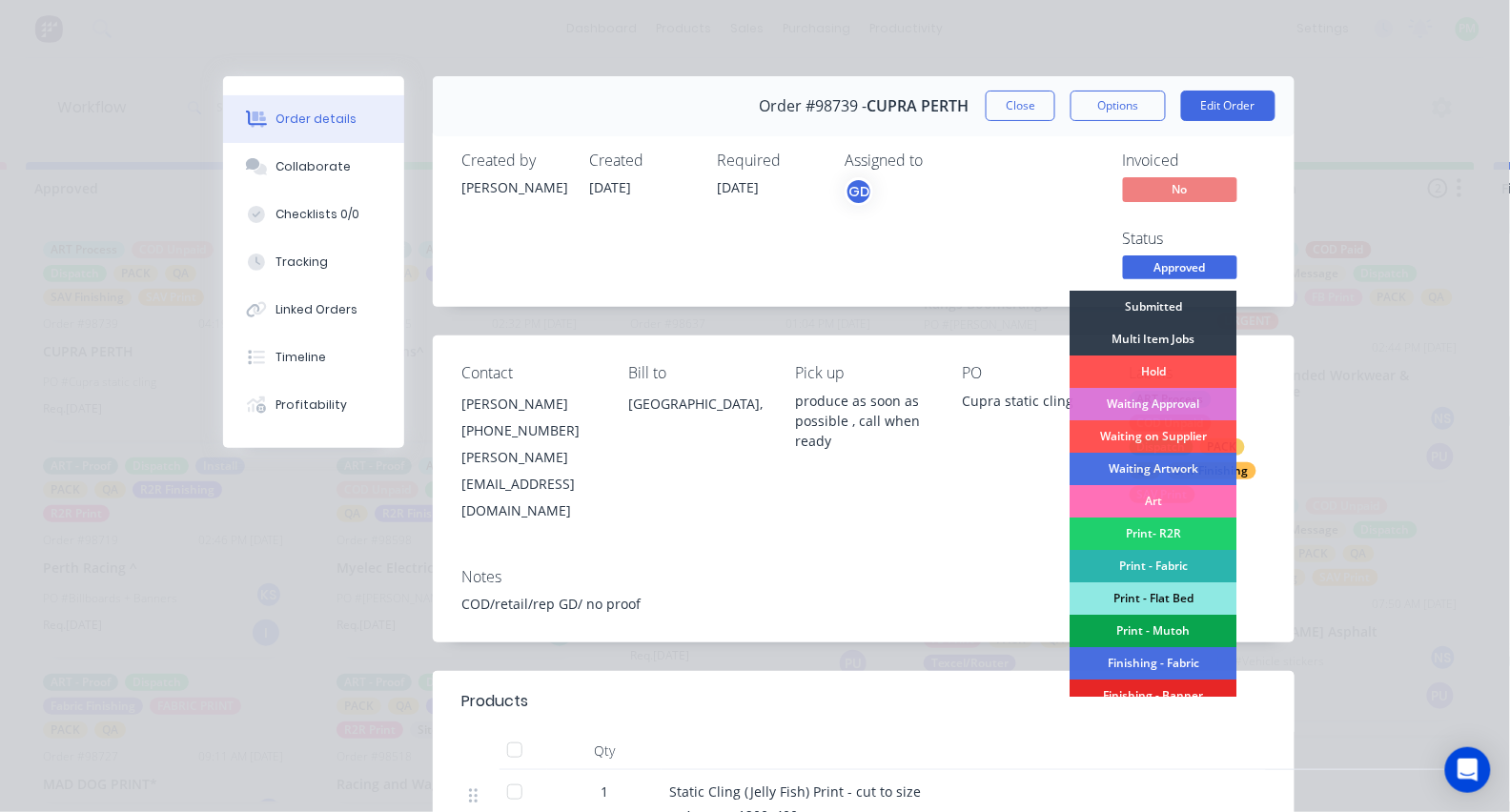
click at [1159, 624] on div "Print - Mutoh" at bounding box center [1154, 630] width 167 height 33
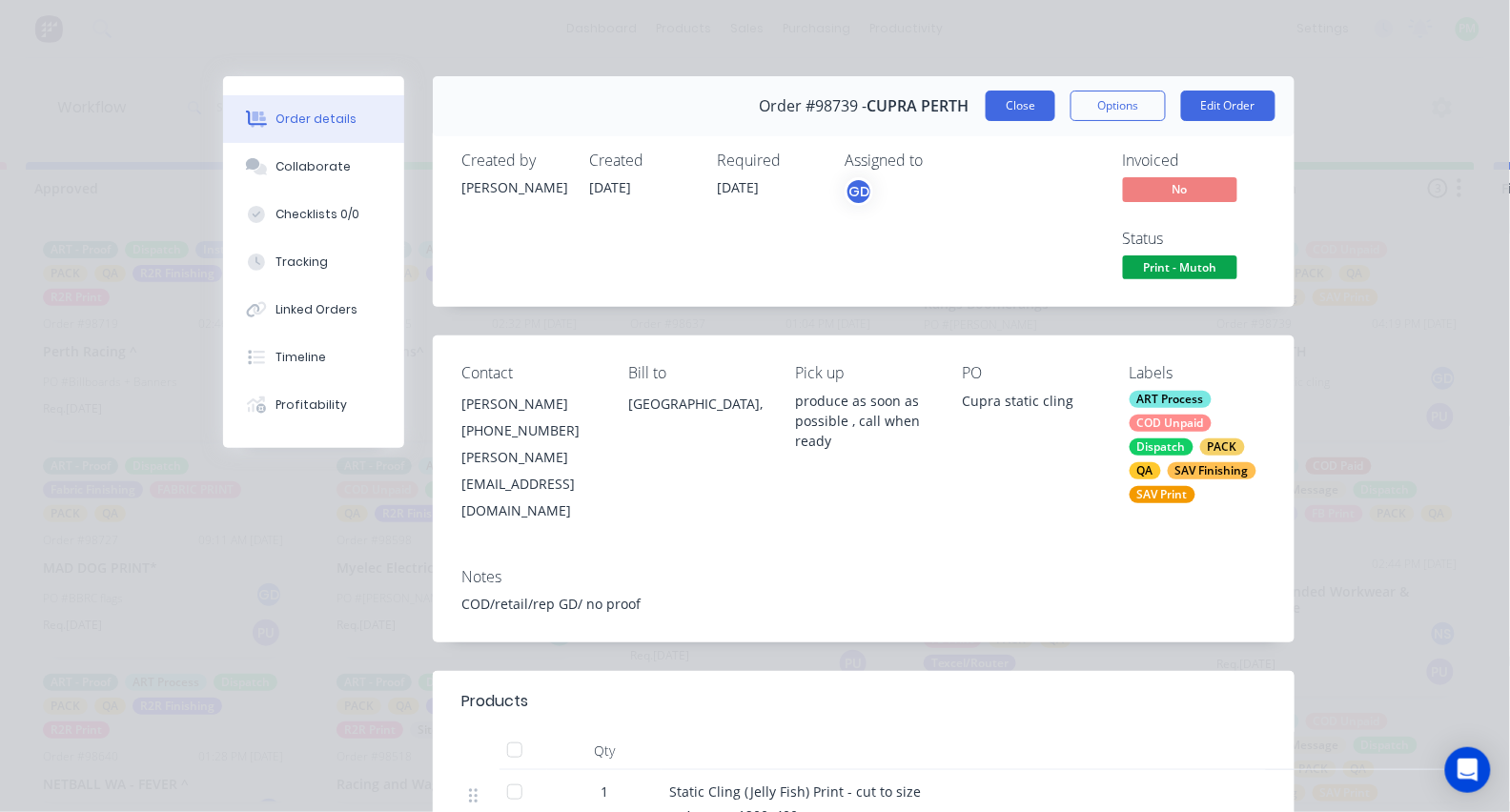
click at [1015, 106] on button "Close" at bounding box center [1020, 106] width 70 height 31
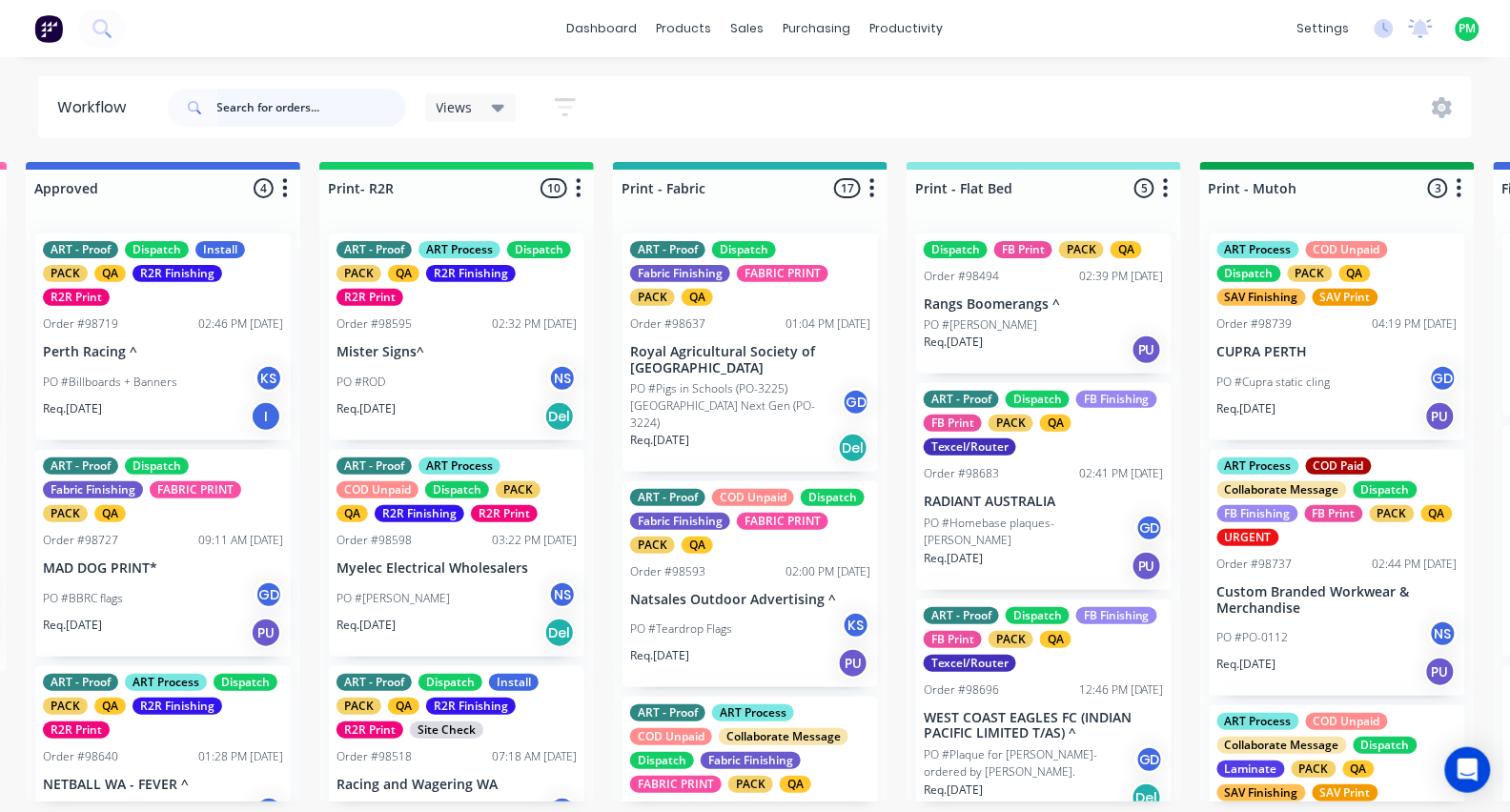
scroll to position [0, 2181]
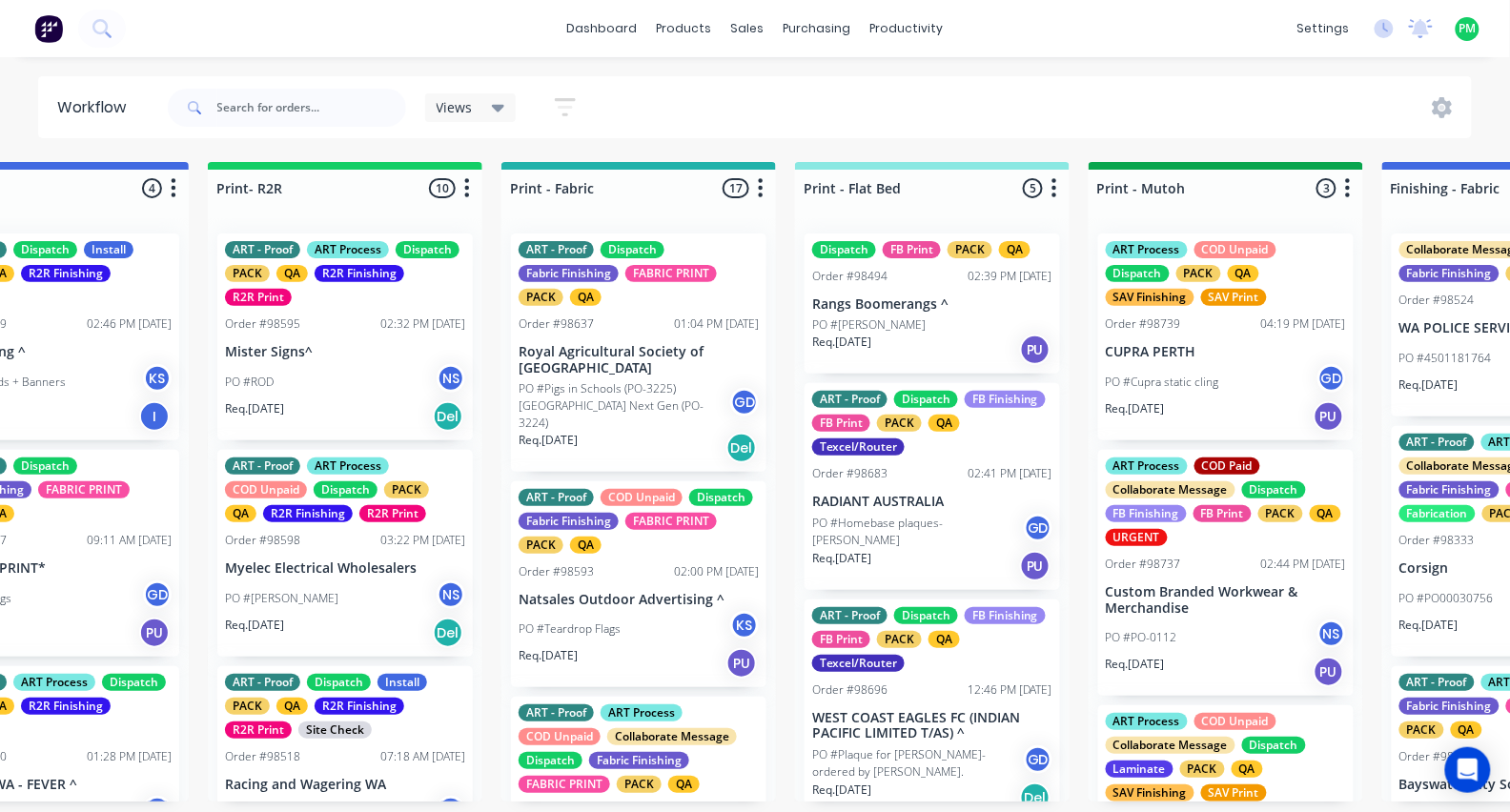
click at [865, 514] on div "PO #Homebase plaques- Amanda Lee GD" at bounding box center [932, 531] width 241 height 36
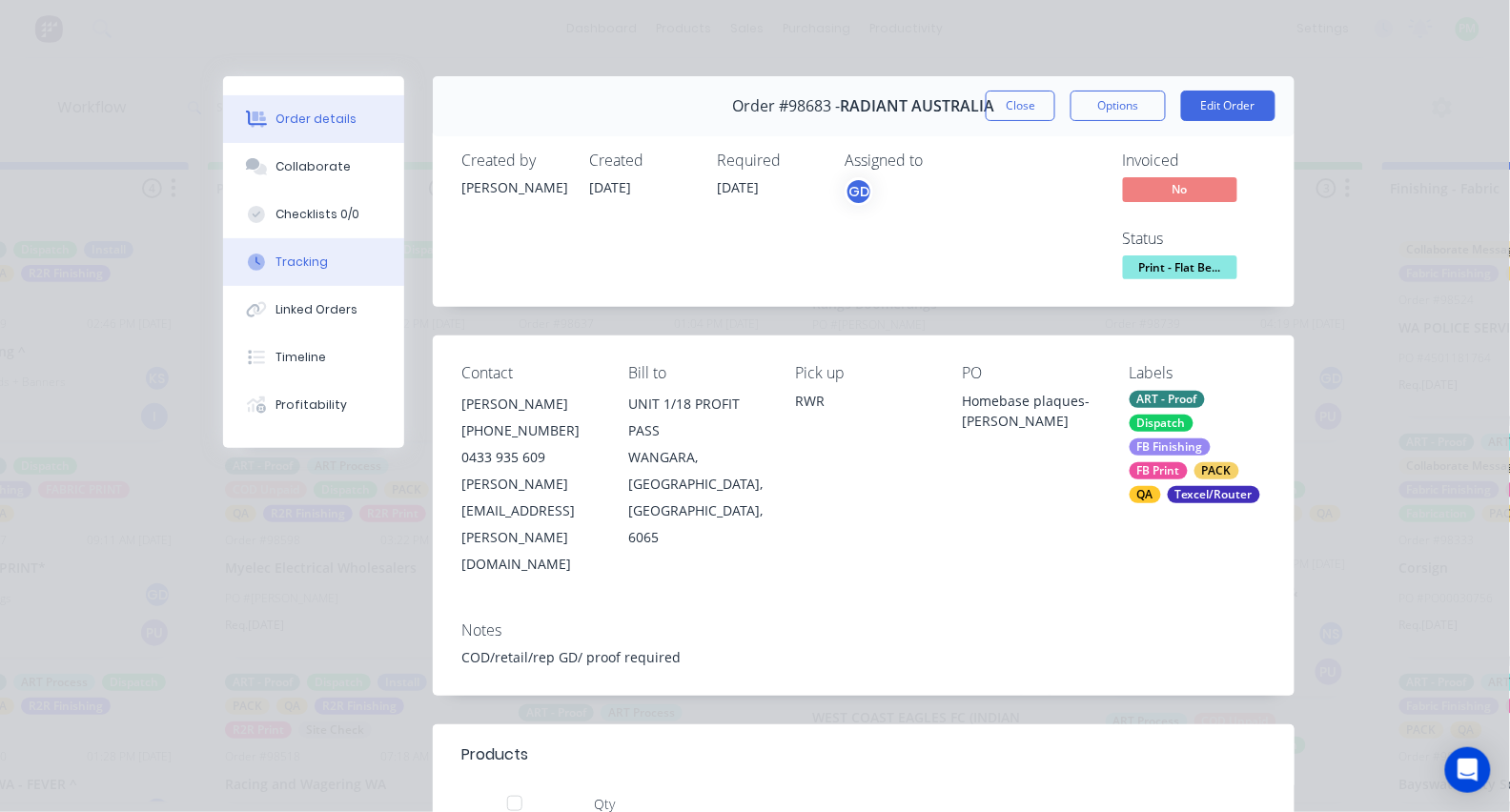
click at [287, 284] on button "Tracking" at bounding box center [313, 262] width 181 height 47
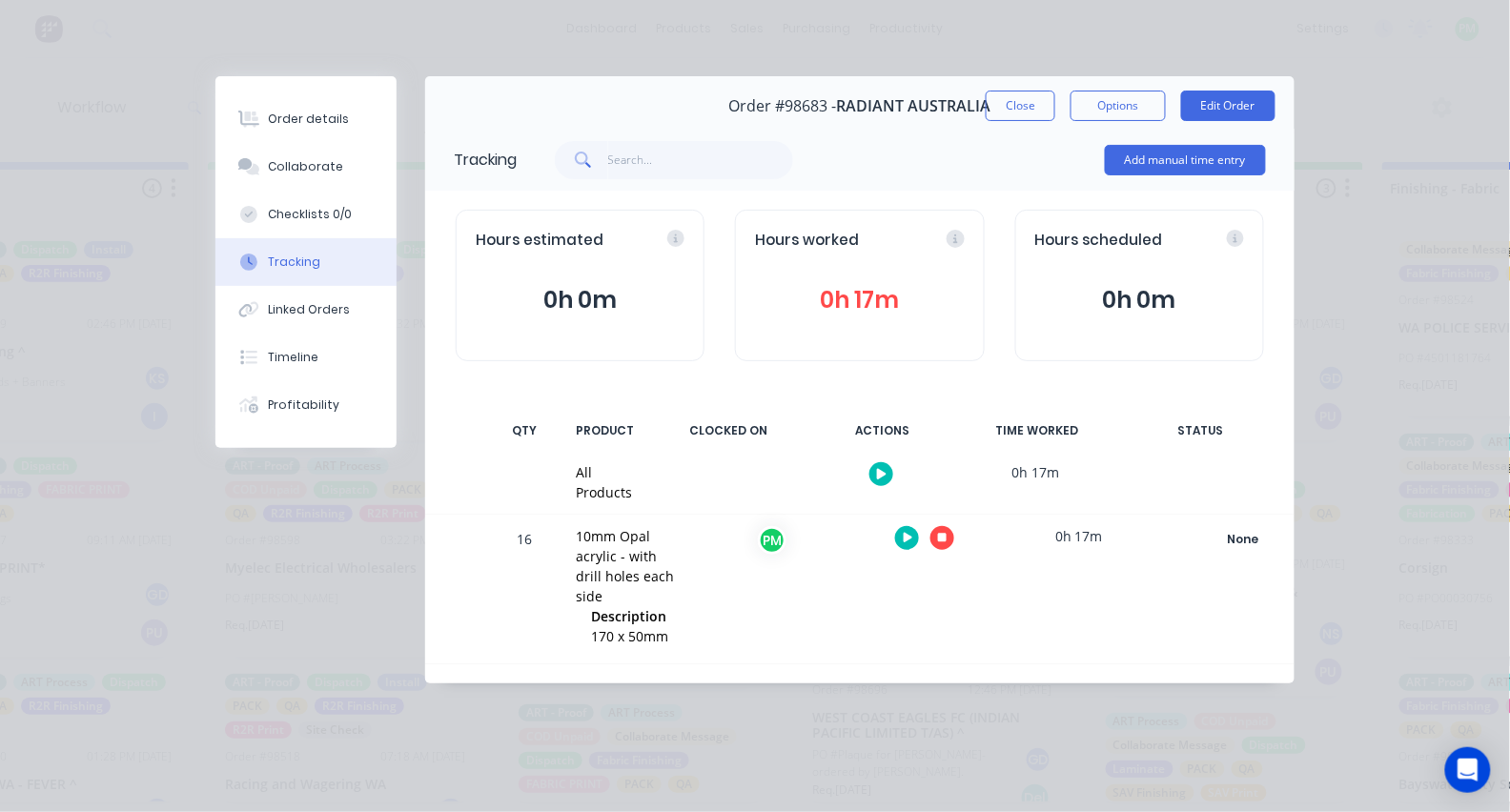
click at [941, 547] on button "button" at bounding box center [942, 538] width 24 height 24
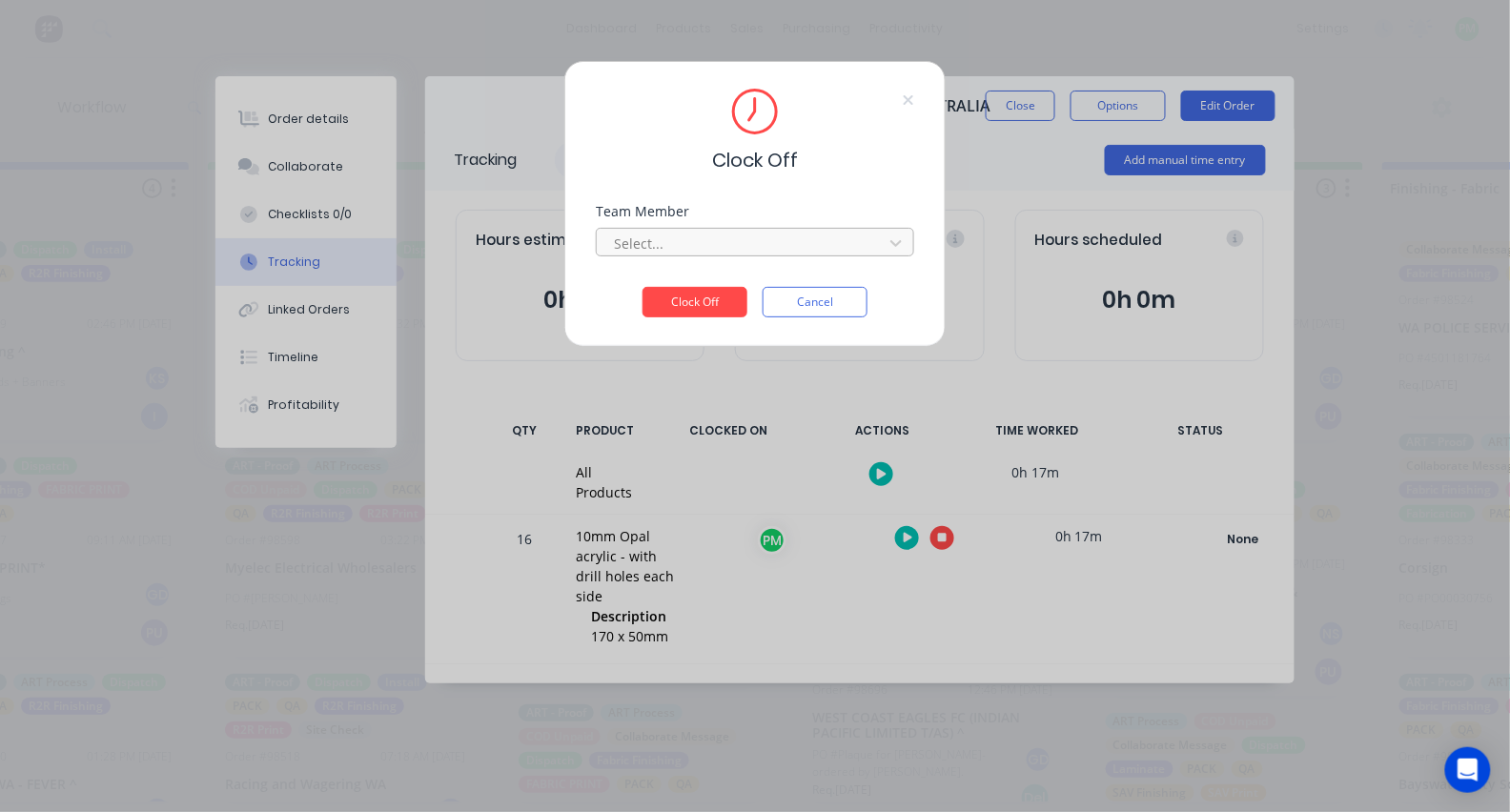
click at [799, 242] on div at bounding box center [742, 243] width 261 height 24
type input "pro"
click at [695, 308] on button "Clock Off" at bounding box center [695, 302] width 105 height 31
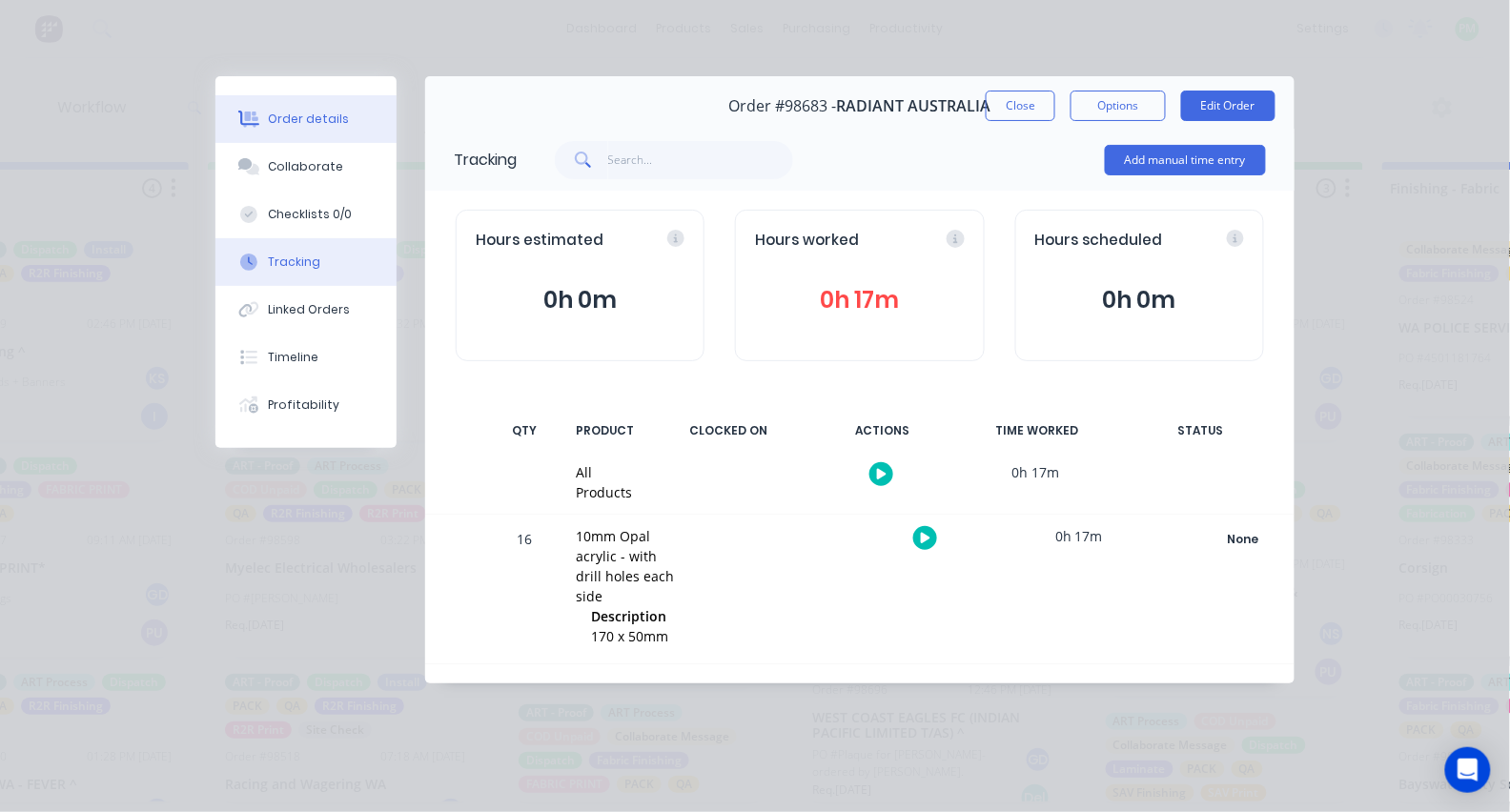
click at [310, 115] on div "Order details" at bounding box center [309, 119] width 81 height 17
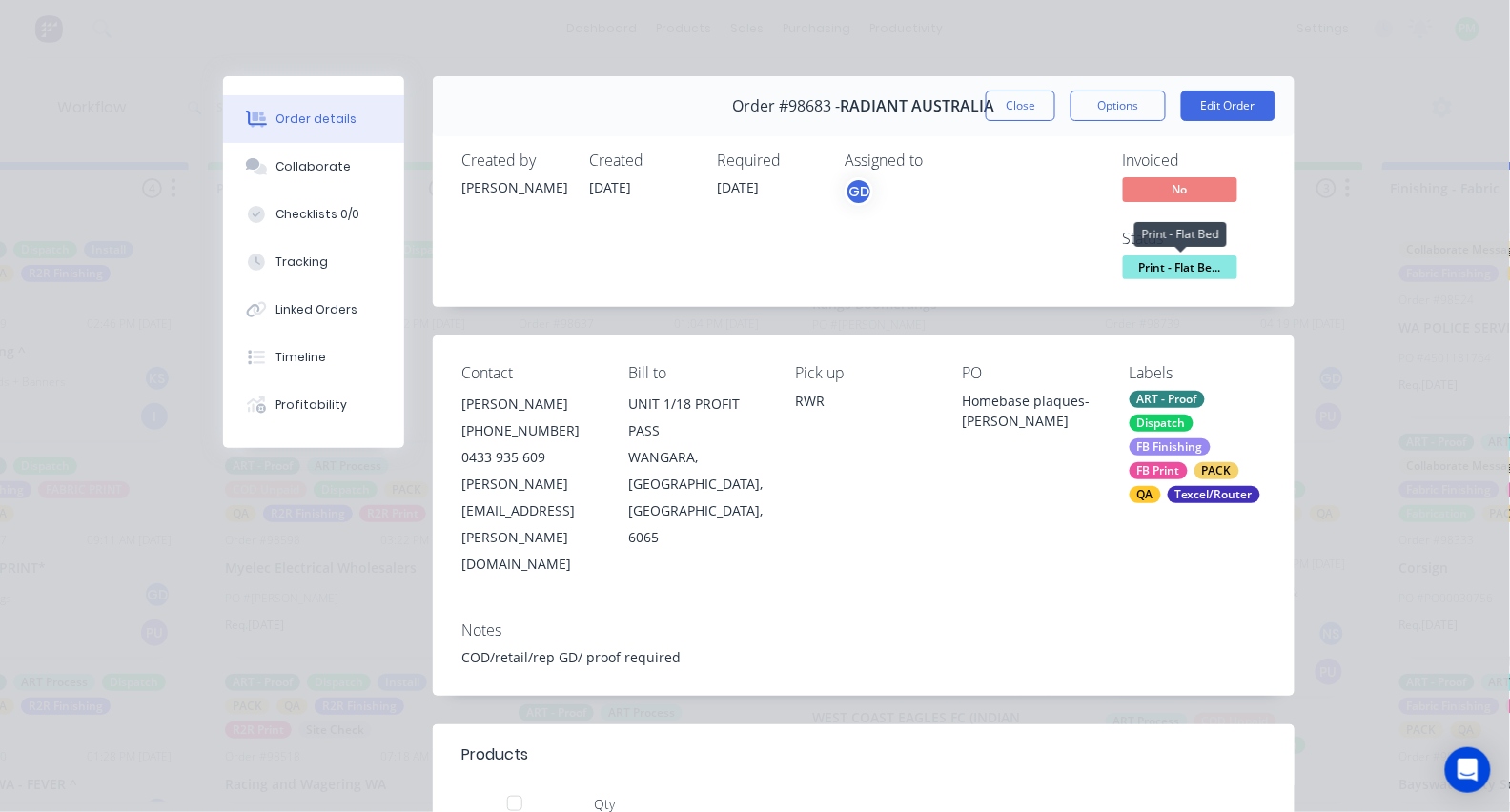
click at [1165, 259] on span "Print - Flat Be..." at bounding box center [1180, 266] width 114 height 24
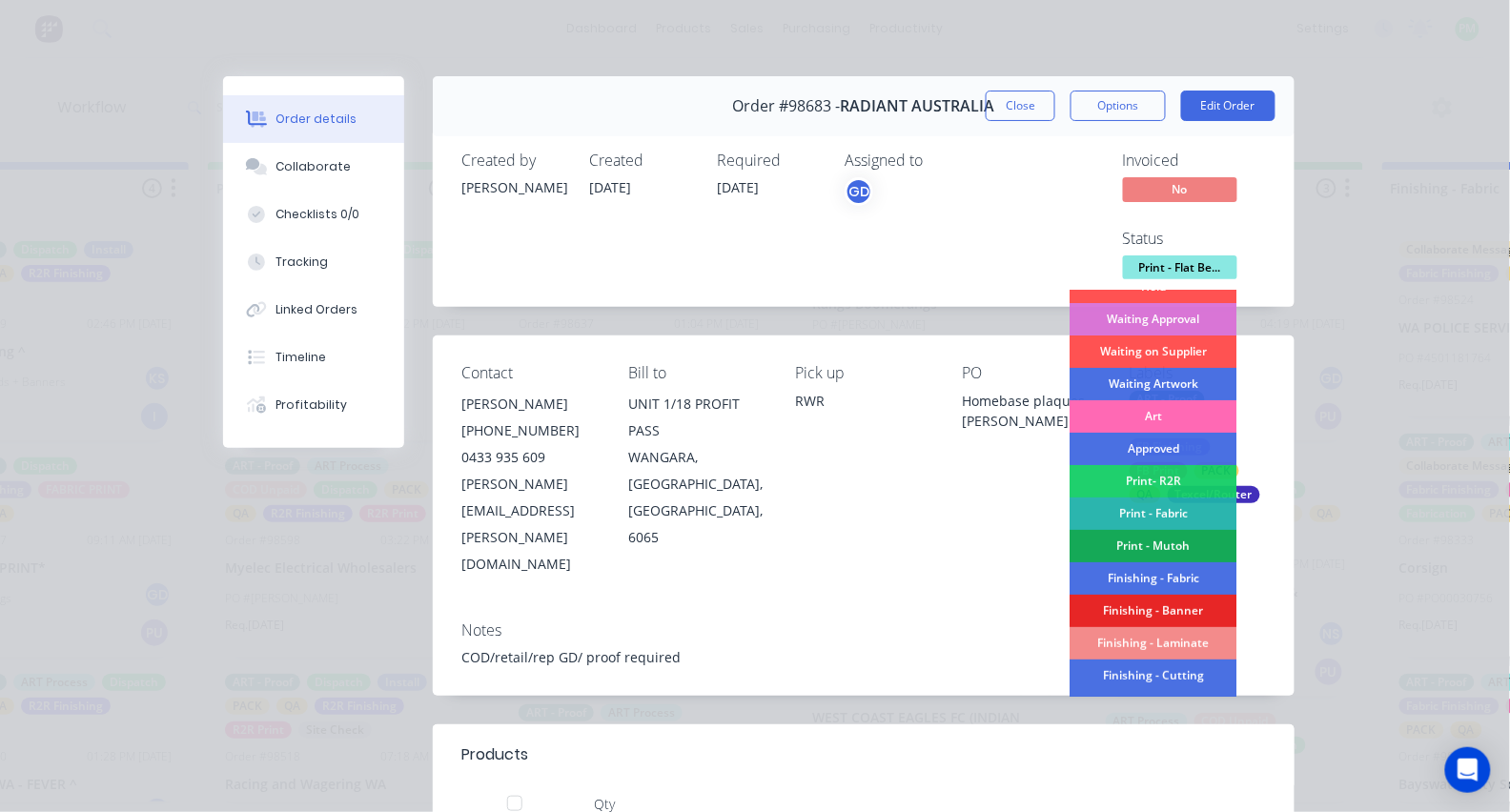
scroll to position [98, 0]
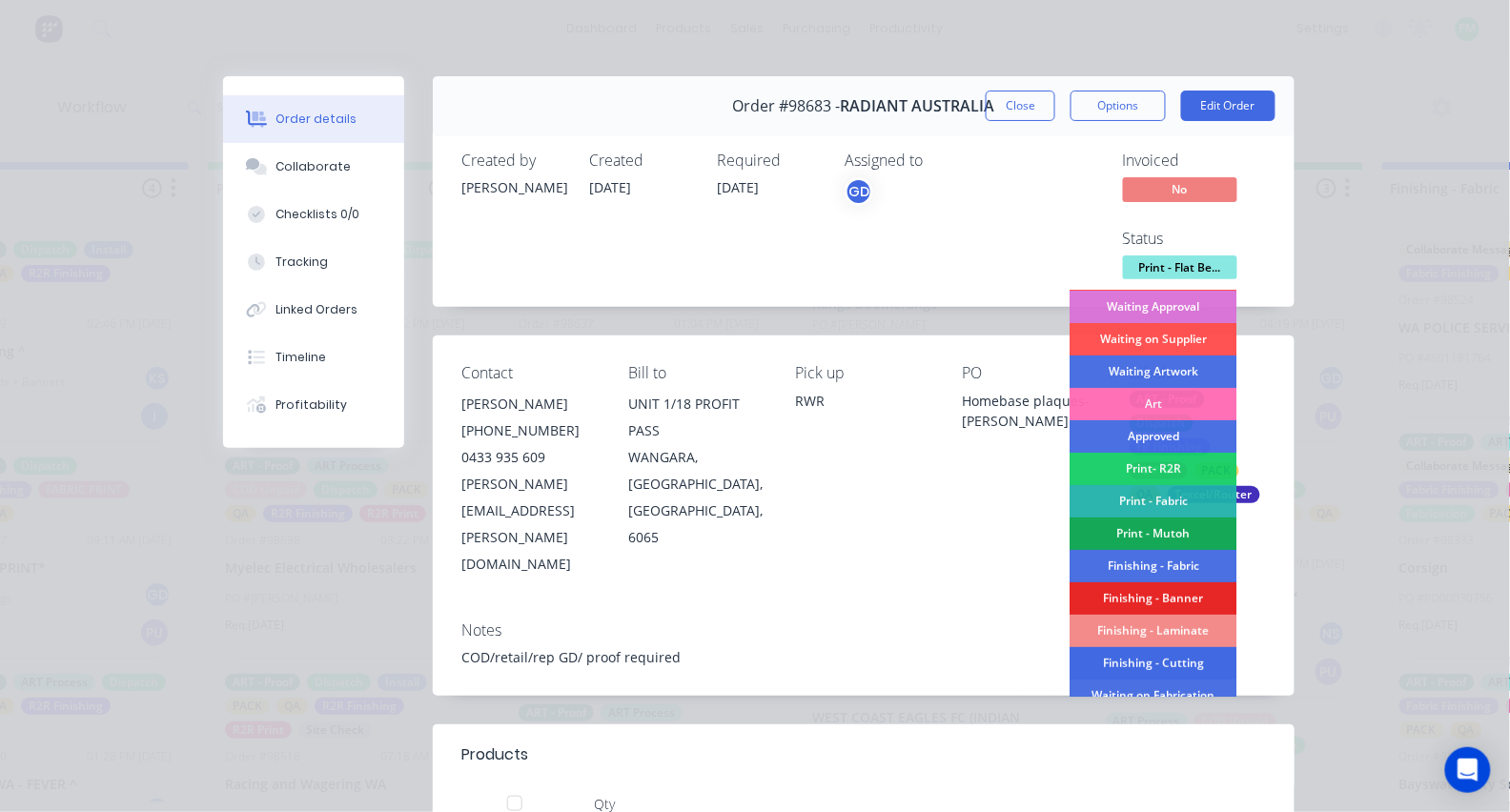
click at [1165, 663] on div "Finishing - Cutting" at bounding box center [1154, 663] width 167 height 33
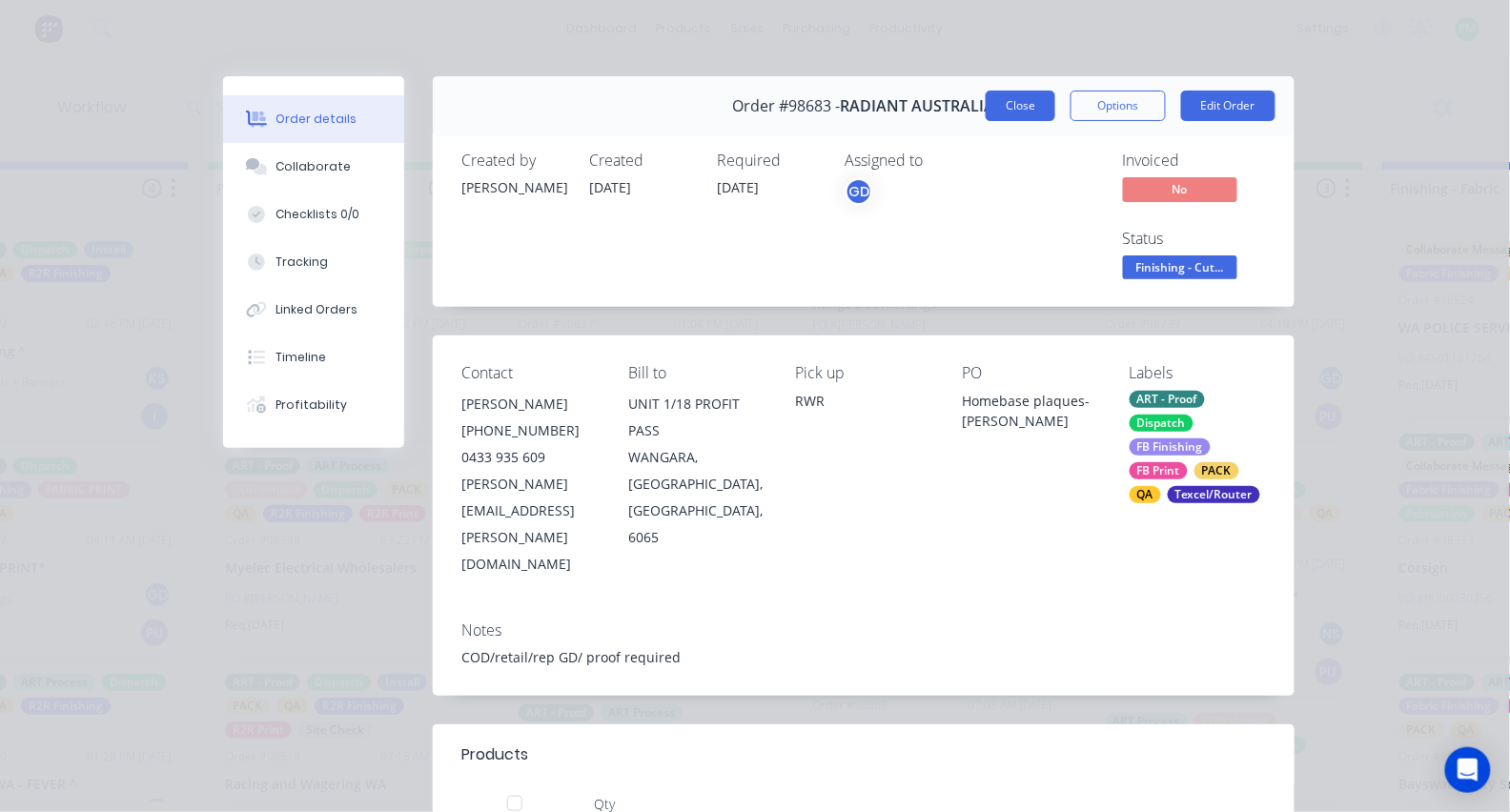
click at [1033, 110] on button "Close" at bounding box center [1020, 106] width 70 height 31
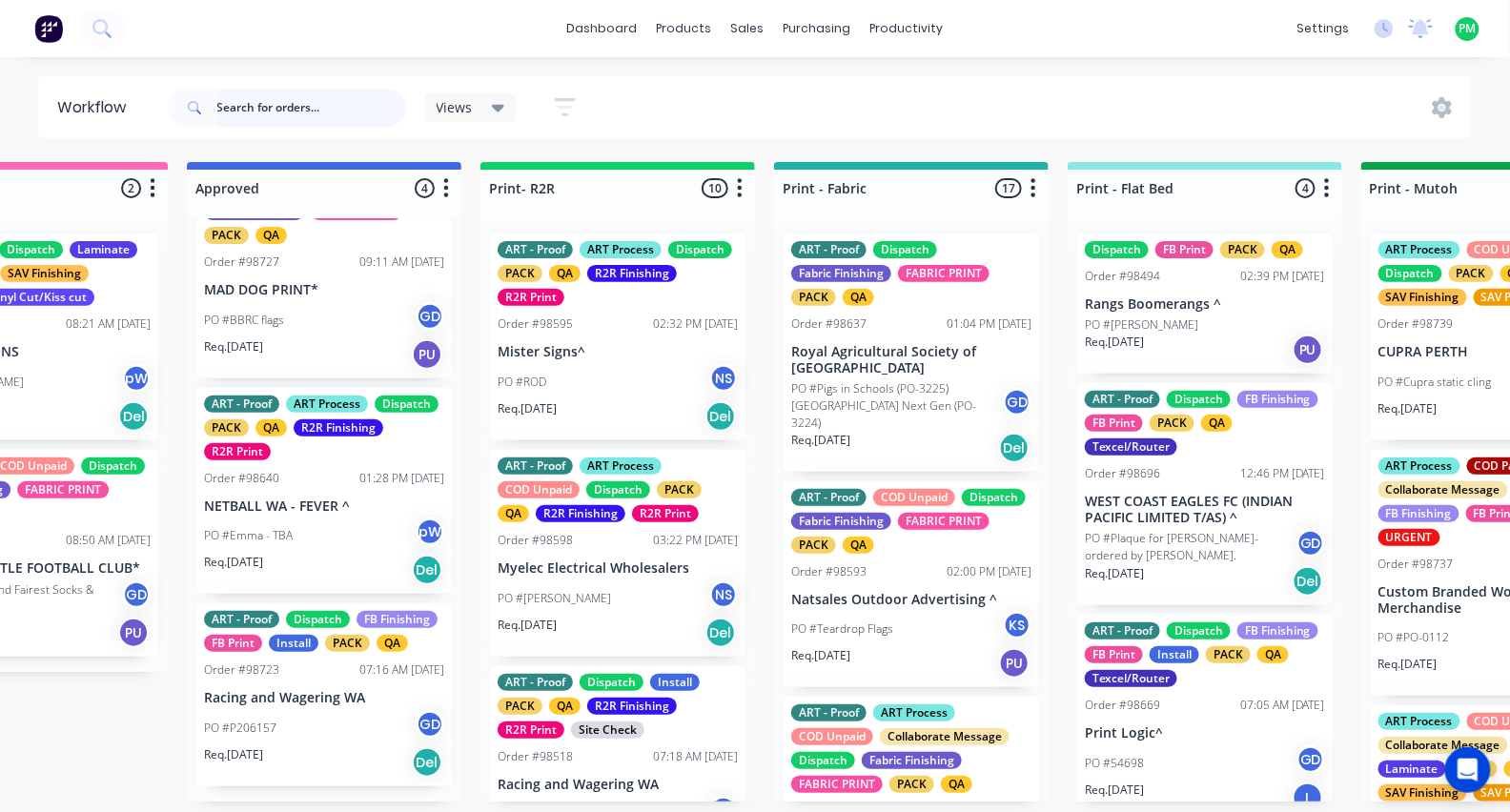
scroll to position [0, 1909]
click at [317, 714] on div "PO #P206157 GD" at bounding box center [324, 727] width 241 height 36
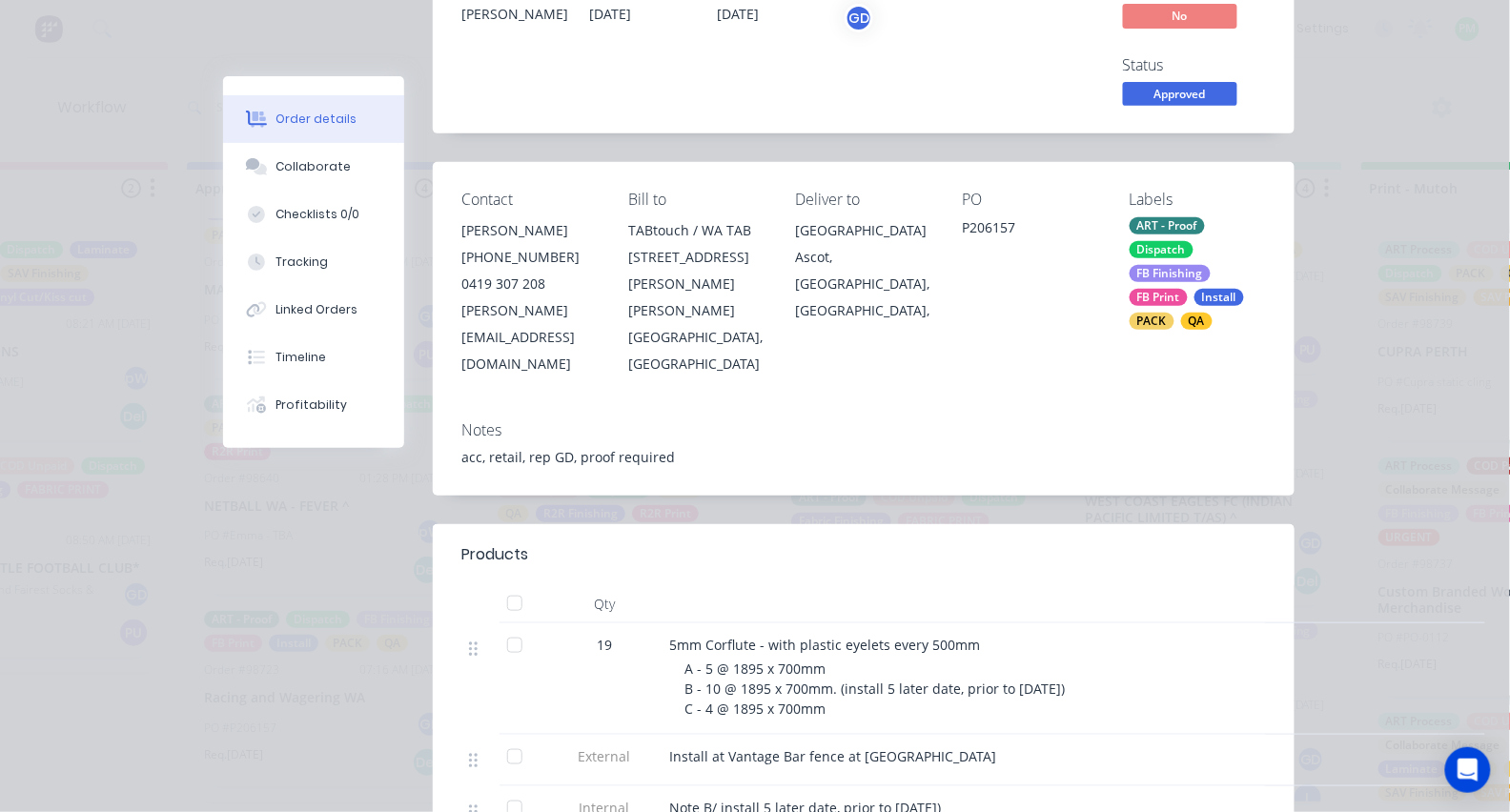
scroll to position [176, 0]
click at [1134, 97] on span "Approved" at bounding box center [1180, 92] width 114 height 24
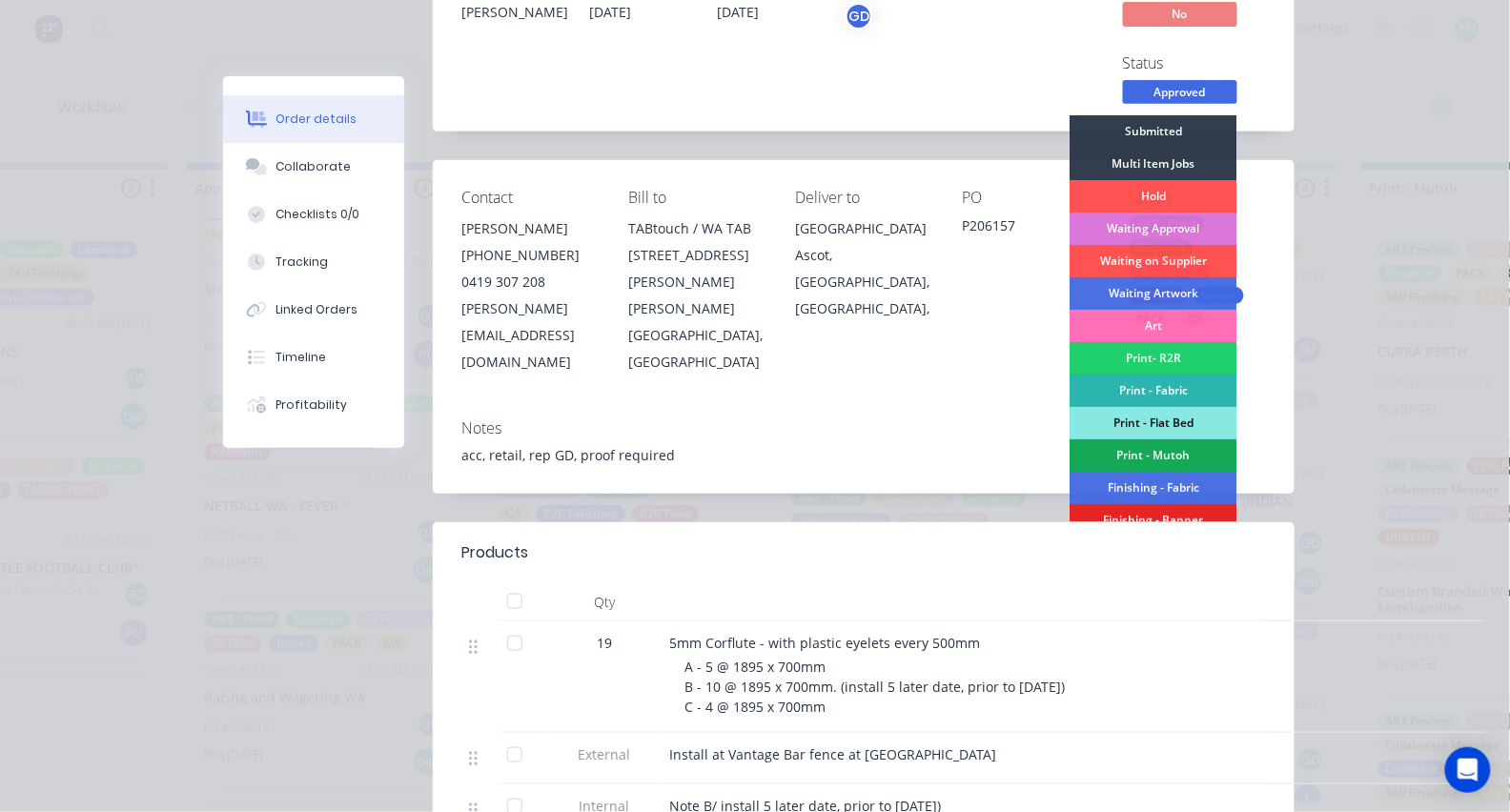
click at [1147, 414] on div "Print - Flat Bed" at bounding box center [1154, 423] width 167 height 33
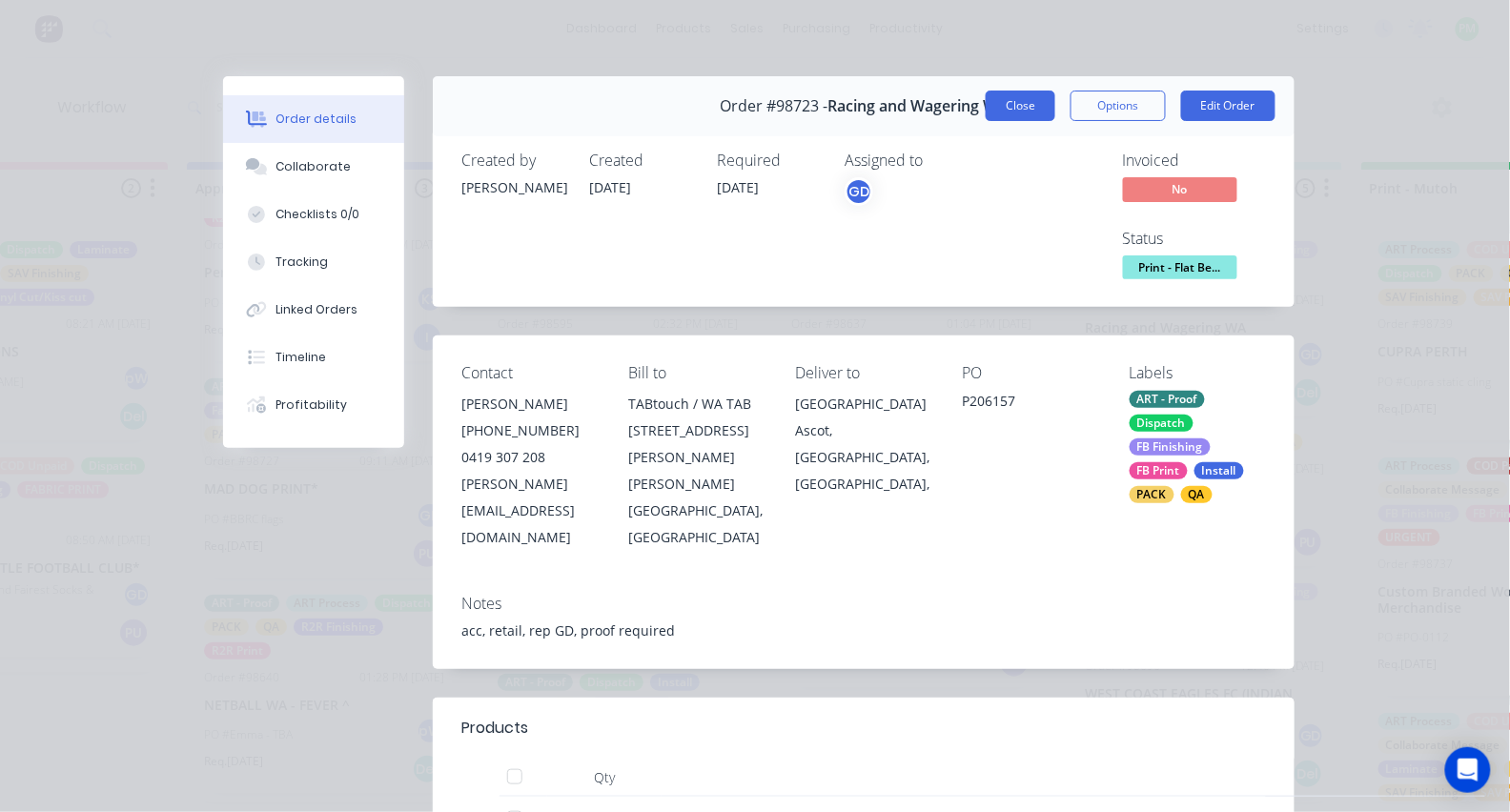
scroll to position [-1, 0]
click at [1025, 119] on button "Close" at bounding box center [1020, 106] width 70 height 31
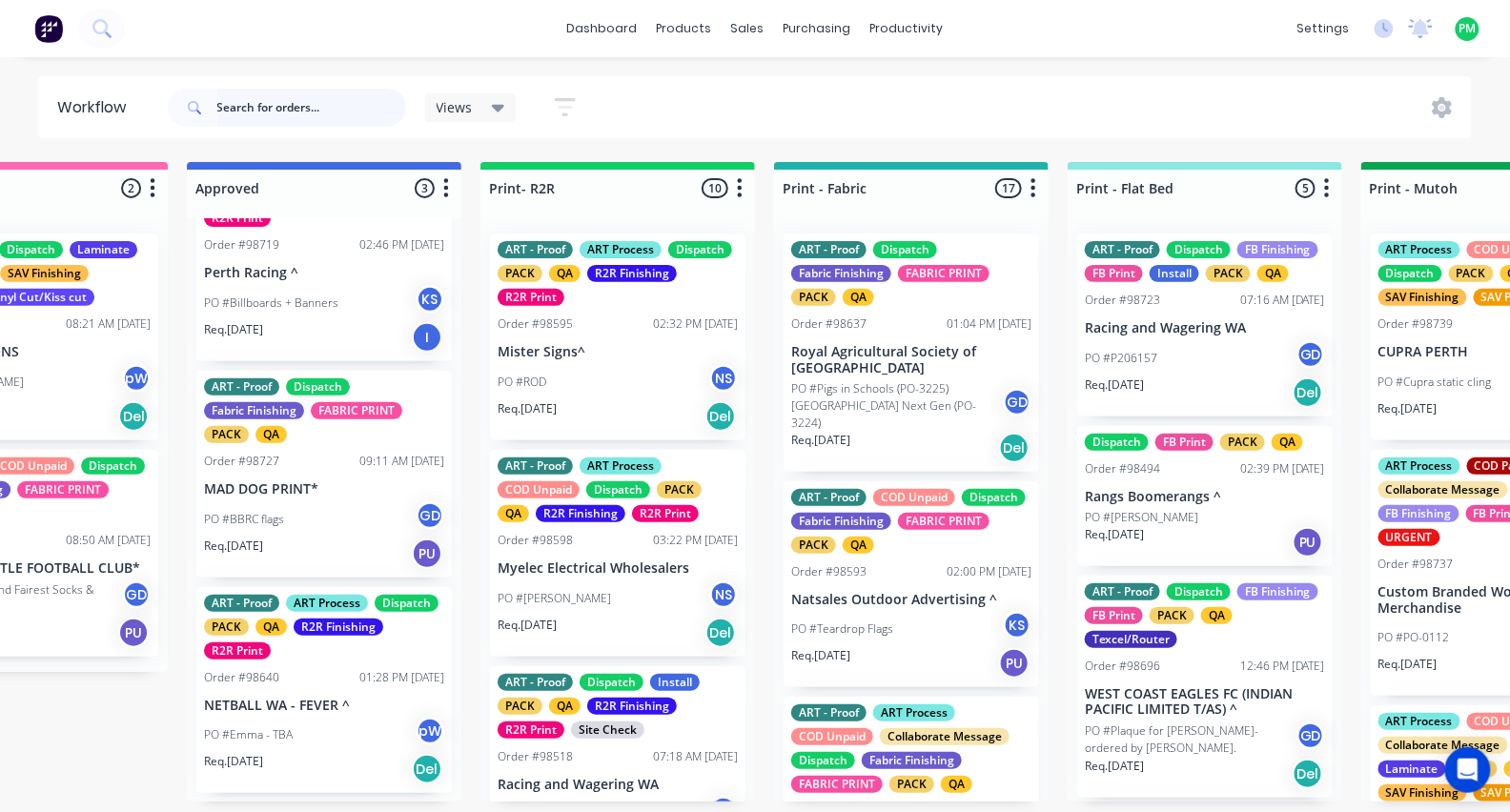
click at [347, 100] on input "text" at bounding box center [311, 107] width 188 height 38
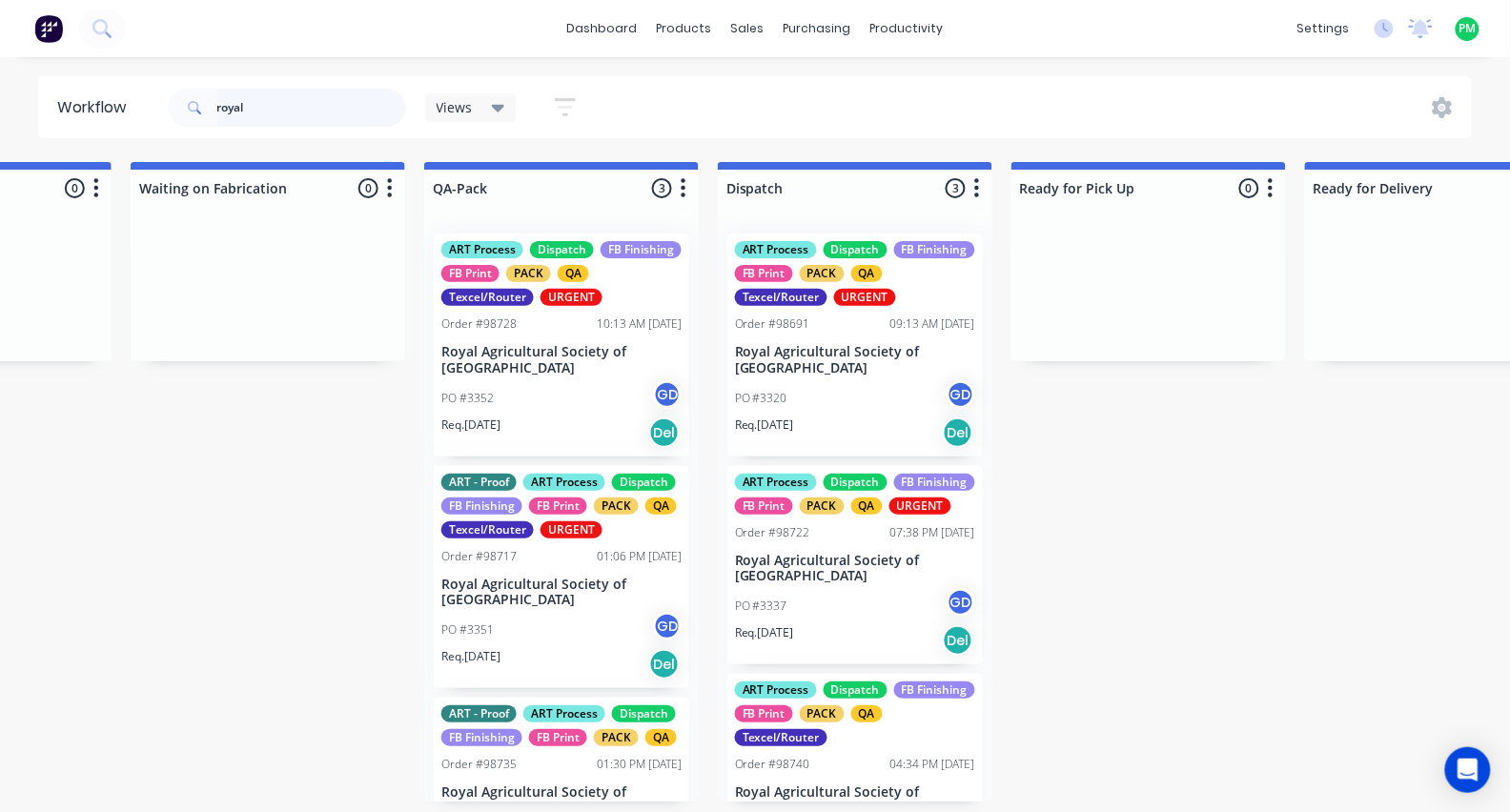
scroll to position [0, 4703]
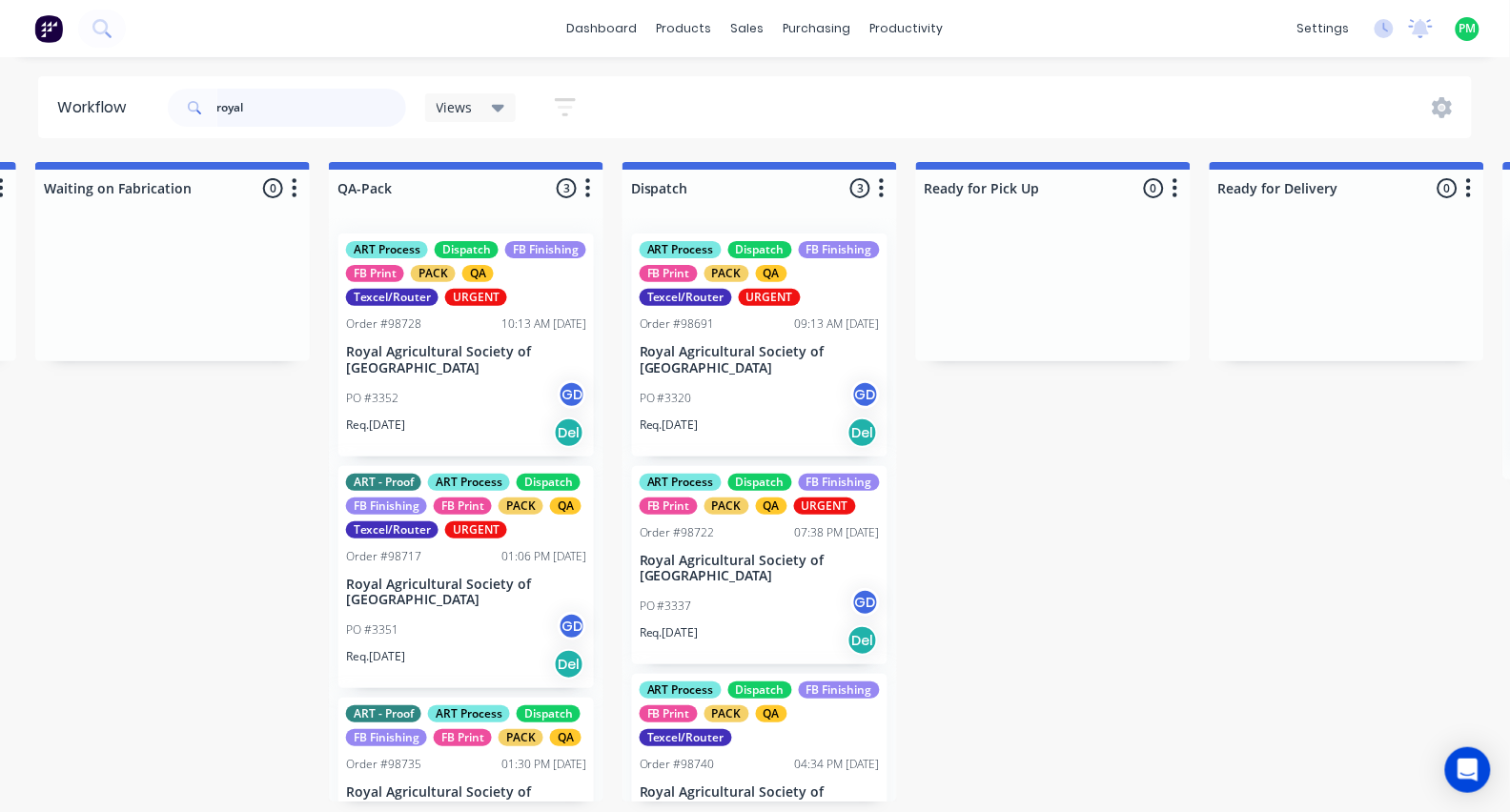
click at [280, 108] on input "royal" at bounding box center [311, 107] width 188 height 38
type input "r"
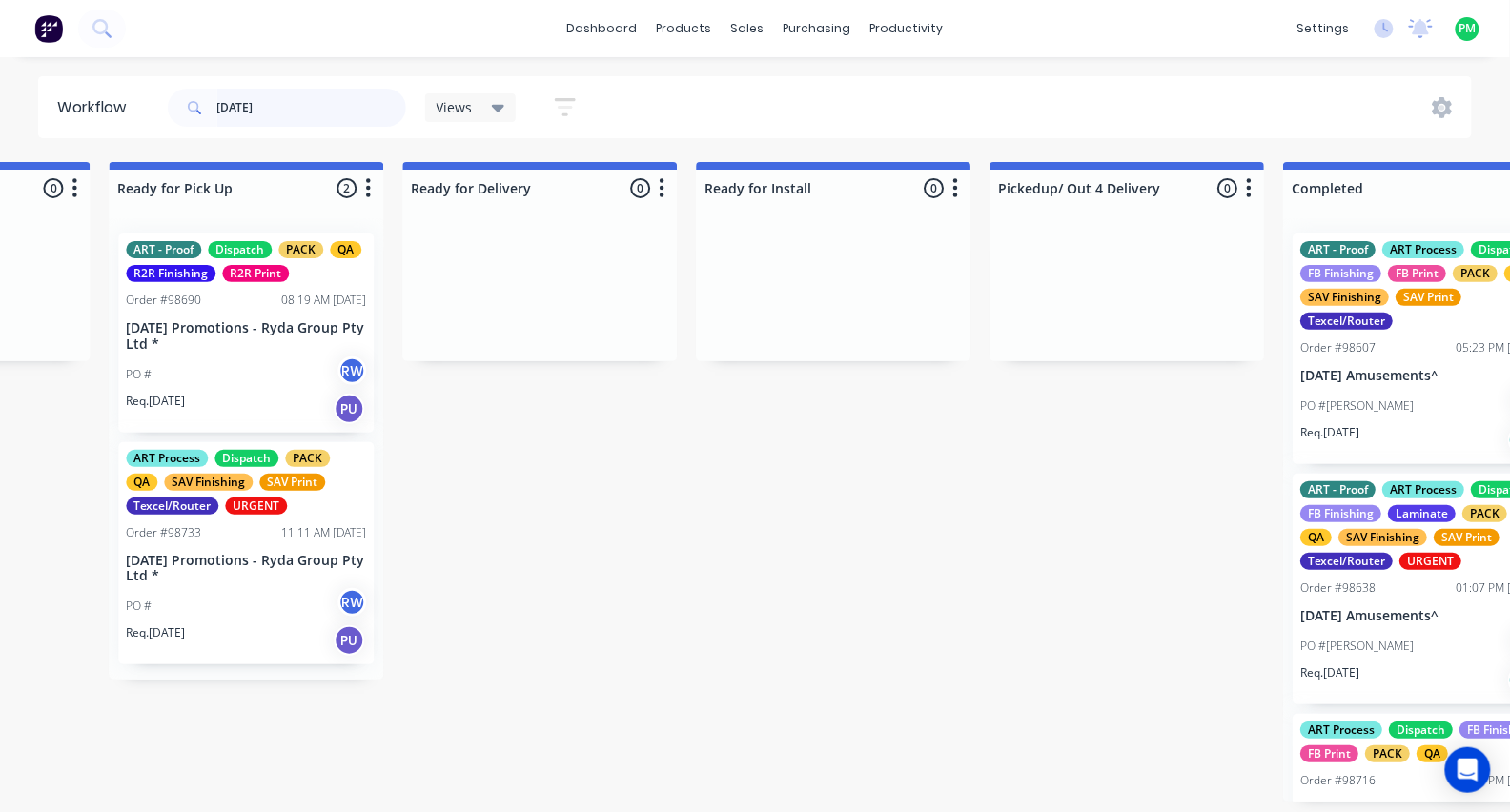
scroll to position [0, 5510]
type input "c"
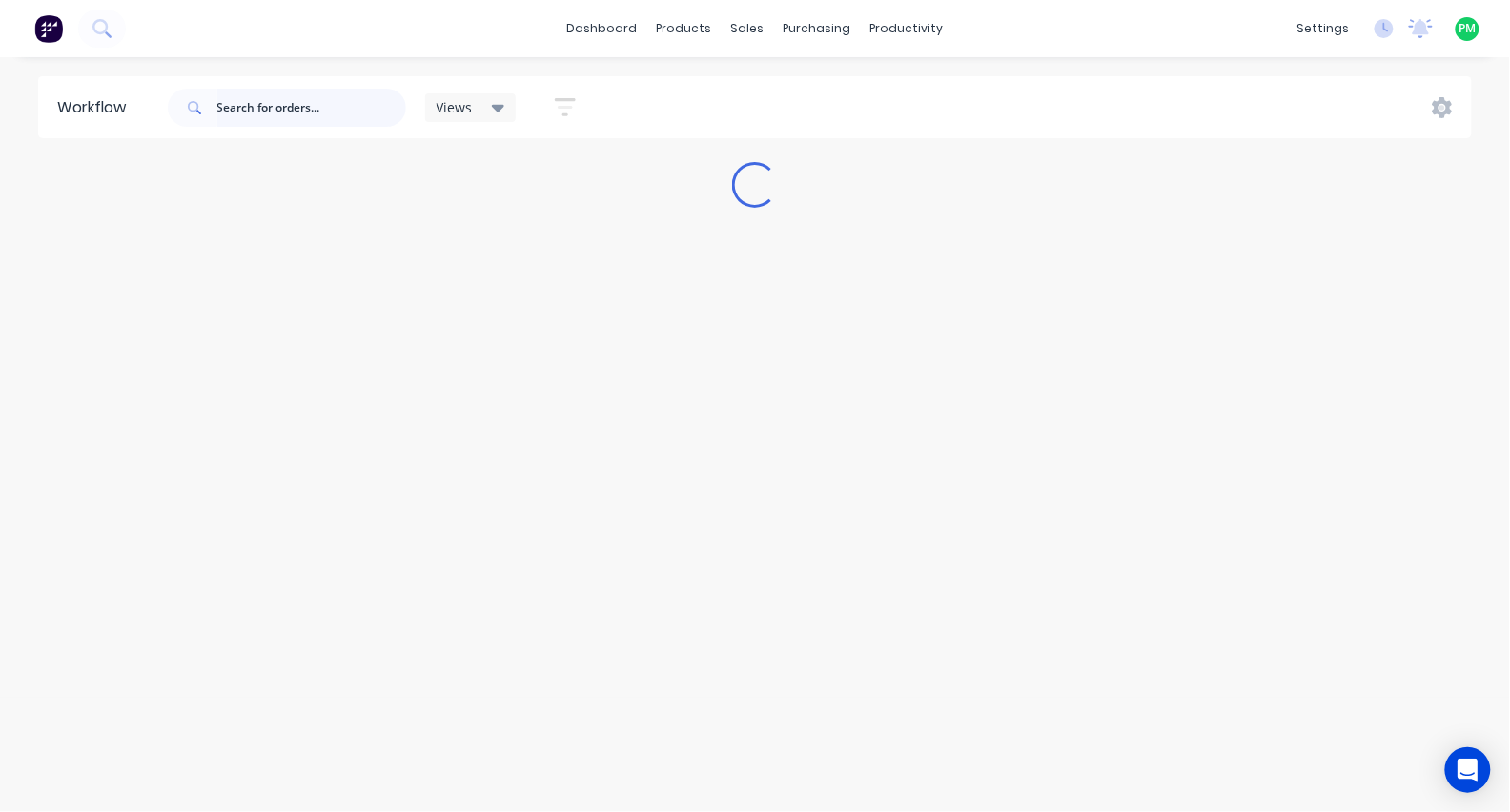
scroll to position [0, 0]
type input "\"
